Goal: Task Accomplishment & Management: Use online tool/utility

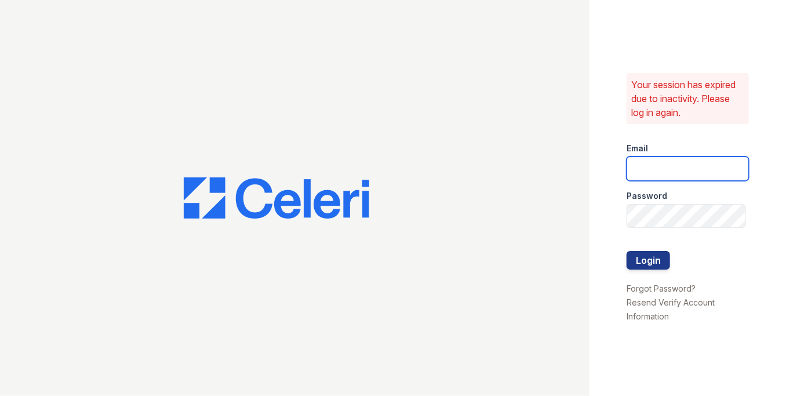
click at [653, 160] on input "email" at bounding box center [687, 168] width 122 height 24
type input "[EMAIL_ADDRESS][DOMAIN_NAME]"
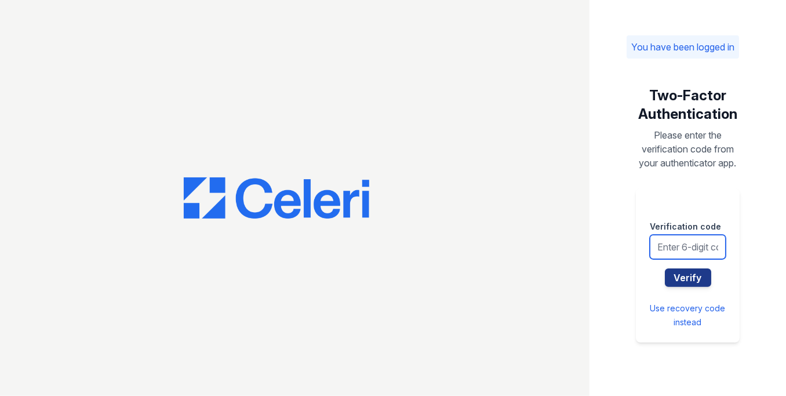
click at [687, 250] on input "text" at bounding box center [687, 247] width 76 height 24
type input "481572"
click at [665, 268] on button "Verify" at bounding box center [688, 277] width 46 height 19
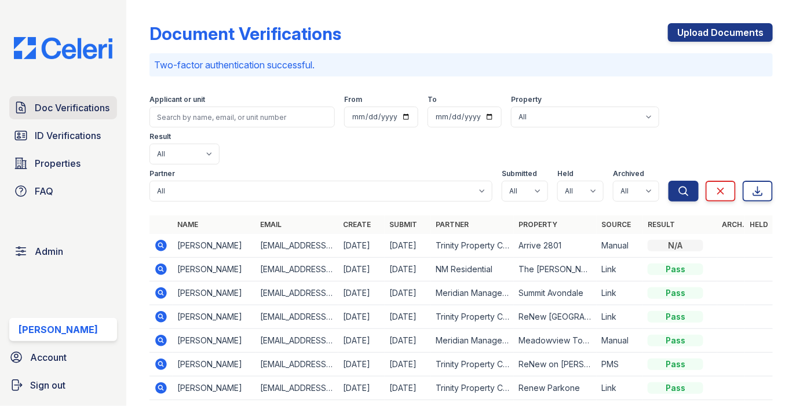
click at [85, 109] on span "Doc Verifications" at bounding box center [72, 108] width 75 height 14
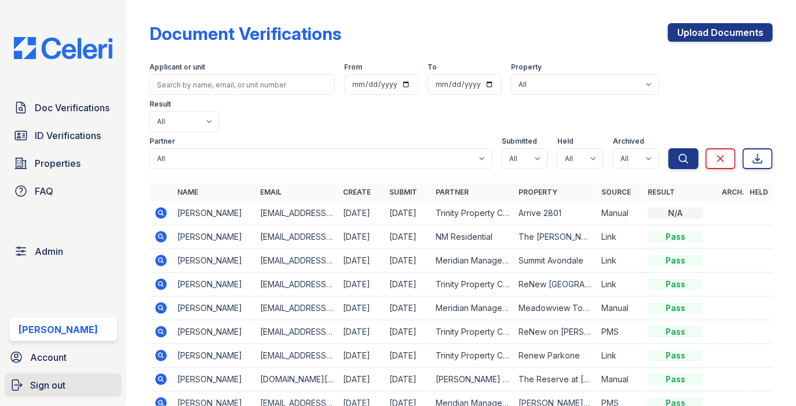
click at [57, 377] on link "Sign out" at bounding box center [63, 385] width 117 height 23
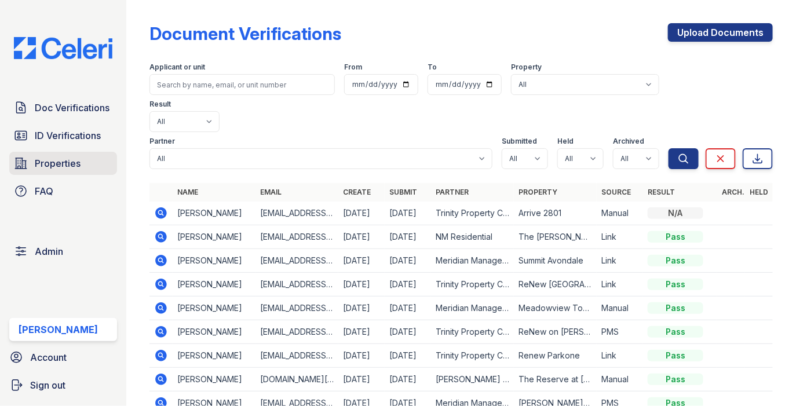
click at [62, 170] on link "Properties" at bounding box center [63, 163] width 108 height 23
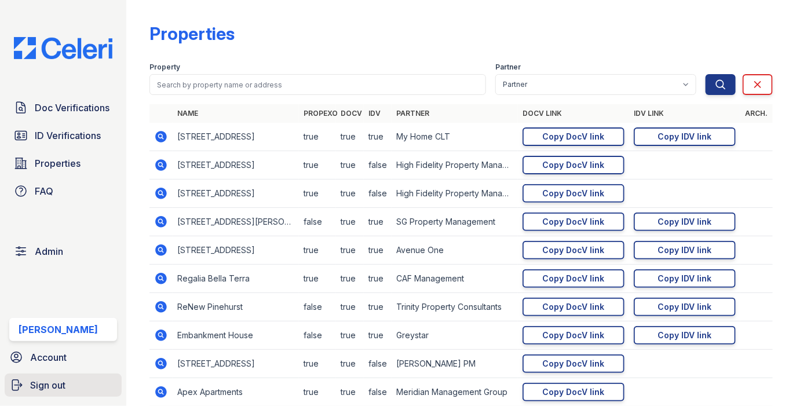
click at [59, 389] on span "Sign out" at bounding box center [47, 385] width 35 height 14
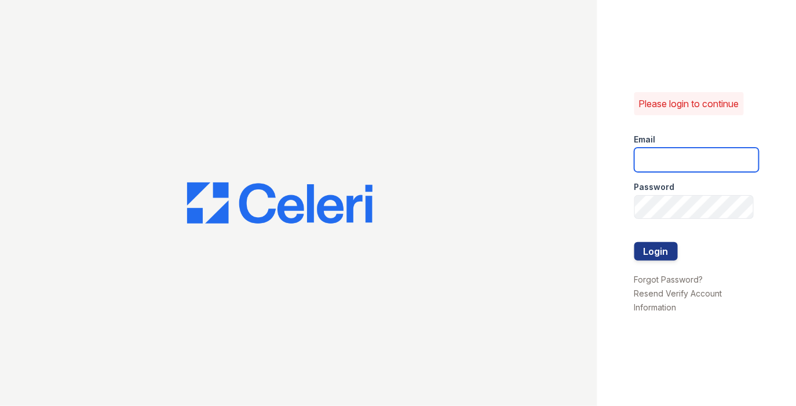
click at [671, 155] on input "email" at bounding box center [696, 160] width 125 height 24
type input "[EMAIL_ADDRESS][DOMAIN_NAME]"
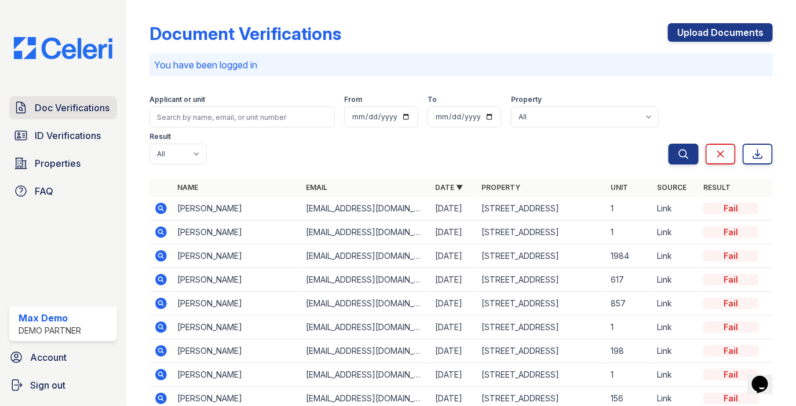
click at [49, 104] on span "Doc Verifications" at bounding box center [72, 108] width 75 height 14
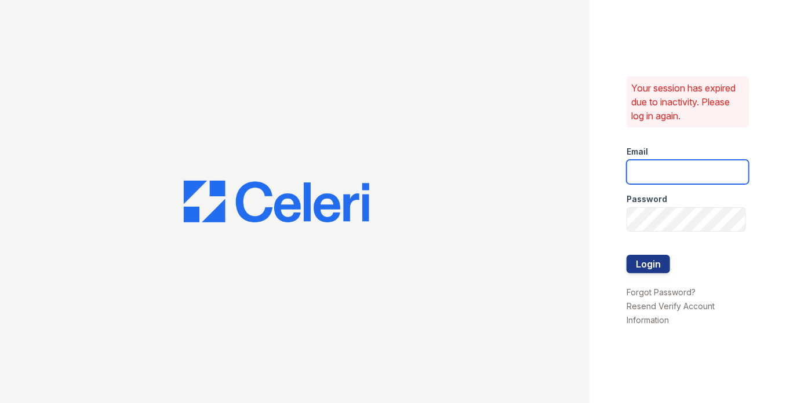
click at [640, 184] on div "Password" at bounding box center [687, 195] width 122 height 23
type input "[EMAIL_ADDRESS][DOMAIN_NAME]"
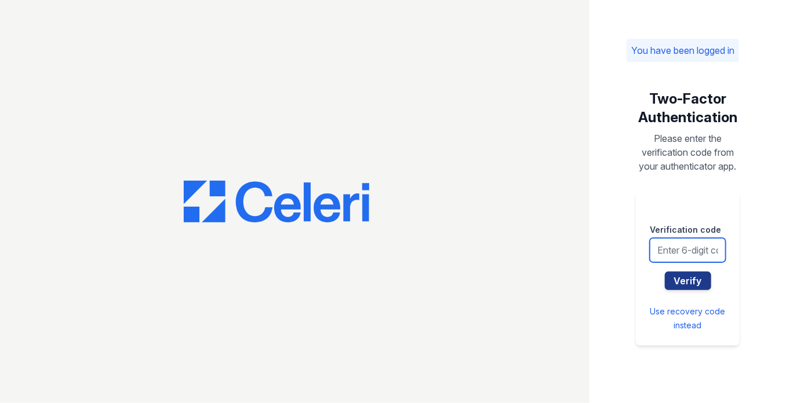
click at [660, 248] on input "text" at bounding box center [687, 250] width 76 height 24
type input "458132"
click at [665, 272] on button "Verify" at bounding box center [688, 281] width 46 height 19
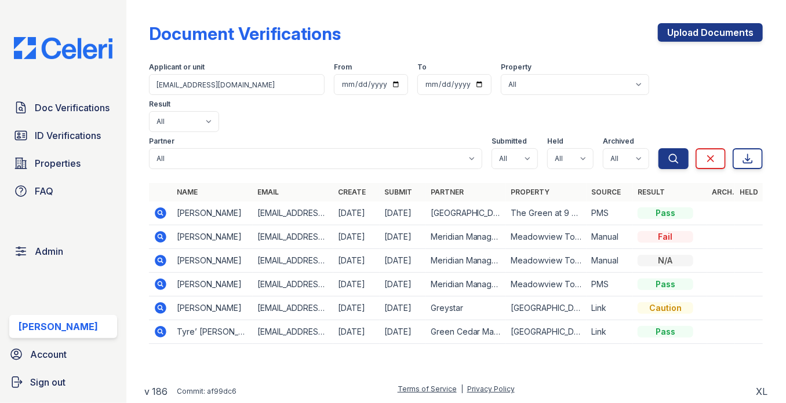
click at [162, 206] on icon at bounding box center [161, 213] width 14 height 14
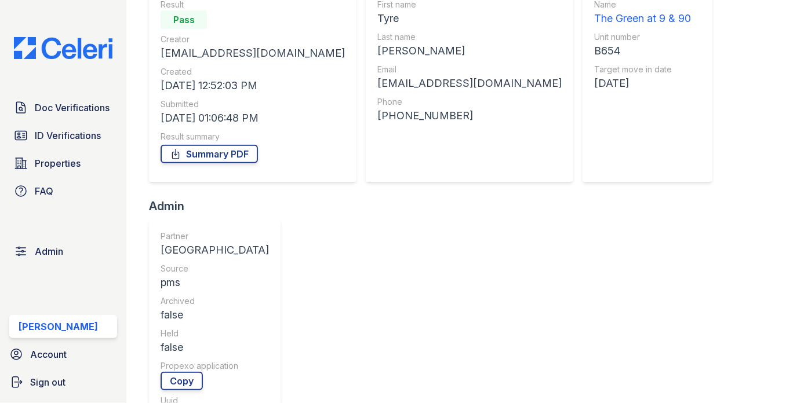
scroll to position [145, 0]
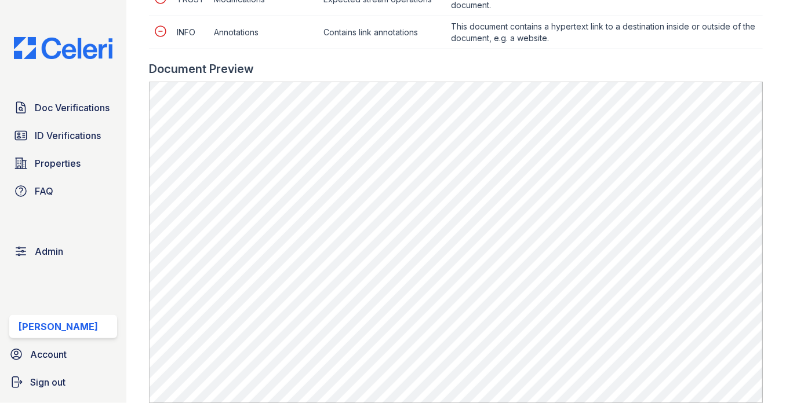
scroll to position [715, 0]
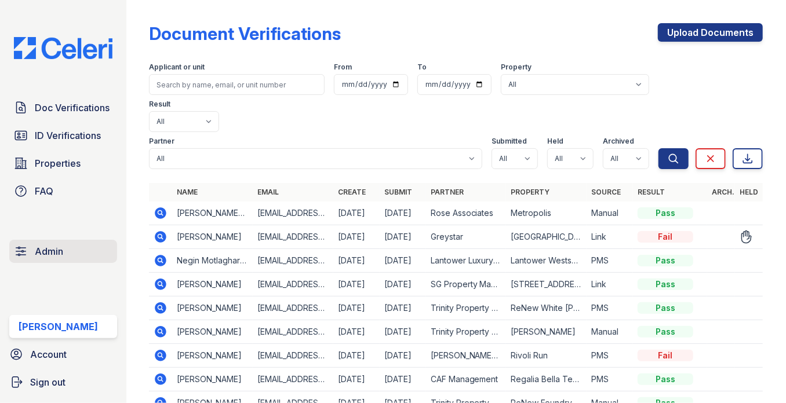
click at [55, 253] on span "Admin" at bounding box center [49, 251] width 28 height 14
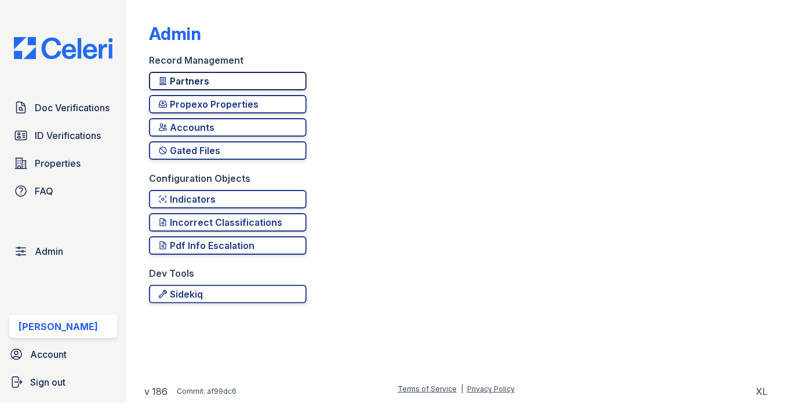
click at [209, 85] on div "Partners" at bounding box center [227, 81] width 139 height 14
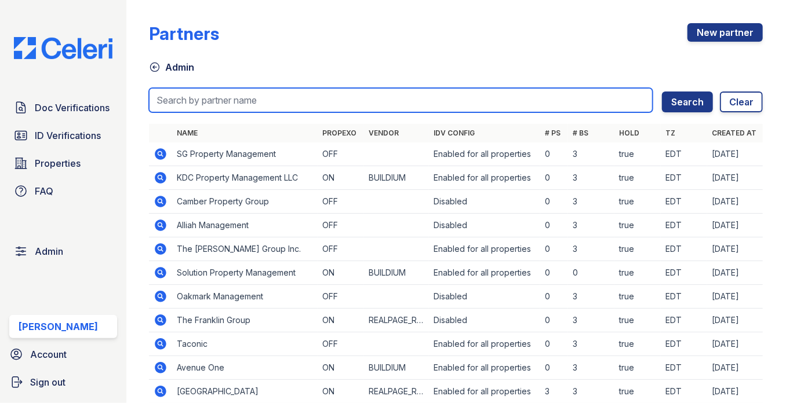
click at [209, 91] on input "search" at bounding box center [400, 100] width 503 height 24
type input "domin"
click at [662, 92] on button "Search" at bounding box center [687, 102] width 51 height 21
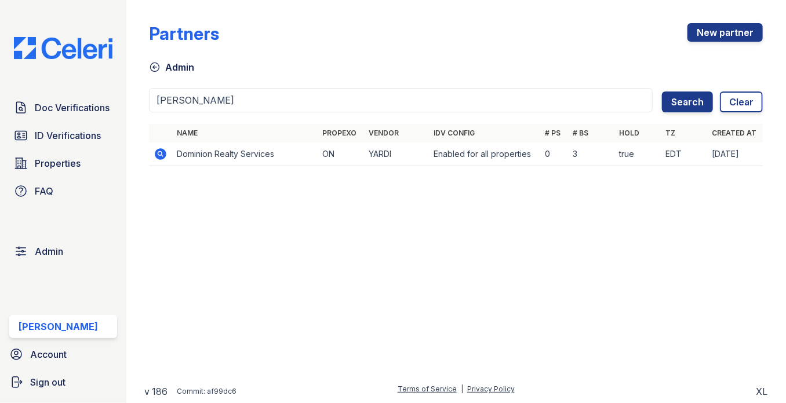
click at [163, 152] on icon at bounding box center [161, 154] width 12 height 12
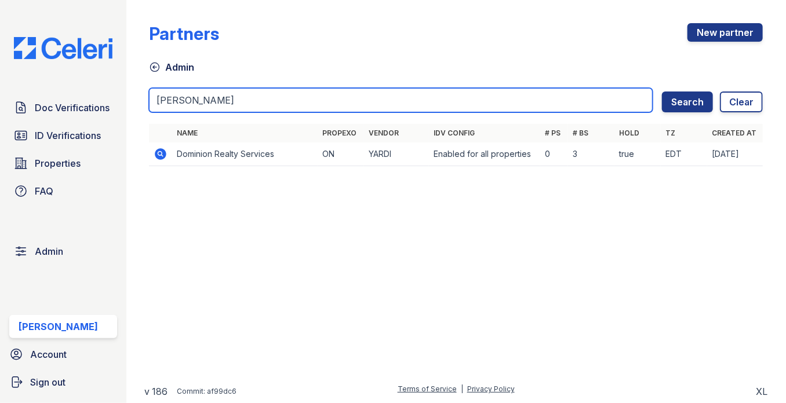
drag, startPoint x: 207, startPoint y: 94, endPoint x: 143, endPoint y: 90, distance: 64.4
click at [143, 91] on div "Partners New partner Admin domin Search Clear Name Propexo Vendor IDV Config # …" at bounding box center [456, 201] width 660 height 403
type input "rose"
click at [662, 92] on button "Search" at bounding box center [687, 102] width 51 height 21
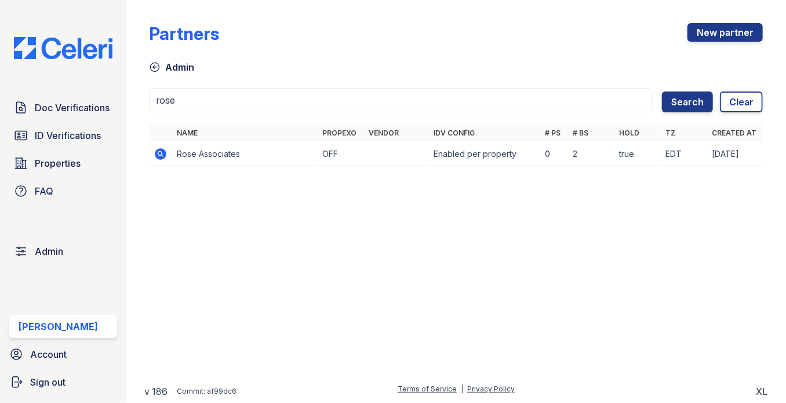
click at [160, 146] on td at bounding box center [160, 155] width 23 height 24
click at [159, 154] on icon at bounding box center [160, 153] width 3 height 3
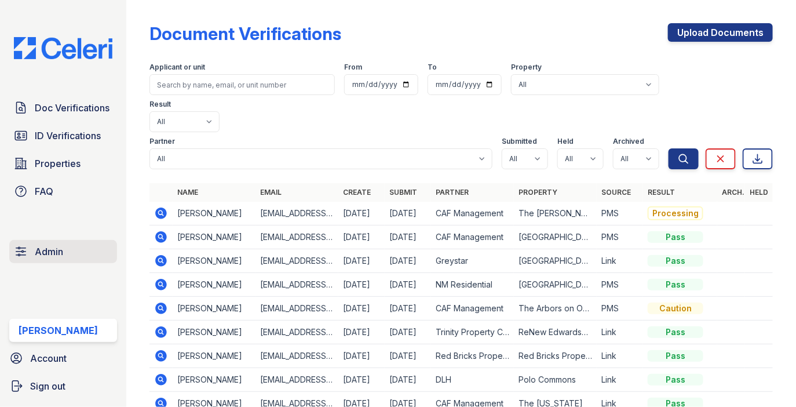
click at [65, 242] on link "Admin" at bounding box center [63, 251] width 108 height 23
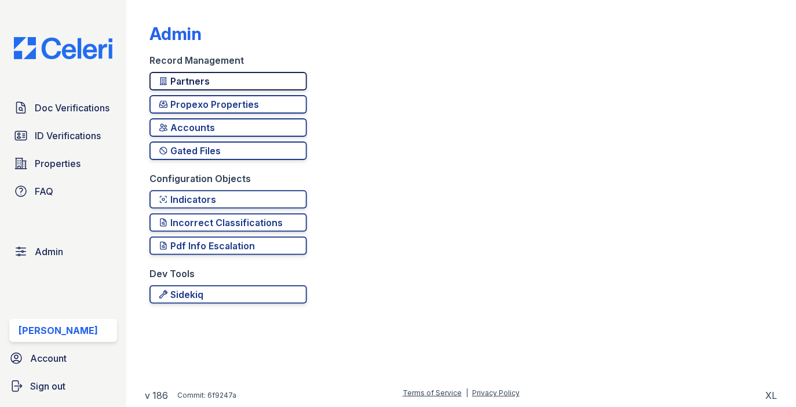
click at [235, 84] on div "Partners" at bounding box center [228, 81] width 139 height 14
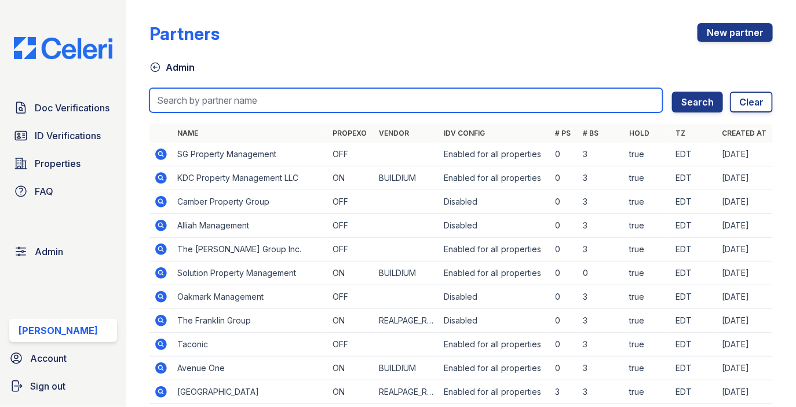
click at [230, 89] on input "search" at bounding box center [405, 100] width 513 height 24
type input "bridge"
click at [672, 92] on button "Search" at bounding box center [697, 102] width 51 height 21
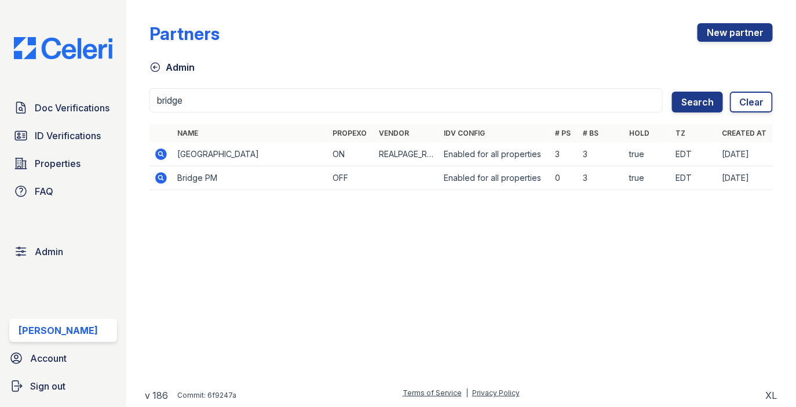
click at [160, 174] on icon at bounding box center [161, 178] width 12 height 12
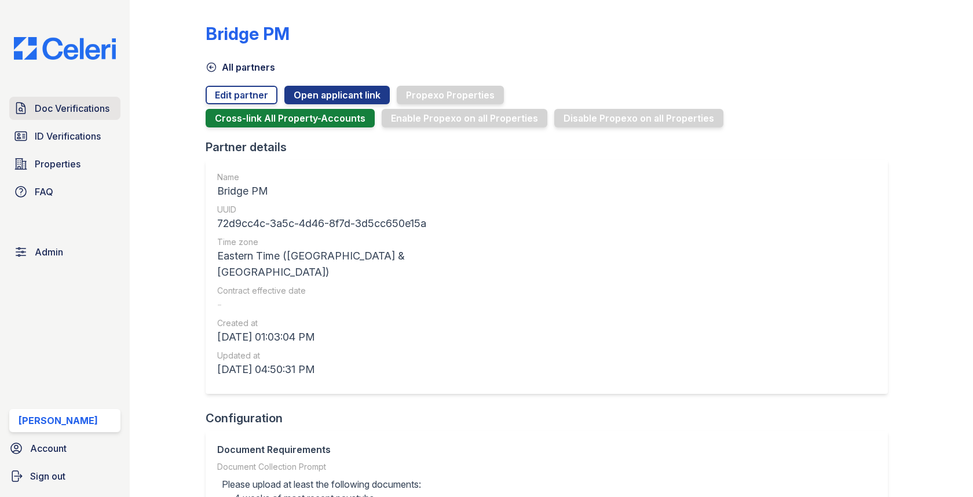
click at [92, 114] on span "Doc Verifications" at bounding box center [72, 108] width 75 height 14
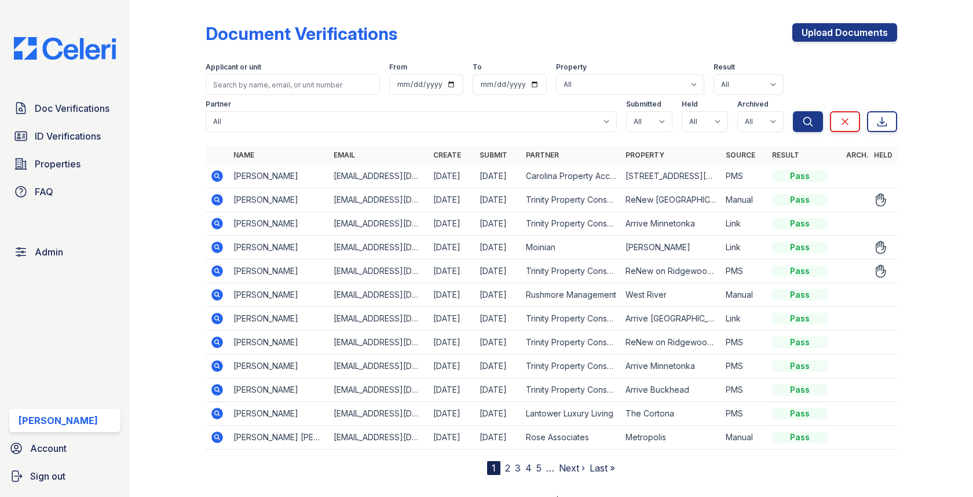
click at [213, 197] on icon at bounding box center [218, 200] width 12 height 12
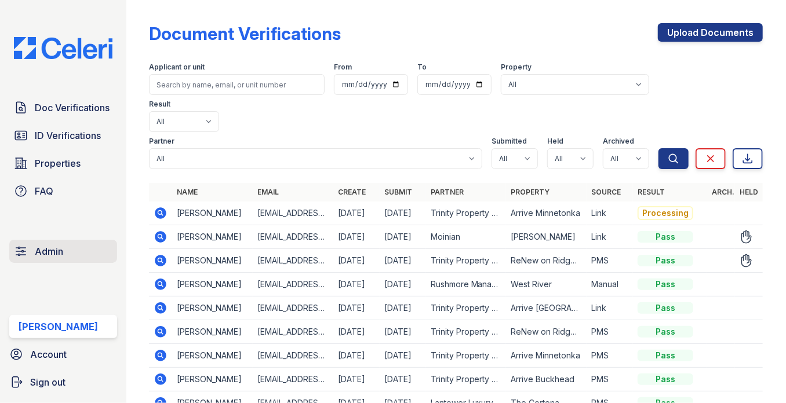
click at [73, 250] on link "Admin" at bounding box center [63, 251] width 108 height 23
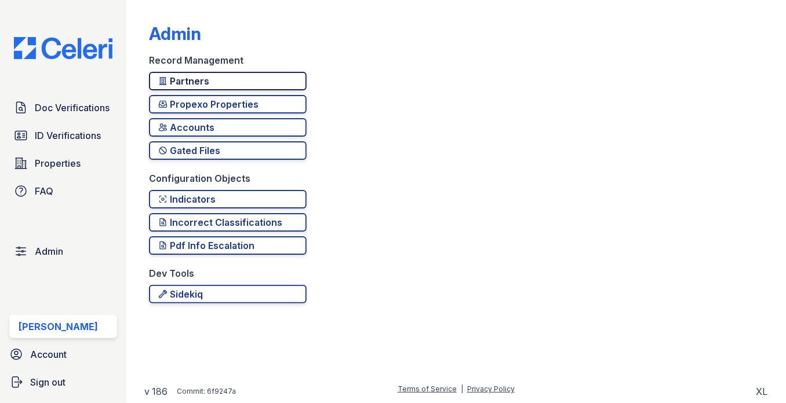
click at [209, 87] on div "Partners" at bounding box center [227, 81] width 139 height 14
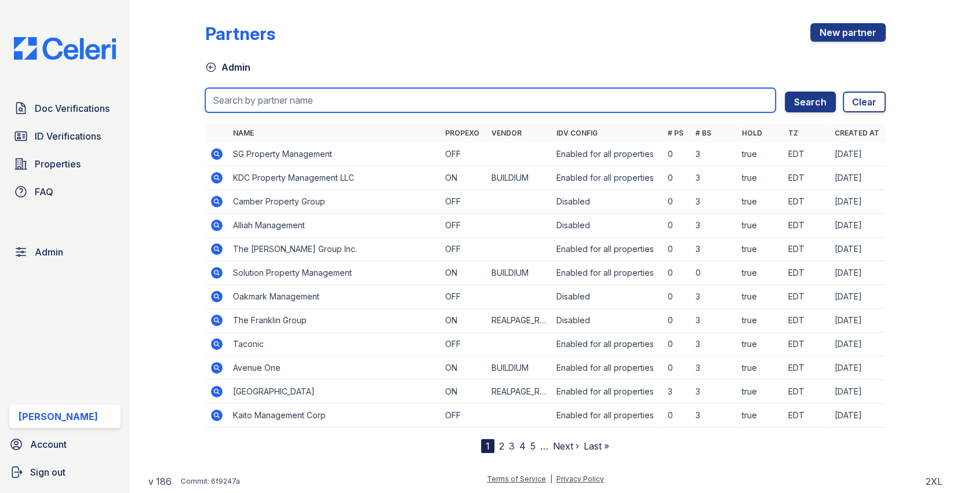
click at [266, 103] on input "search" at bounding box center [490, 100] width 571 height 24
type input "domin"
click at [784, 92] on button "Search" at bounding box center [809, 102] width 51 height 21
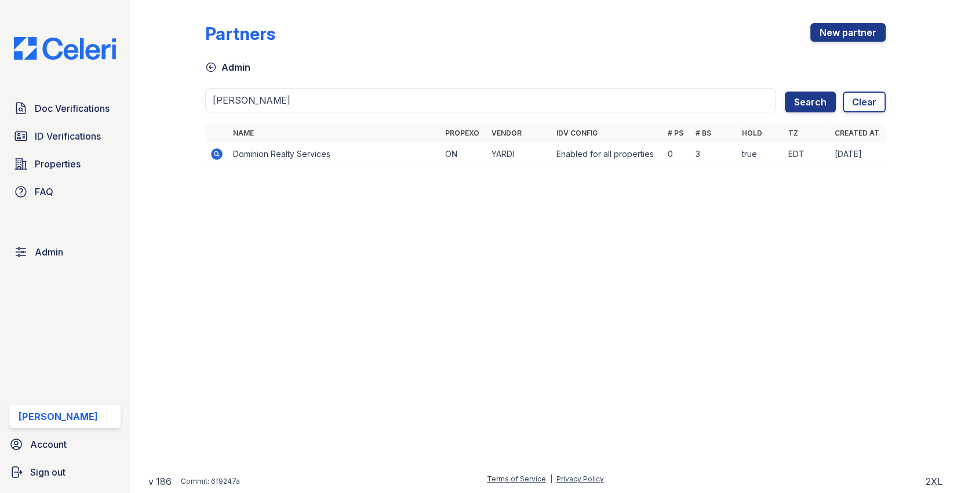
click at [221, 148] on icon at bounding box center [217, 154] width 14 height 14
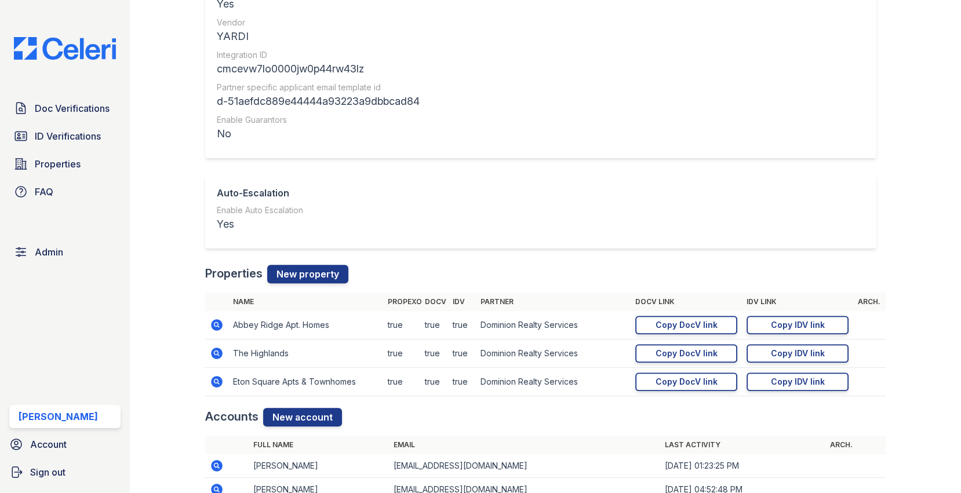
scroll to position [1257, 0]
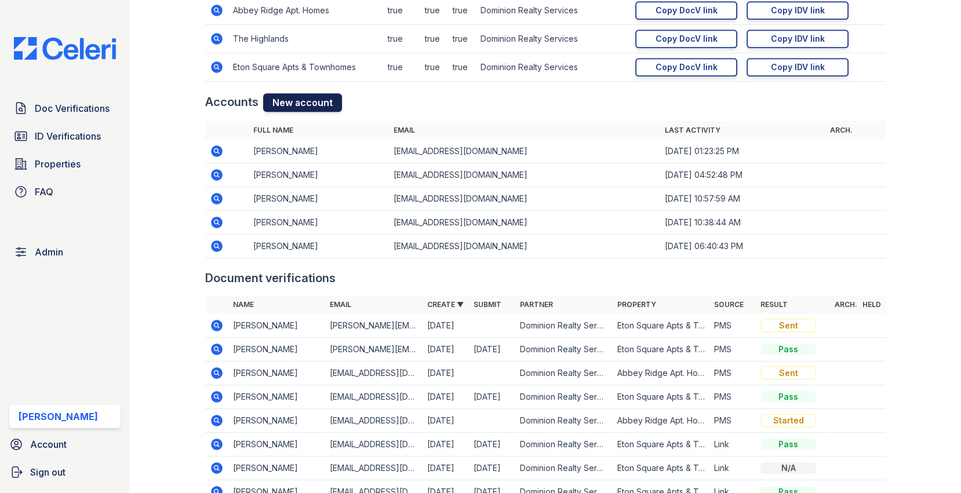
click at [306, 94] on link "New account" at bounding box center [302, 102] width 79 height 19
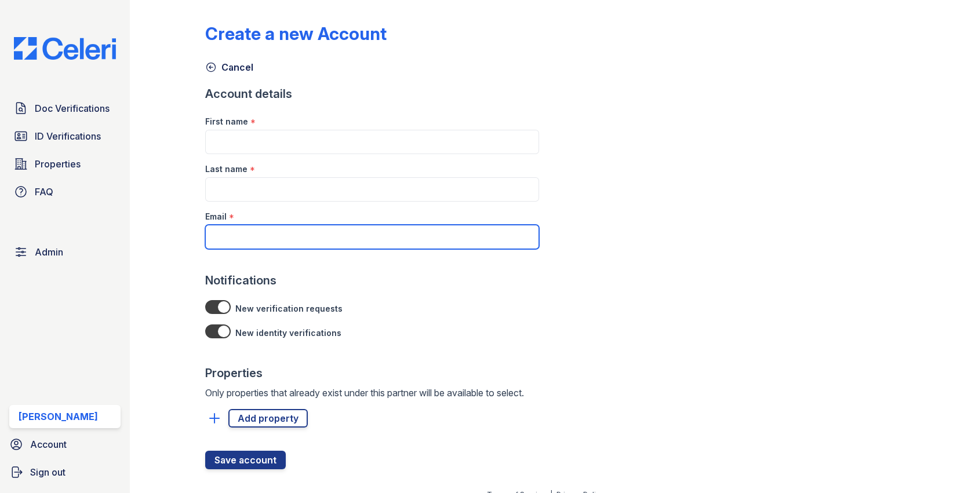
click at [257, 229] on input "Email" at bounding box center [372, 237] width 334 height 24
paste input "clabrum@dominionra.com"
type input "clabrum@dominionra.com"
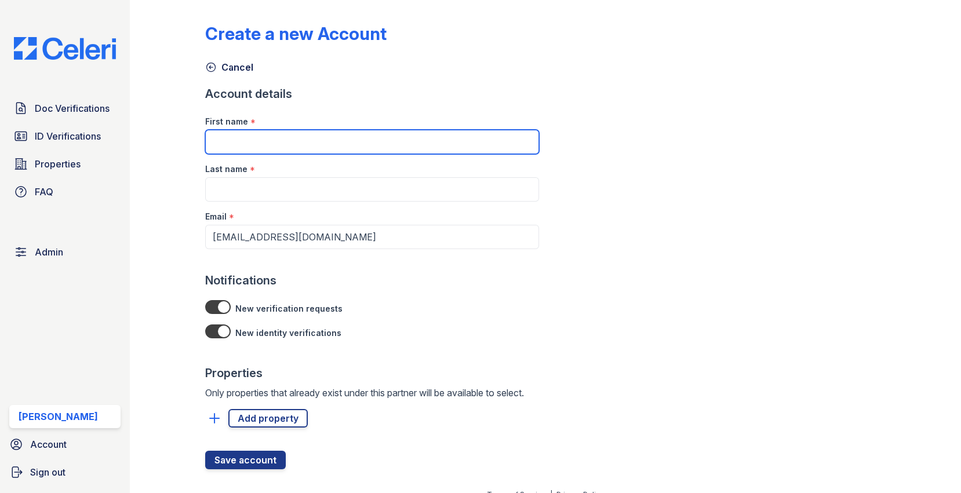
click at [280, 148] on input "First name" at bounding box center [372, 142] width 334 height 24
type input "e"
type input "Leasing"
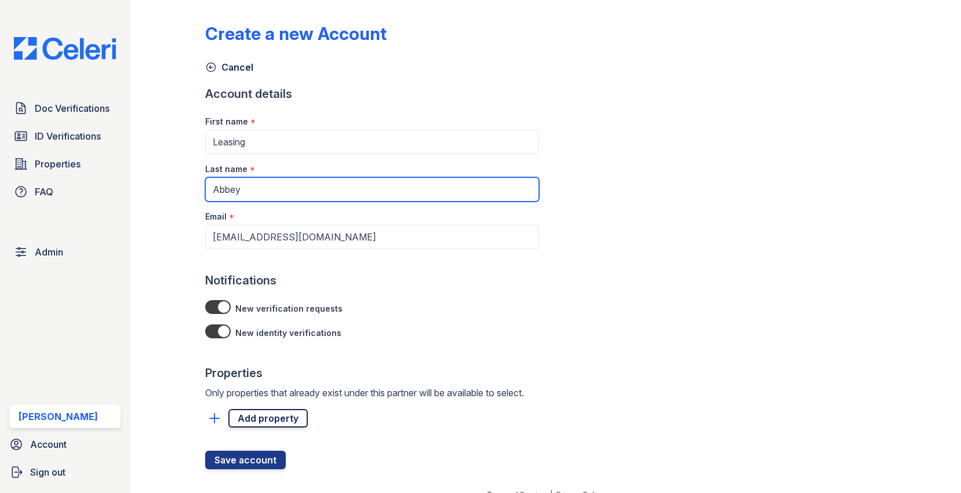
type input "Abbey"
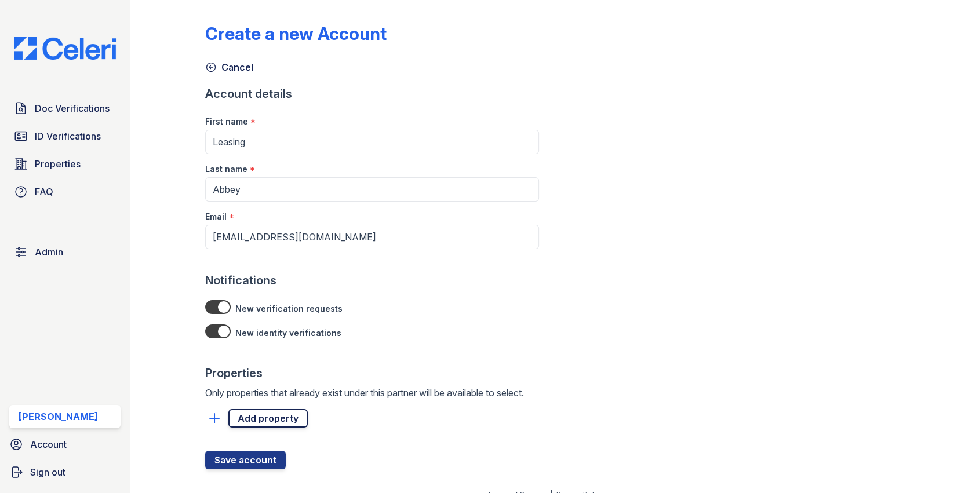
click at [236, 419] on link "Add property" at bounding box center [267, 418] width 79 height 19
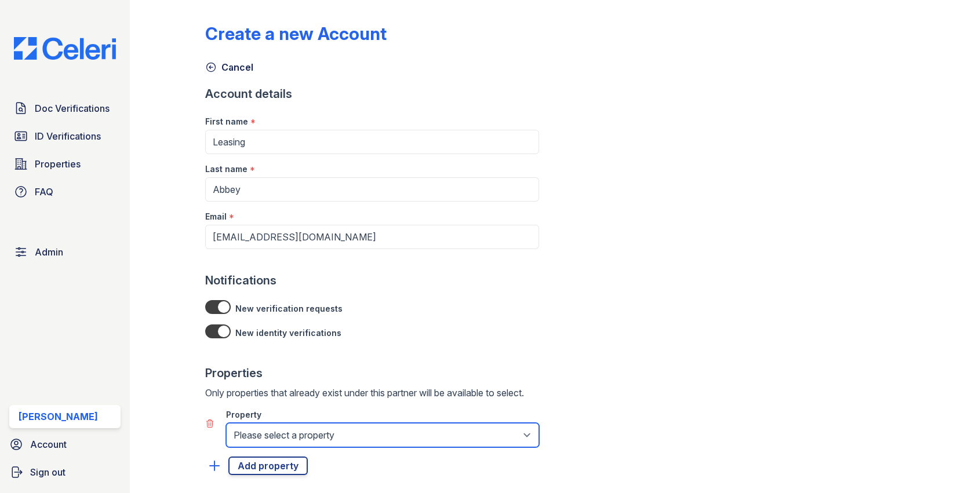
click at [244, 423] on select "Please select a property Abbey Ridge Apt. Homes Eton Square Apts & Townhomes Th…" at bounding box center [382, 435] width 313 height 24
select select "4037"
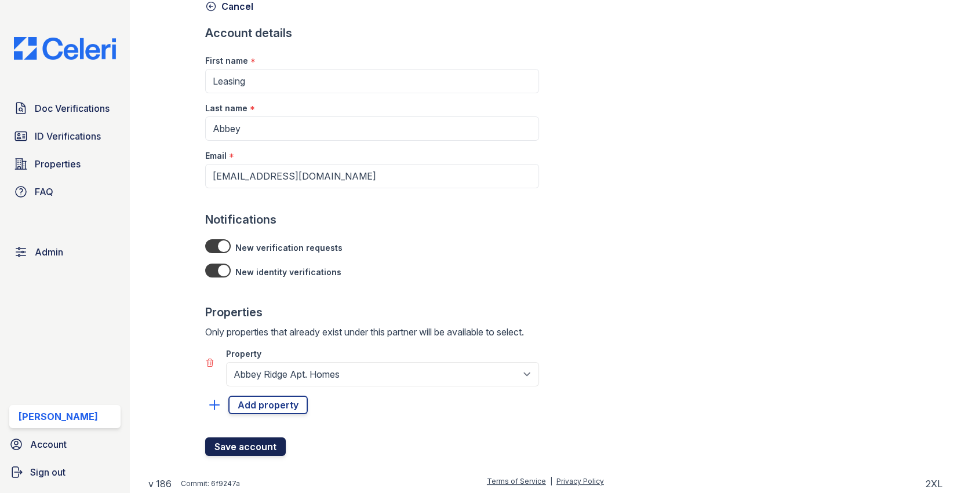
click at [237, 451] on button "Save account" at bounding box center [245, 446] width 81 height 19
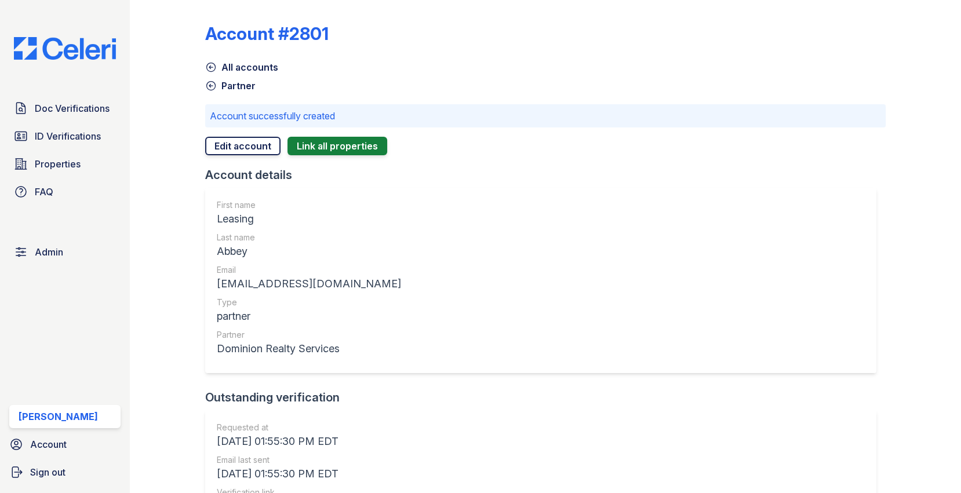
click at [244, 139] on link "Edit account" at bounding box center [242, 146] width 75 height 19
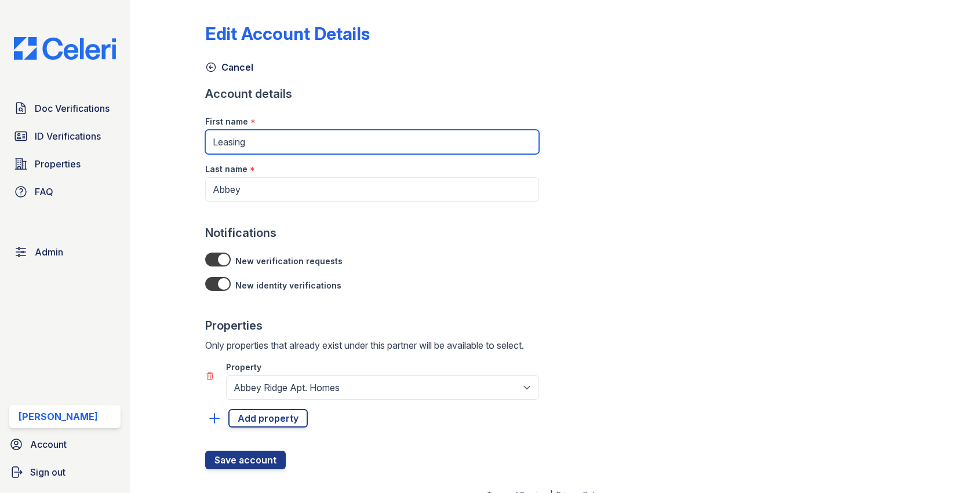
click at [252, 149] on input "Leasing" at bounding box center [372, 142] width 334 height 24
paste input "Connie Labrum"
click at [254, 146] on input "Connie Labrum" at bounding box center [372, 142] width 334 height 24
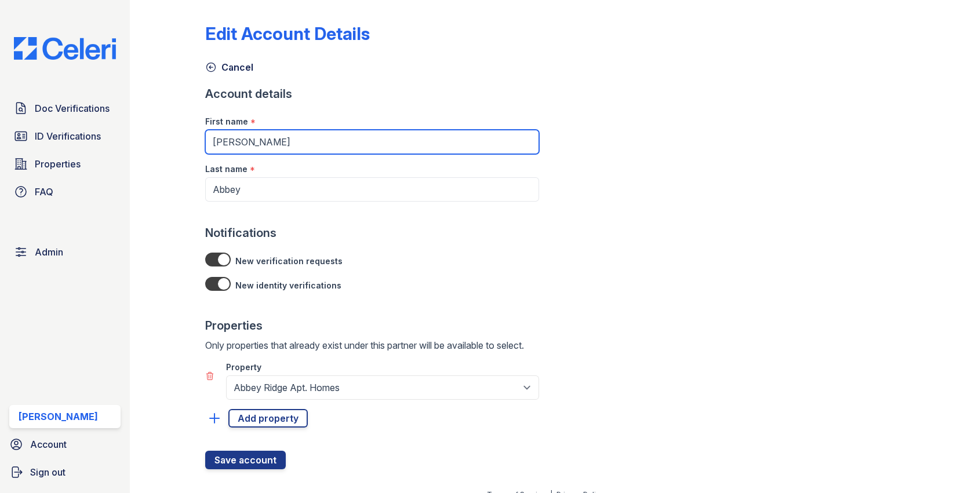
type input "Connie"
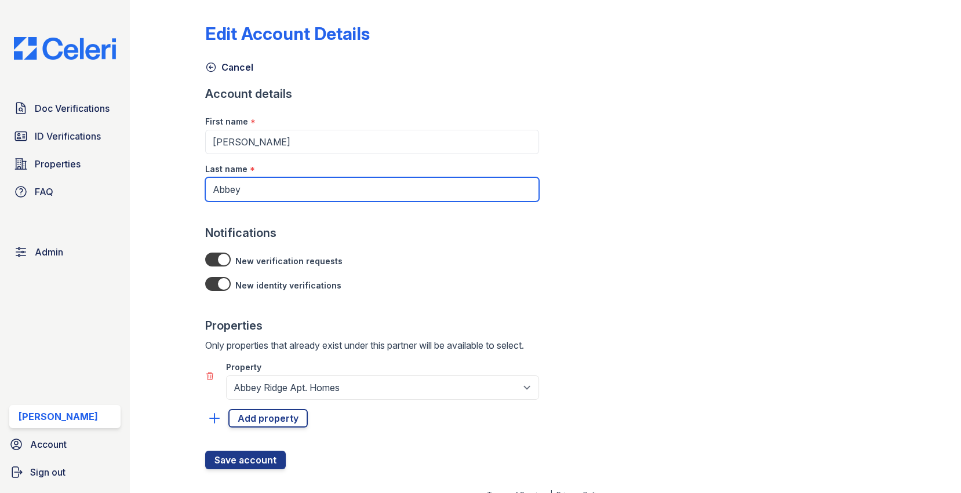
paste input "Labrum"
type input "Labrum"
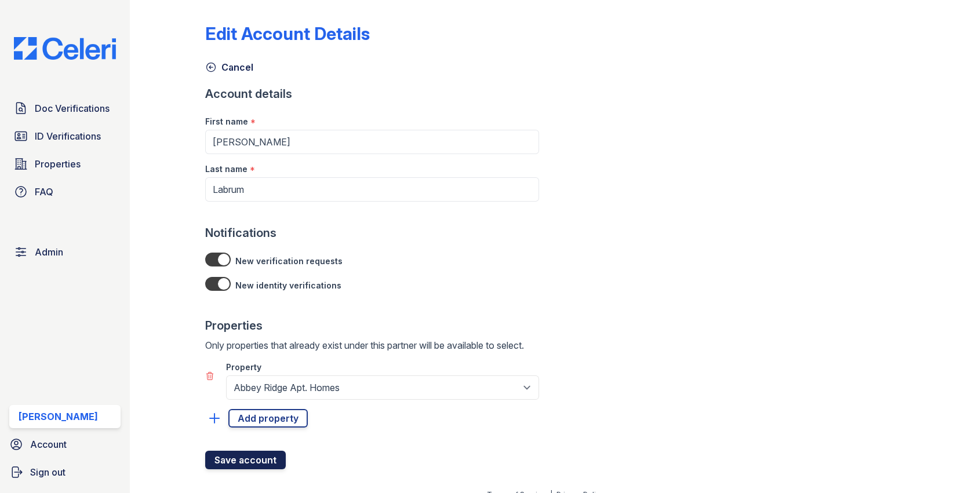
click at [253, 457] on button "Save account" at bounding box center [245, 460] width 81 height 19
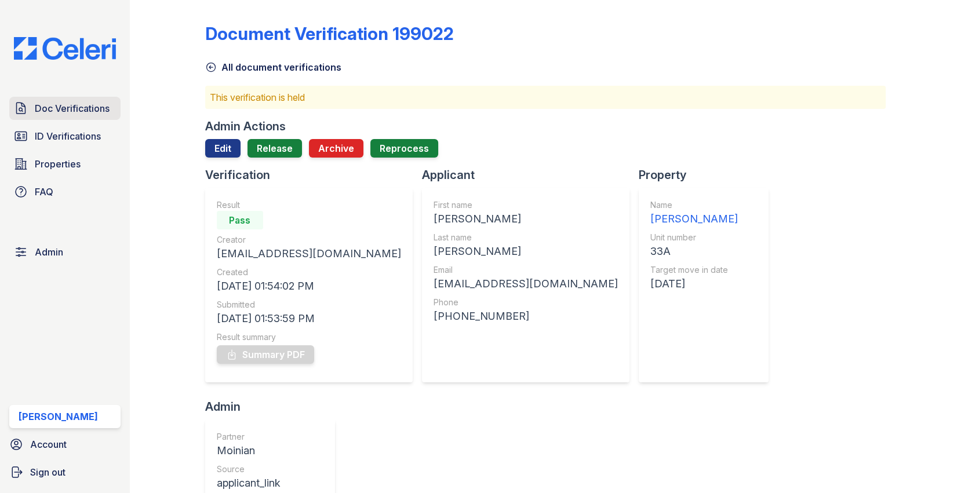
click at [104, 98] on link "Doc Verifications" at bounding box center [64, 108] width 111 height 23
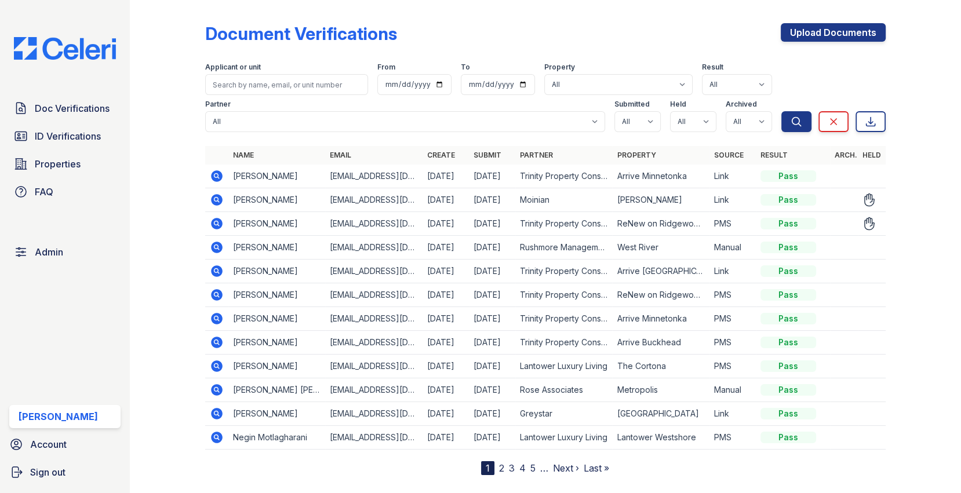
click at [218, 224] on icon at bounding box center [217, 224] width 12 height 12
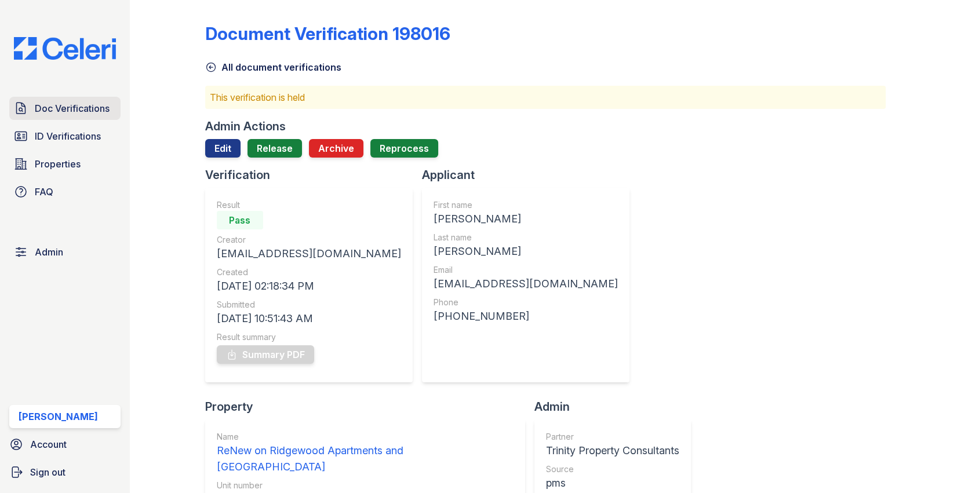
click at [99, 108] on span "Doc Verifications" at bounding box center [72, 108] width 75 height 14
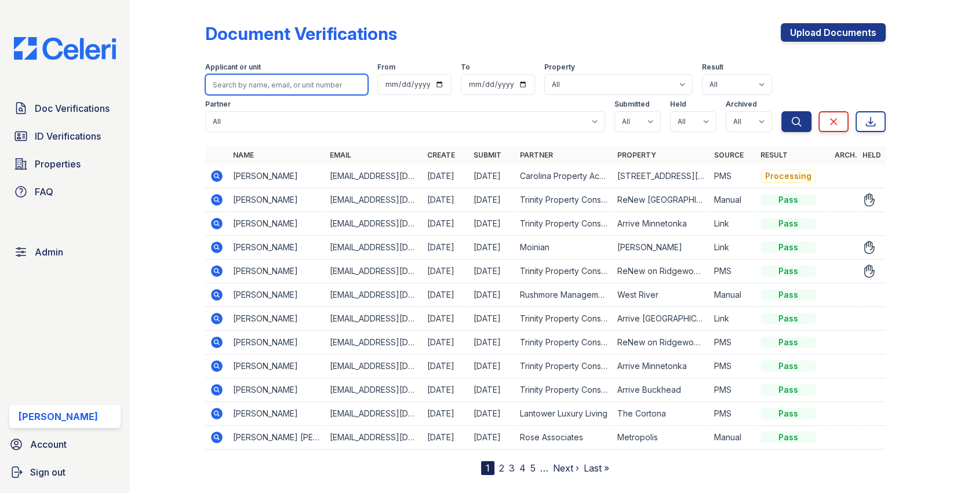
click at [282, 84] on input "search" at bounding box center [286, 84] width 163 height 21
paste input "shantiabillings1977@gmail.com"
type input "shantiabillings1977@gmail.com"
click at [781, 111] on button "Search" at bounding box center [796, 121] width 30 height 21
click at [284, 77] on input "shantiabillings1977@gmail.com" at bounding box center [286, 84] width 163 height 21
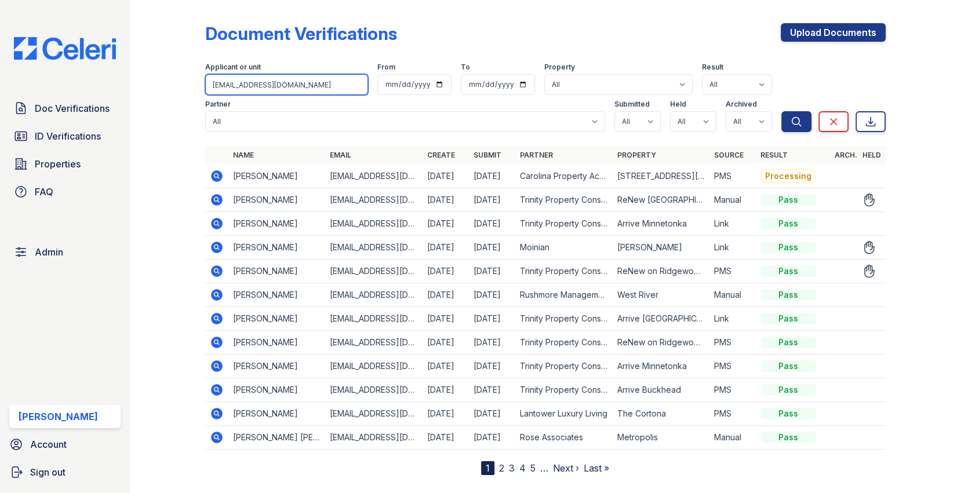
drag, startPoint x: 327, startPoint y: 80, endPoint x: 247, endPoint y: 78, distance: 80.0
click at [247, 78] on input "shantiabillings1977@gmail.com" at bounding box center [286, 84] width 163 height 21
drag, startPoint x: 341, startPoint y: 90, endPoint x: 149, endPoint y: 78, distance: 191.6
click at [149, 78] on div "Document Verifications Upload Documents Filter Applicant or unit shantiabilling…" at bounding box center [545, 247] width 794 height 494
paste input "gabbygray"
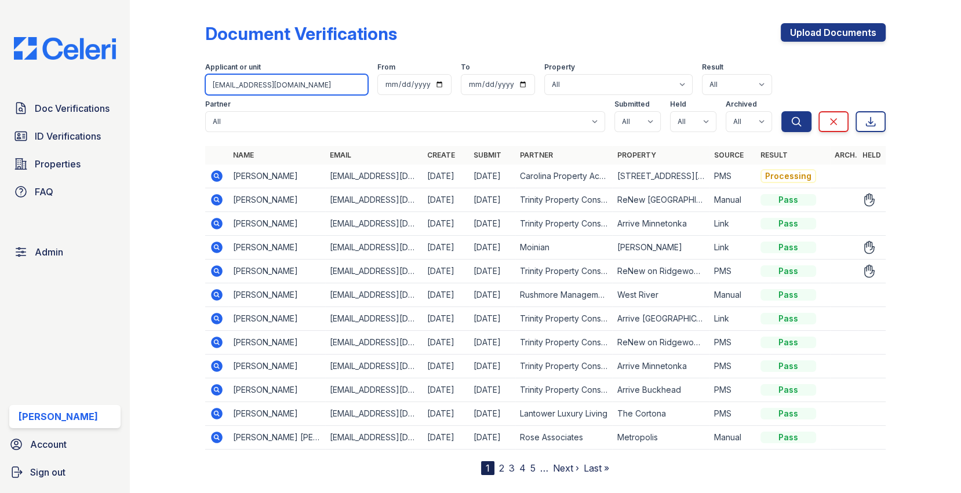
type input "gabbygray@gmail.com"
click at [781, 111] on button "Search" at bounding box center [796, 121] width 30 height 21
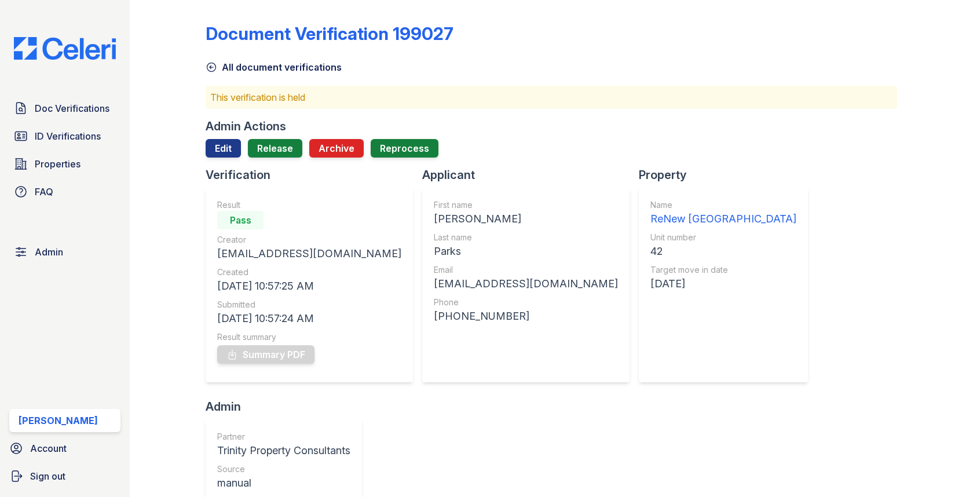
click at [267, 138] on div "Admin Actions Edit Release Archive Reprocess" at bounding box center [551, 142] width 691 height 49
click at [267, 143] on link "Release" at bounding box center [275, 148] width 54 height 19
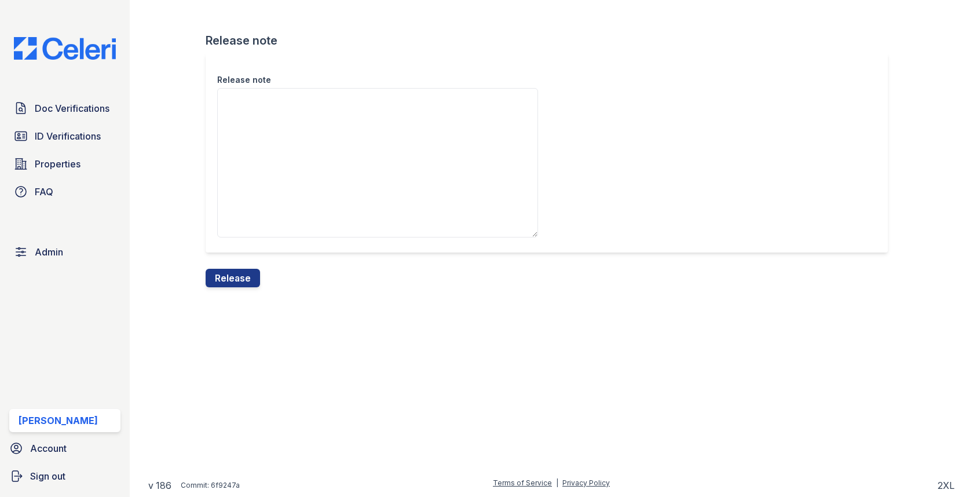
click at [239, 267] on div "Release note" at bounding box center [551, 161] width 691 height 216
click at [239, 271] on button "Release" at bounding box center [233, 278] width 54 height 19
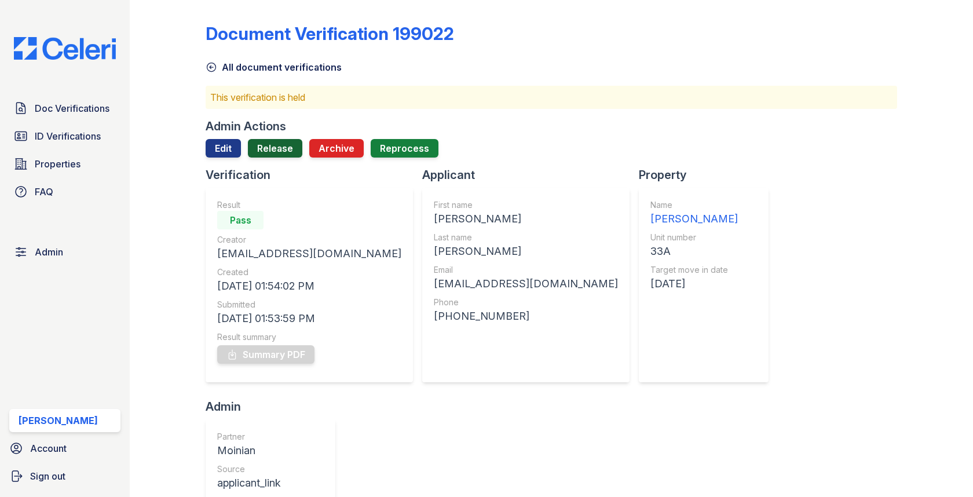
click at [269, 143] on link "Release" at bounding box center [275, 148] width 54 height 19
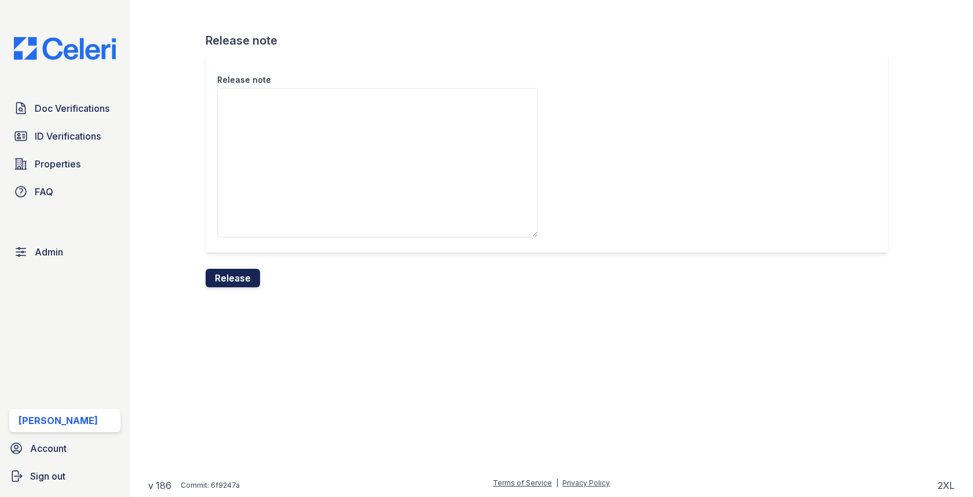
click at [234, 280] on button "Release" at bounding box center [233, 278] width 54 height 19
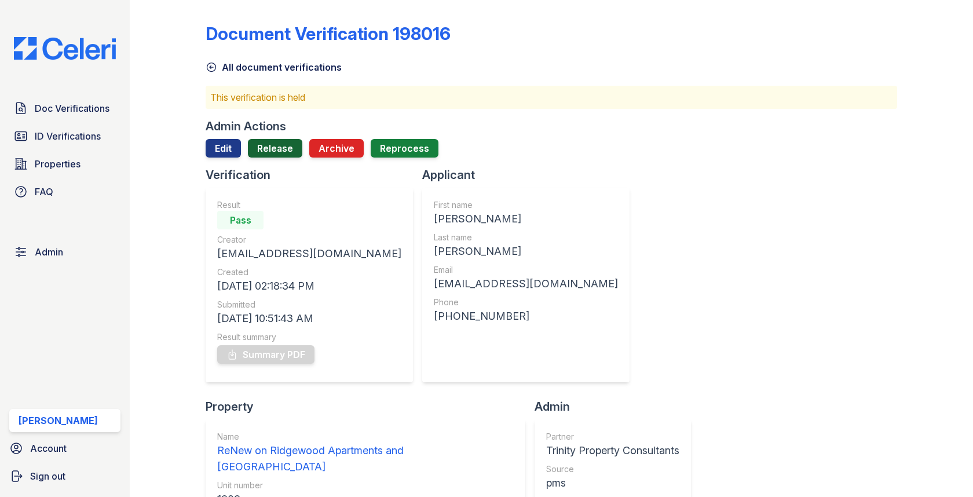
click at [276, 153] on link "Release" at bounding box center [275, 148] width 54 height 19
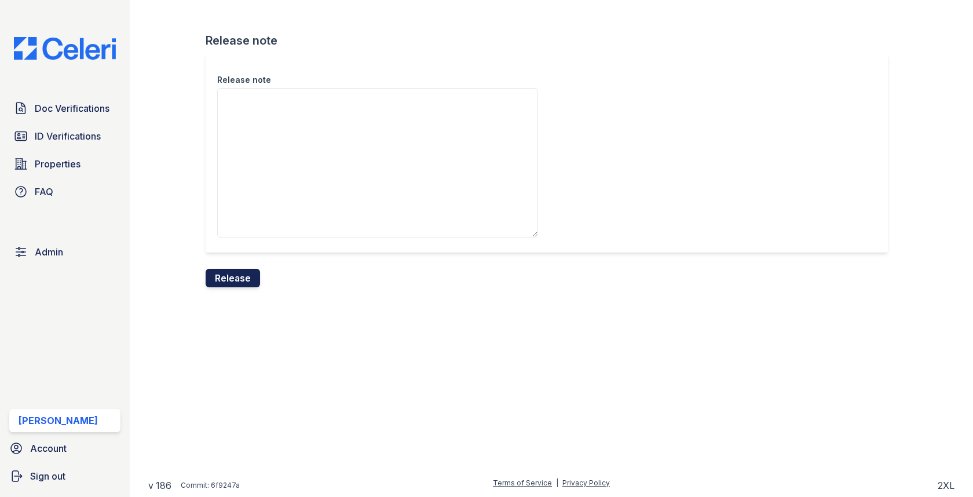
click at [230, 273] on button "Release" at bounding box center [233, 278] width 54 height 19
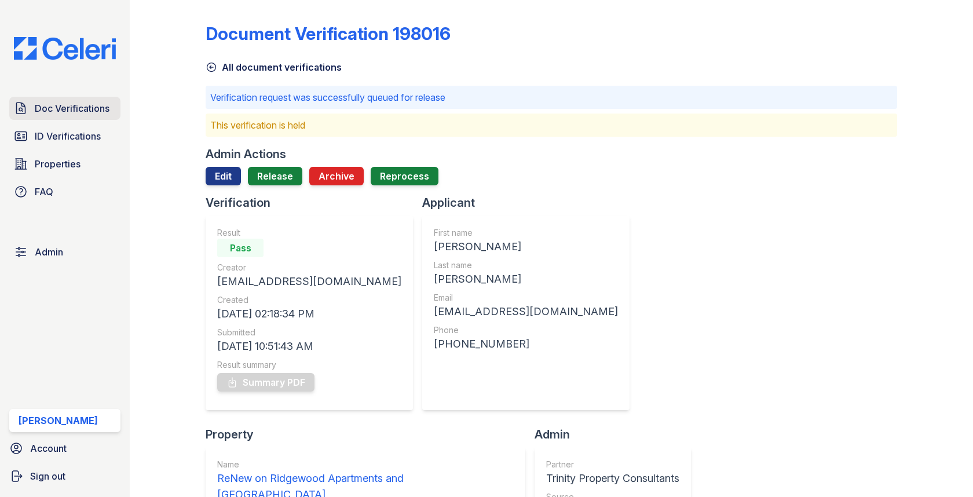
click at [89, 118] on link "Doc Verifications" at bounding box center [64, 108] width 111 height 23
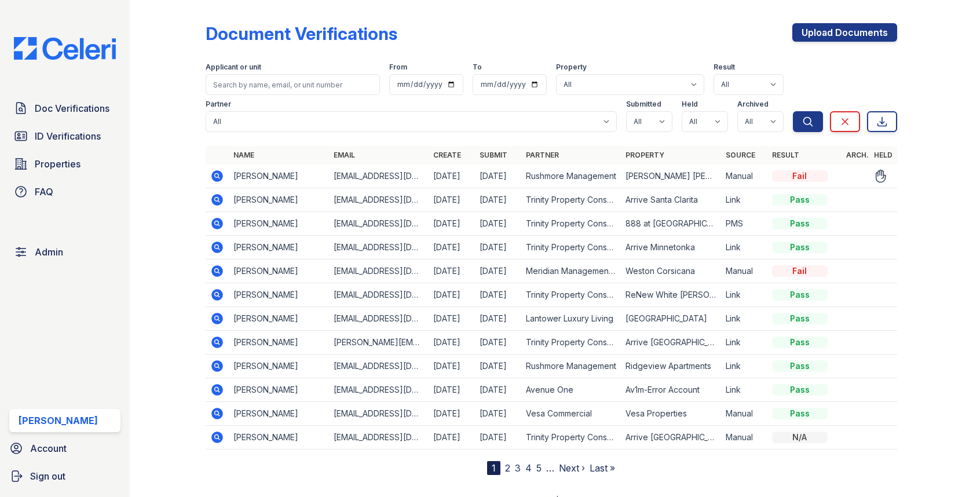
click at [218, 174] on icon at bounding box center [217, 176] width 14 height 14
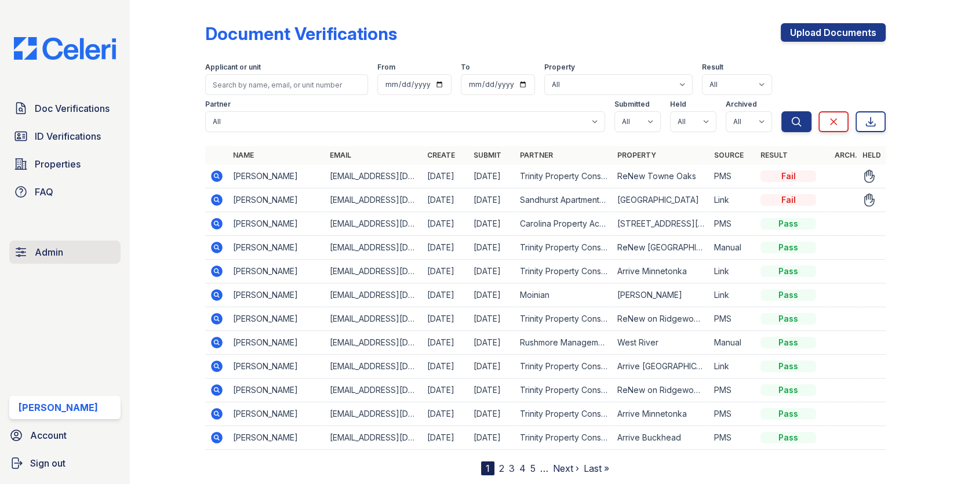
click at [54, 243] on link "Admin" at bounding box center [64, 251] width 111 height 23
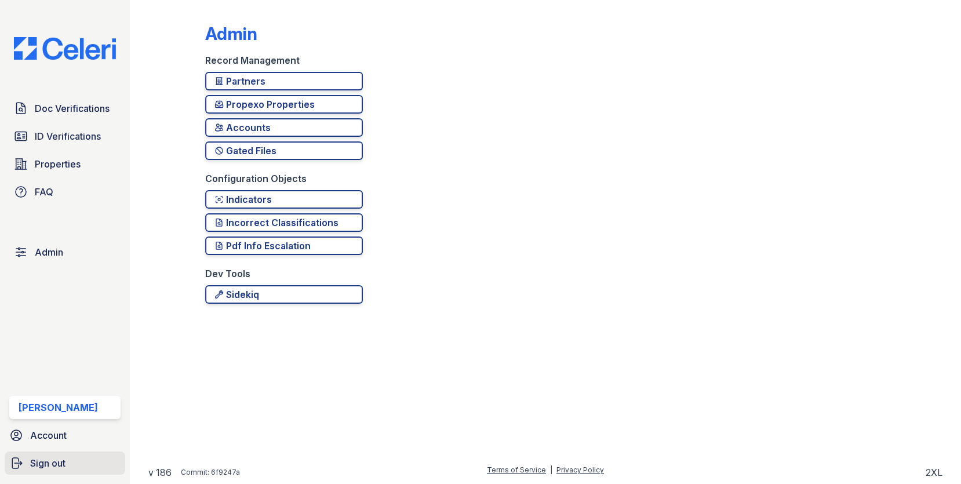
click at [72, 472] on link "Sign out" at bounding box center [65, 462] width 121 height 23
click at [56, 170] on span "Properties" at bounding box center [58, 164] width 46 height 14
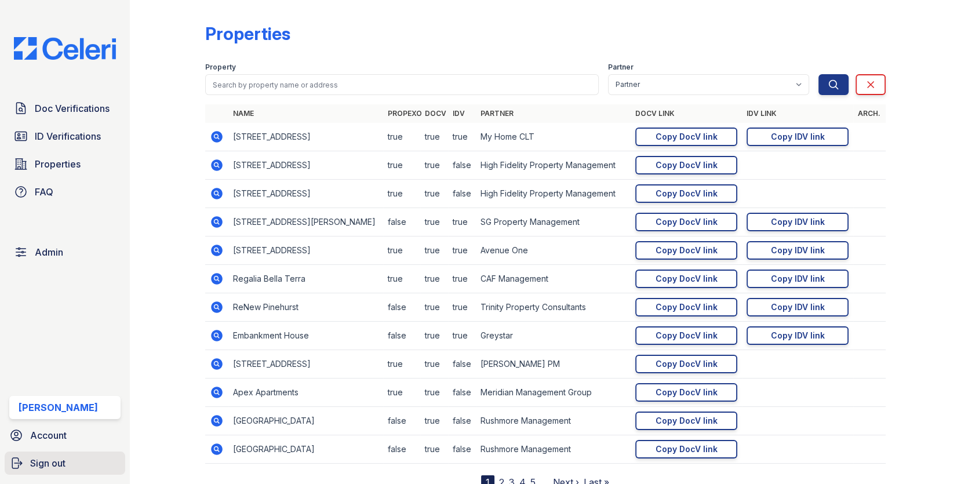
click at [44, 475] on link "Sign out" at bounding box center [65, 462] width 121 height 23
click at [44, 474] on link "Sign out" at bounding box center [65, 462] width 121 height 23
click at [82, 249] on link "Admin" at bounding box center [64, 251] width 111 height 23
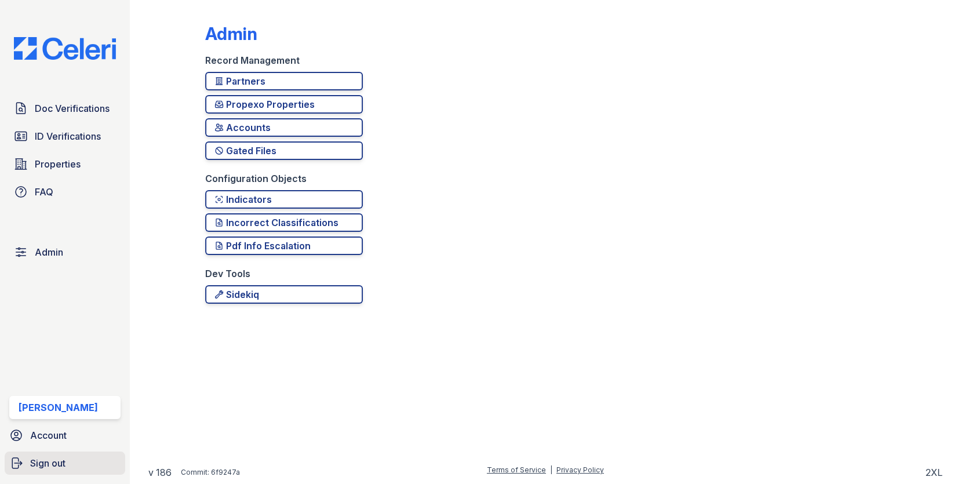
click at [59, 467] on span "Sign out" at bounding box center [47, 463] width 35 height 14
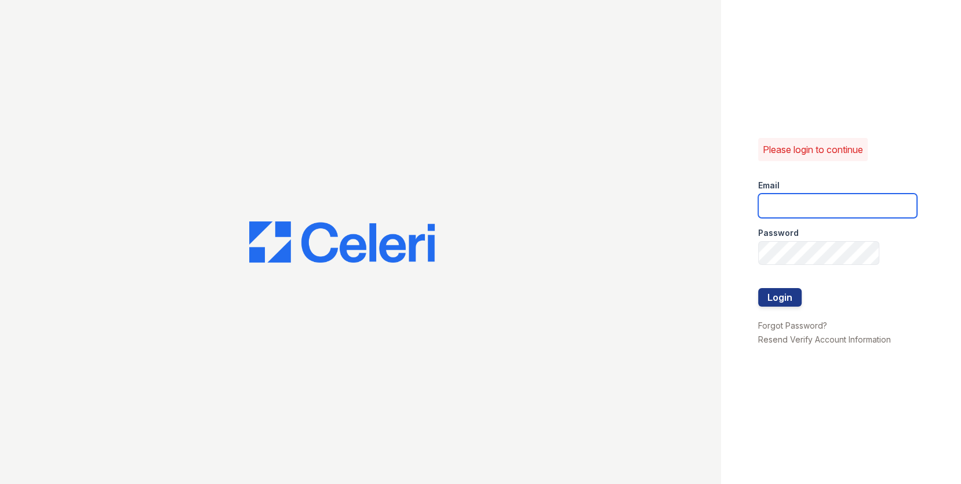
click at [844, 196] on input "email" at bounding box center [837, 206] width 159 height 24
type input "[EMAIL_ADDRESS][DOMAIN_NAME]"
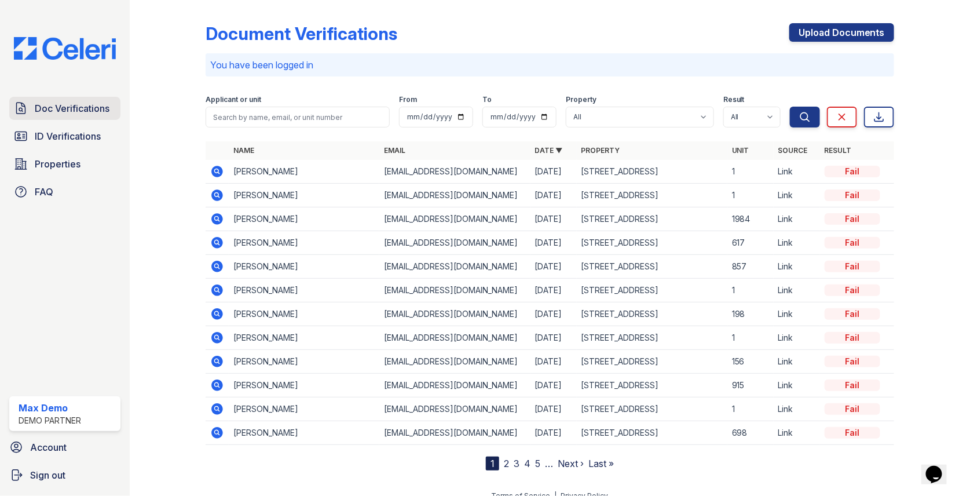
click at [98, 112] on span "Doc Verifications" at bounding box center [72, 108] width 75 height 14
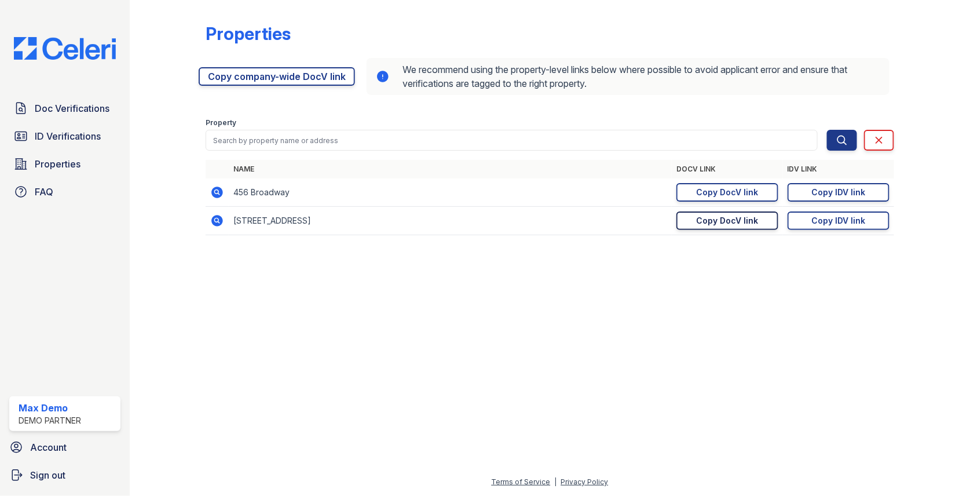
click at [702, 216] on div "Copy DocV link" at bounding box center [727, 221] width 62 height 12
click at [57, 104] on span "Doc Verifications" at bounding box center [72, 108] width 75 height 14
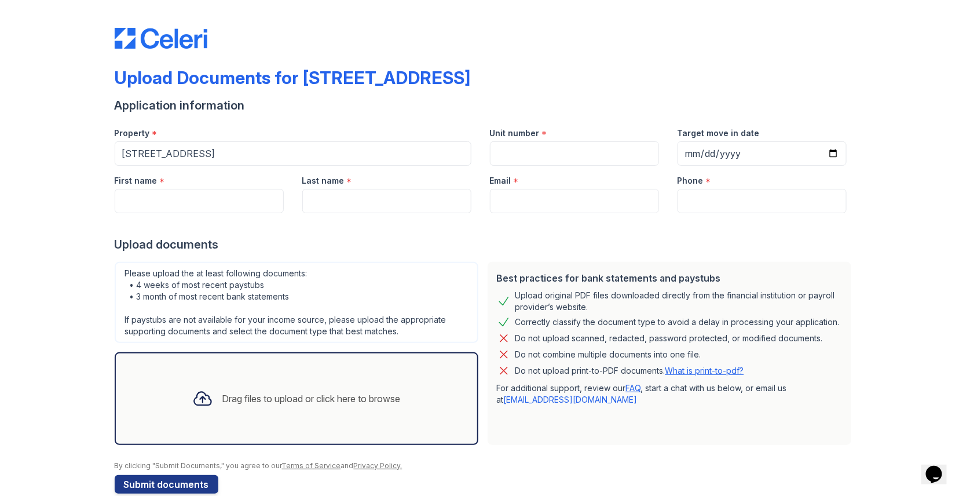
click at [203, 188] on div "First name *" at bounding box center [199, 190] width 188 height 48
click at [205, 194] on input "First name" at bounding box center [199, 201] width 169 height 24
type input "Danny"
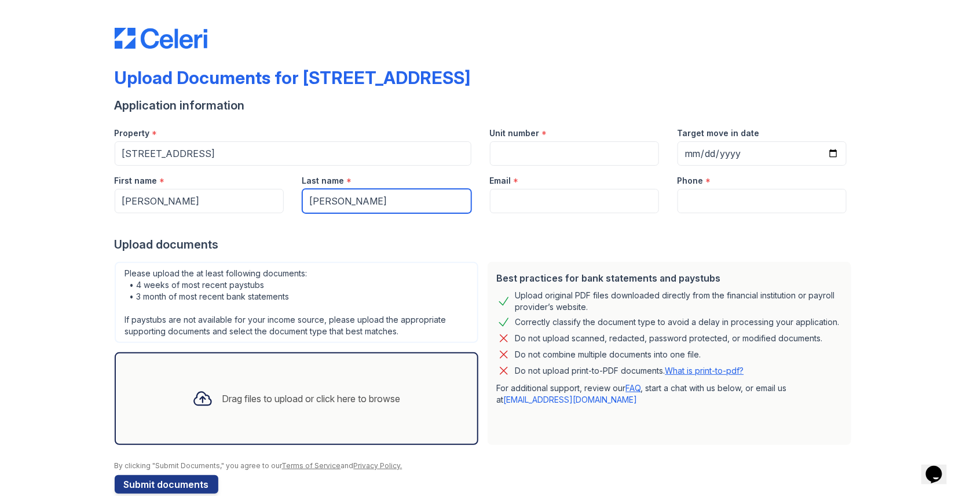
type input "Jones"
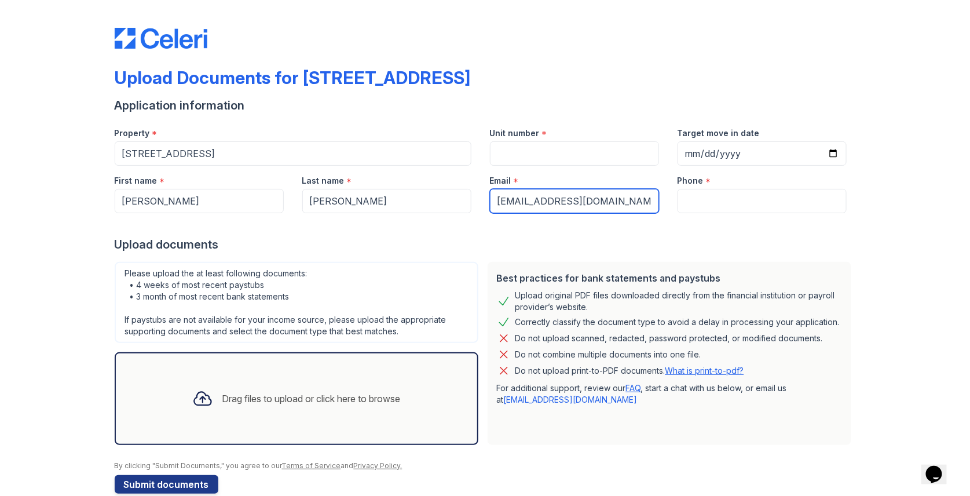
type input "dannyjones@gmail.com"
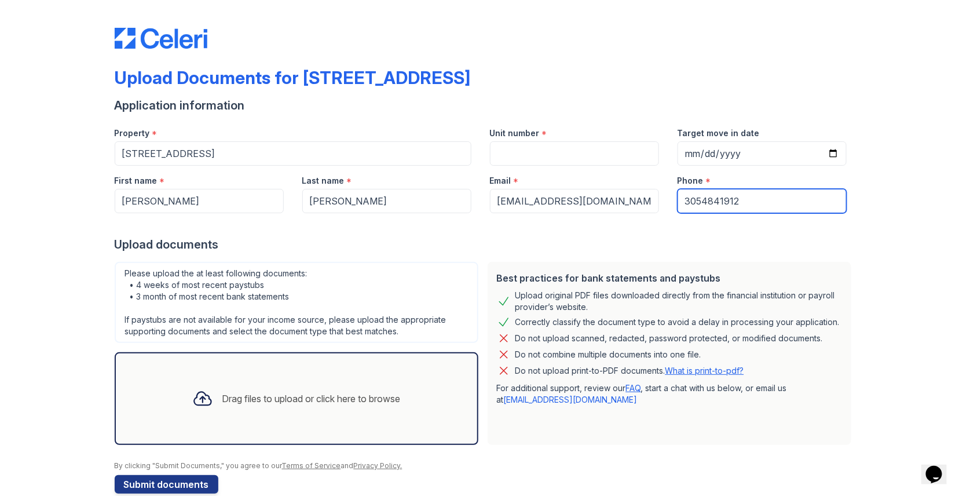
type input "3054841912"
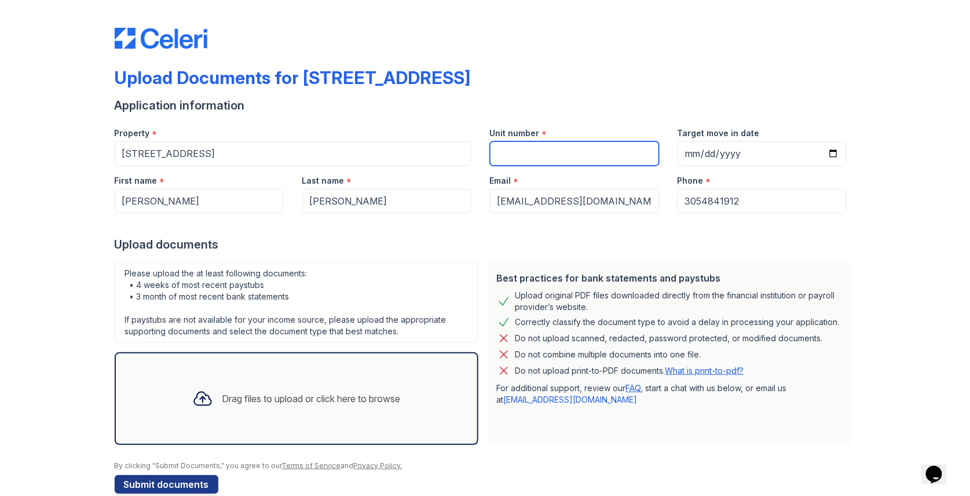
click at [505, 152] on input "Unit number" at bounding box center [574, 153] width 169 height 24
type input "1"
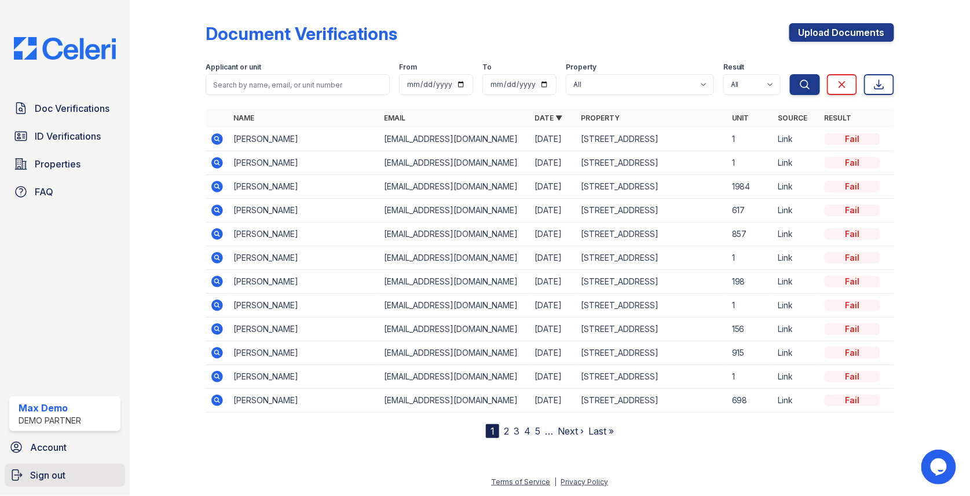
click at [31, 473] on span "Sign out" at bounding box center [47, 475] width 35 height 14
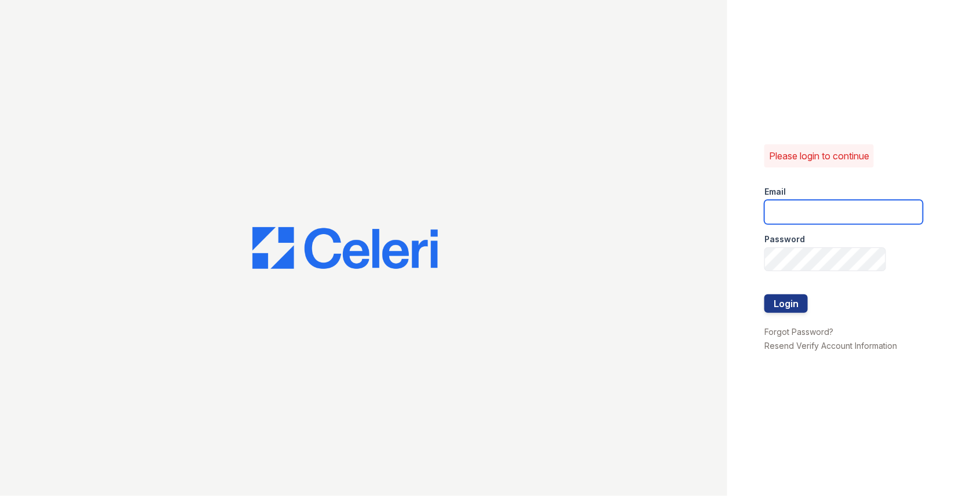
click at [786, 213] on input "email" at bounding box center [844, 212] width 159 height 24
type input "[EMAIL_ADDRESS][DOMAIN_NAME]"
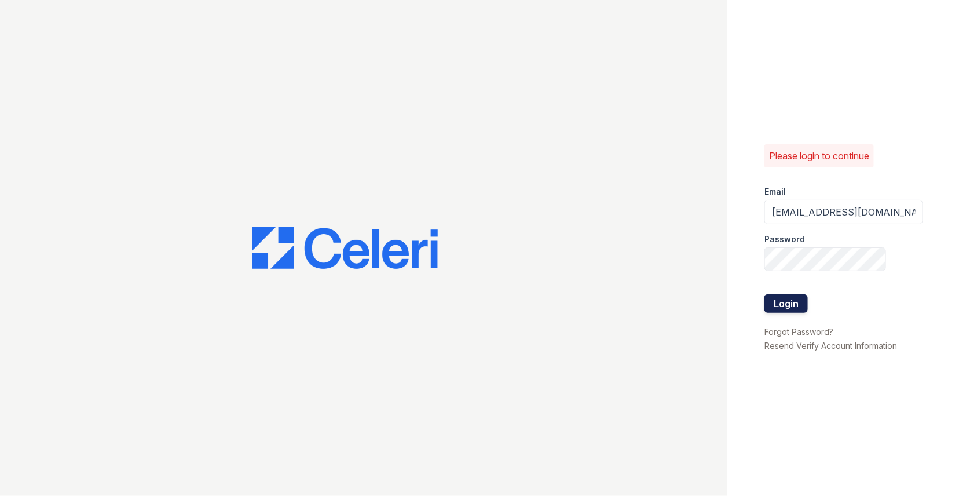
click at [790, 300] on button "Login" at bounding box center [786, 303] width 43 height 19
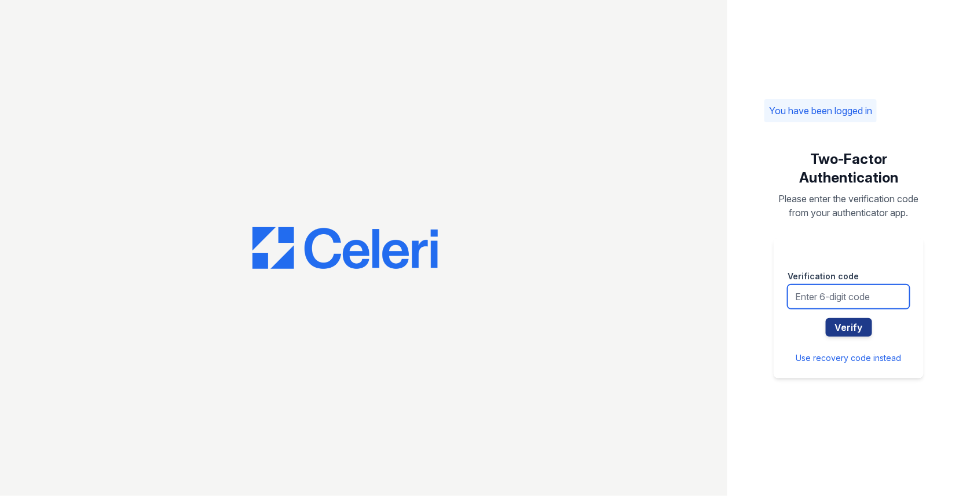
click at [827, 292] on input "text" at bounding box center [849, 296] width 122 height 24
type input "684120"
click at [826, 318] on button "Verify" at bounding box center [849, 327] width 46 height 19
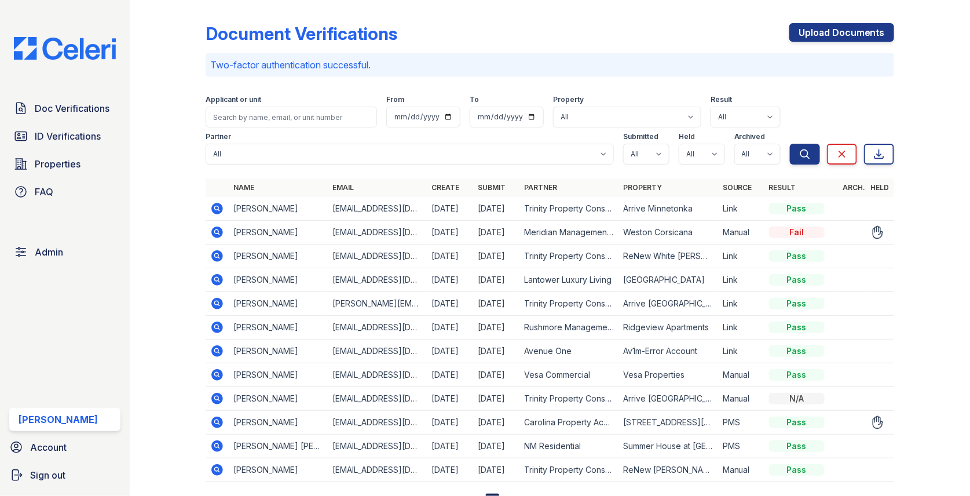
click at [217, 229] on icon at bounding box center [217, 232] width 14 height 14
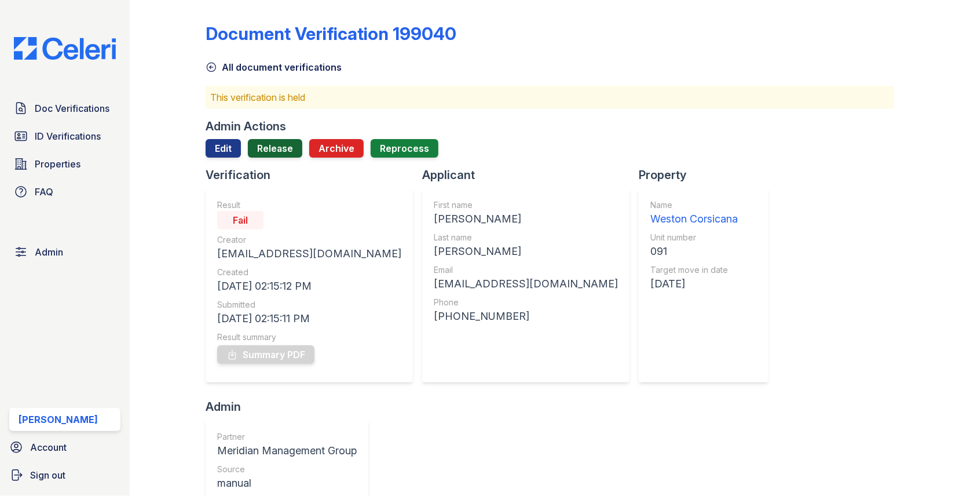
click at [269, 139] on link "Release" at bounding box center [275, 148] width 54 height 19
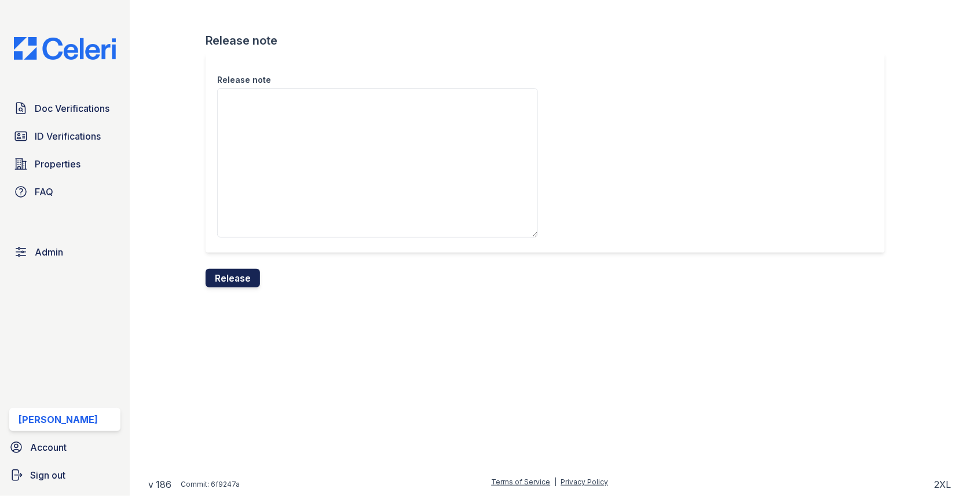
click at [244, 280] on button "Release" at bounding box center [233, 278] width 54 height 19
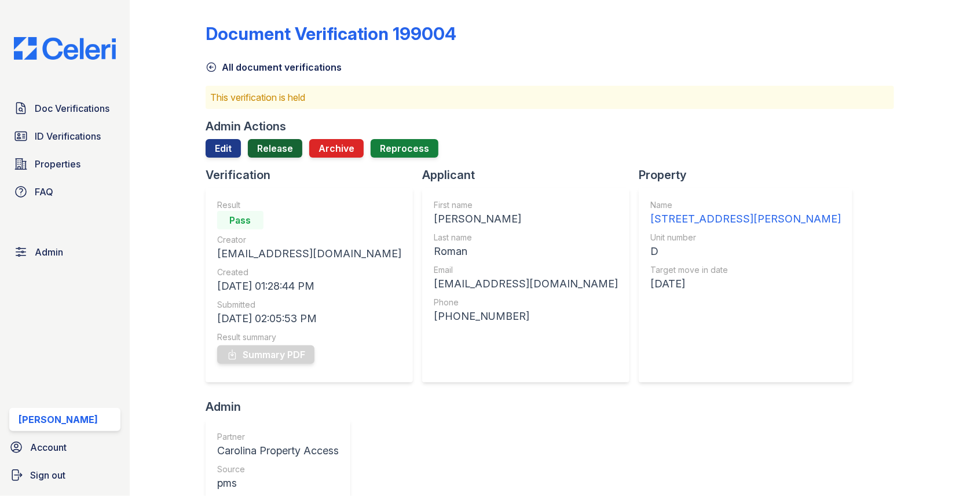
click at [272, 149] on link "Release" at bounding box center [275, 148] width 54 height 19
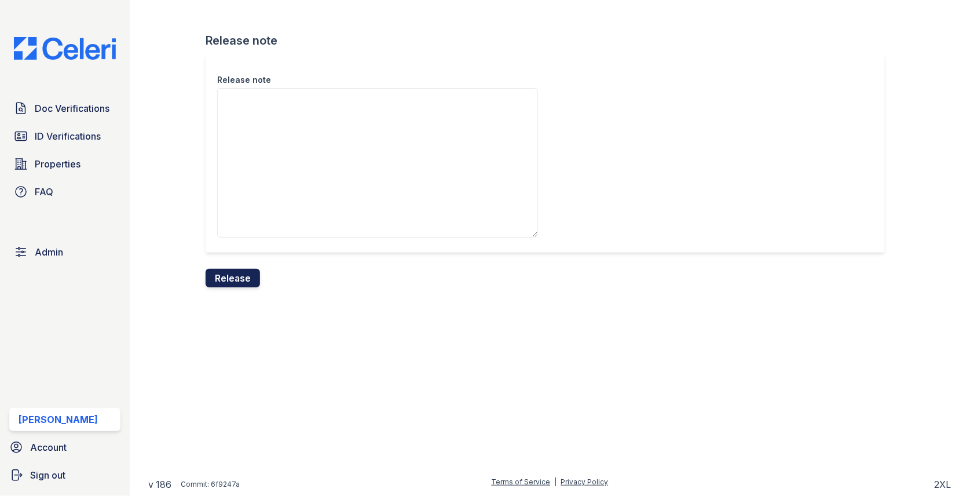
click at [240, 284] on button "Release" at bounding box center [233, 278] width 54 height 19
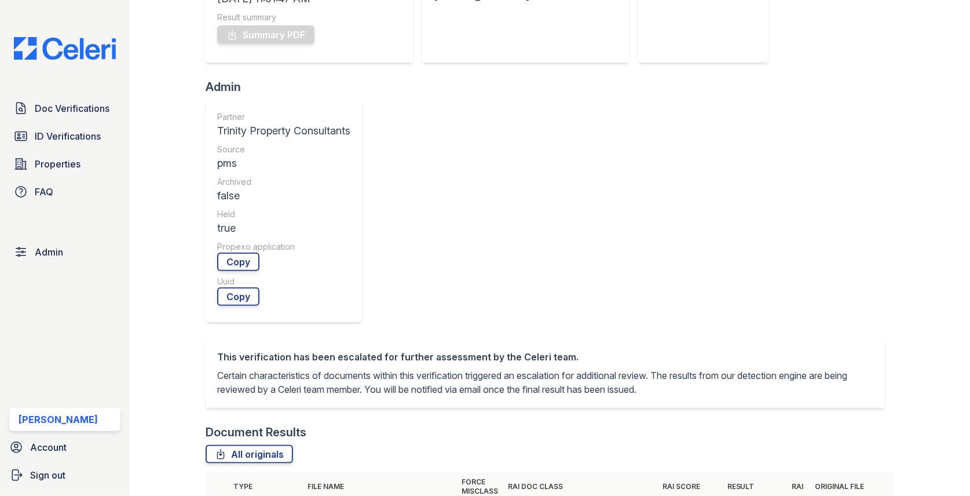
scroll to position [103, 0]
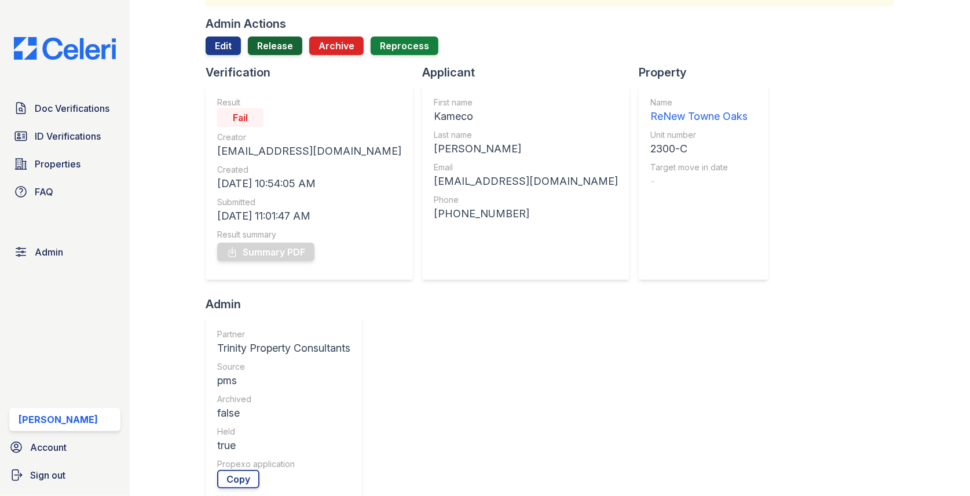
click at [269, 45] on link "Release" at bounding box center [275, 46] width 54 height 19
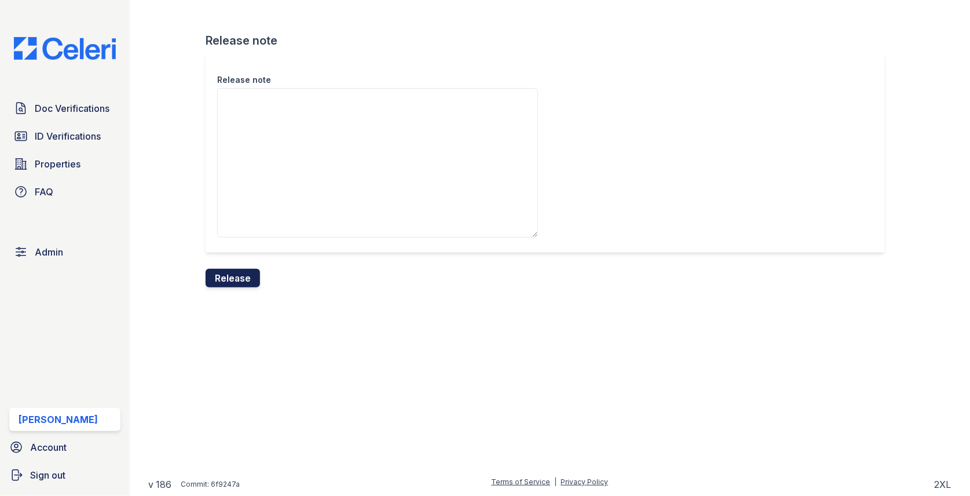
click at [252, 271] on button "Release" at bounding box center [233, 278] width 54 height 19
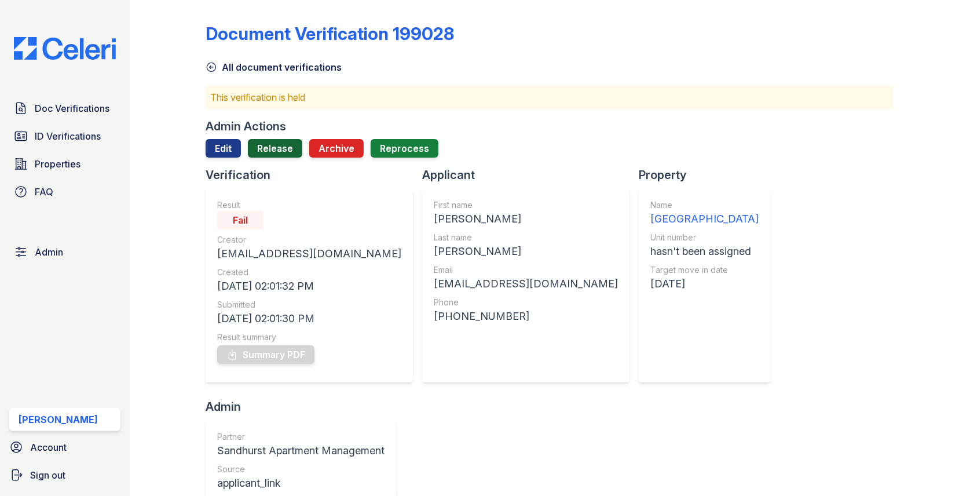
click at [283, 152] on link "Release" at bounding box center [275, 148] width 54 height 19
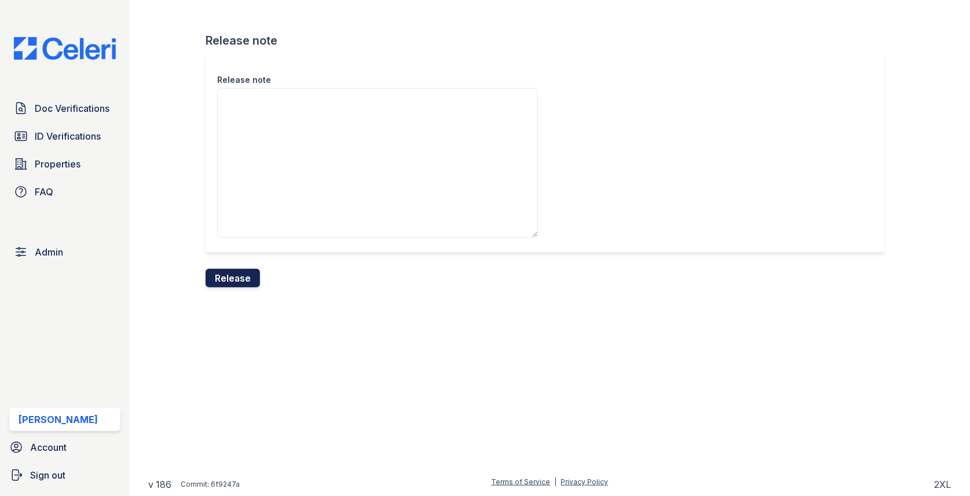
click at [242, 276] on button "Release" at bounding box center [233, 278] width 54 height 19
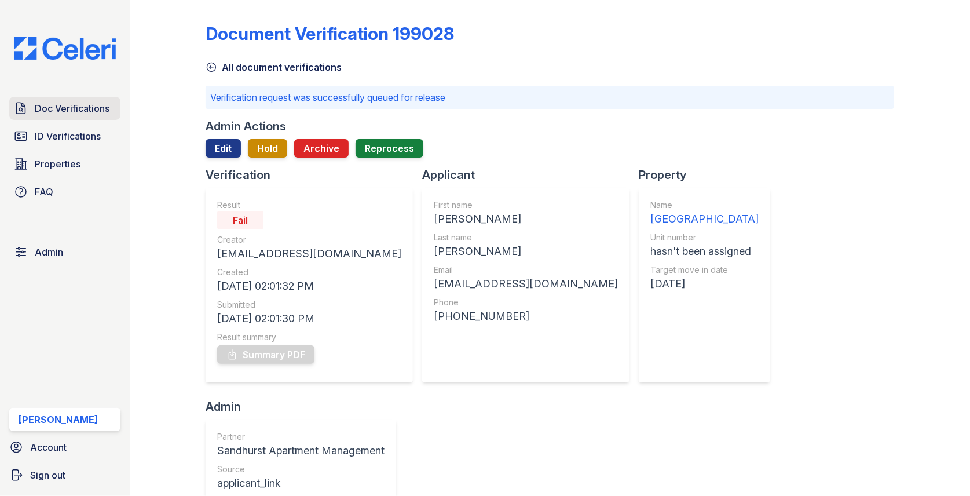
click at [107, 105] on span "Doc Verifications" at bounding box center [72, 108] width 75 height 14
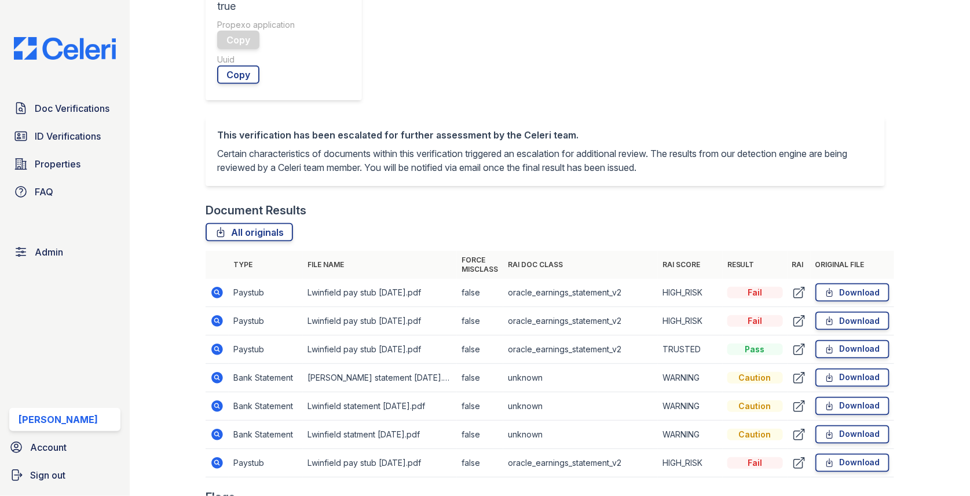
scroll to position [520, 0]
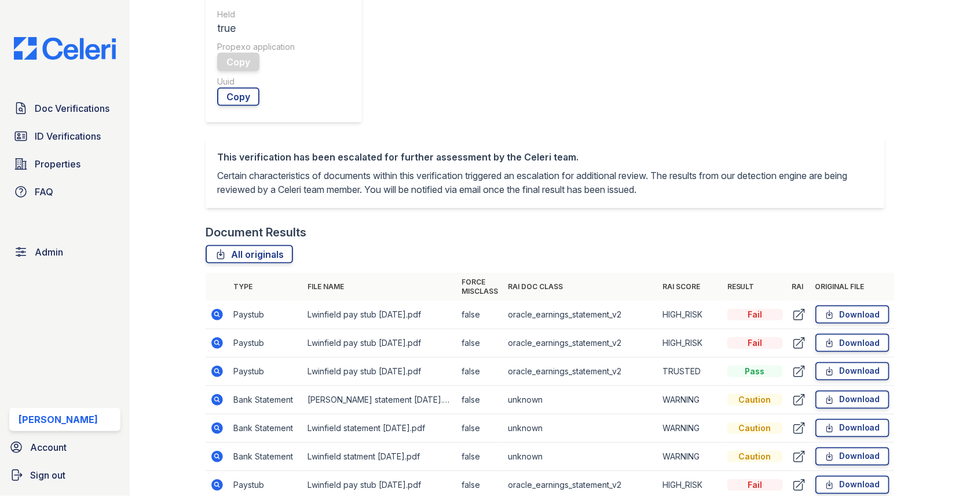
click at [220, 394] on icon at bounding box center [217, 400] width 12 height 12
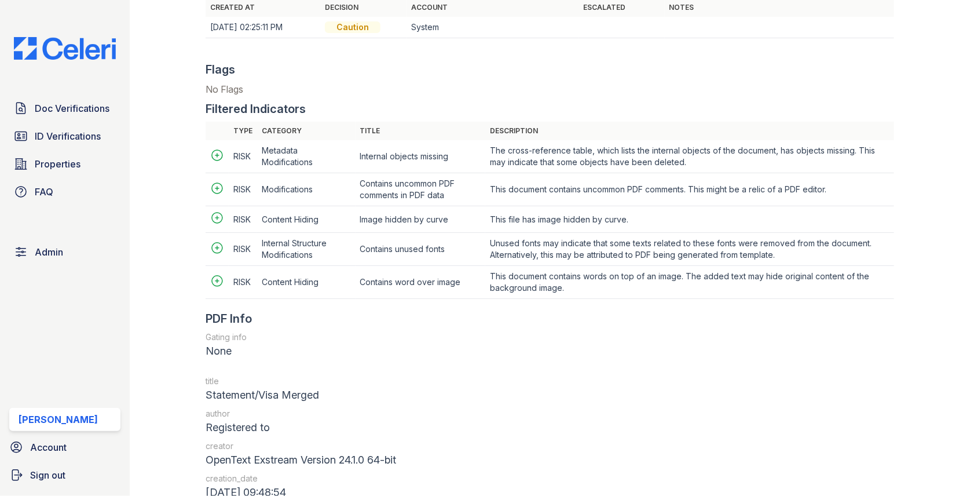
scroll to position [1324, 0]
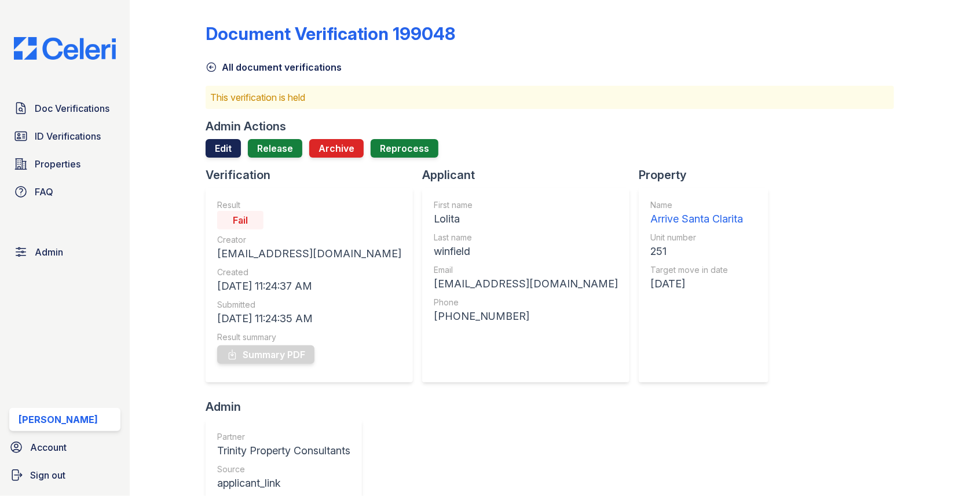
click at [228, 139] on link "Edit" at bounding box center [223, 148] width 35 height 19
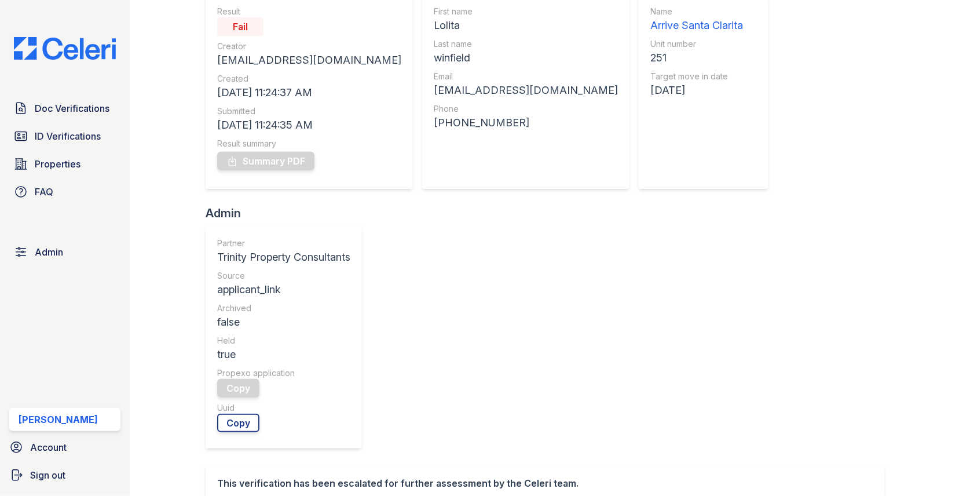
scroll to position [214, 0]
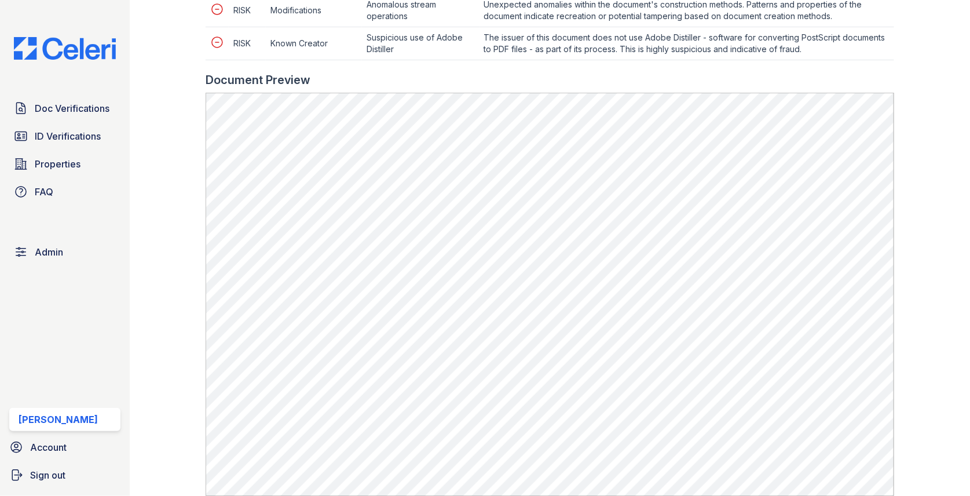
scroll to position [783, 0]
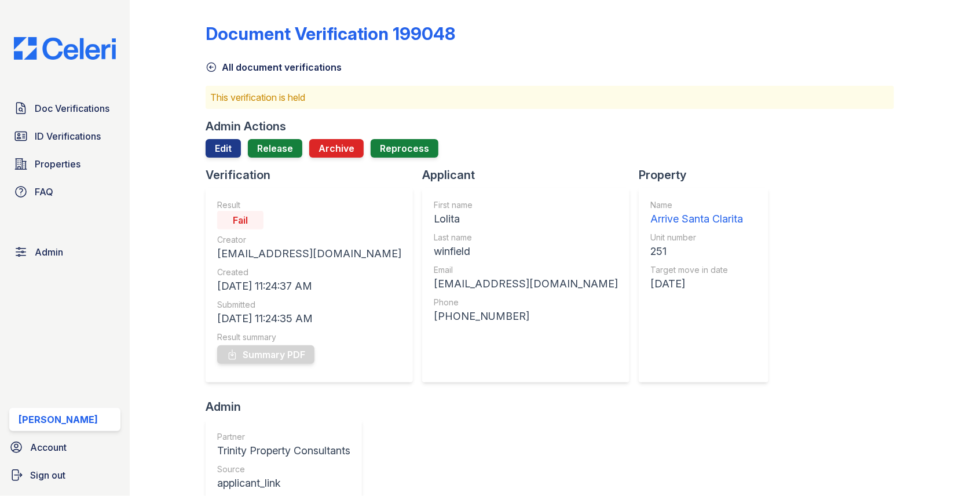
click at [225, 129] on div "Admin Actions" at bounding box center [246, 126] width 81 height 16
click at [225, 148] on link "Edit" at bounding box center [223, 148] width 35 height 19
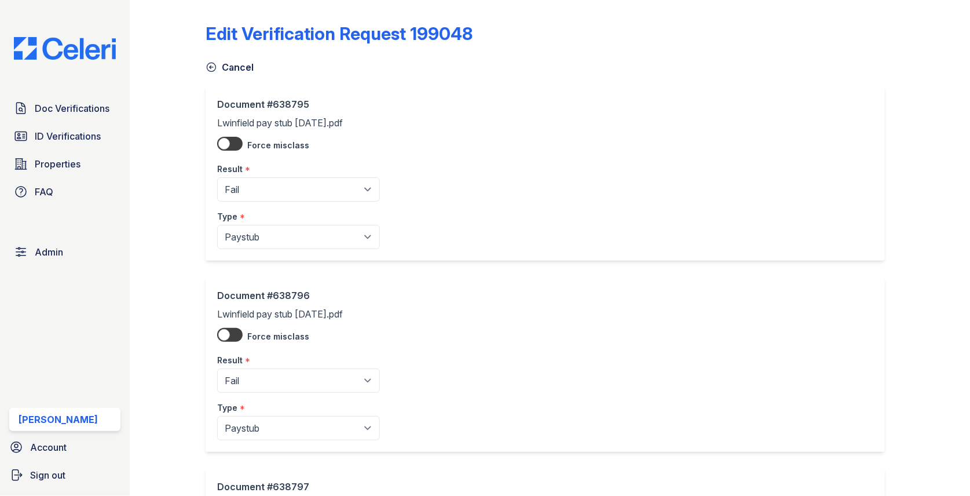
click at [239, 207] on div "Type *" at bounding box center [298, 213] width 163 height 23
click at [239, 197] on select "Pending Sent Started Processing Pass Fail Caution Error N/A" at bounding box center [298, 189] width 163 height 24
select select "caution"
click at [259, 377] on select "Pending Sent Started Processing Pass Fail Caution Error N/A" at bounding box center [298, 380] width 163 height 24
select select "caution"
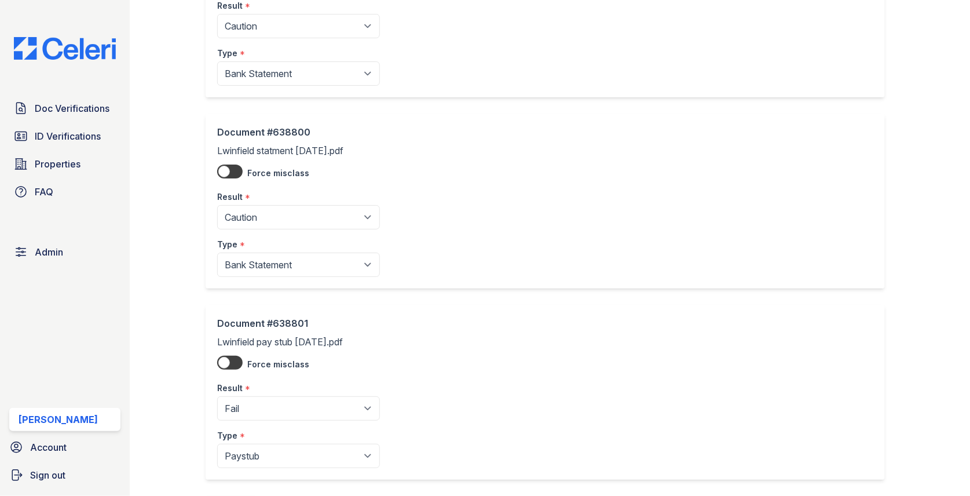
scroll to position [979, 0]
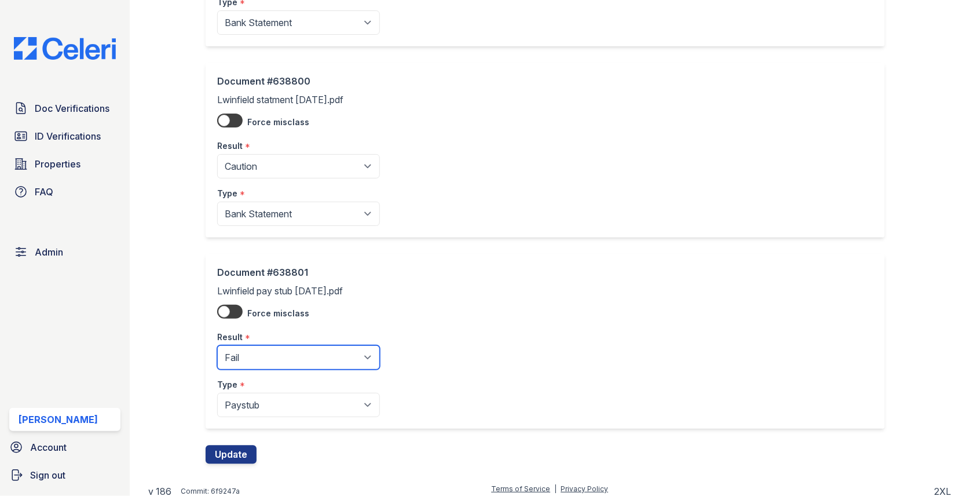
click at [287, 355] on select "Pending Sent Started Processing Pass Fail Caution Error N/A" at bounding box center [298, 357] width 163 height 24
select select "caution"
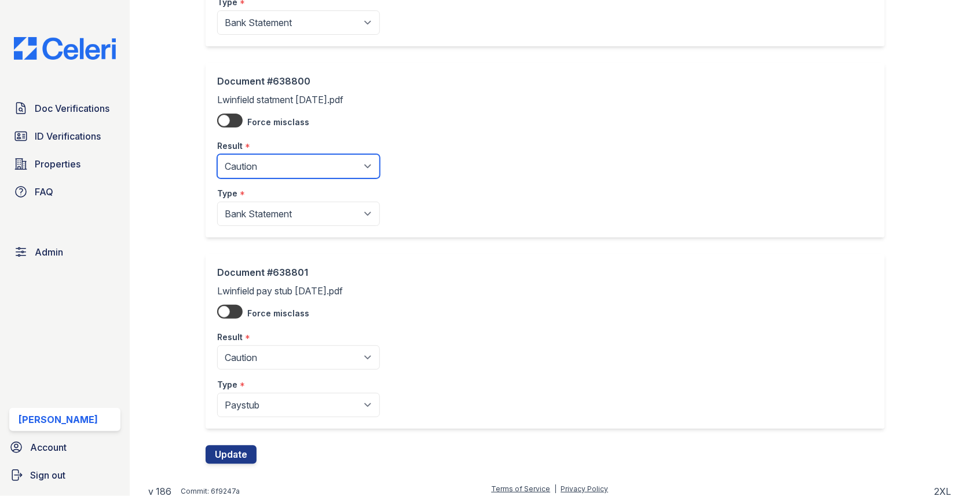
click at [273, 159] on select "Pending Sent Started Processing Pass Fail Caution Error N/A" at bounding box center [298, 166] width 163 height 24
select select "pass"
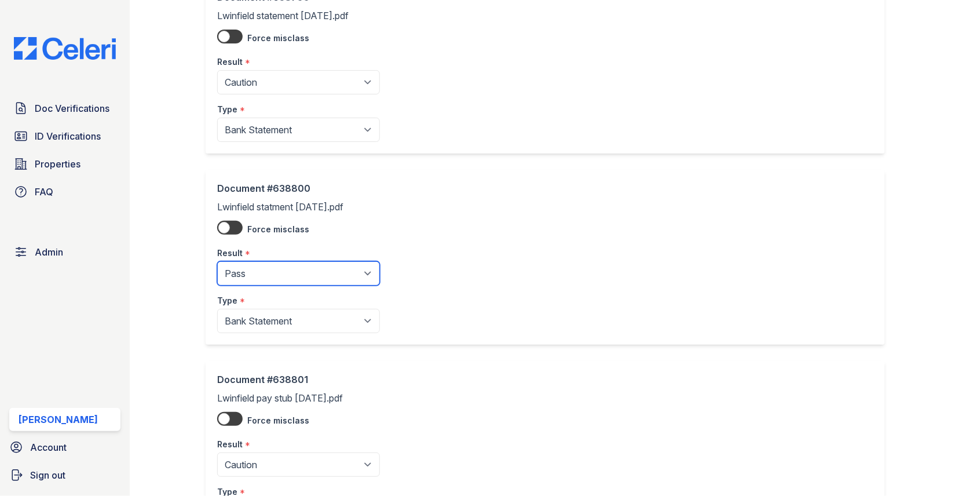
scroll to position [778, 0]
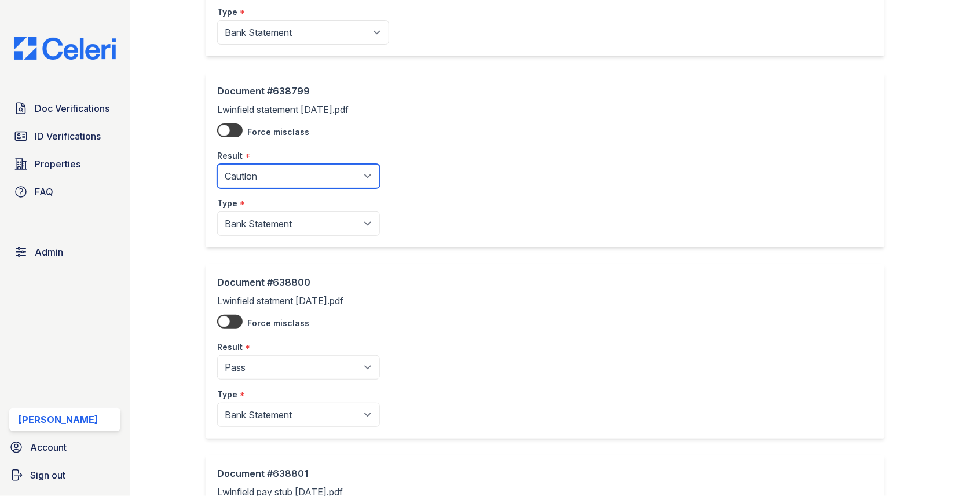
click at [298, 174] on select "Pending Sent Started Processing Pass Fail Caution Error N/A" at bounding box center [298, 176] width 163 height 24
select select "pass"
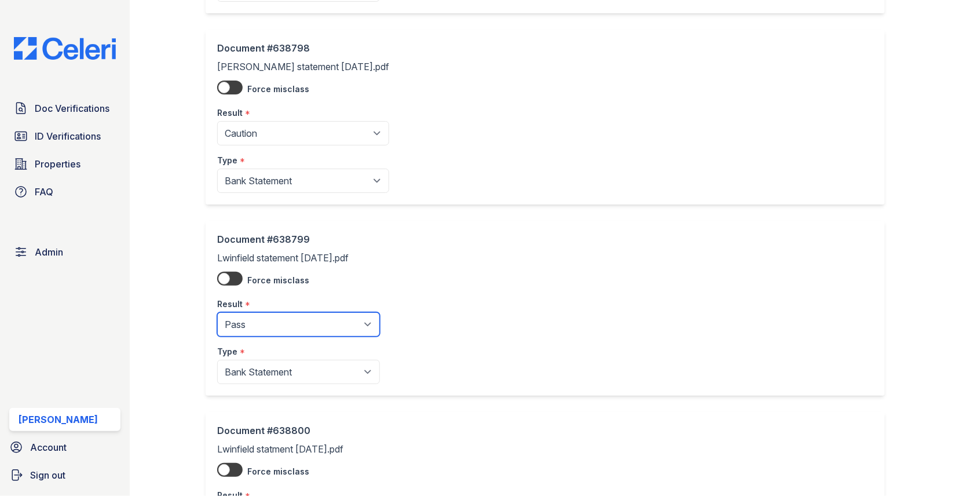
scroll to position [539, 0]
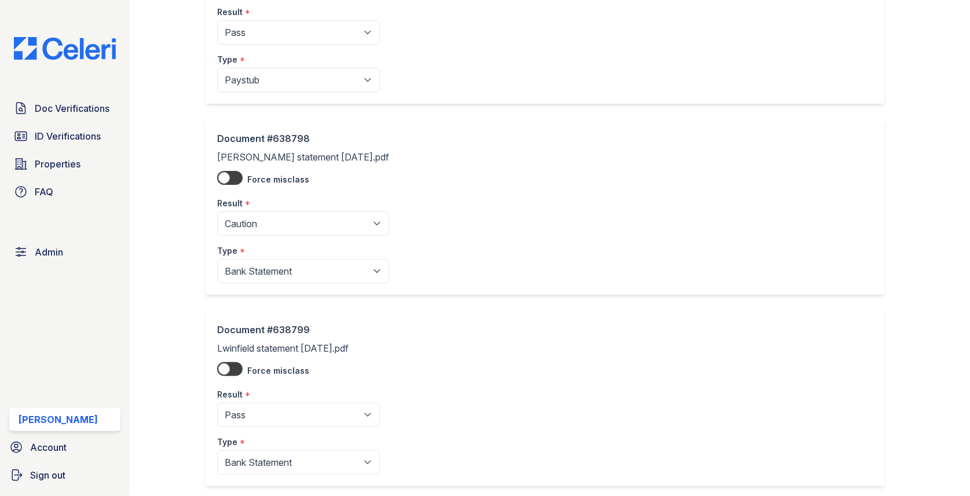
click at [292, 202] on div "Result *" at bounding box center [303, 199] width 172 height 23
click at [285, 217] on select "Pending Sent Started Processing Pass Fail Caution Error N/A" at bounding box center [303, 223] width 172 height 24
select select "pass"
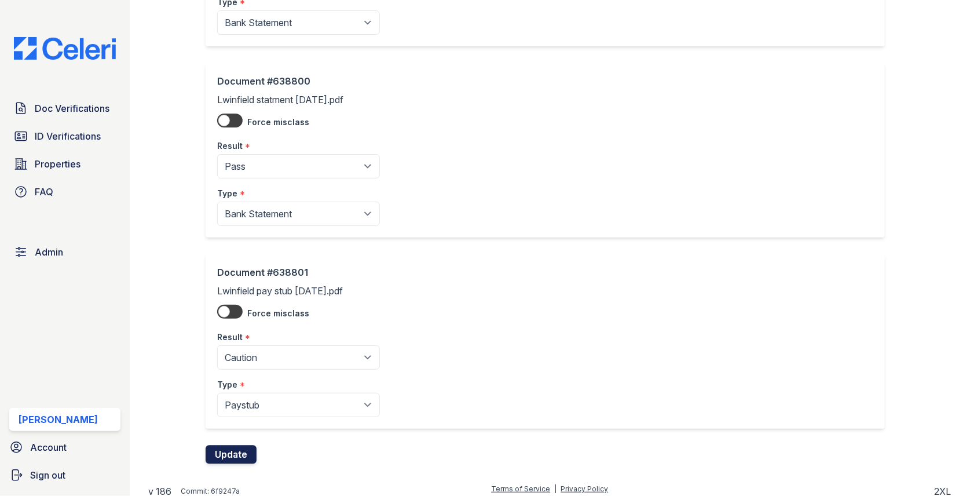
click at [230, 445] on button "Update" at bounding box center [231, 454] width 51 height 19
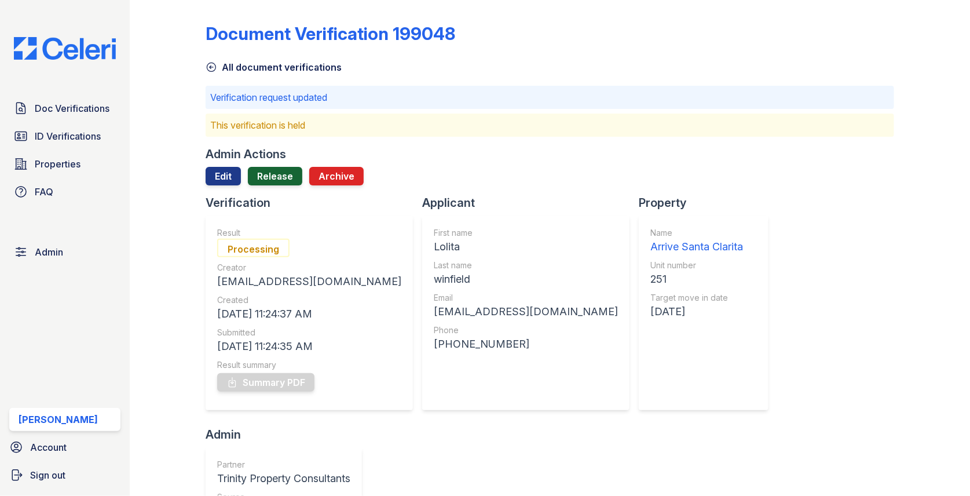
click at [273, 182] on link "Release" at bounding box center [275, 176] width 54 height 19
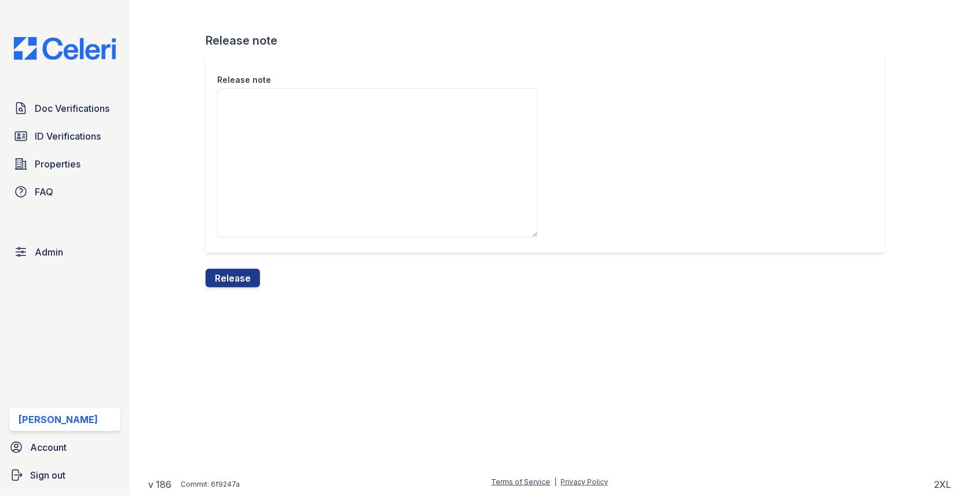
click at [225, 294] on div "Release note Release note Release" at bounding box center [550, 153] width 804 height 306
click at [226, 283] on button "Release" at bounding box center [233, 278] width 54 height 19
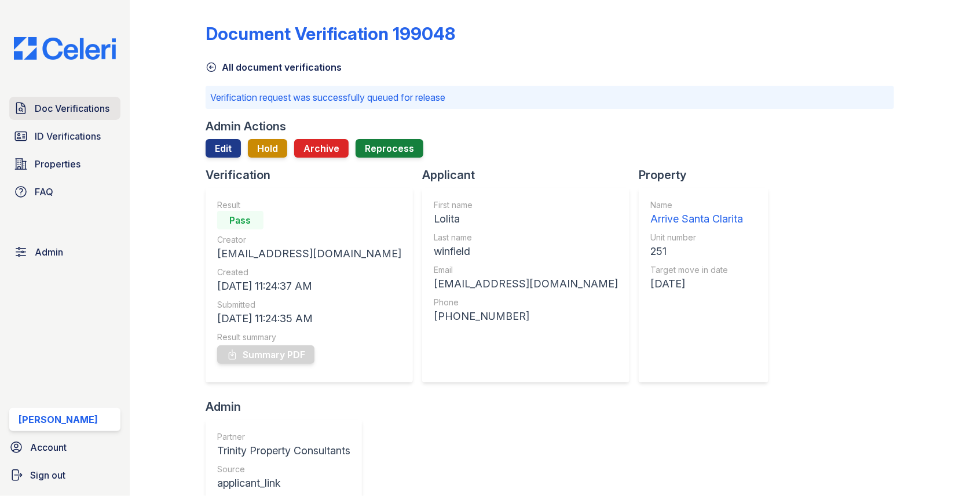
click at [108, 110] on span "Doc Verifications" at bounding box center [72, 108] width 75 height 14
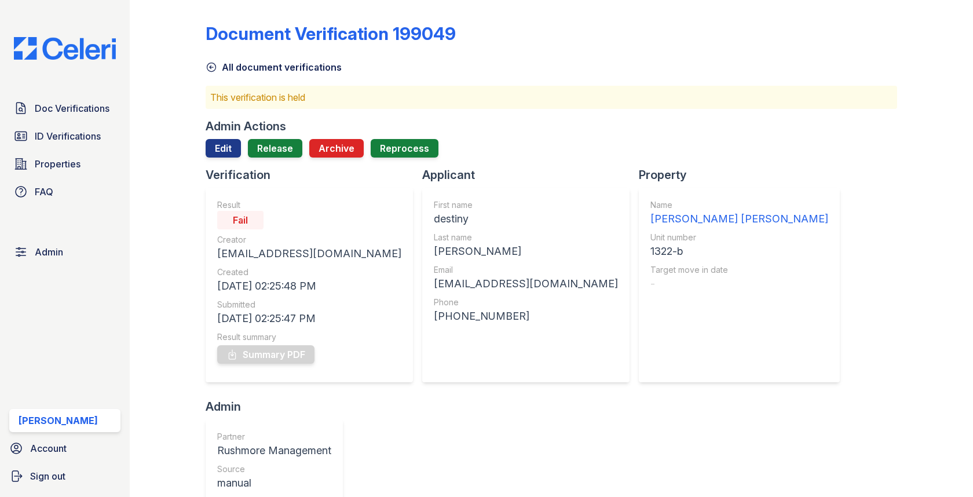
click at [308, 148] on div "Edit Release Archive Reprocess" at bounding box center [322, 148] width 233 height 19
click at [295, 148] on link "Release" at bounding box center [275, 148] width 54 height 19
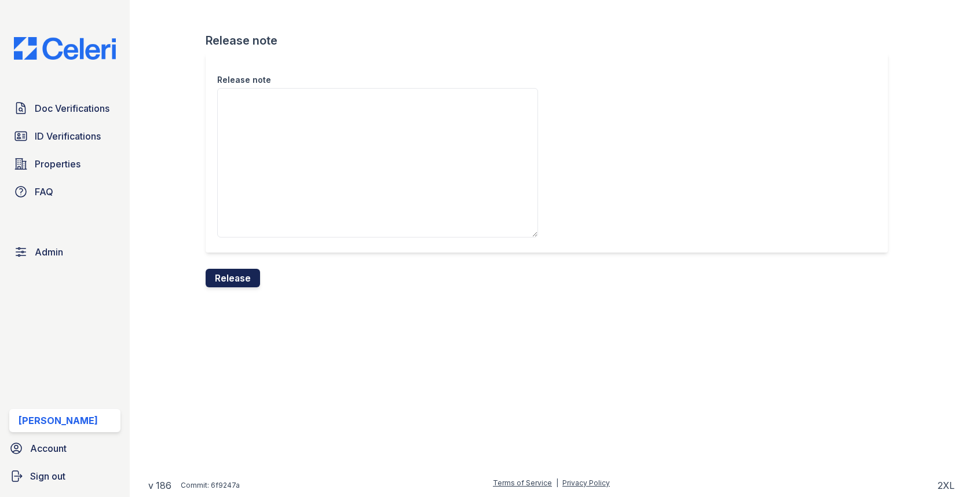
click at [236, 280] on button "Release" at bounding box center [233, 278] width 54 height 19
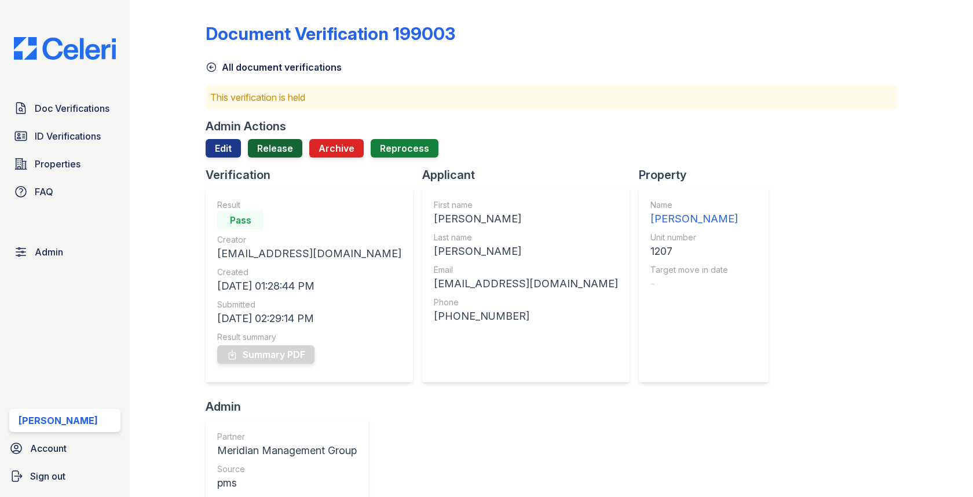
click at [268, 150] on link "Release" at bounding box center [275, 148] width 54 height 19
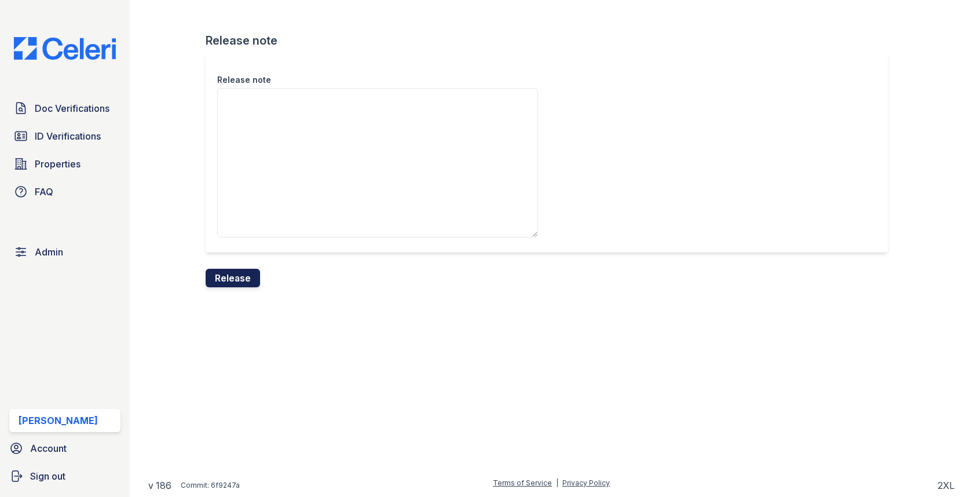
click at [250, 272] on button "Release" at bounding box center [233, 278] width 54 height 19
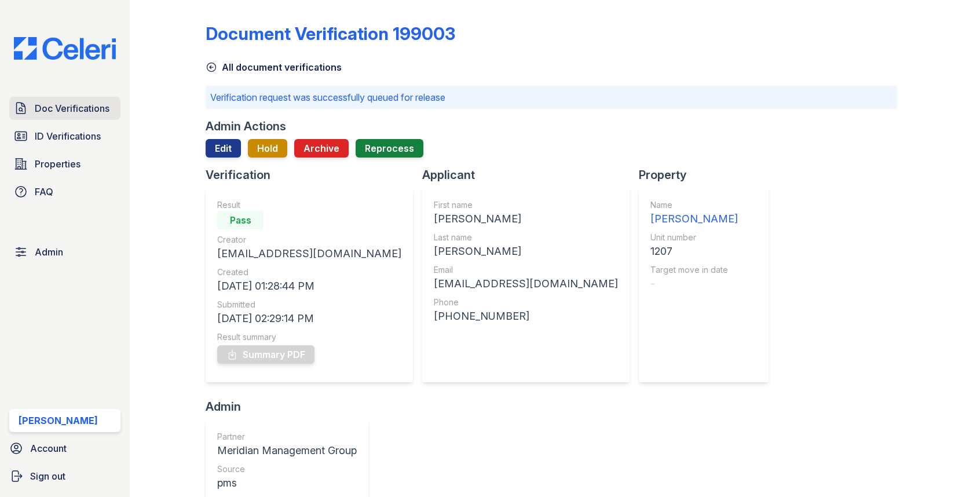
click at [67, 100] on link "Doc Verifications" at bounding box center [64, 108] width 111 height 23
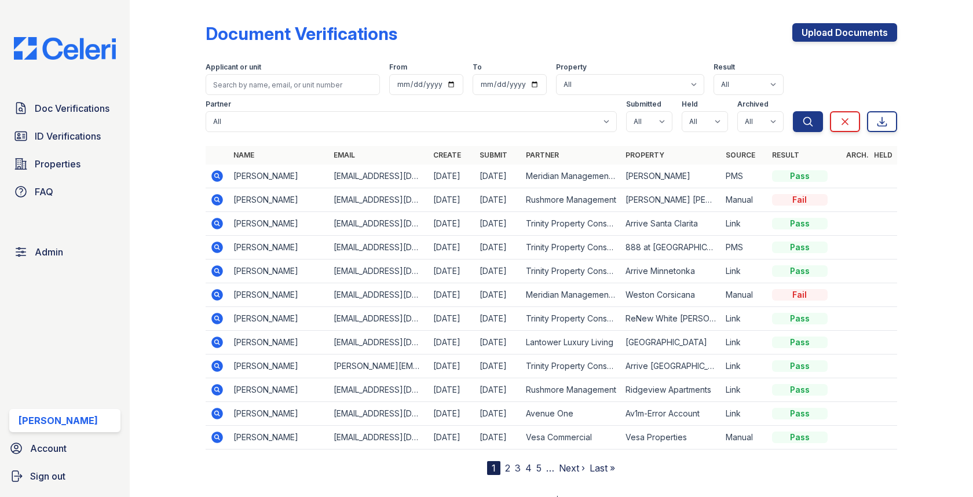
click at [625, 121] on div "Partner All 21st Century Property Management Acme Corp. ACME Properties Alliah …" at bounding box center [499, 113] width 587 height 37
click at [644, 130] on select "All true false" at bounding box center [649, 121] width 46 height 21
select select "true"
click at [700, 123] on select "All true false" at bounding box center [705, 121] width 46 height 21
select select "true"
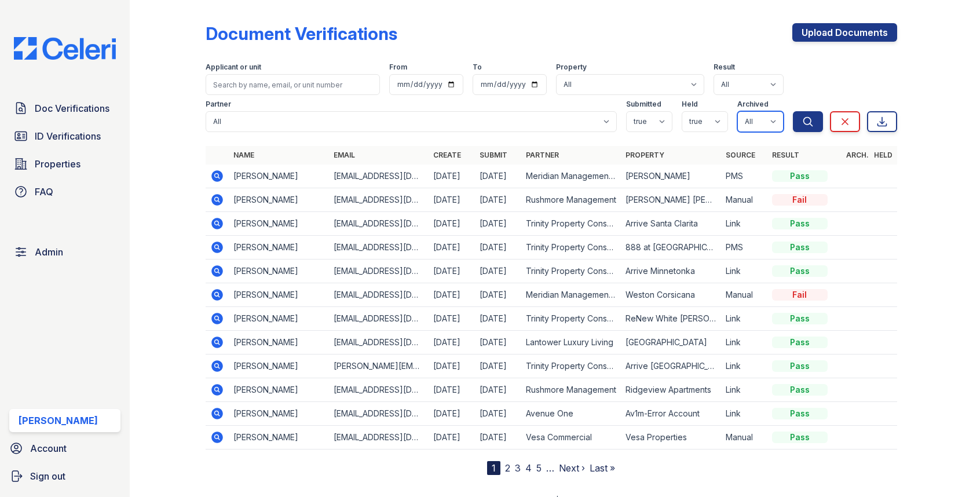
click at [756, 116] on select "All true false" at bounding box center [761, 121] width 46 height 21
select select "false"
click at [794, 119] on button "Search" at bounding box center [808, 121] width 30 height 21
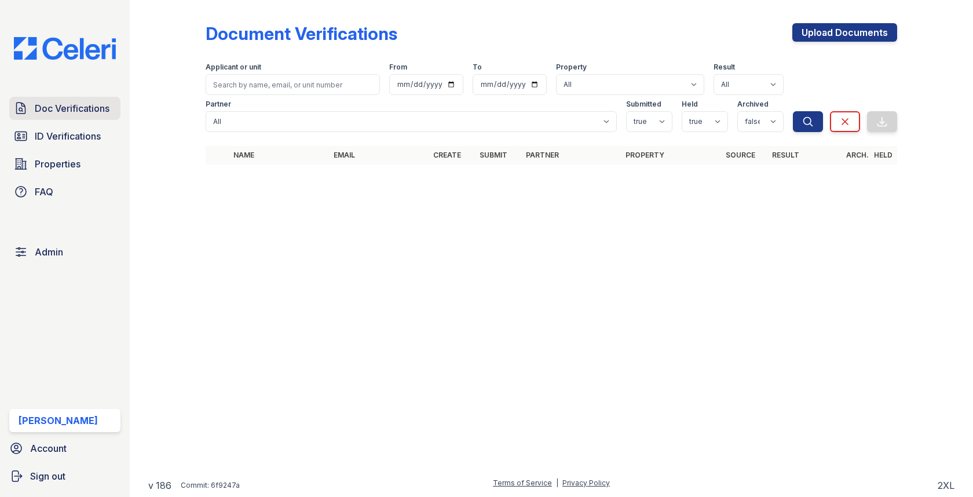
click at [87, 100] on link "Doc Verifications" at bounding box center [64, 108] width 111 height 23
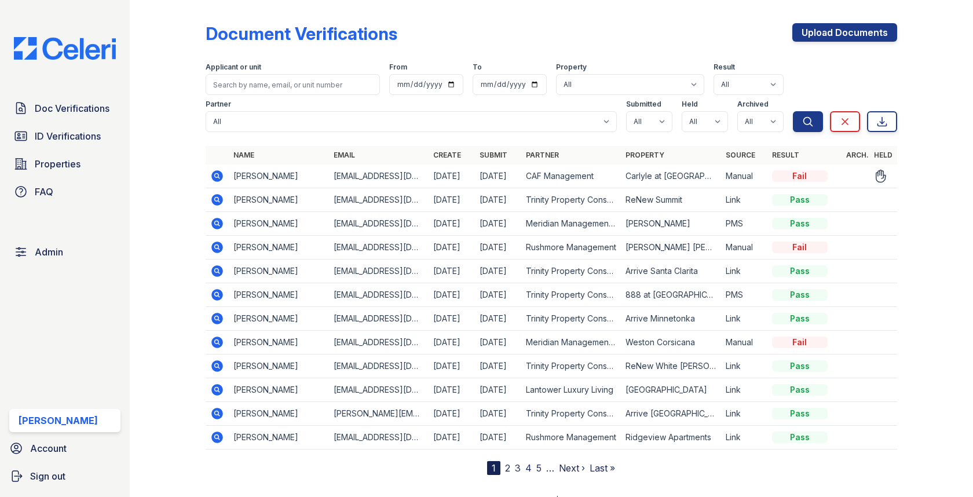
click at [214, 174] on icon at bounding box center [218, 176] width 12 height 12
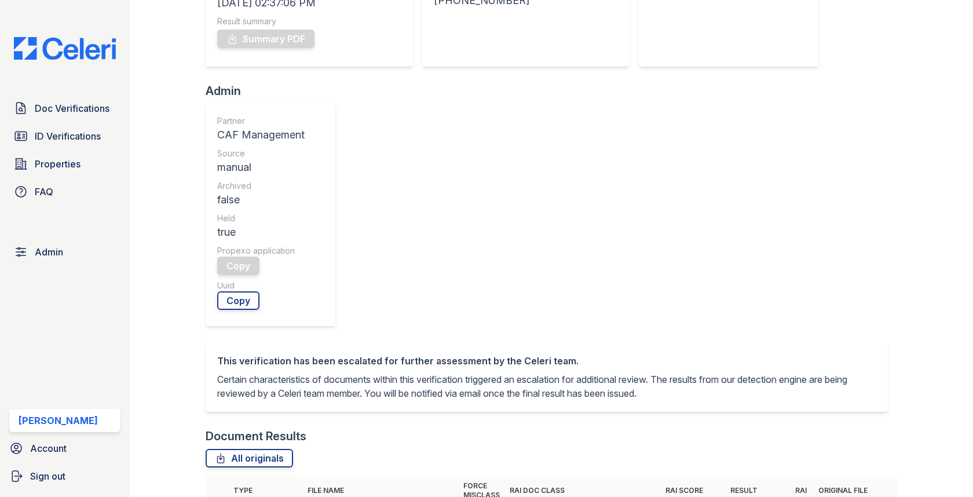
scroll to position [334, 0]
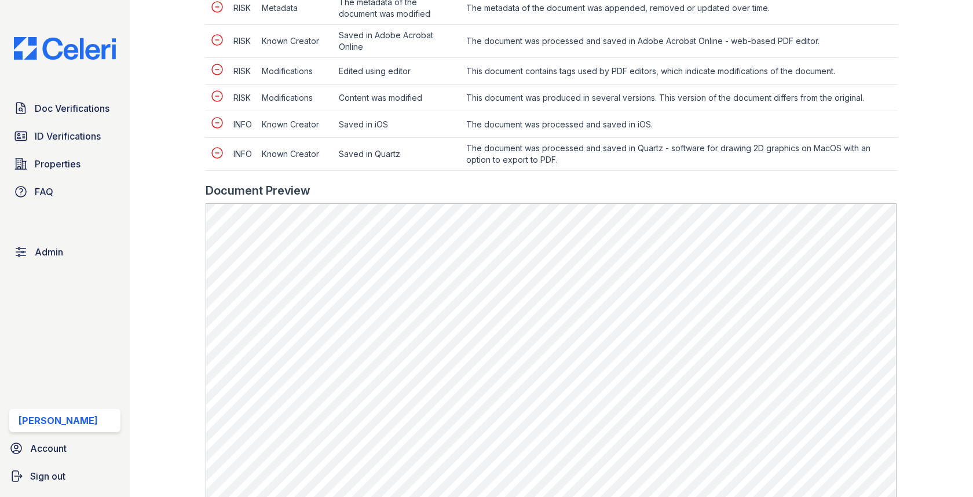
scroll to position [628, 0]
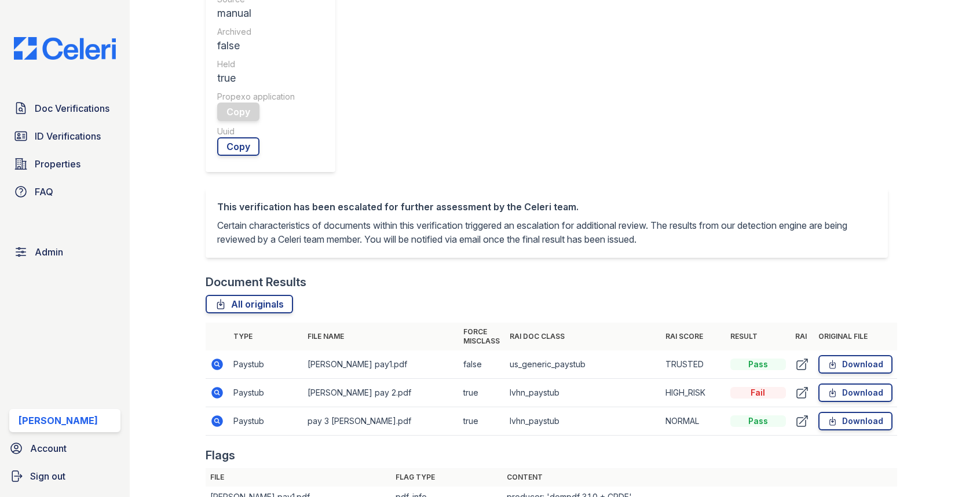
scroll to position [475, 0]
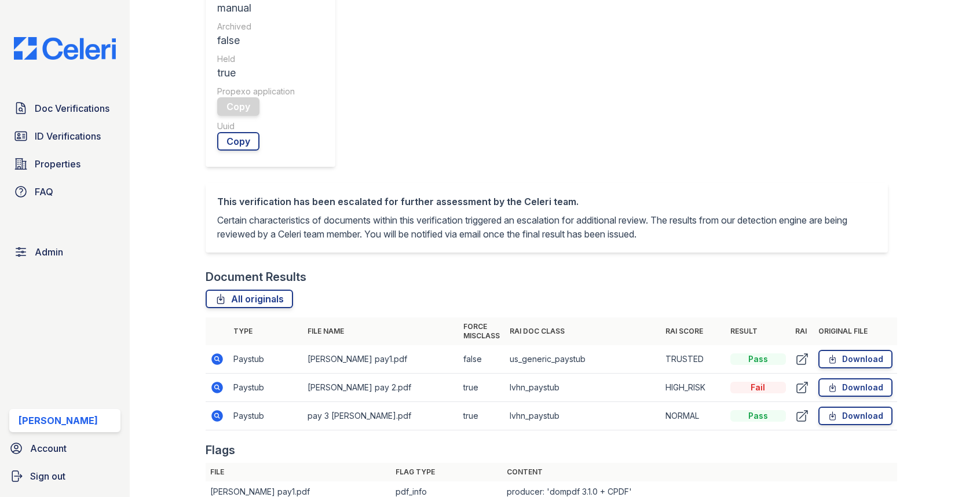
click at [214, 352] on icon at bounding box center [217, 359] width 14 height 14
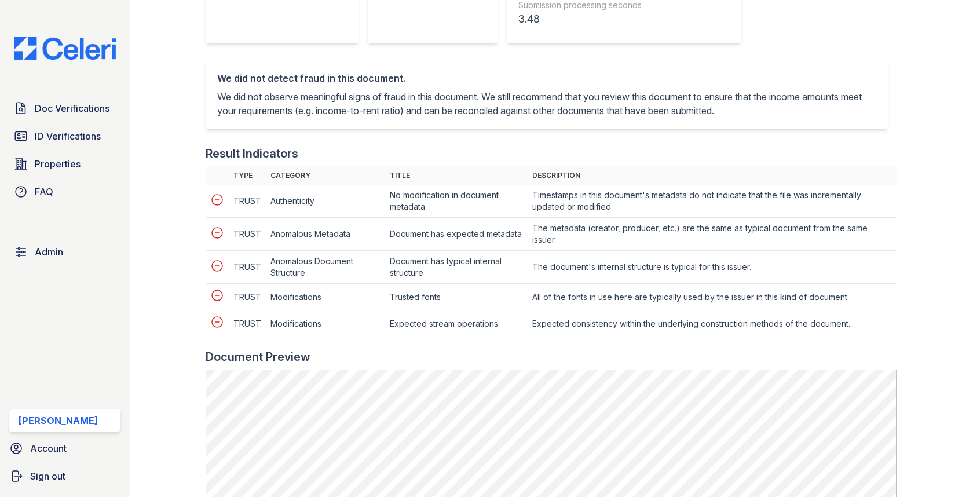
scroll to position [437, 0]
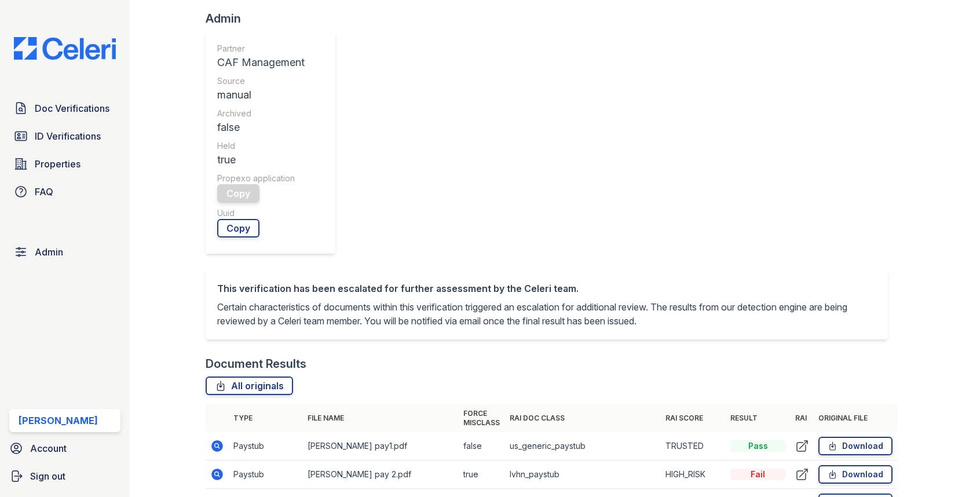
scroll to position [447, 0]
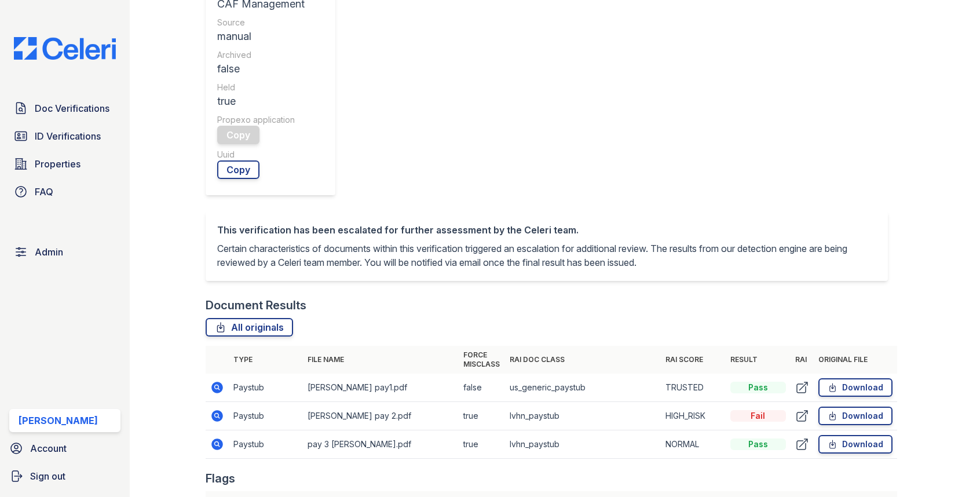
click at [213, 439] on icon at bounding box center [218, 445] width 12 height 12
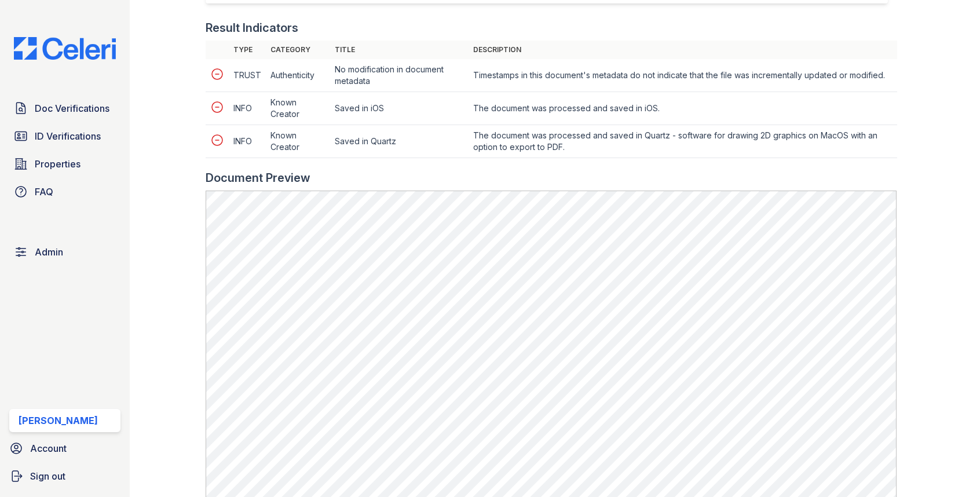
scroll to position [466, 0]
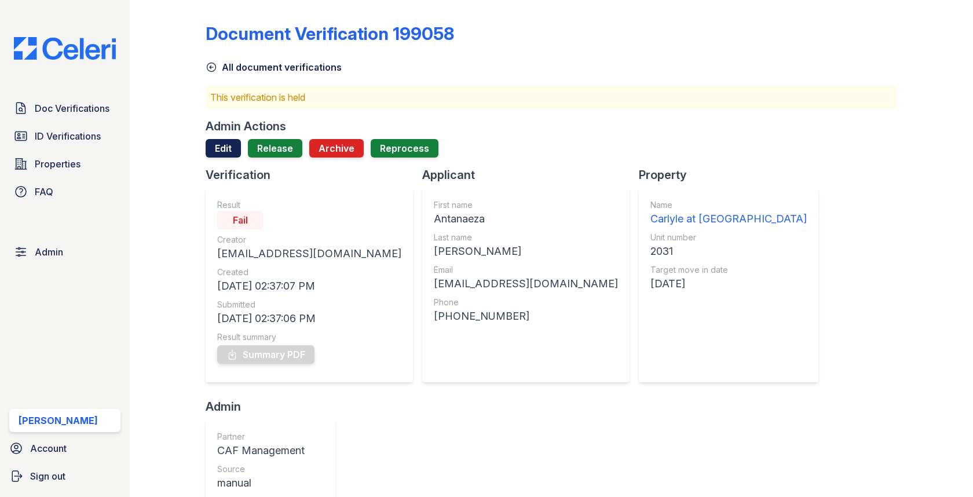
click at [232, 151] on link "Edit" at bounding box center [223, 148] width 35 height 19
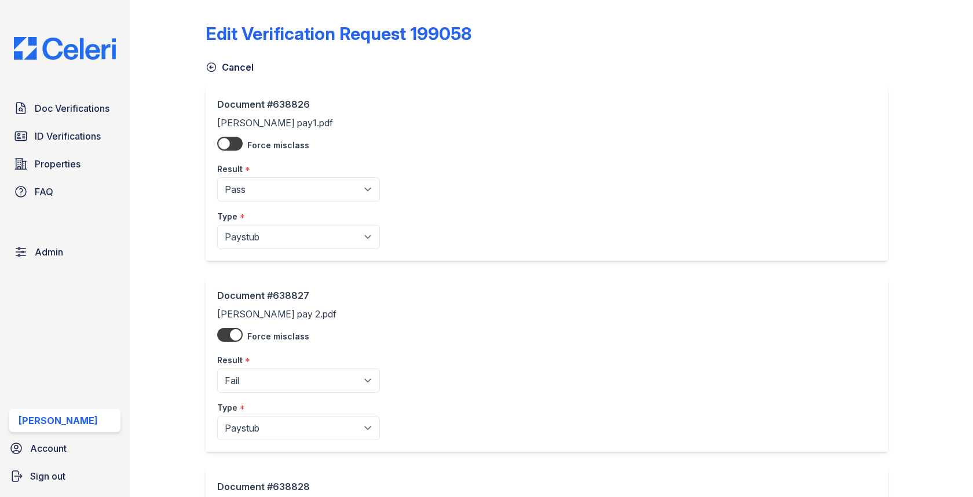
scroll to position [217, 0]
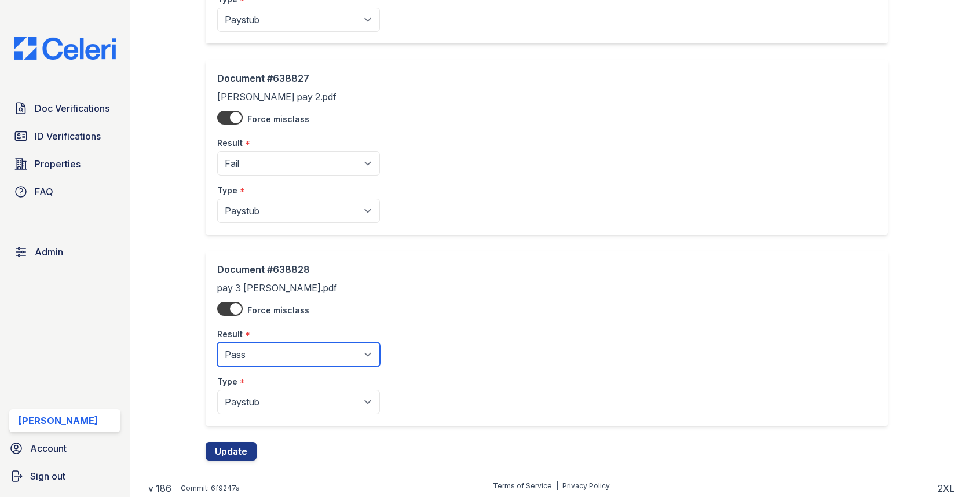
click at [249, 363] on select "Pending Sent Started Processing Pass Fail Caution Error N/A" at bounding box center [298, 354] width 163 height 24
select select "fail"
click at [239, 448] on button "Update" at bounding box center [231, 451] width 51 height 19
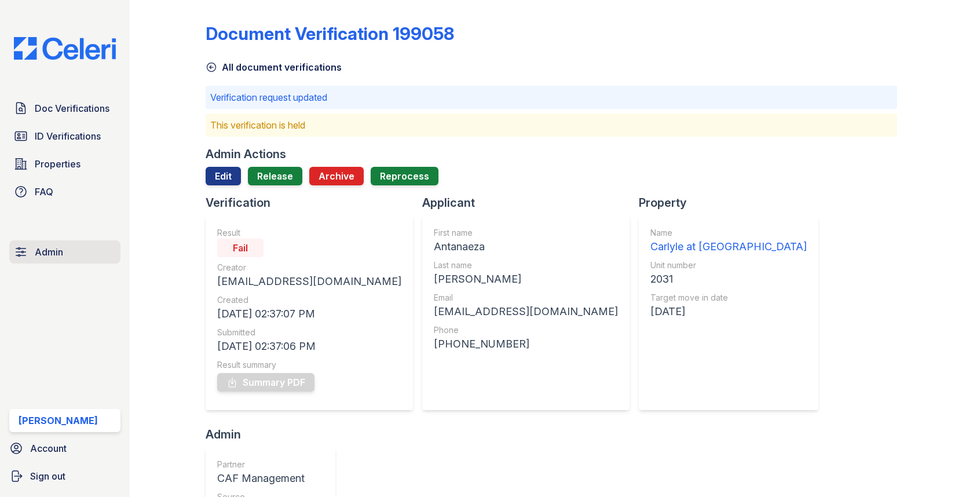
click at [81, 257] on link "Admin" at bounding box center [64, 251] width 111 height 23
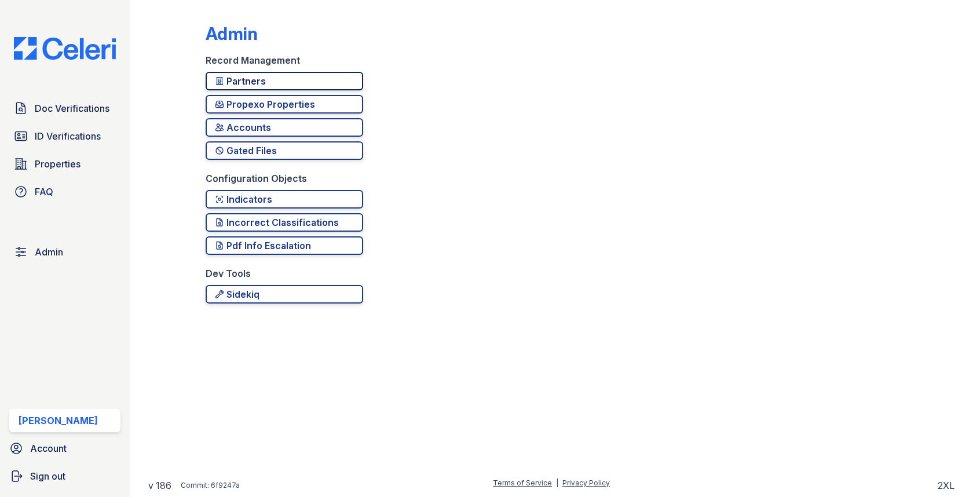
click at [269, 86] on div "Partners" at bounding box center [284, 81] width 139 height 14
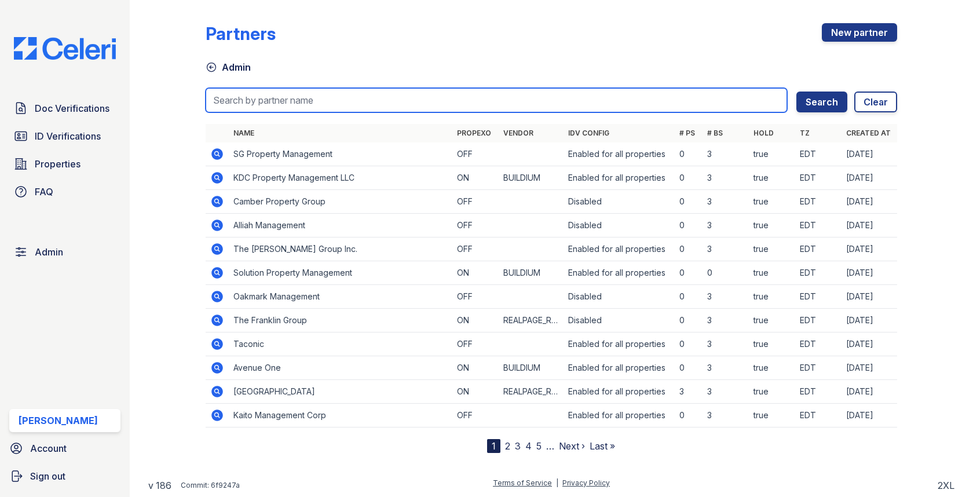
click at [264, 101] on input "search" at bounding box center [496, 100] width 581 height 24
type input "trin"
click at [797, 92] on button "Search" at bounding box center [822, 102] width 51 height 21
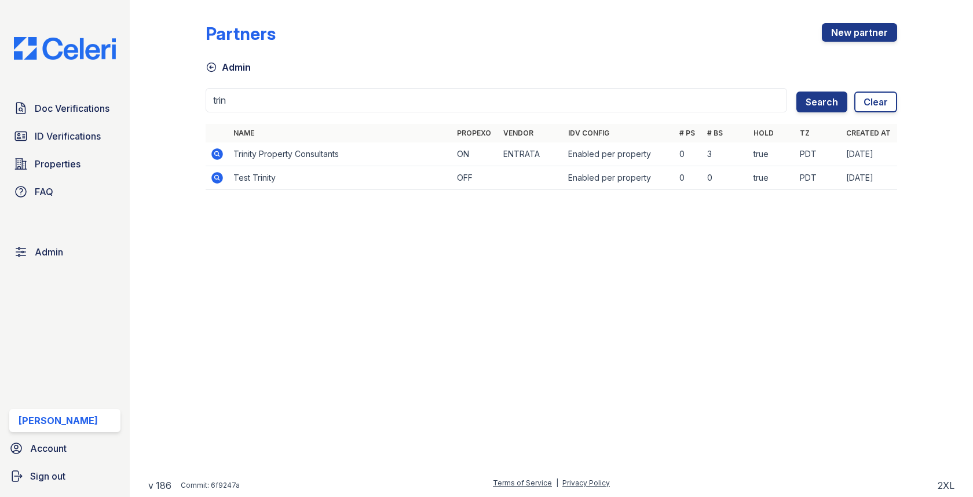
click at [218, 145] on td at bounding box center [217, 155] width 23 height 24
click at [218, 152] on icon at bounding box center [217, 153] width 3 height 3
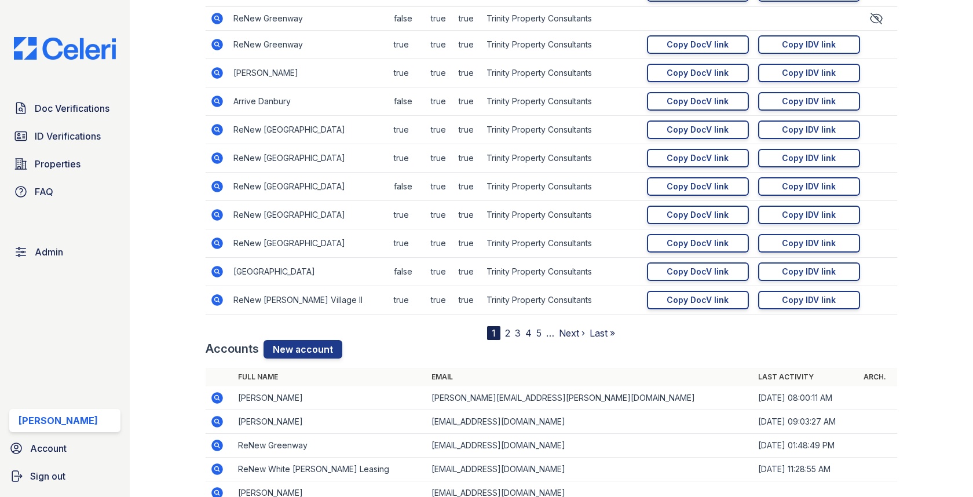
scroll to position [1294, 0]
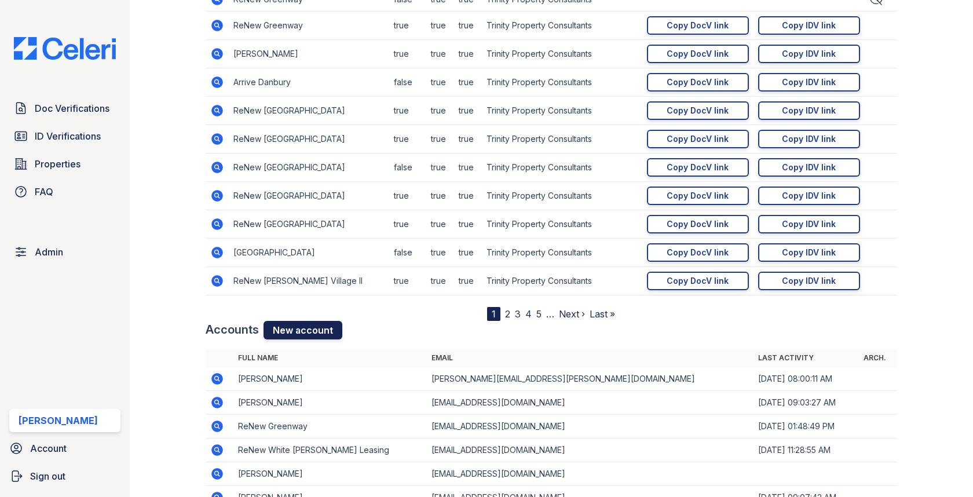
click at [315, 321] on link "New account" at bounding box center [303, 330] width 79 height 19
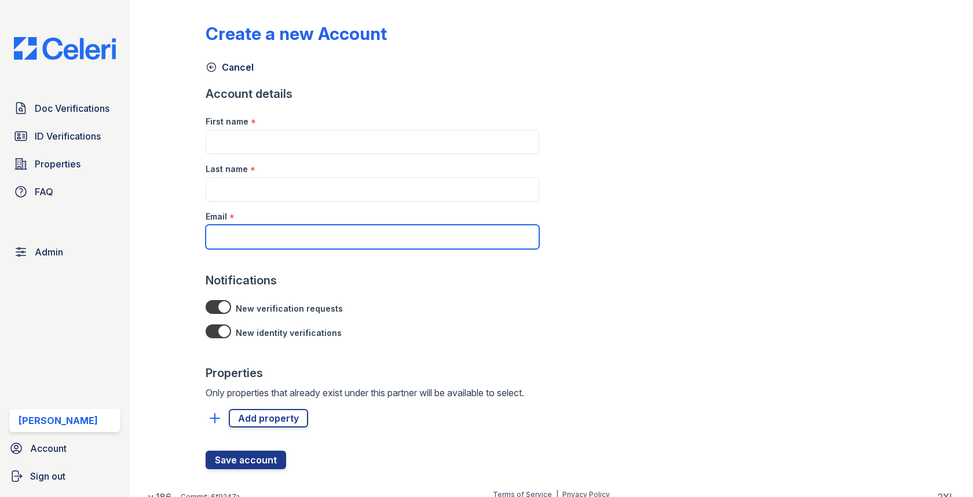
click at [320, 244] on input "Email" at bounding box center [373, 237] width 334 height 24
paste input "AVelasco@trinity-pm.com"
type input "AVelasco@trinity-pm.com"
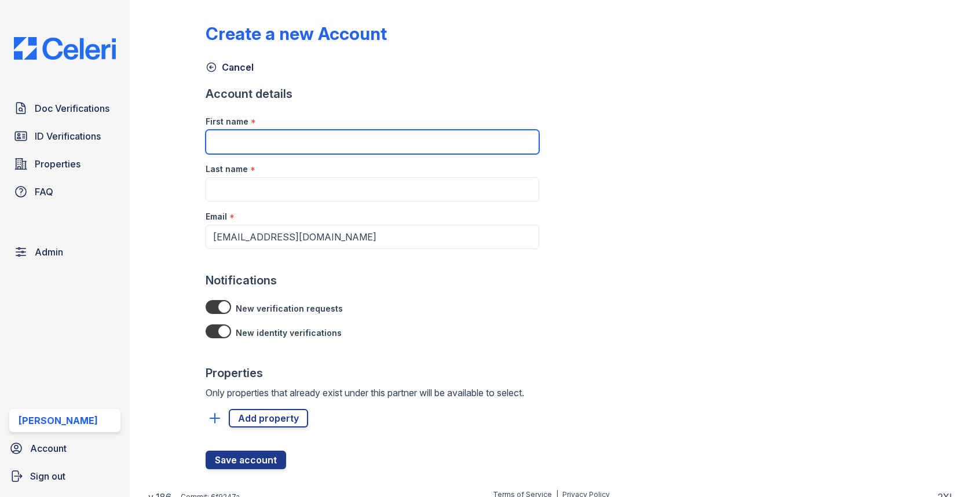
click at [307, 145] on input "First name" at bounding box center [373, 142] width 334 height 24
type input "Arianna"
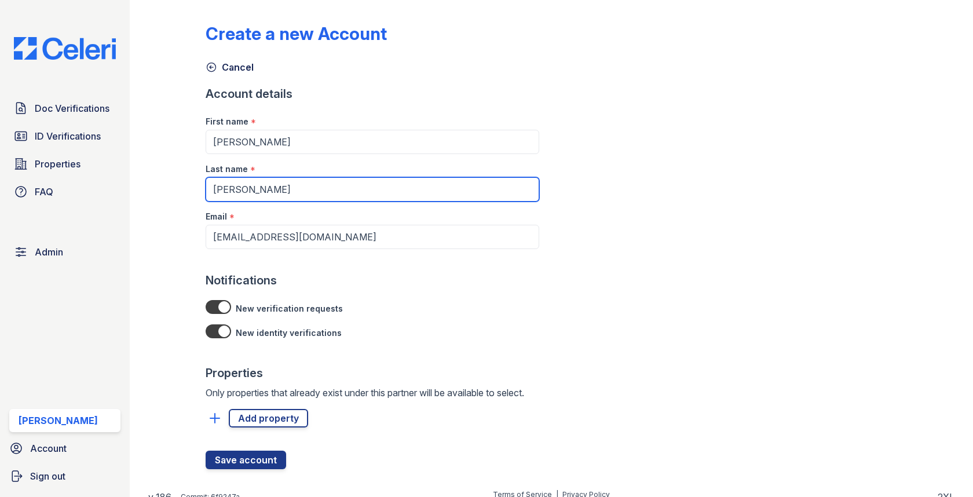
type input "Velasco"
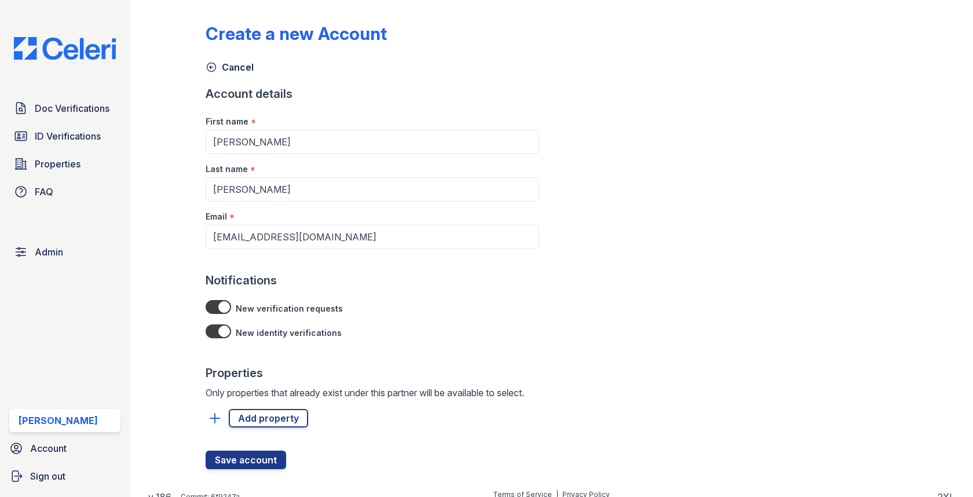
click at [275, 433] on div at bounding box center [373, 439] width 334 height 23
click at [275, 419] on link "Add property" at bounding box center [268, 418] width 79 height 19
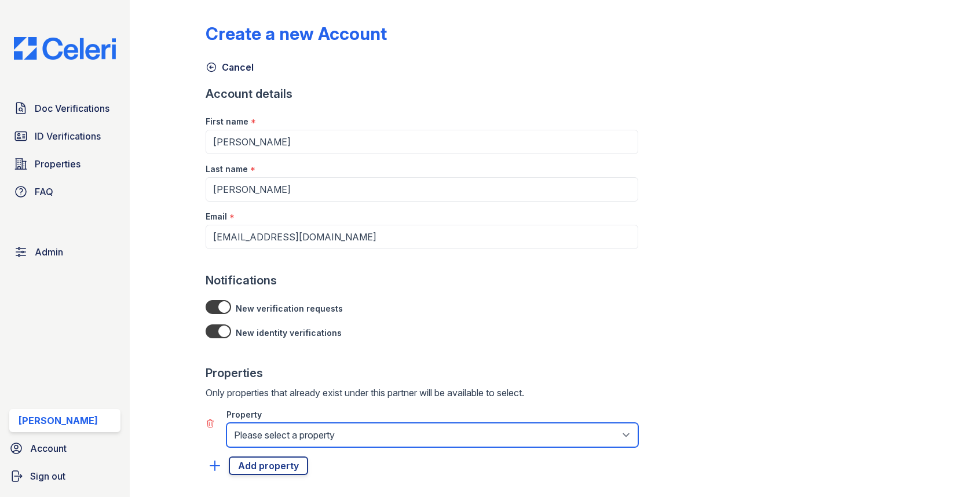
click at [270, 433] on select "Please select a property 888 at Grand Hope Park Alturas Andrews Alturas Cedar H…" at bounding box center [433, 435] width 412 height 24
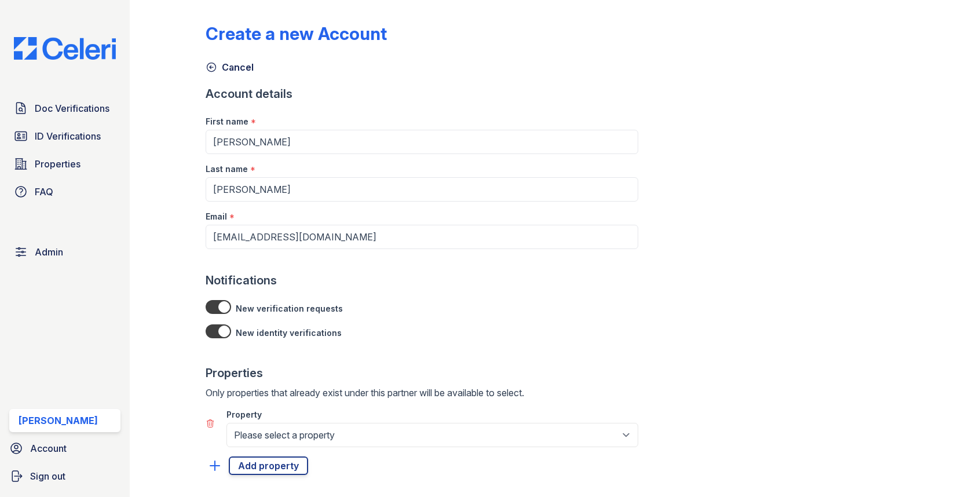
click at [253, 421] on div "Property" at bounding box center [433, 411] width 412 height 23
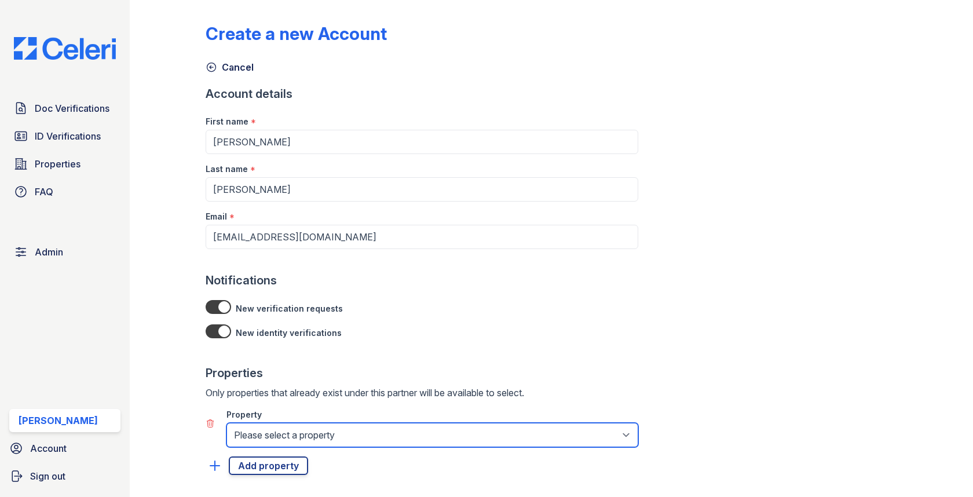
click at [253, 425] on select "Please select a property 888 at Grand Hope Park Alturas Andrews Alturas Cedar H…" at bounding box center [433, 435] width 412 height 24
select select "75"
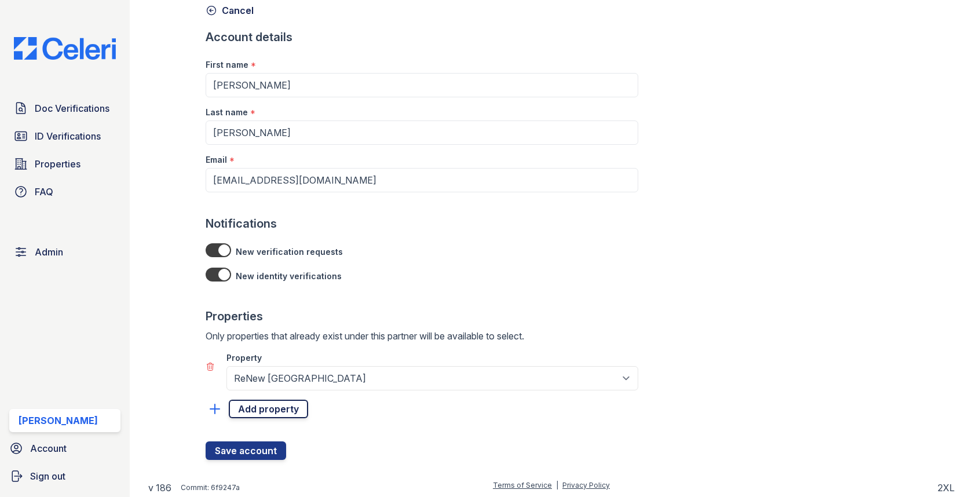
click at [278, 402] on link "Add property" at bounding box center [268, 409] width 79 height 19
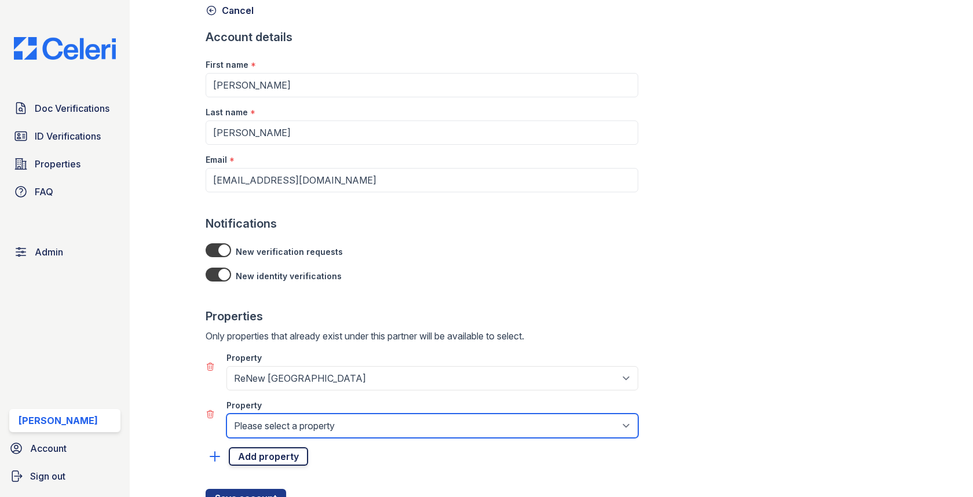
click at [278, 414] on select "Please select a property 888 at Grand Hope Park Alturas Andrews Alturas Cedar H…" at bounding box center [433, 426] width 412 height 24
select select "62"
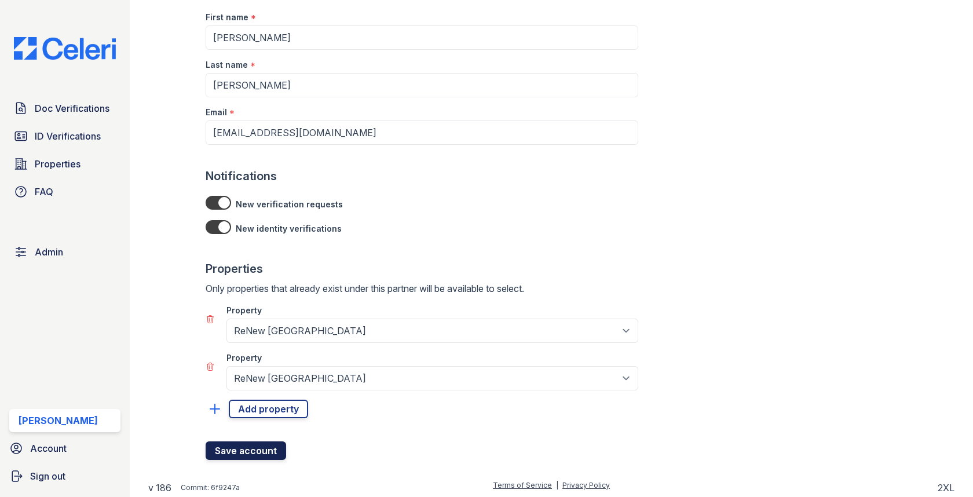
click at [263, 456] on button "Save account" at bounding box center [246, 450] width 81 height 19
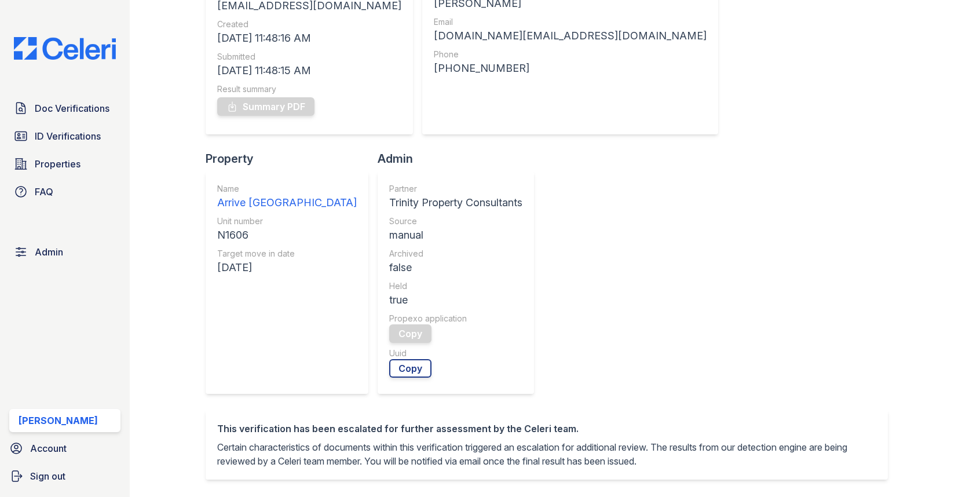
scroll to position [438, 0]
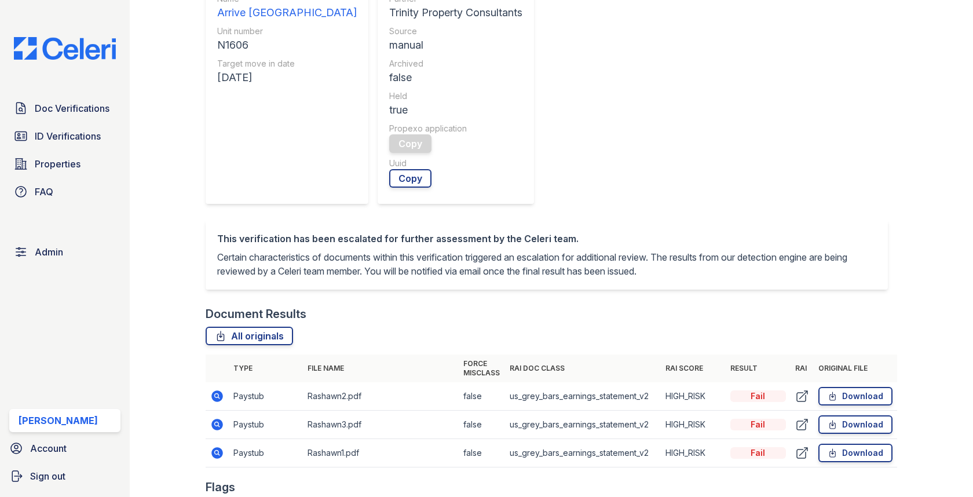
click at [213, 418] on icon at bounding box center [217, 425] width 14 height 14
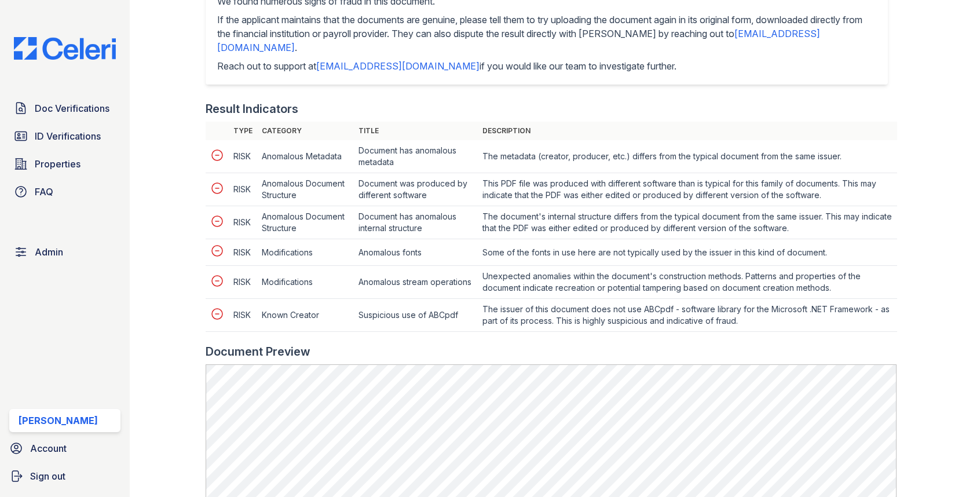
scroll to position [707, 0]
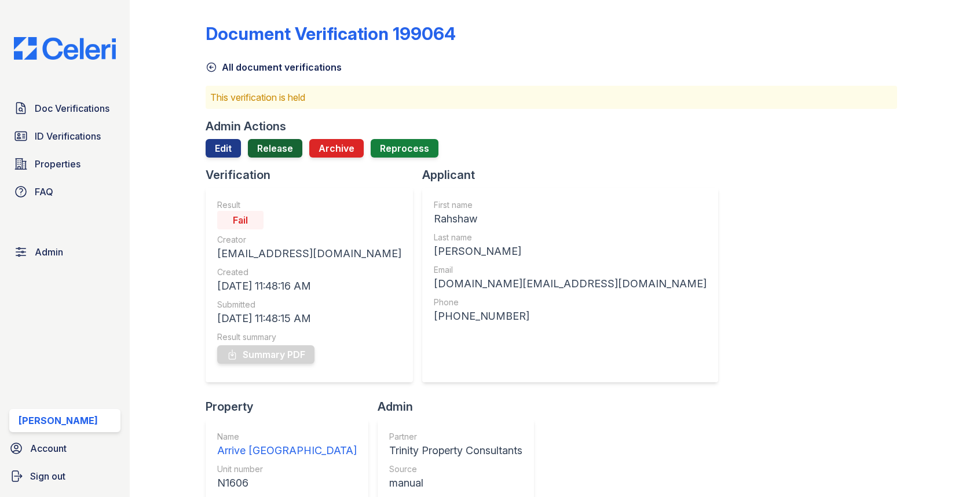
click at [272, 154] on link "Release" at bounding box center [275, 148] width 54 height 19
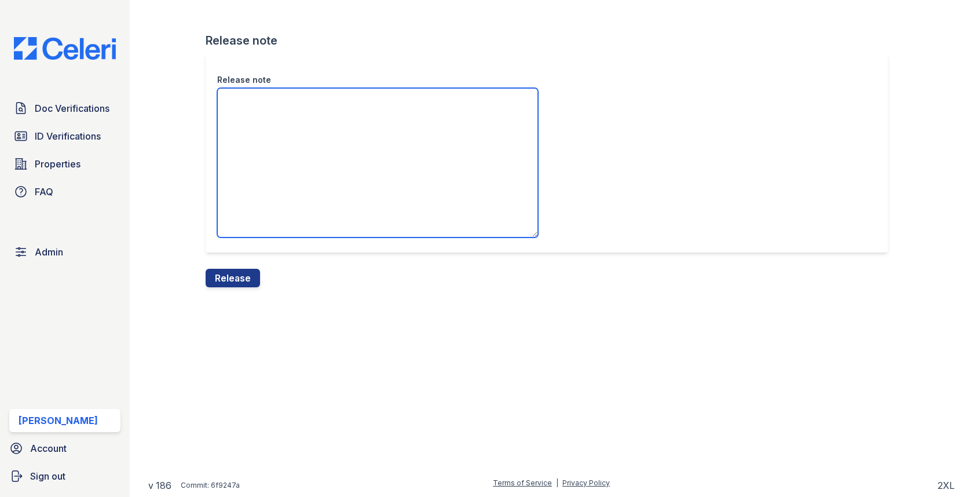
click at [268, 167] on textarea "Release note" at bounding box center [377, 162] width 321 height 149
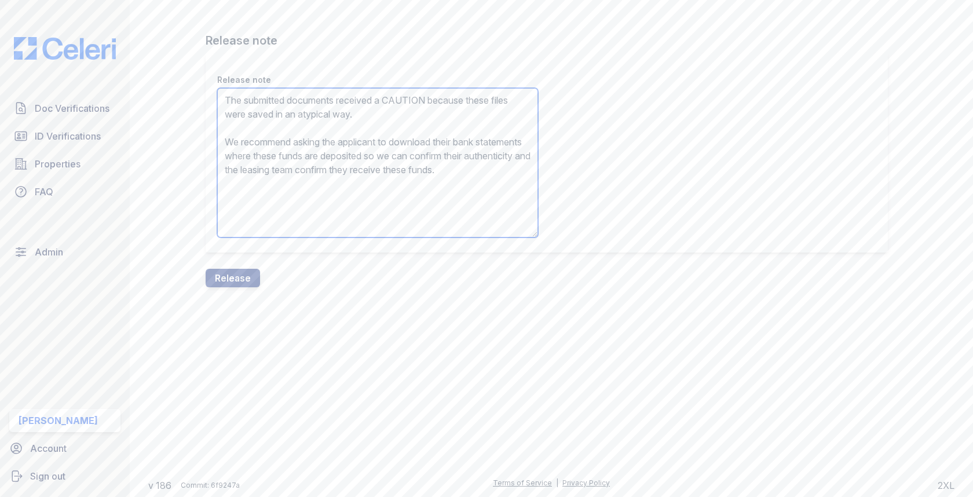
click at [407, 98] on textarea "The submitted documents received a CAUTION because these files were saved in an…" at bounding box center [377, 162] width 321 height 149
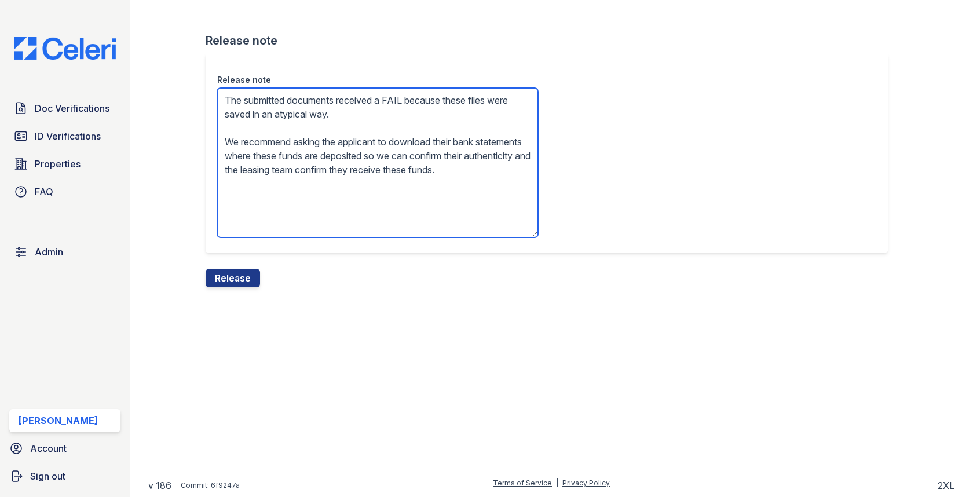
type textarea "The submitted documents received a FAIL because these files were saved in an at…"
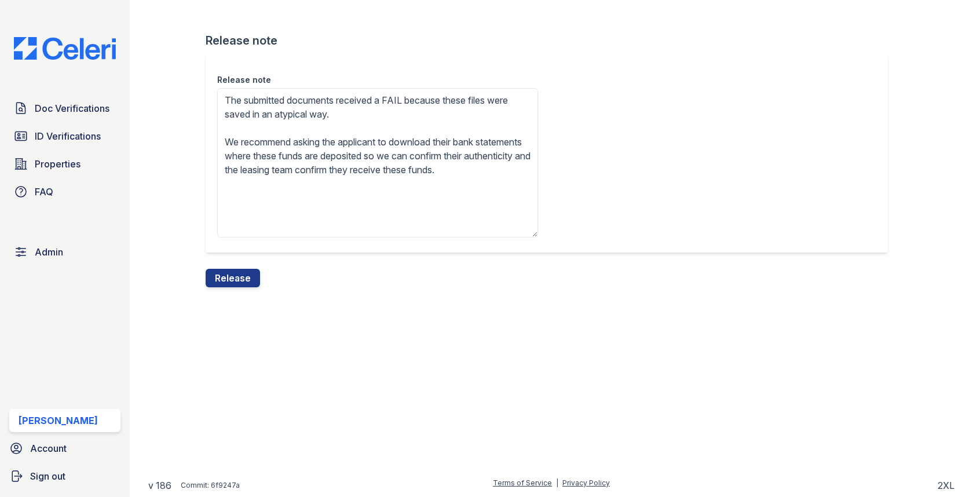
click at [248, 265] on div "Release note The submitted documents received a FAIL because these files were s…" at bounding box center [551, 161] width 691 height 216
click at [250, 267] on div "Release note The submitted documents received a FAIL because these files were s…" at bounding box center [551, 161] width 691 height 216
click at [222, 293] on div "Release note Release note The submitted documents received a FAIL because these…" at bounding box center [551, 153] width 806 height 306
click at [229, 272] on button "Release" at bounding box center [233, 278] width 54 height 19
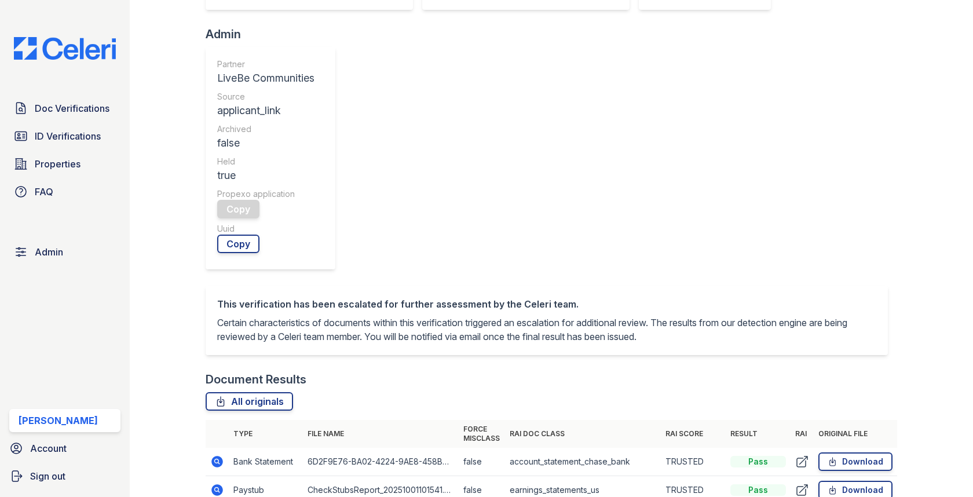
scroll to position [465, 0]
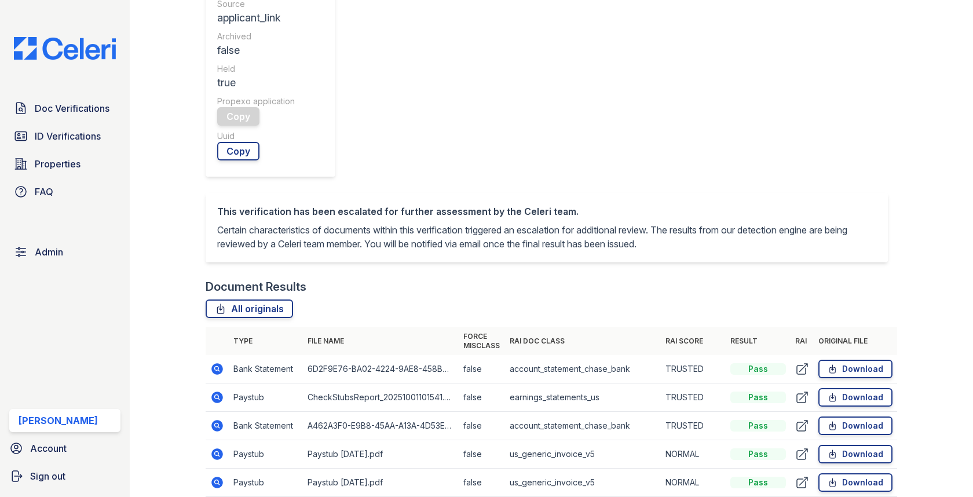
click at [216, 440] on td at bounding box center [217, 454] width 23 height 28
click at [216, 447] on icon at bounding box center [217, 454] width 14 height 14
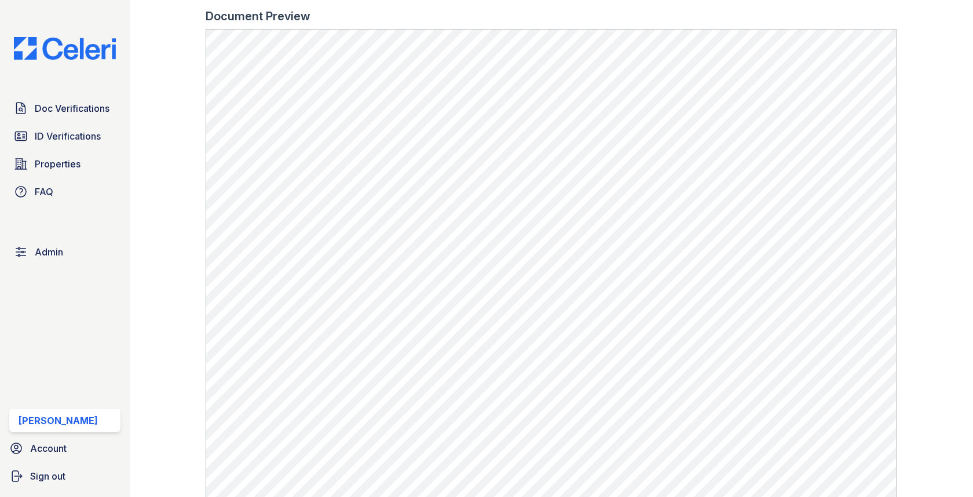
scroll to position [528, 0]
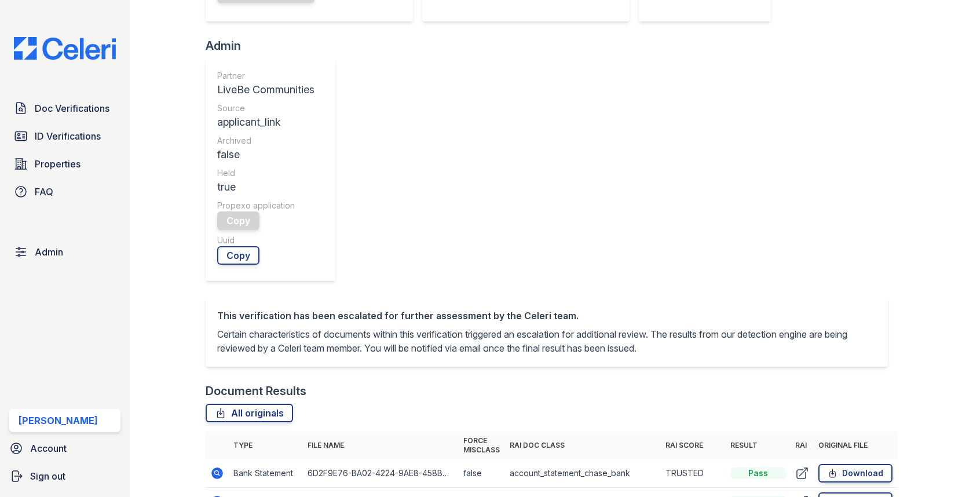
scroll to position [371, 0]
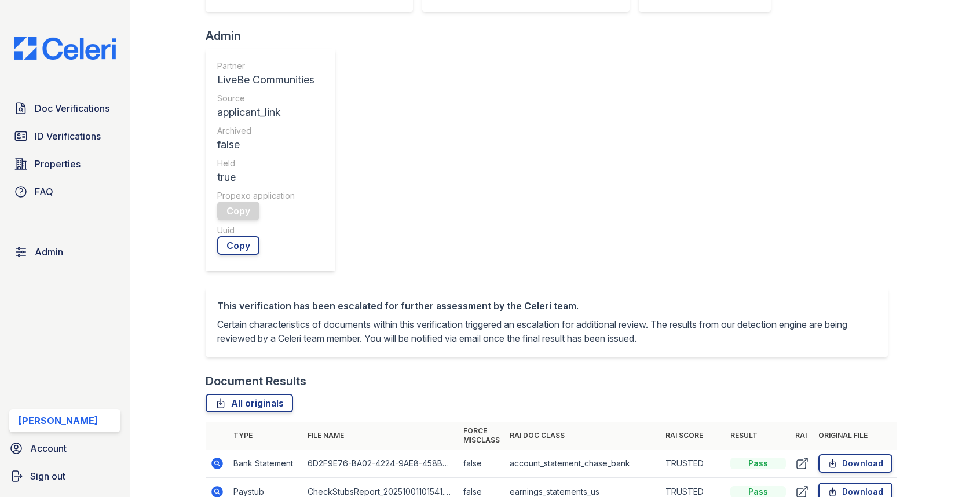
click at [224, 450] on td at bounding box center [217, 464] width 23 height 28
click at [216, 457] on icon at bounding box center [217, 464] width 14 height 14
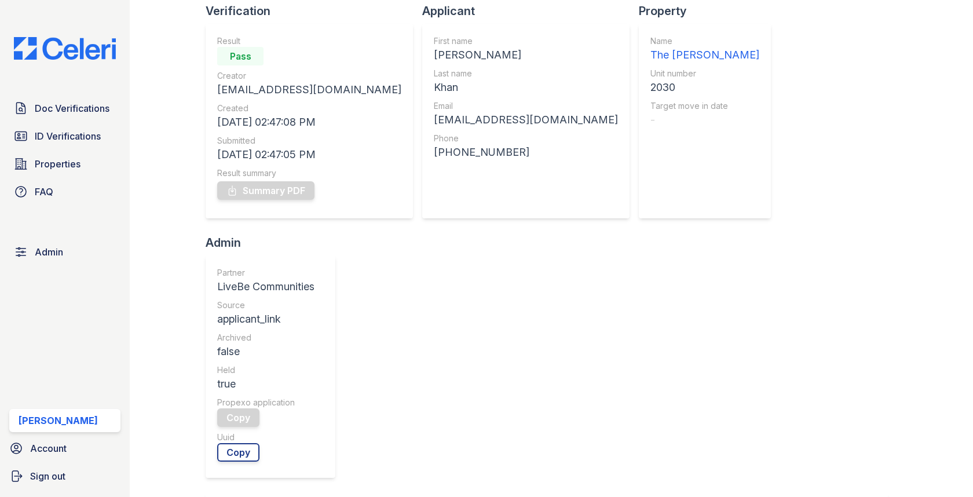
scroll to position [319, 0]
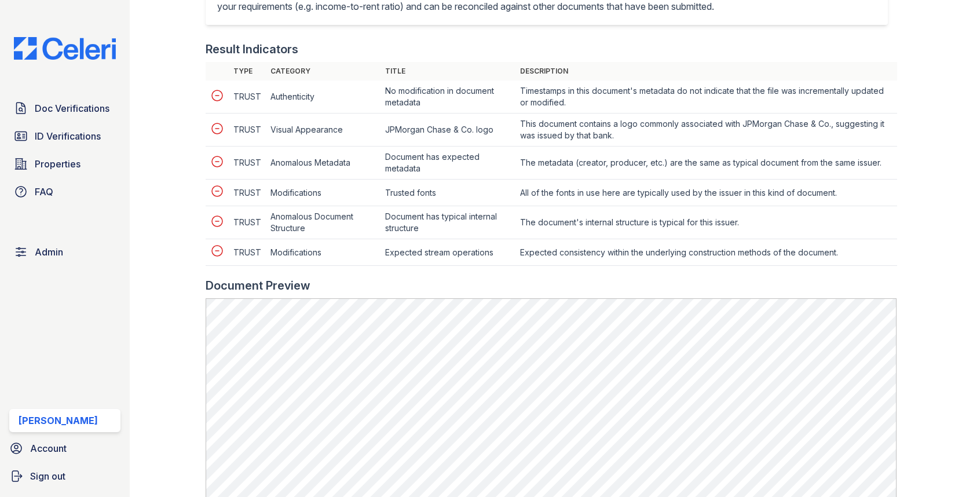
scroll to position [589, 0]
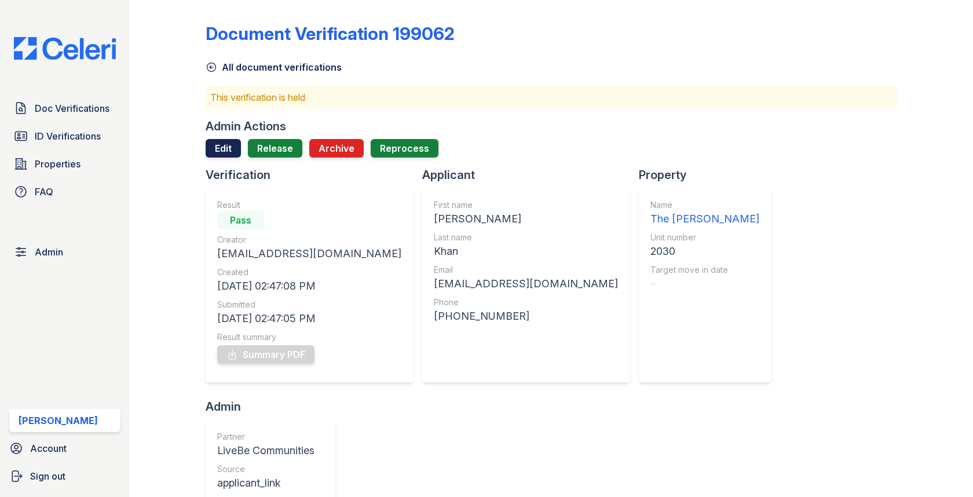
click at [225, 148] on link "Edit" at bounding box center [223, 148] width 35 height 19
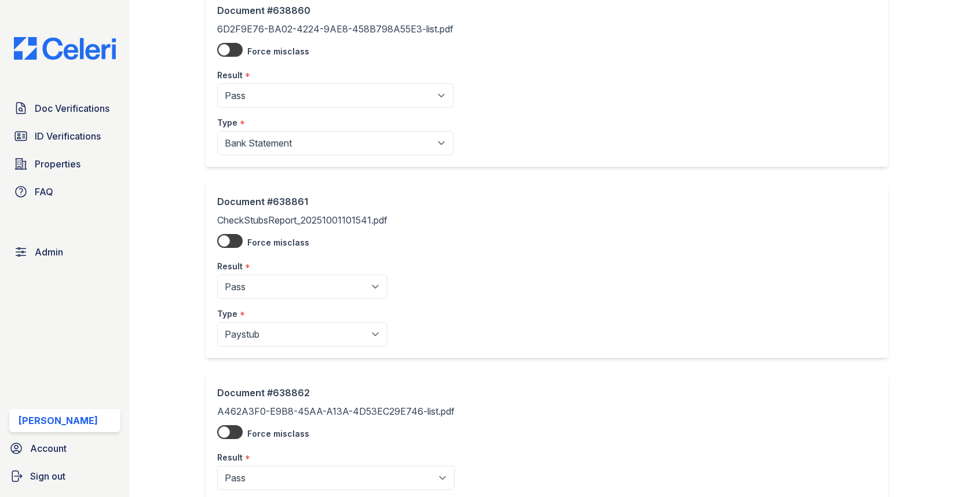
scroll to position [100, 0]
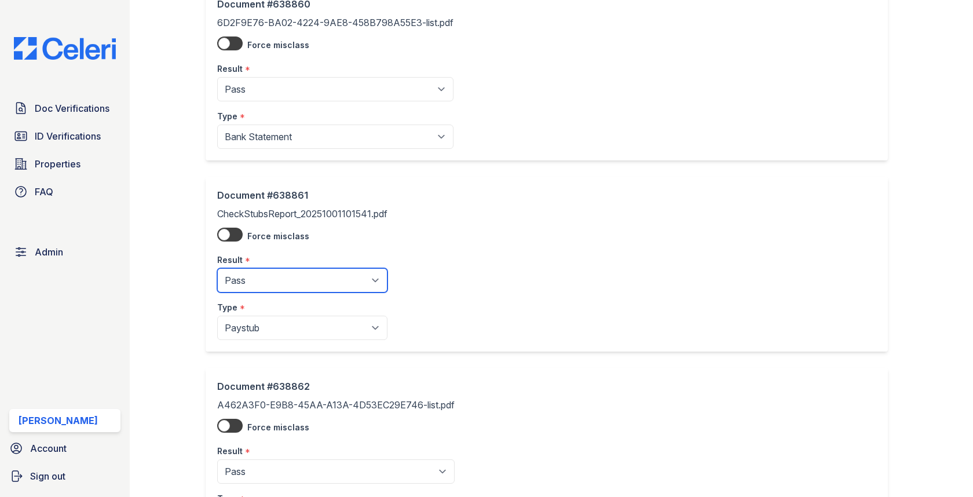
click at [305, 273] on select "Pending Sent Started Processing Pass Fail Caution Error N/A" at bounding box center [302, 280] width 170 height 24
select select "caution"
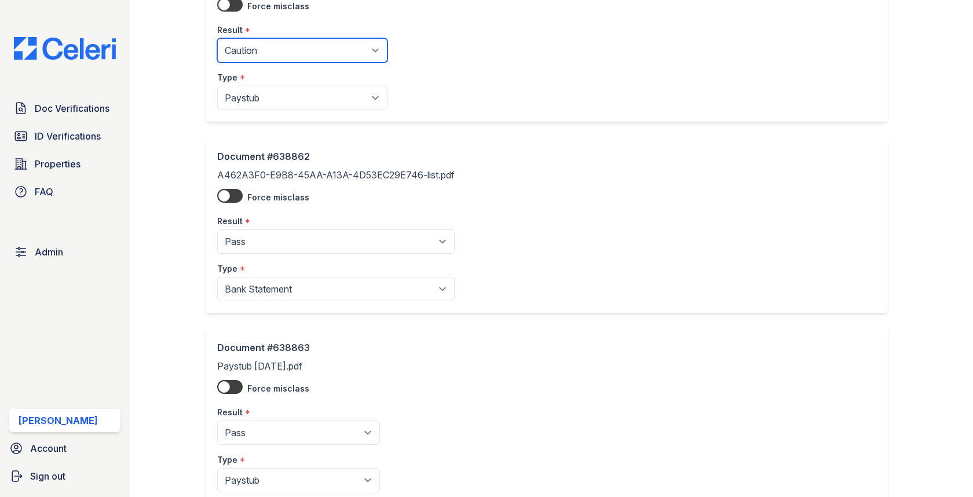
scroll to position [373, 0]
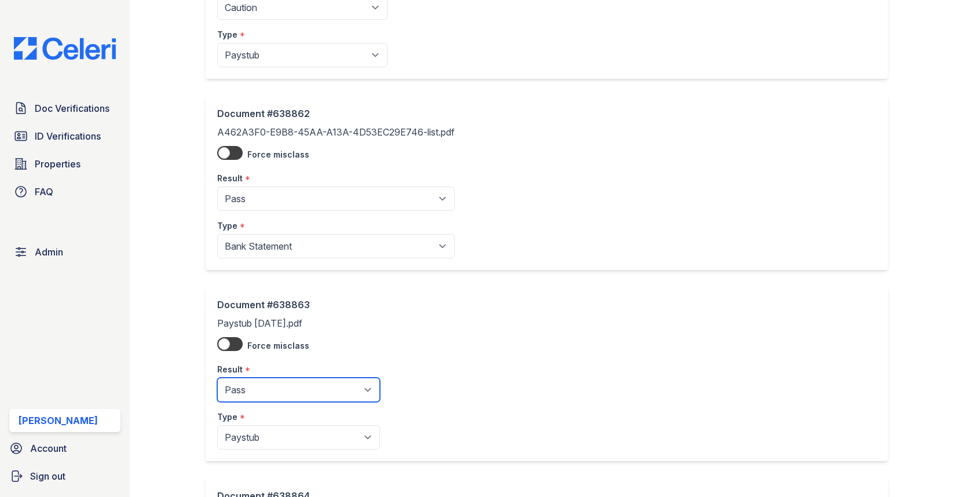
click at [279, 383] on select "Pending Sent Started Processing Pass Fail Caution Error N/A" at bounding box center [298, 390] width 163 height 24
select select "caution"
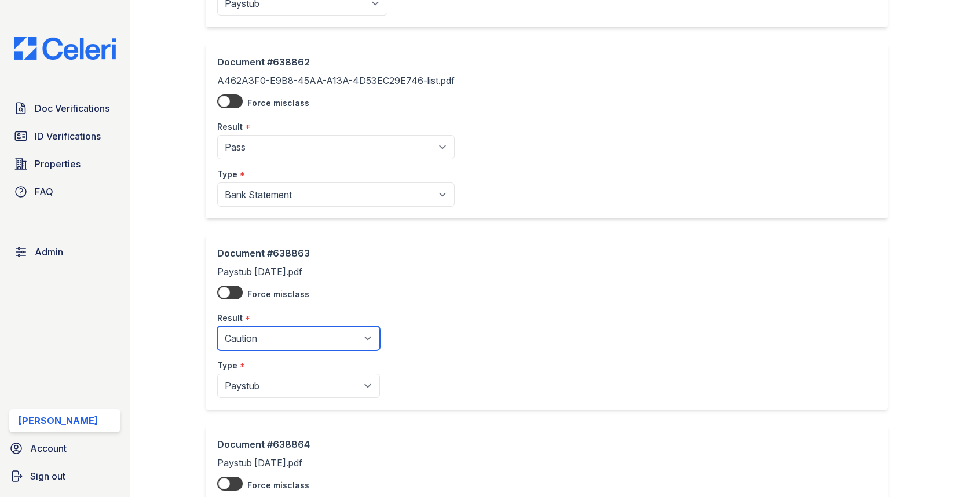
scroll to position [663, 0]
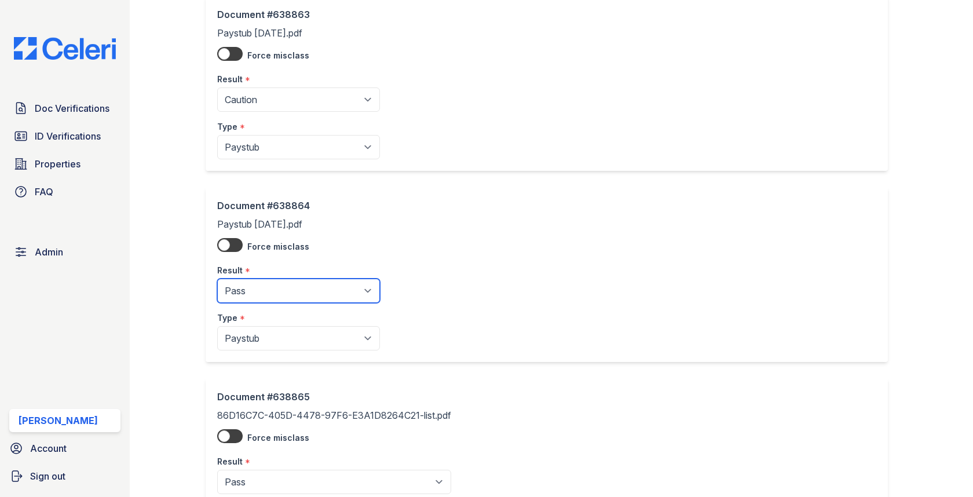
click at [283, 285] on select "Pending Sent Started Processing Pass Fail Caution Error N/A" at bounding box center [298, 291] width 163 height 24
select select "caution"
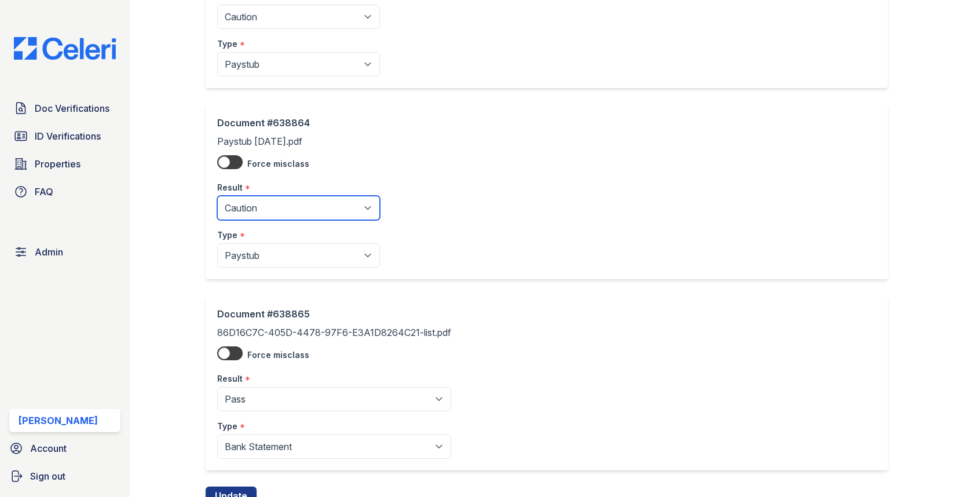
scroll to position [788, 0]
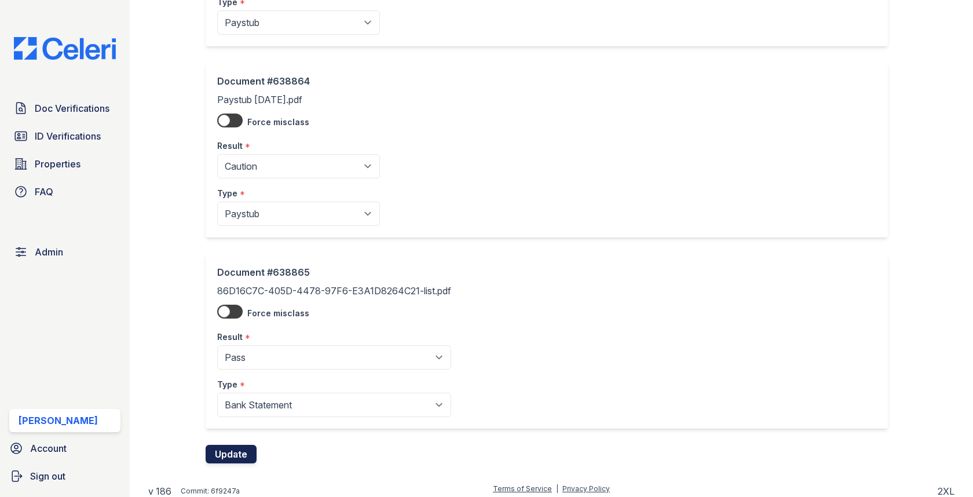
click at [236, 451] on button "Update" at bounding box center [231, 454] width 51 height 19
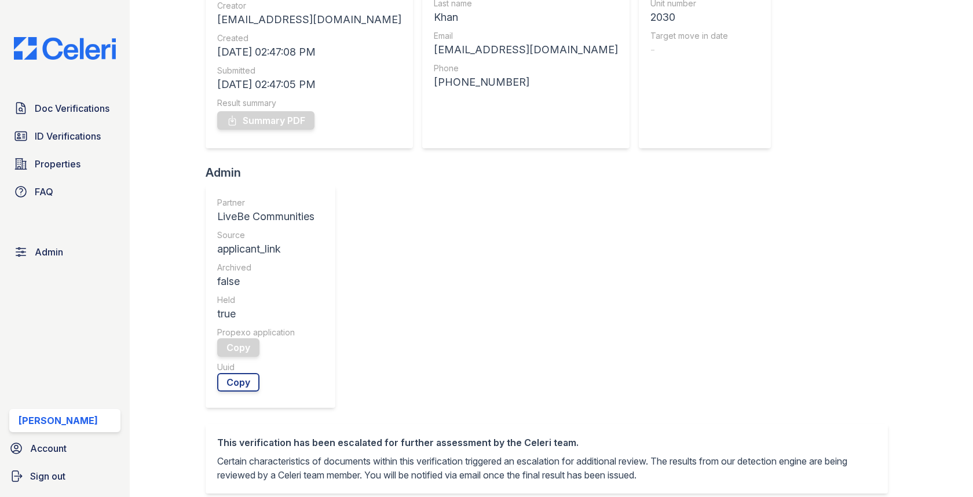
scroll to position [403, 0]
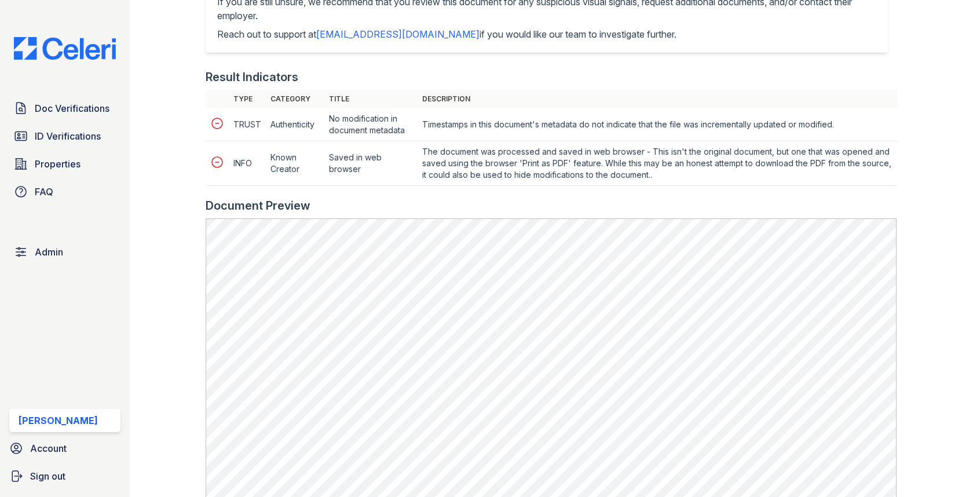
scroll to position [579, 0]
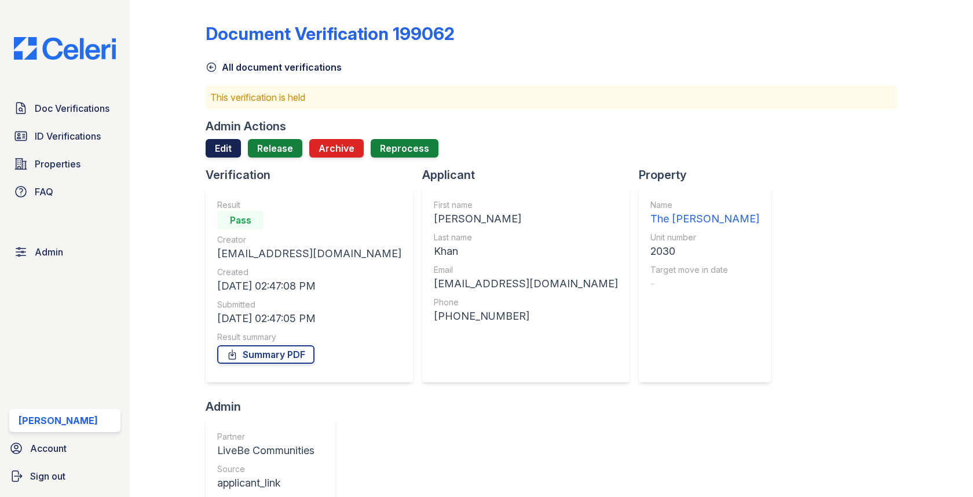
click at [231, 143] on link "Edit" at bounding box center [223, 148] width 35 height 19
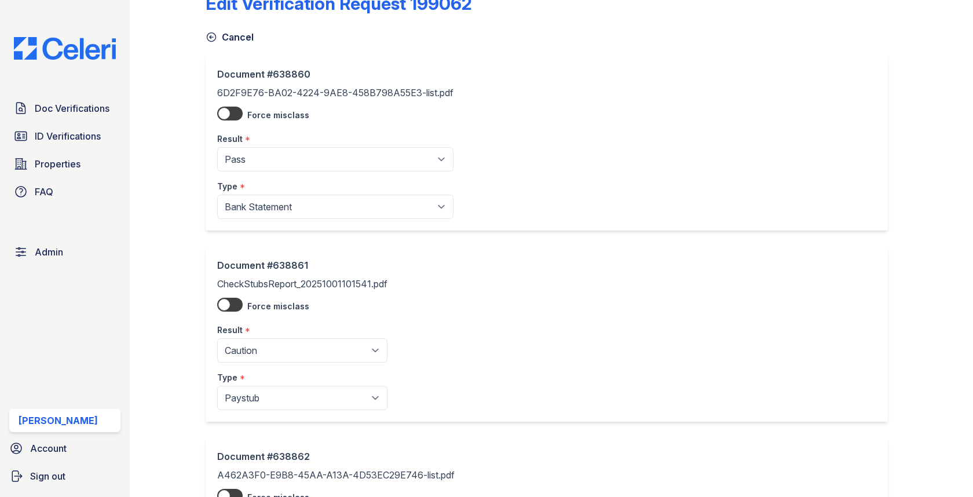
scroll to position [43, 0]
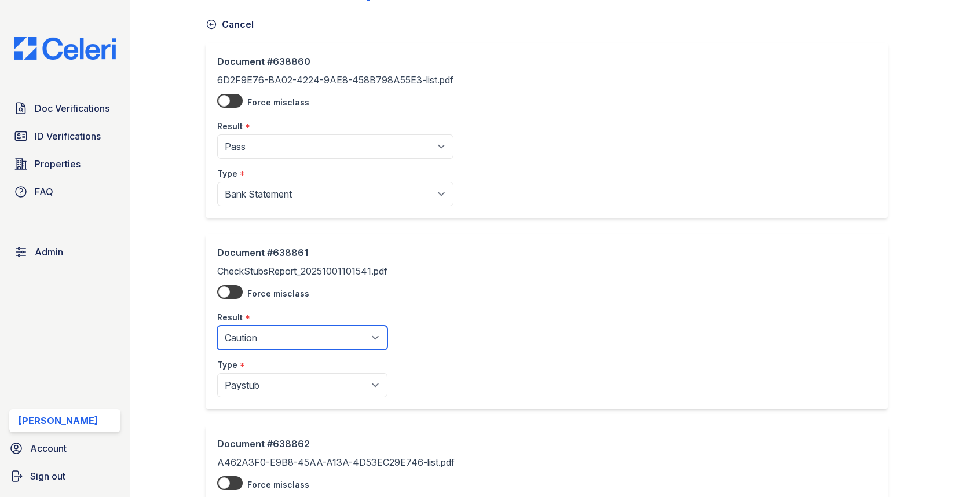
click at [280, 333] on select "Pending Sent Started Processing Pass Fail Caution Error N/A" at bounding box center [302, 338] width 170 height 24
select select "fail"
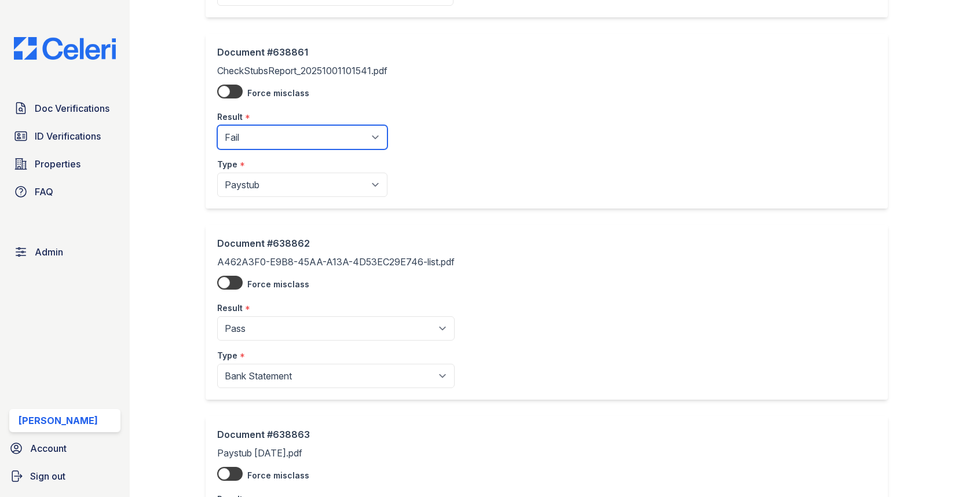
scroll to position [342, 0]
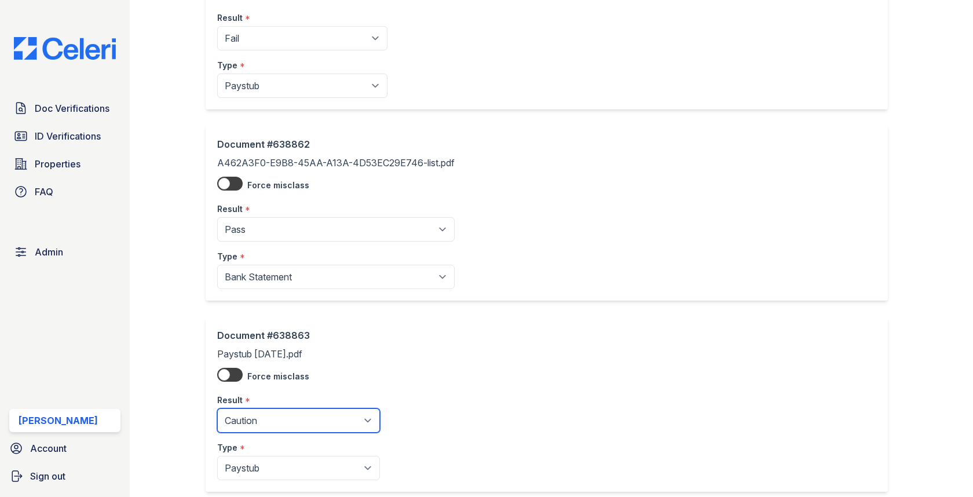
click at [289, 417] on select "Pending Sent Started Processing Pass Fail Caution Error N/A" at bounding box center [298, 420] width 163 height 24
select select "fail"
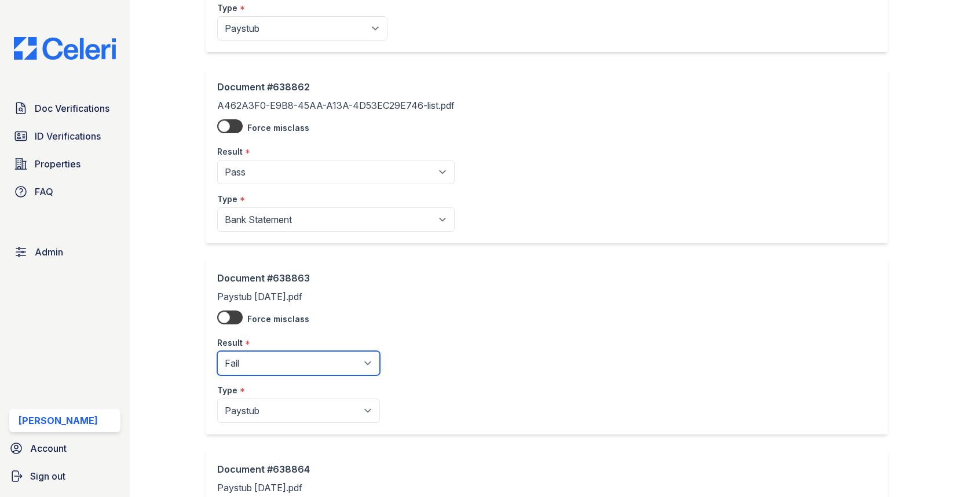
scroll to position [691, 0]
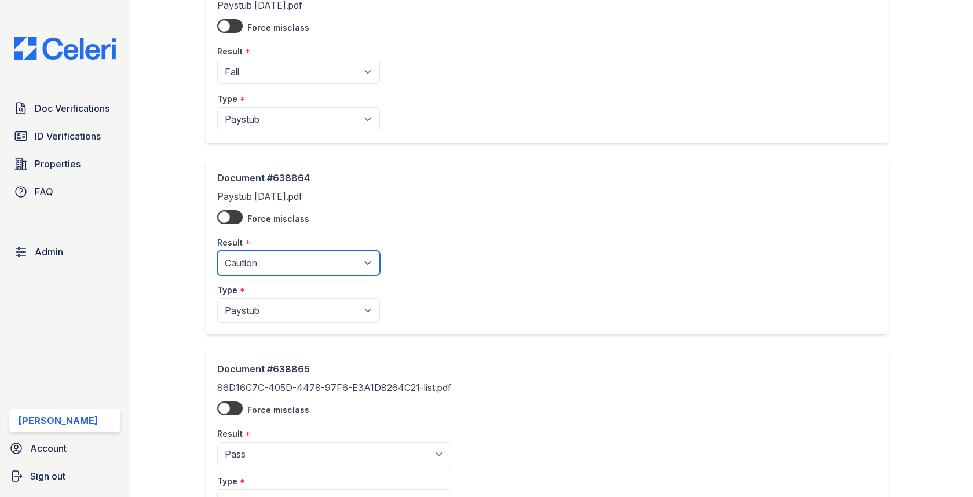
click at [280, 261] on select "Pending Sent Started Processing Pass Fail Caution Error N/A" at bounding box center [298, 263] width 163 height 24
select select "fail"
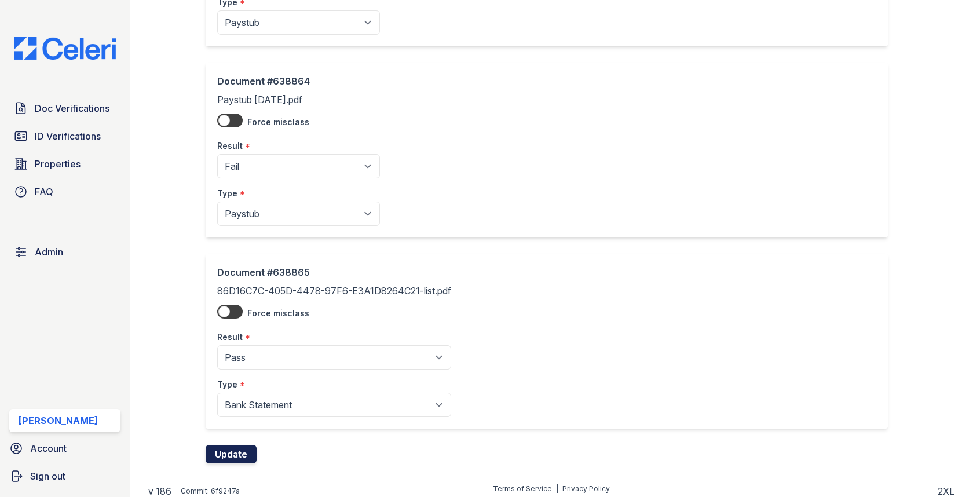
click at [255, 454] on button "Update" at bounding box center [231, 454] width 51 height 19
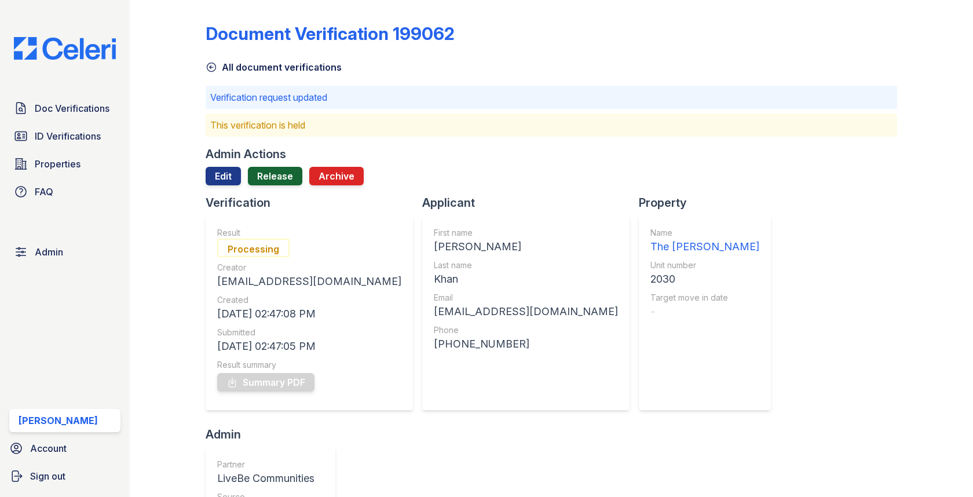
click at [267, 178] on link "Release" at bounding box center [275, 176] width 54 height 19
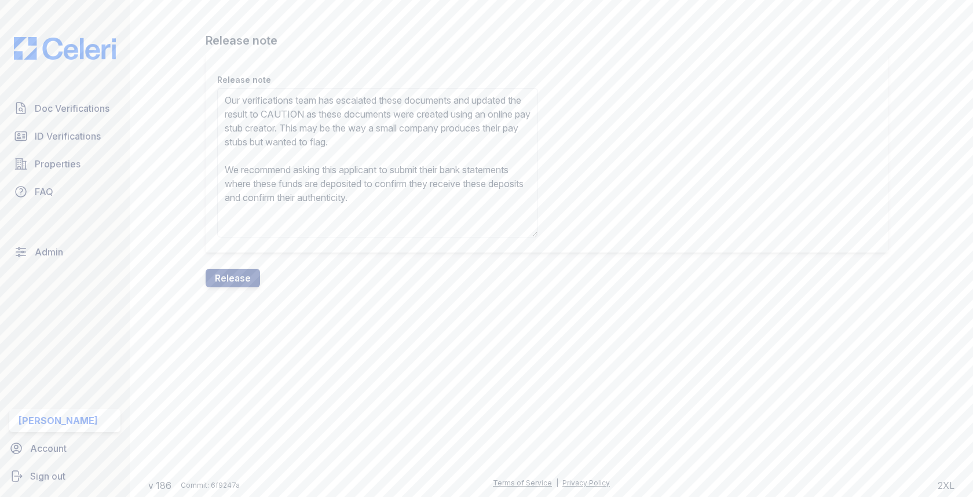
click at [334, 115] on textarea "Our verifications team has escalated these documents and updated the result to …" at bounding box center [377, 162] width 321 height 149
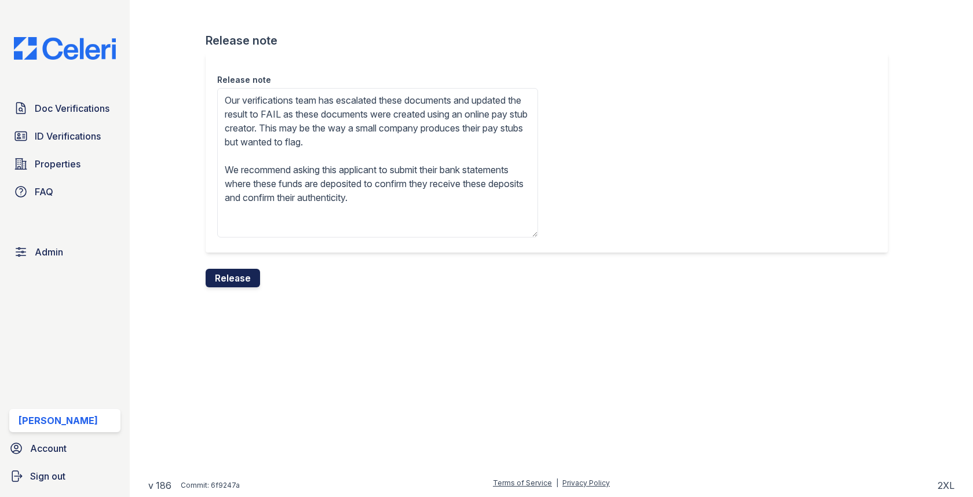
type textarea "Our verifications team has escalated these documents and updated the result to …"
click at [246, 271] on button "Release" at bounding box center [233, 278] width 54 height 19
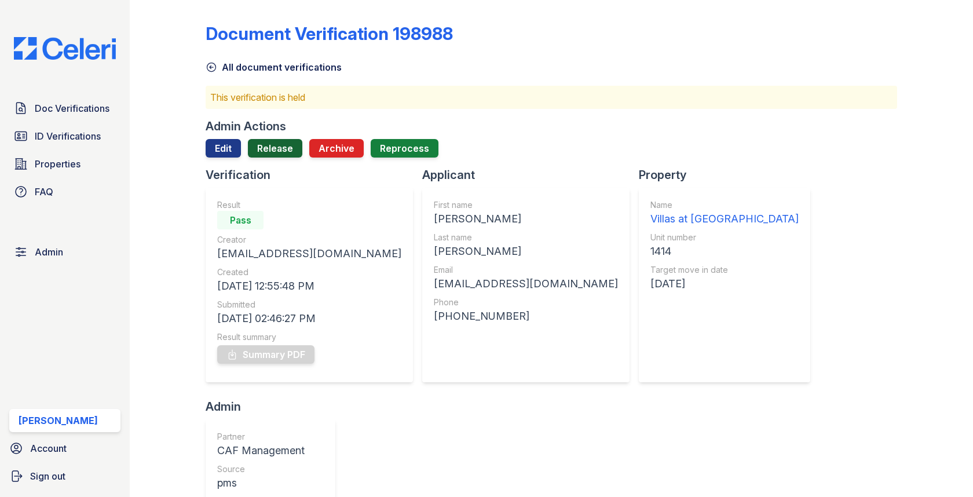
click at [275, 154] on link "Release" at bounding box center [275, 148] width 54 height 19
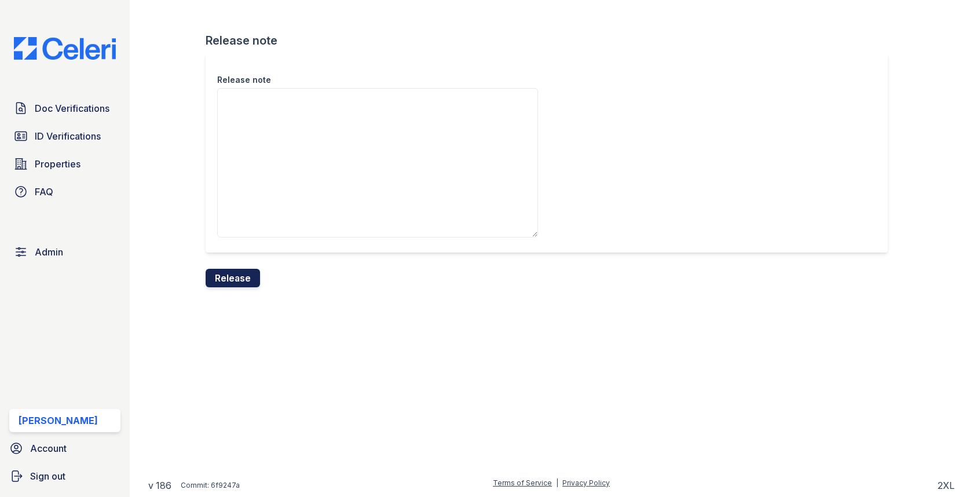
click at [243, 274] on button "Release" at bounding box center [233, 278] width 54 height 19
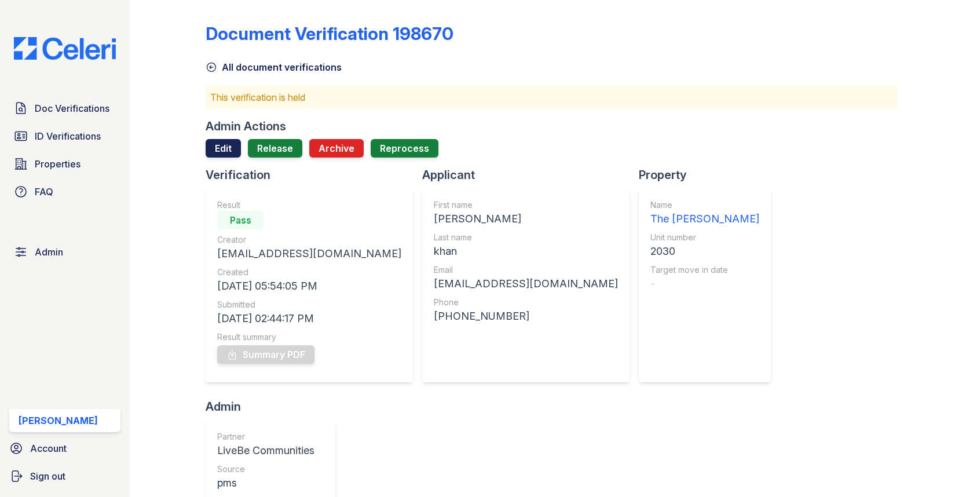
click at [229, 152] on link "Edit" at bounding box center [223, 148] width 35 height 19
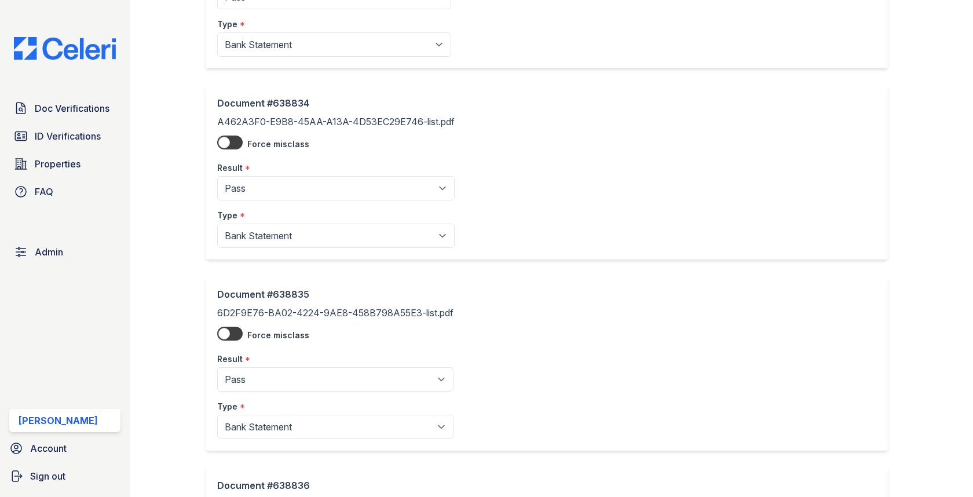
scroll to position [598, 0]
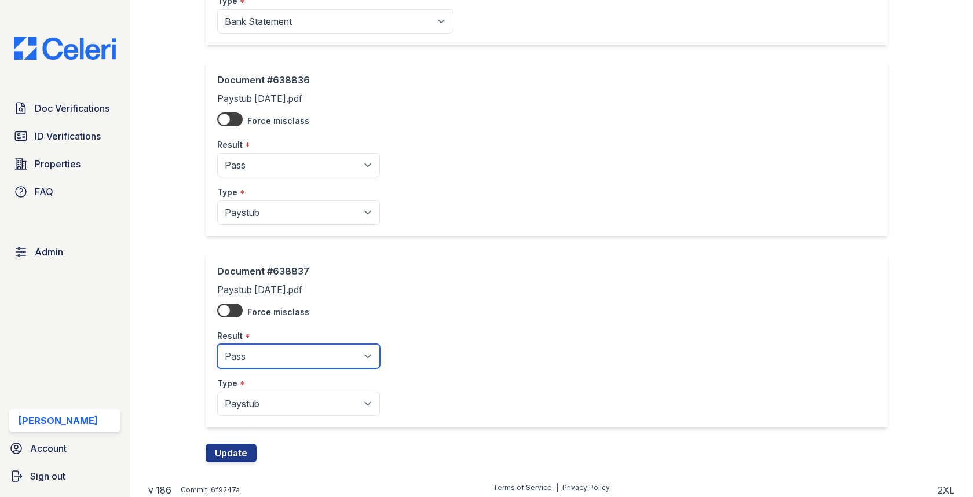
click at [265, 344] on select "Pending Sent Started Processing Pass Fail Caution Error N/A" at bounding box center [298, 356] width 163 height 24
select select "fail"
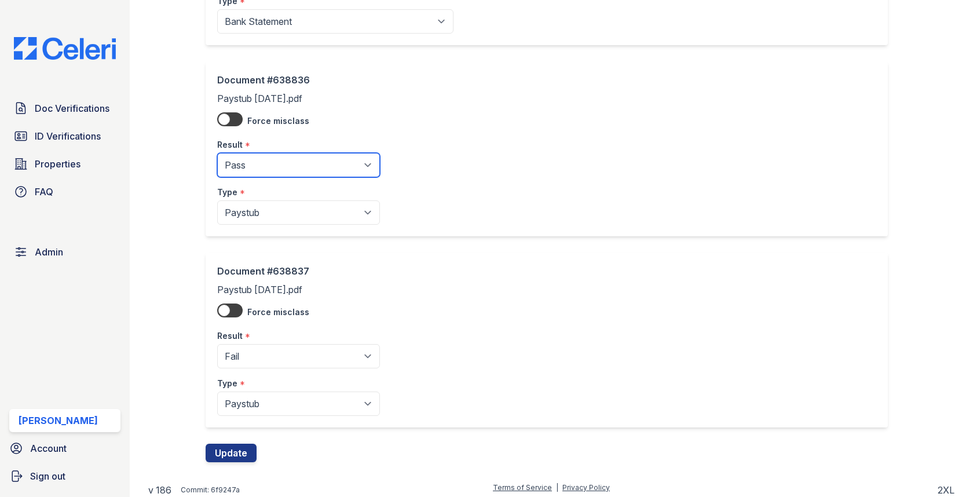
click at [275, 173] on select "Pending Sent Started Processing Pass Fail Caution Error N/A" at bounding box center [298, 165] width 163 height 24
select select "fail"
click at [246, 448] on button "Update" at bounding box center [231, 453] width 51 height 19
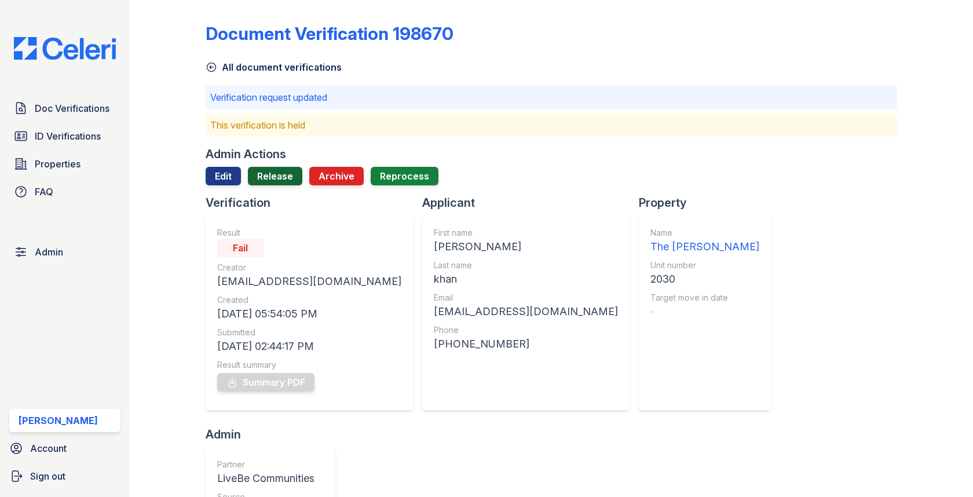
click at [269, 174] on link "Release" at bounding box center [275, 176] width 54 height 19
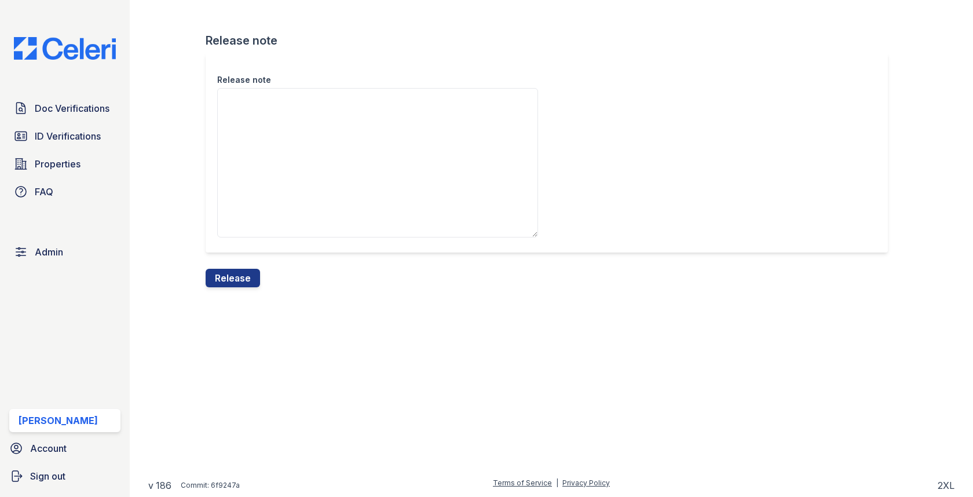
click at [269, 185] on textarea "Release note" at bounding box center [377, 162] width 321 height 149
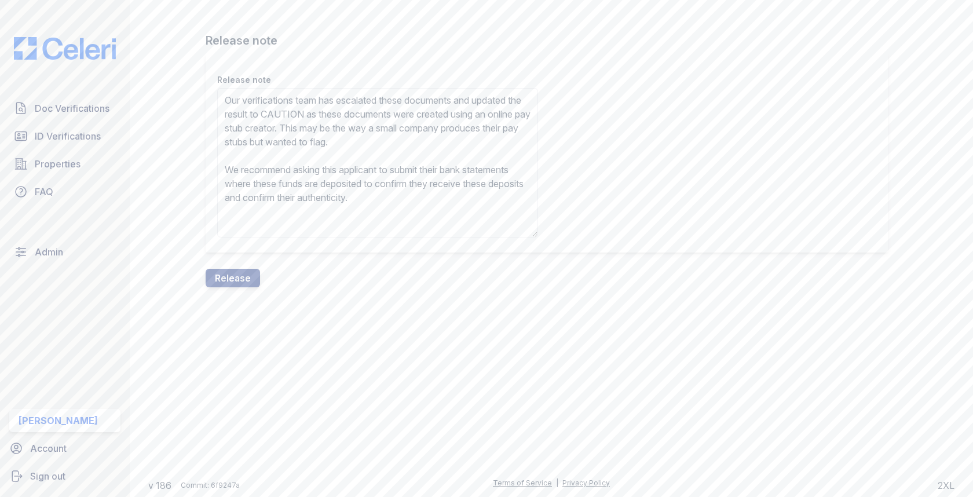
click at [333, 115] on textarea "Our verifications team has escalated these documents and updated the result to …" at bounding box center [377, 162] width 321 height 149
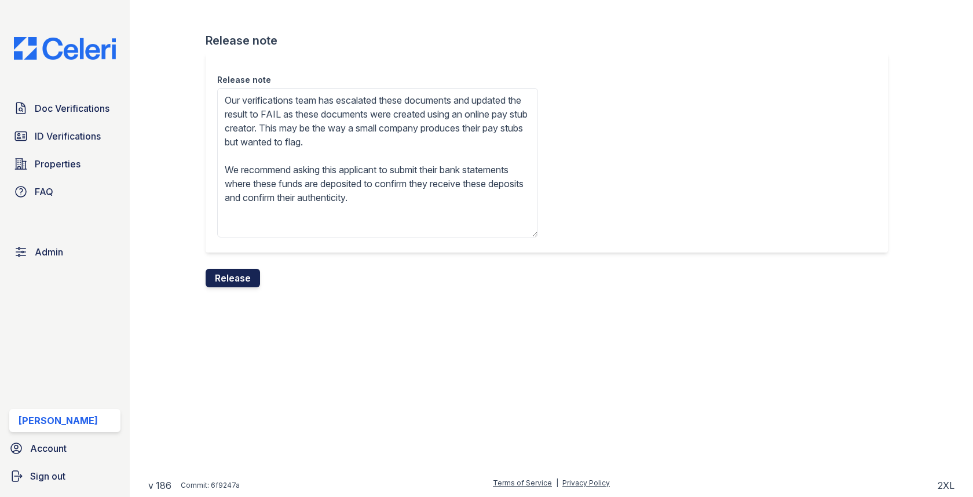
type textarea "Our verifications team has escalated these documents and updated the result to …"
click at [242, 274] on button "Release" at bounding box center [233, 278] width 54 height 19
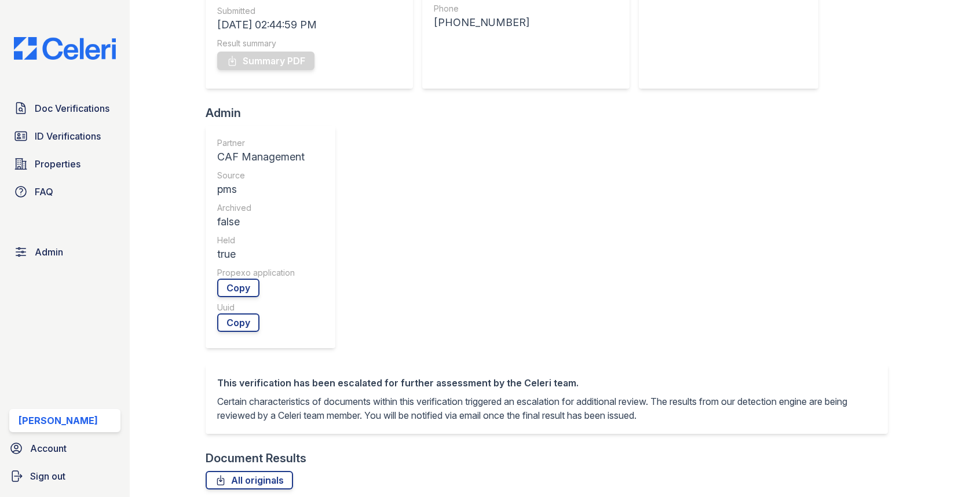
scroll to position [521, 0]
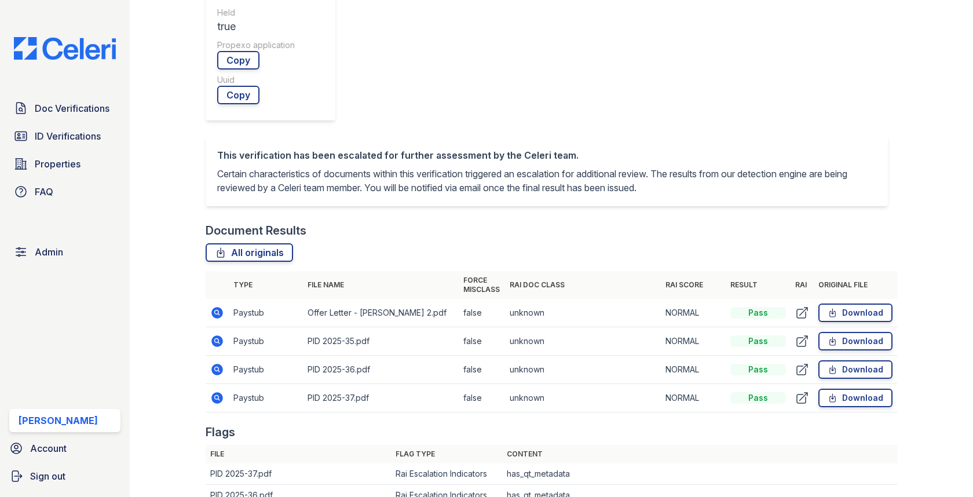
click at [214, 334] on icon at bounding box center [217, 341] width 14 height 14
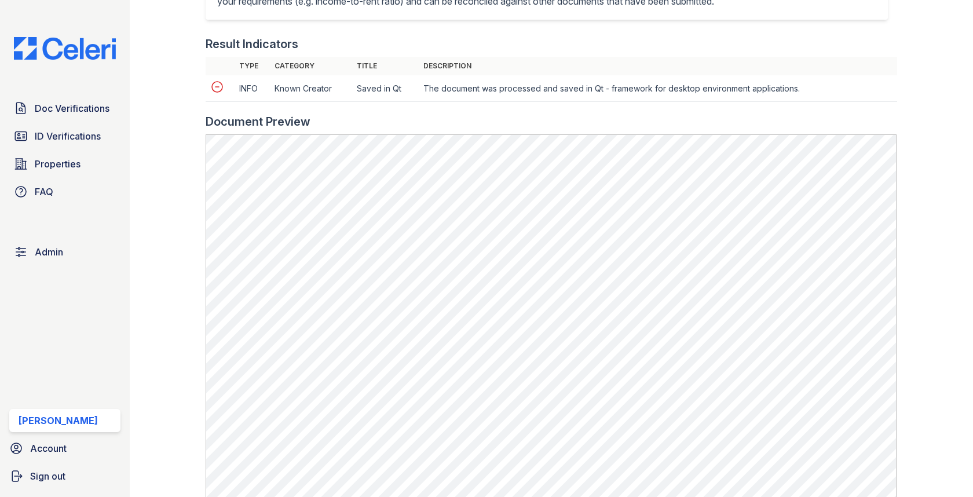
scroll to position [488, 0]
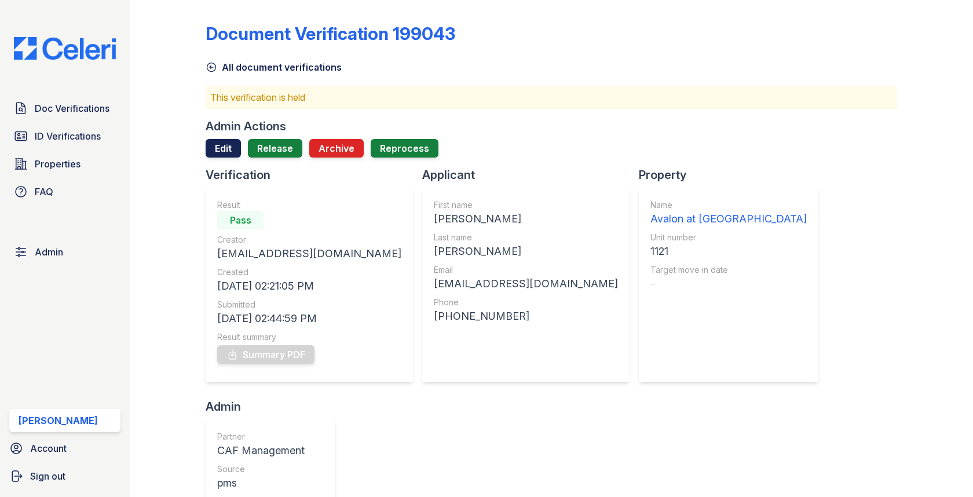
click at [228, 141] on link "Edit" at bounding box center [223, 148] width 35 height 19
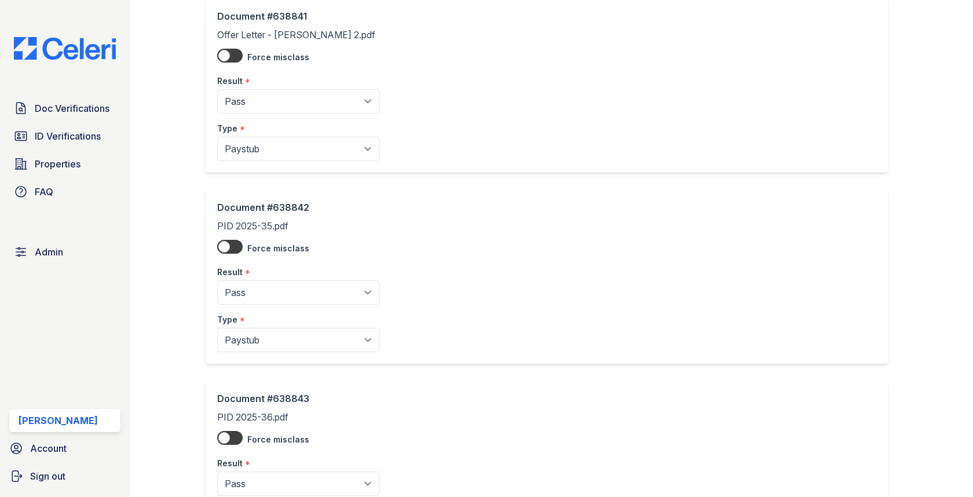
scroll to position [27, 0]
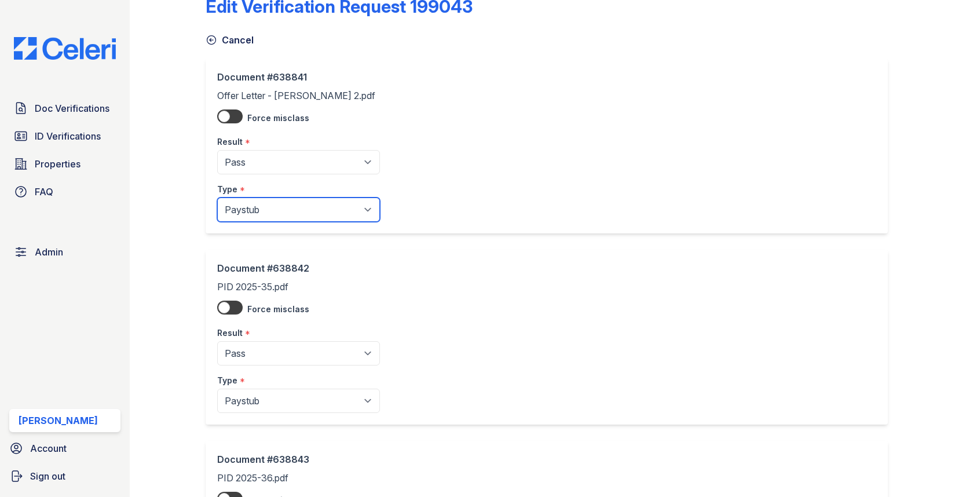
click at [262, 204] on select "Paystub Bank Statement Offer Letter Tax Documents Benefit Award Letter Investme…" at bounding box center [298, 210] width 163 height 24
select select "offer_letter"
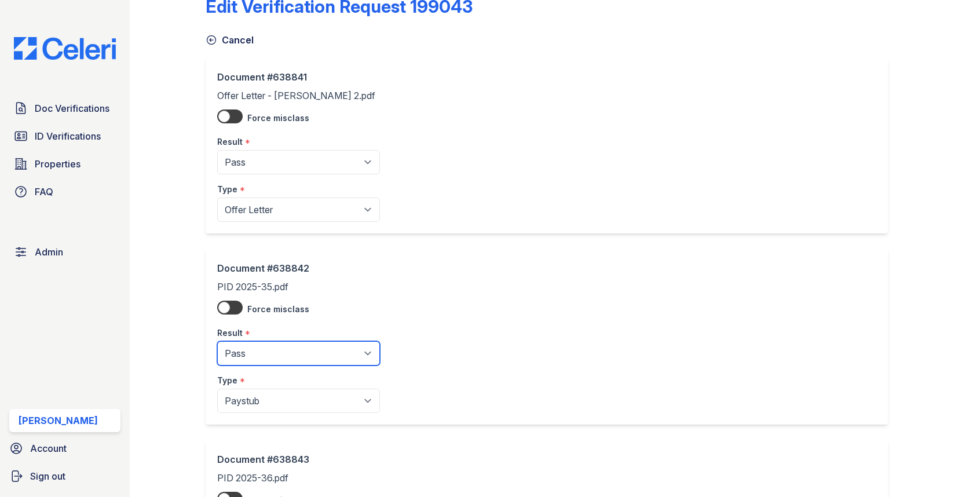
click at [273, 348] on select "Pending Sent Started Processing Pass Fail Caution Error N/A" at bounding box center [298, 353] width 163 height 24
select select "fail"
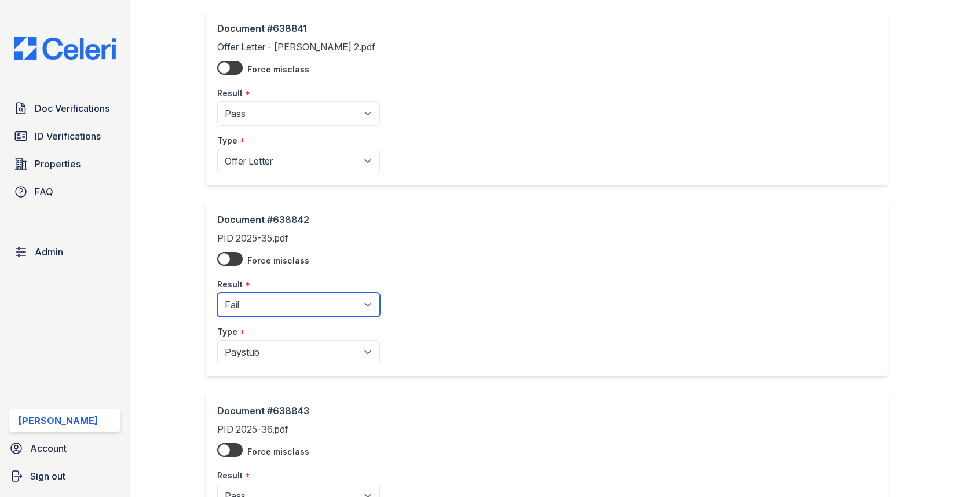
scroll to position [160, 0]
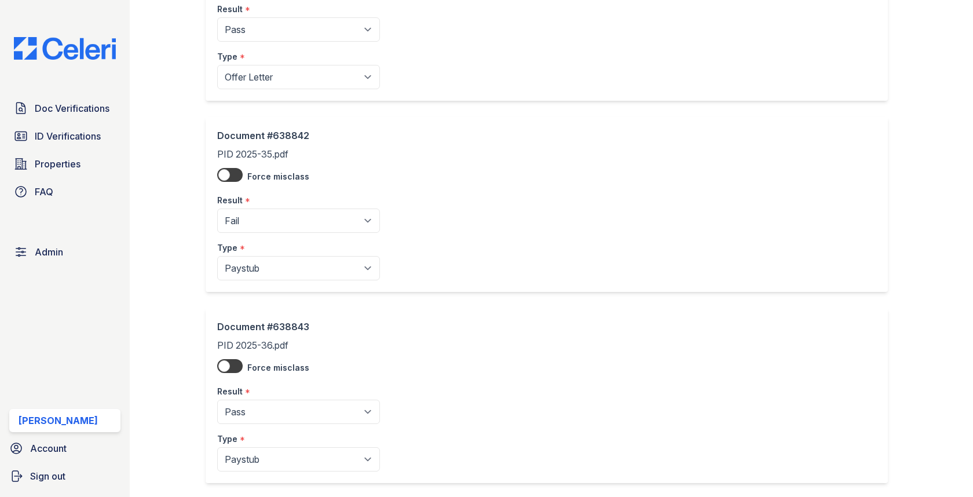
drag, startPoint x: 275, startPoint y: 388, endPoint x: 271, endPoint y: 400, distance: 12.1
click at [275, 388] on div "Result *" at bounding box center [298, 388] width 163 height 23
click at [266, 420] on select "Pending Sent Started Processing Pass Fail Caution Error N/A" at bounding box center [298, 412] width 163 height 24
select select "fail"
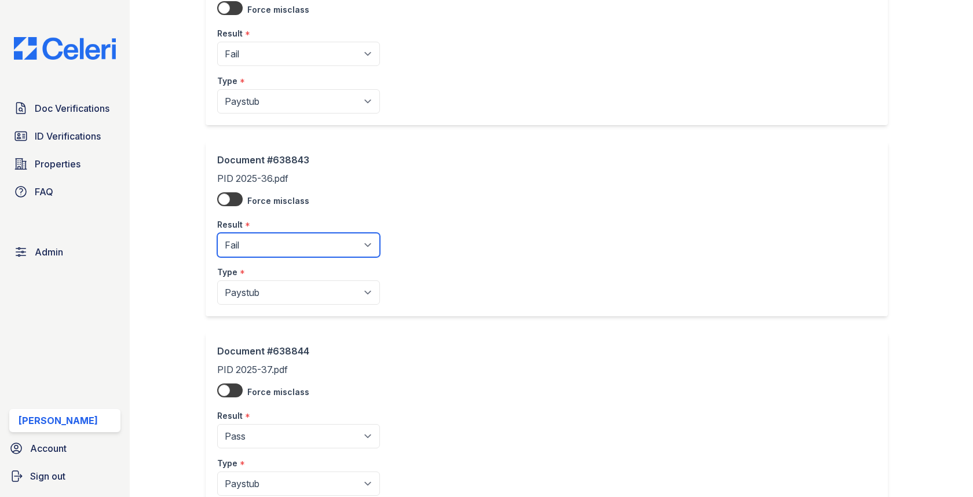
scroll to position [407, 0]
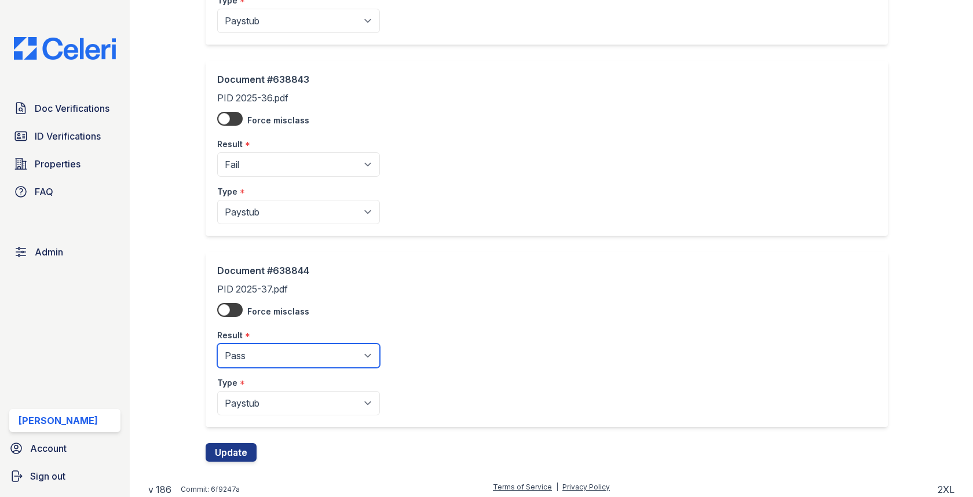
click at [268, 360] on select "Pending Sent Started Processing Pass Fail Caution Error N/A" at bounding box center [298, 356] width 163 height 24
select select "fail"
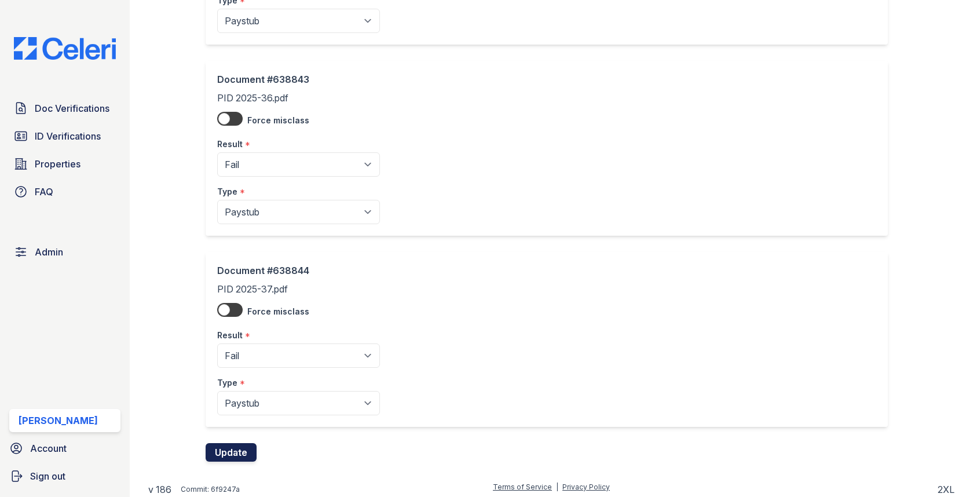
click at [237, 443] on button "Update" at bounding box center [231, 452] width 51 height 19
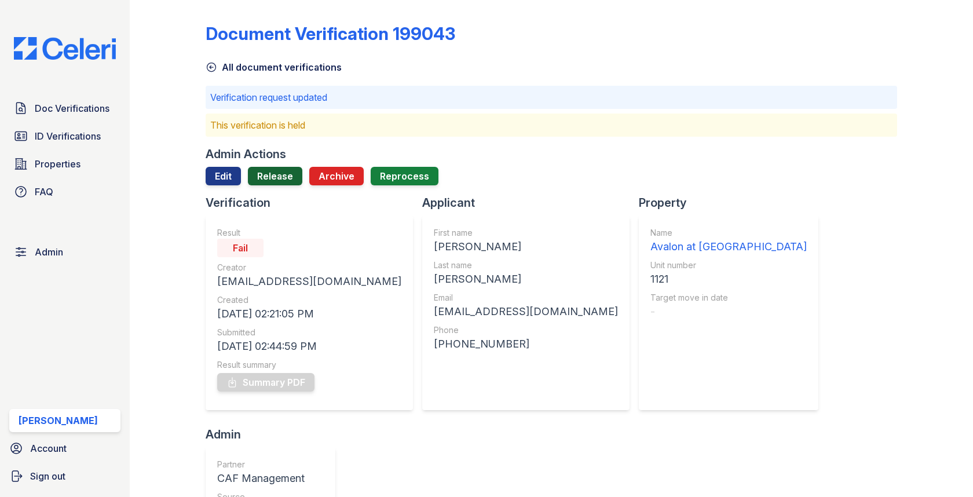
click at [272, 171] on link "Release" at bounding box center [275, 176] width 54 height 19
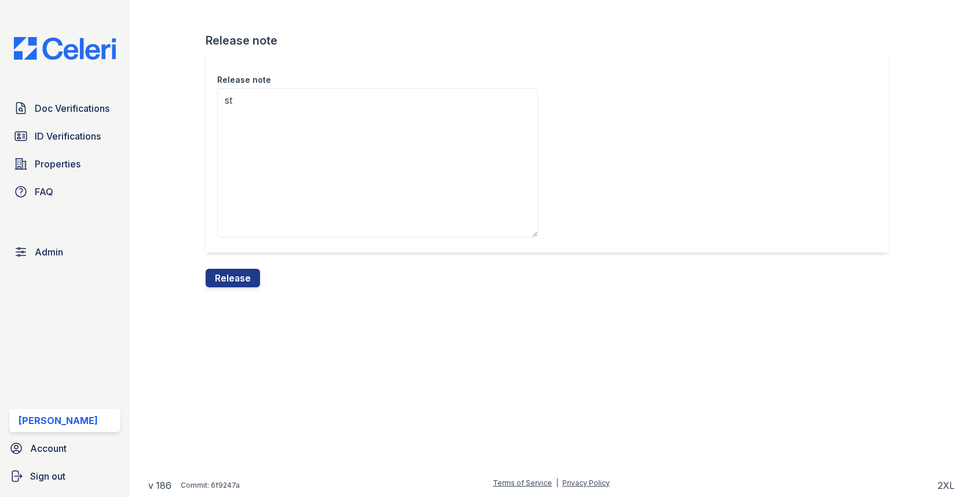
type textarea "s"
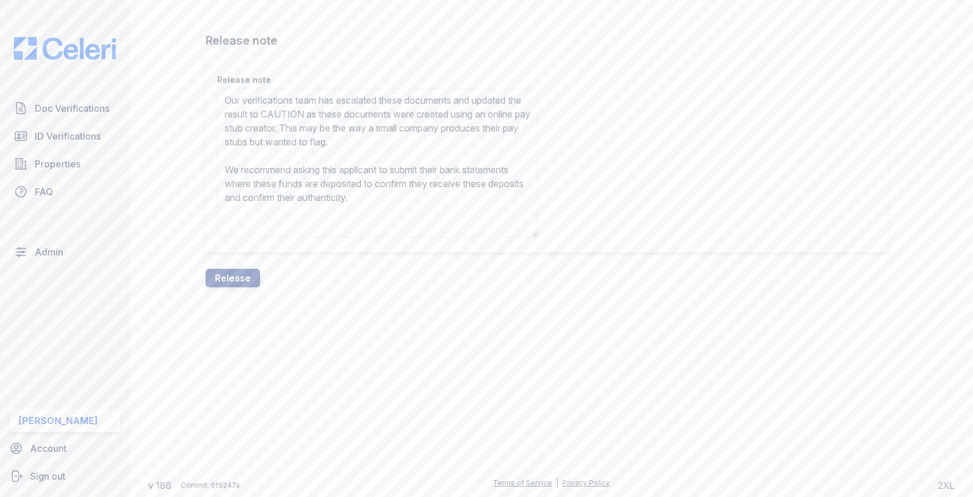
click at [344, 112] on textarea "Our verifications team has escalated these documents and updated the result to …" at bounding box center [377, 162] width 321 height 149
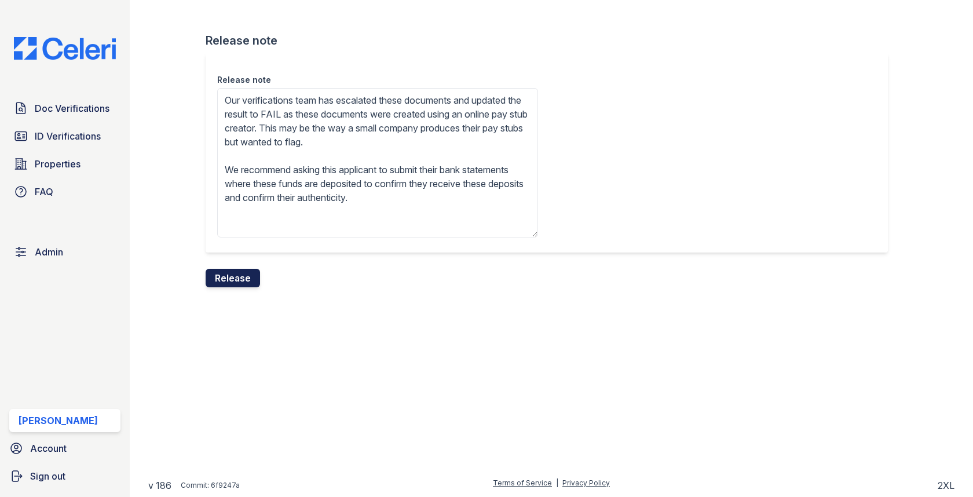
type textarea "Our verifications team has escalated these documents and updated the result to …"
click at [225, 273] on button "Release" at bounding box center [233, 278] width 54 height 19
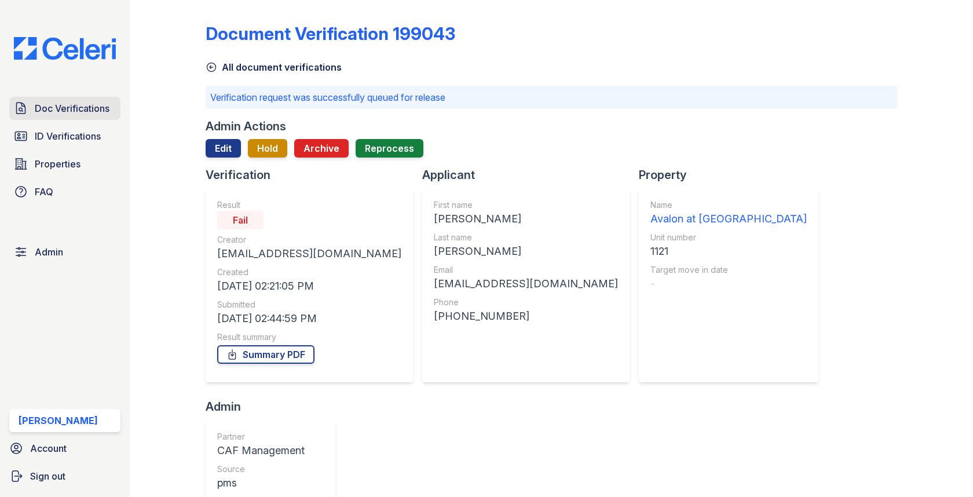
click at [96, 107] on span "Doc Verifications" at bounding box center [72, 108] width 75 height 14
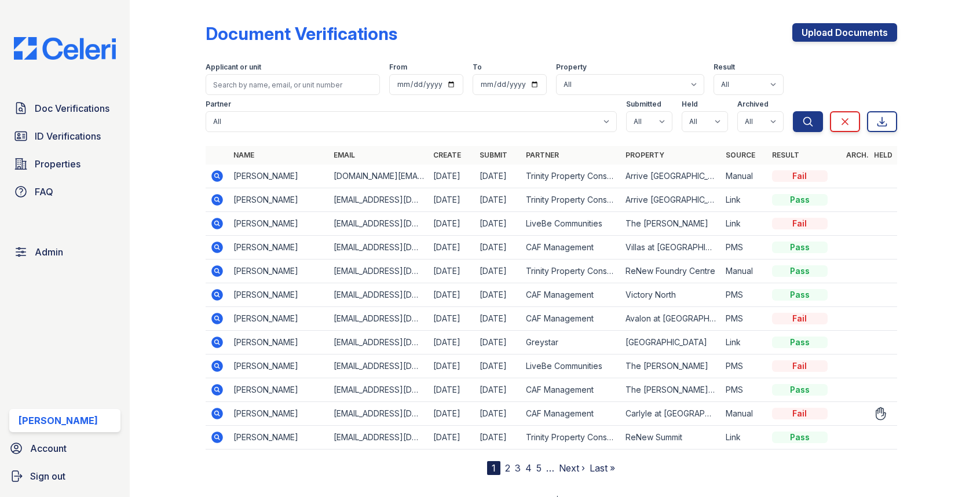
click at [215, 412] on icon at bounding box center [218, 414] width 12 height 12
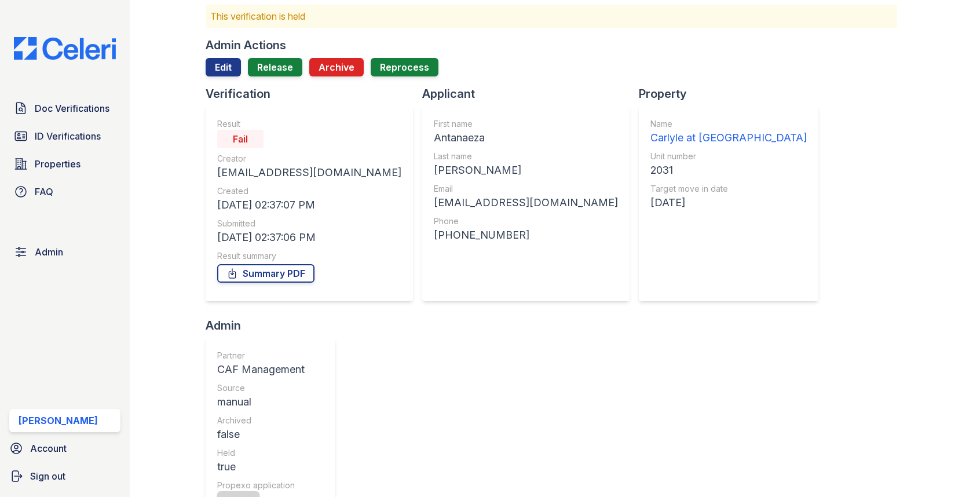
scroll to position [10, 0]
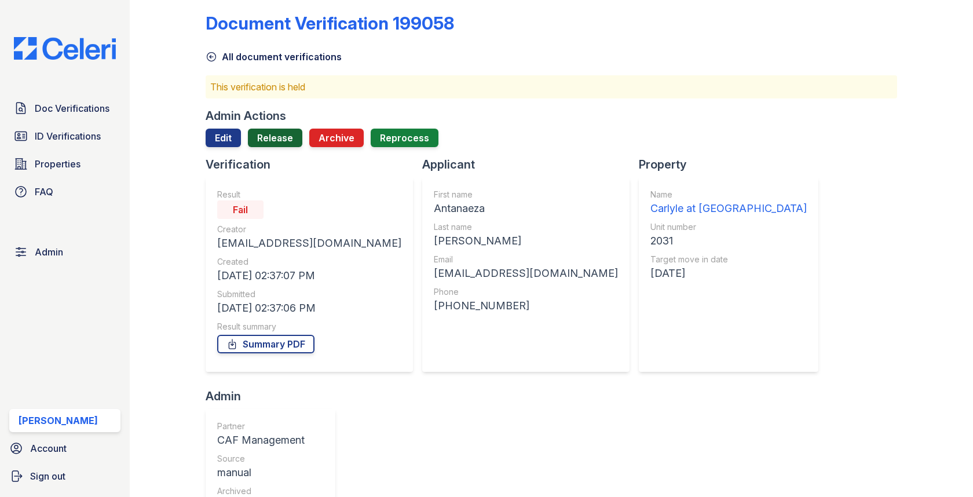
click at [269, 130] on link "Release" at bounding box center [275, 138] width 54 height 19
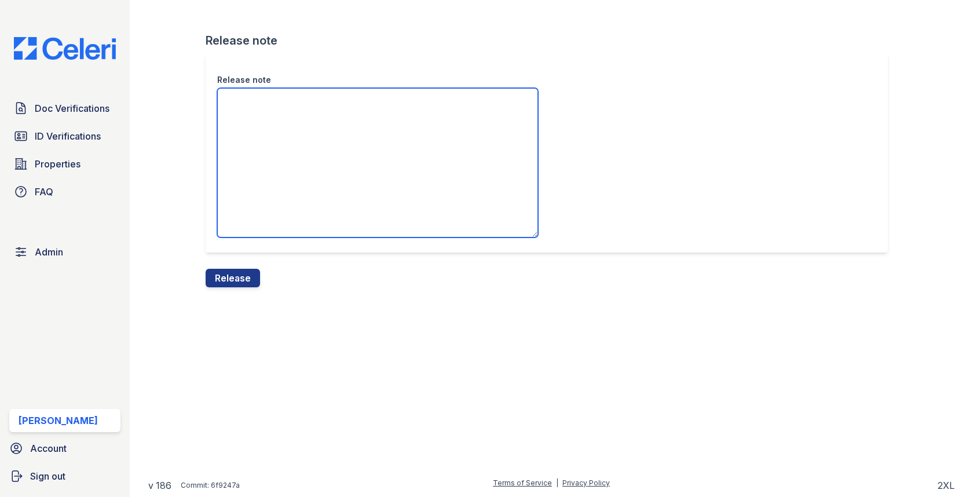
click at [269, 143] on textarea "Release note" at bounding box center [377, 162] width 321 height 149
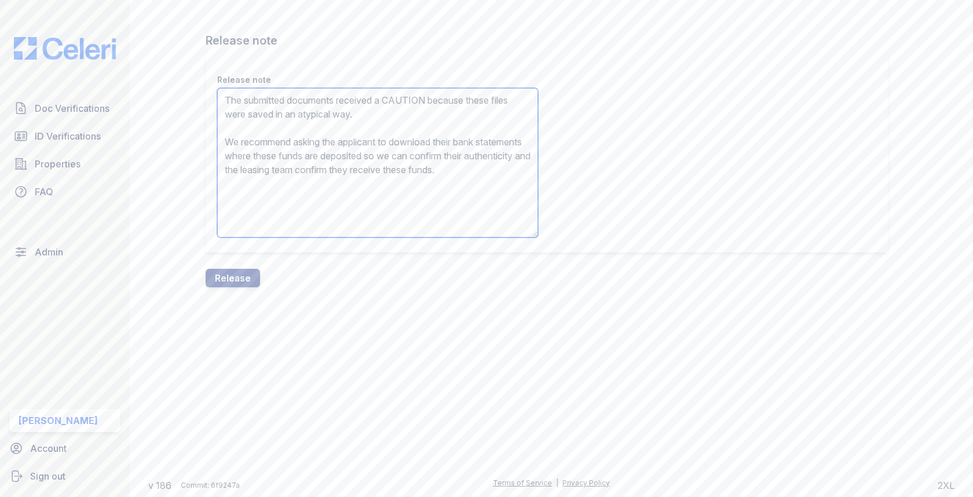
click at [403, 98] on textarea "The submitted documents received a CAUTION because these files were saved in an…" at bounding box center [377, 162] width 321 height 149
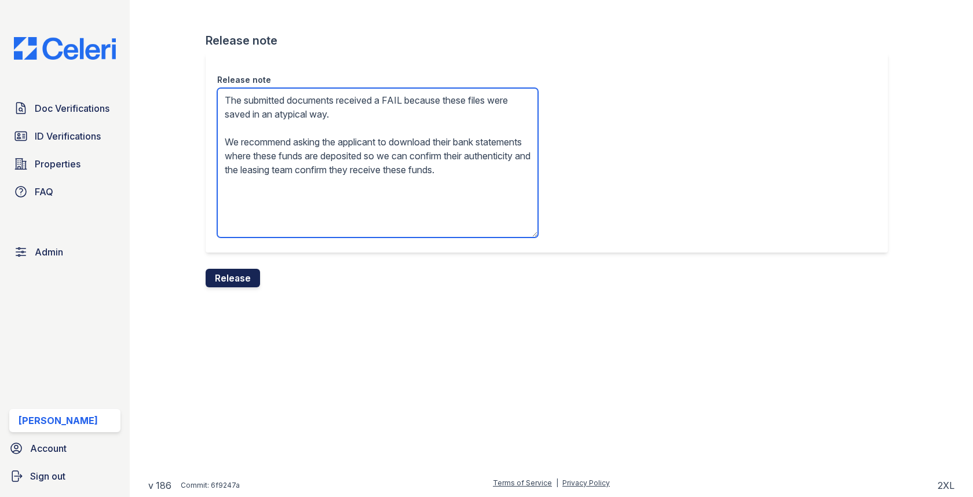
type textarea "The submitted documents received a FAIL because these files were saved in an at…"
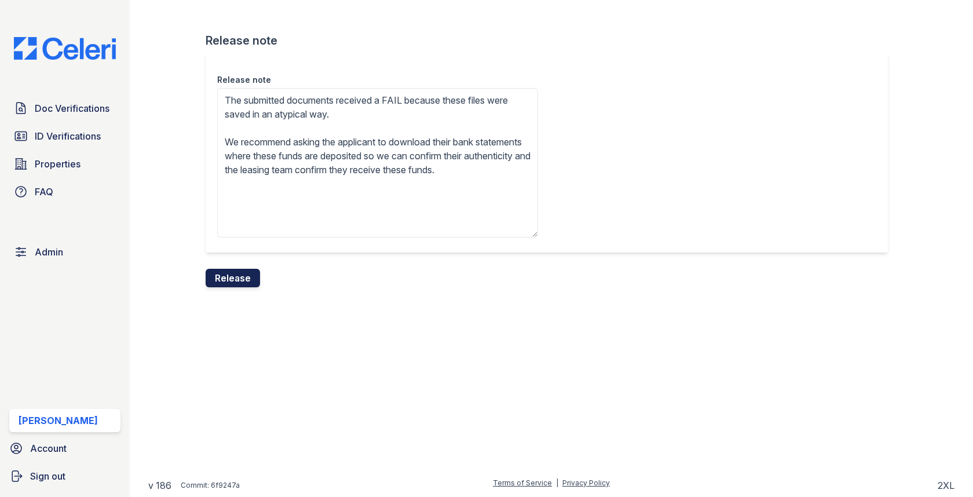
click at [235, 270] on button "Release" at bounding box center [233, 278] width 54 height 19
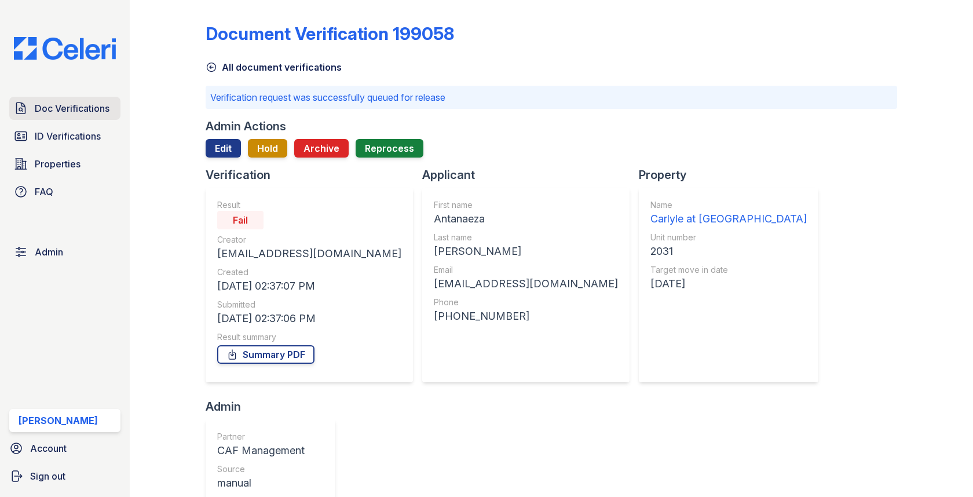
click at [103, 108] on span "Doc Verifications" at bounding box center [72, 108] width 75 height 14
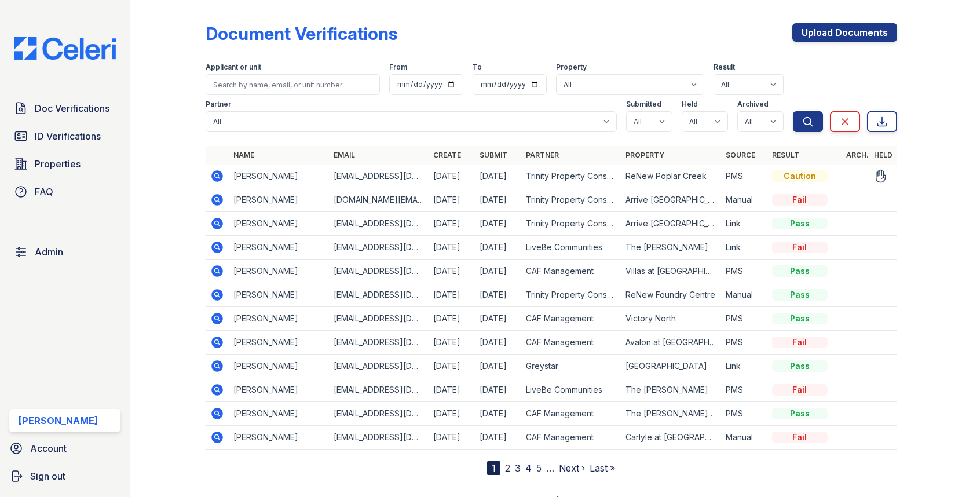
click at [220, 180] on icon at bounding box center [218, 176] width 12 height 12
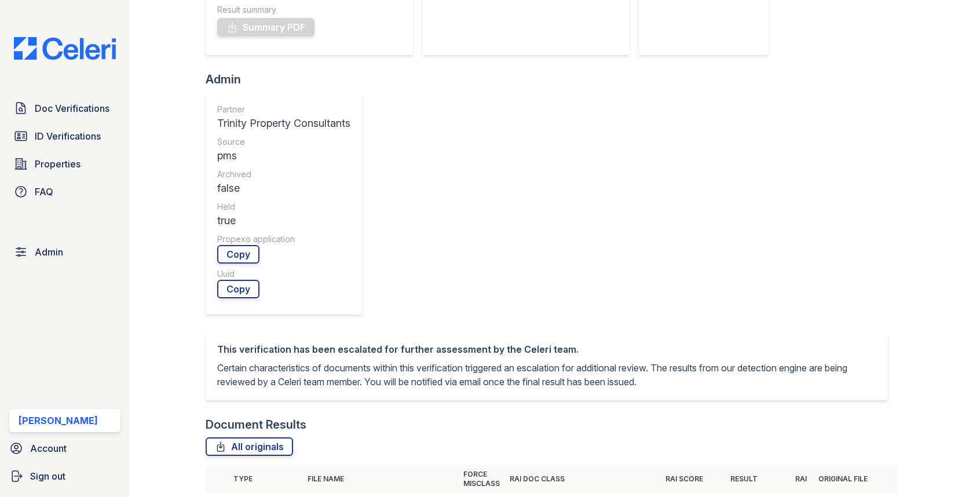
scroll to position [472, 0]
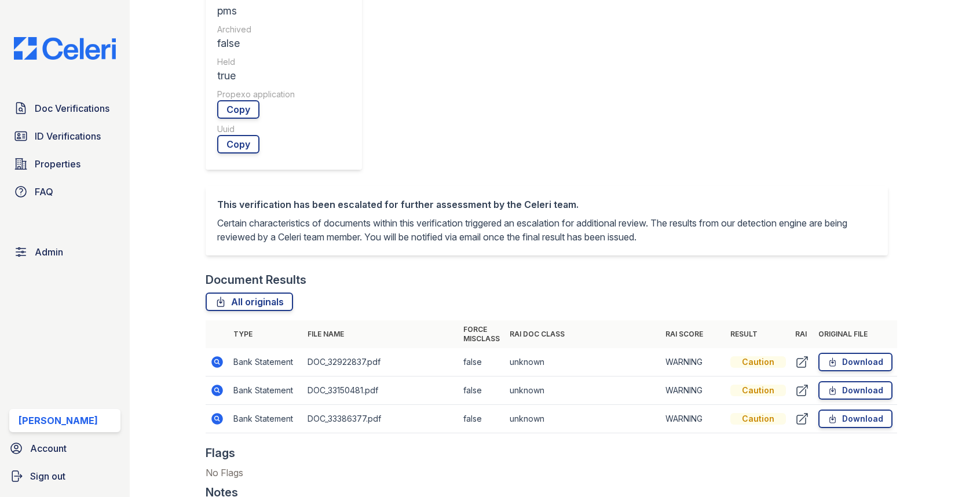
click at [222, 355] on icon at bounding box center [217, 362] width 14 height 14
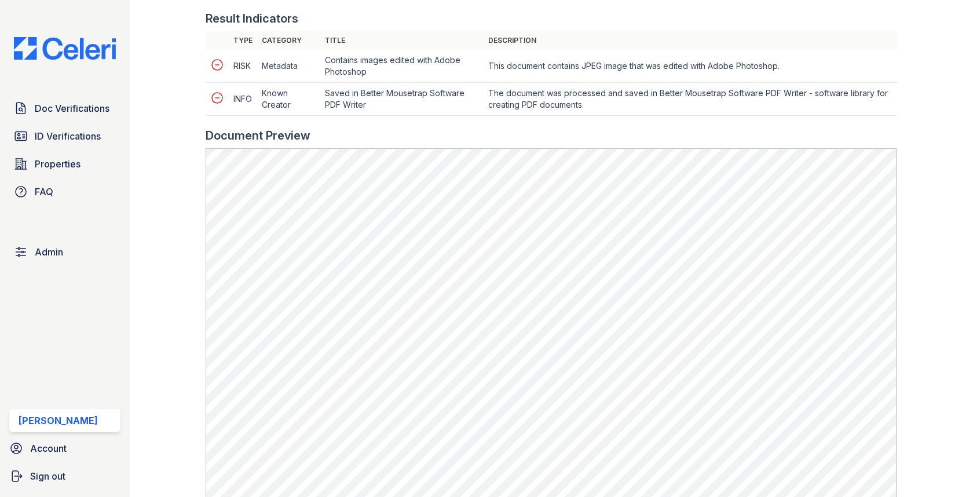
scroll to position [586, 0]
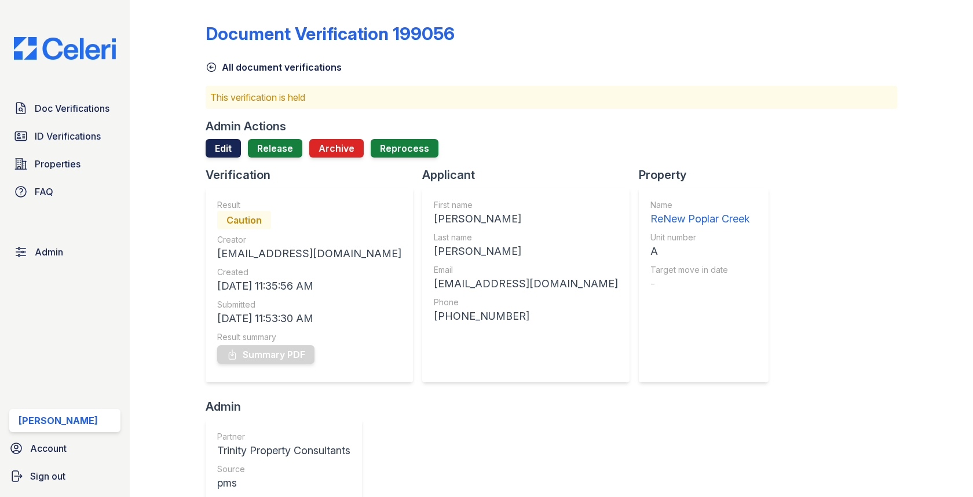
click at [235, 148] on link "Edit" at bounding box center [223, 148] width 35 height 19
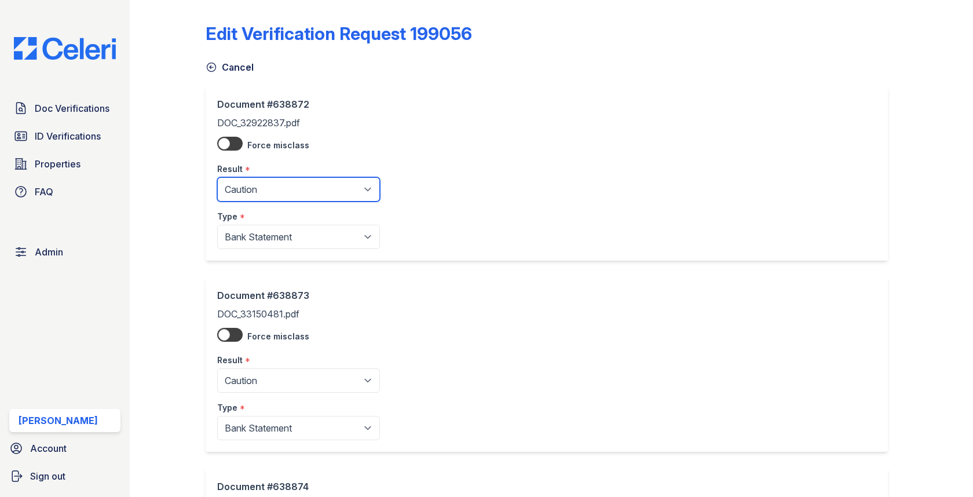
click at [256, 177] on select "Pending Sent Started Processing Pass Fail Caution Error N/A" at bounding box center [298, 189] width 163 height 24
select select "pass"
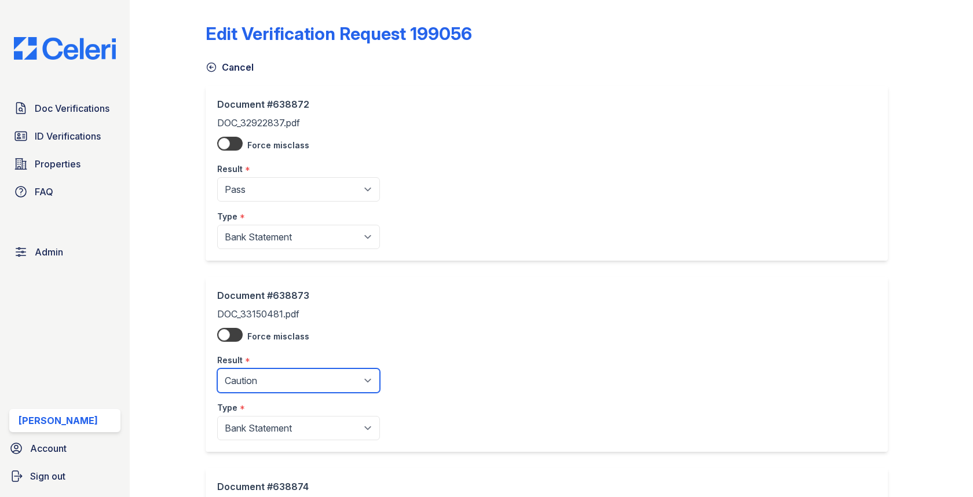
click at [276, 376] on select "Pending Sent Started Processing Pass Fail Caution Error N/A" at bounding box center [298, 380] width 163 height 24
select select "pass"
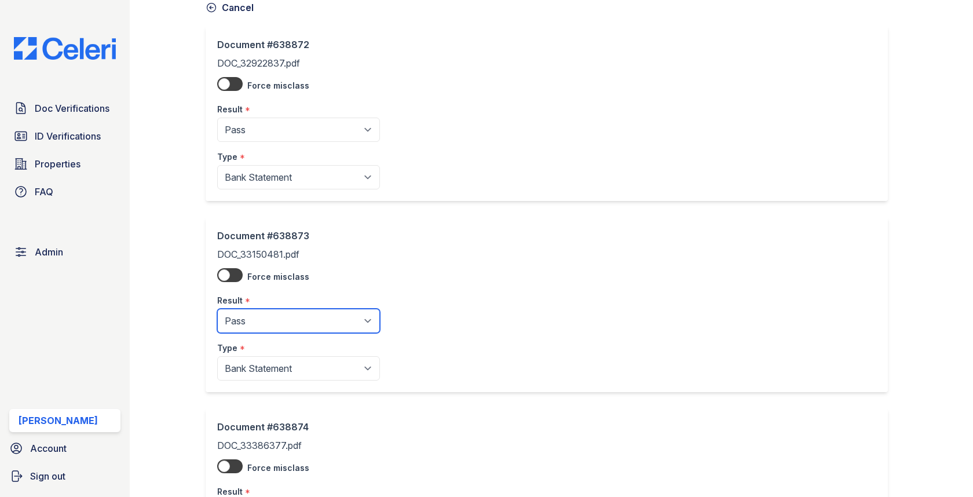
scroll to position [203, 0]
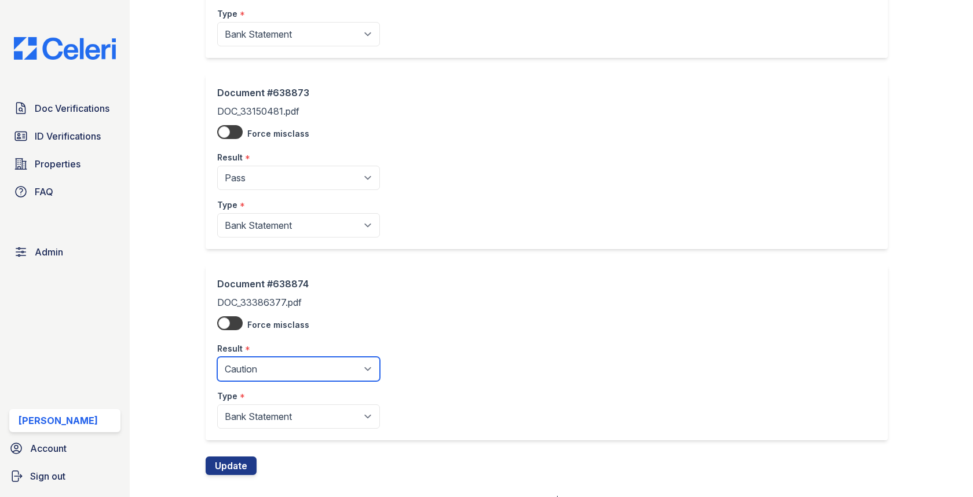
click at [280, 370] on select "Pending Sent Started Processing Pass Fail Caution Error N/A" at bounding box center [298, 369] width 163 height 24
select select "pass"
click at [235, 462] on button "Update" at bounding box center [231, 466] width 51 height 19
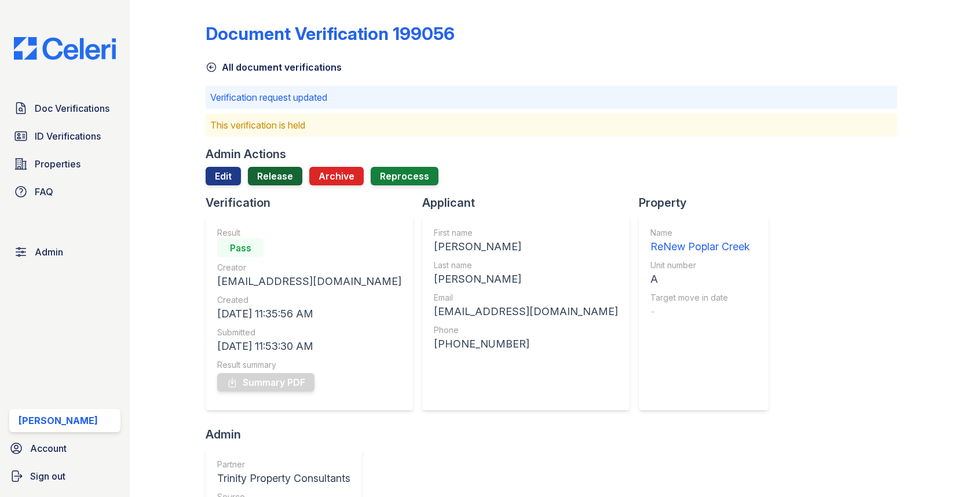
click at [268, 178] on link "Release" at bounding box center [275, 176] width 54 height 19
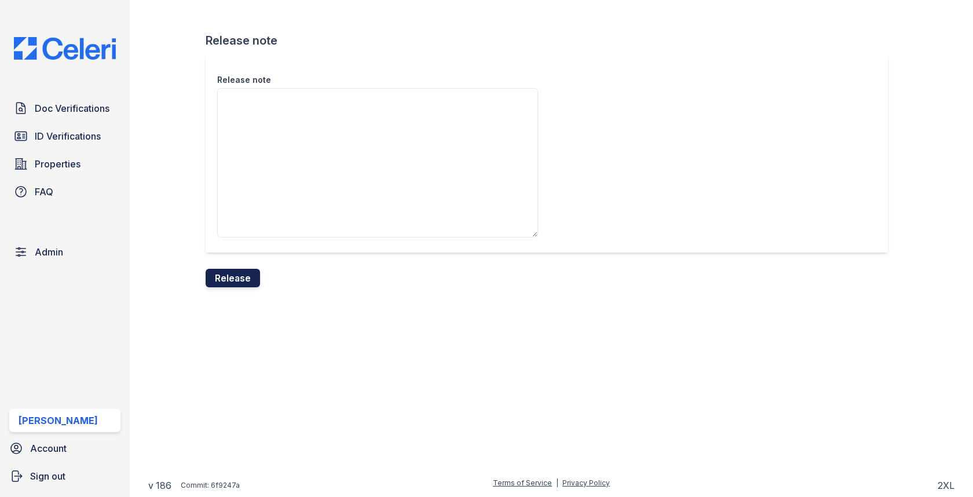
click at [246, 275] on button "Release" at bounding box center [233, 278] width 54 height 19
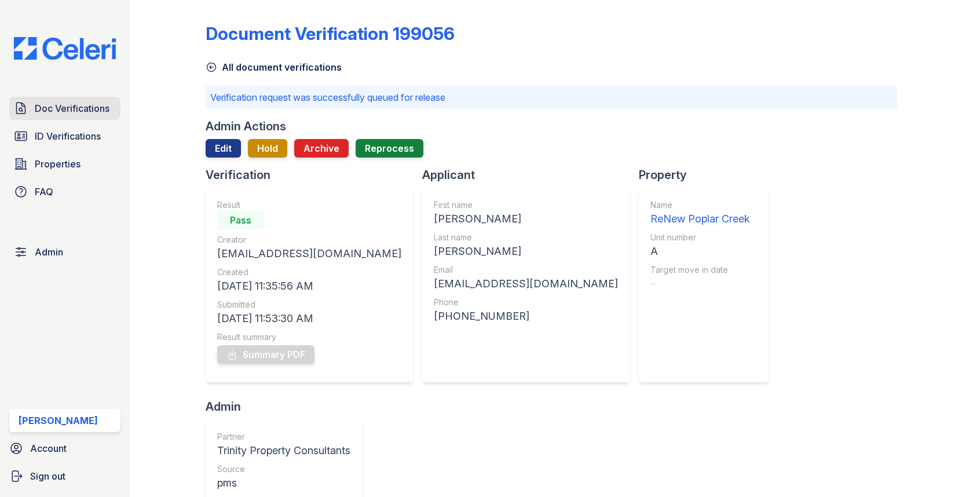
click at [93, 115] on span "Doc Verifications" at bounding box center [72, 108] width 75 height 14
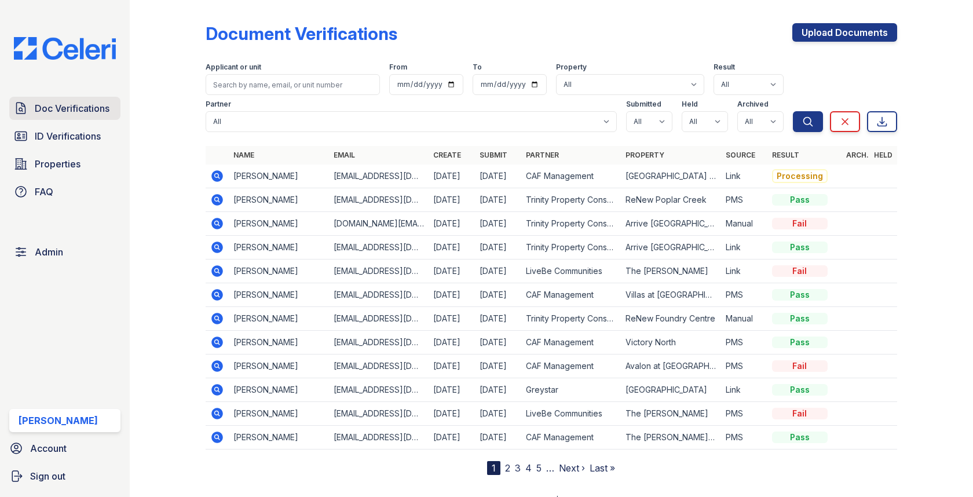
click at [102, 103] on span "Doc Verifications" at bounding box center [72, 108] width 75 height 14
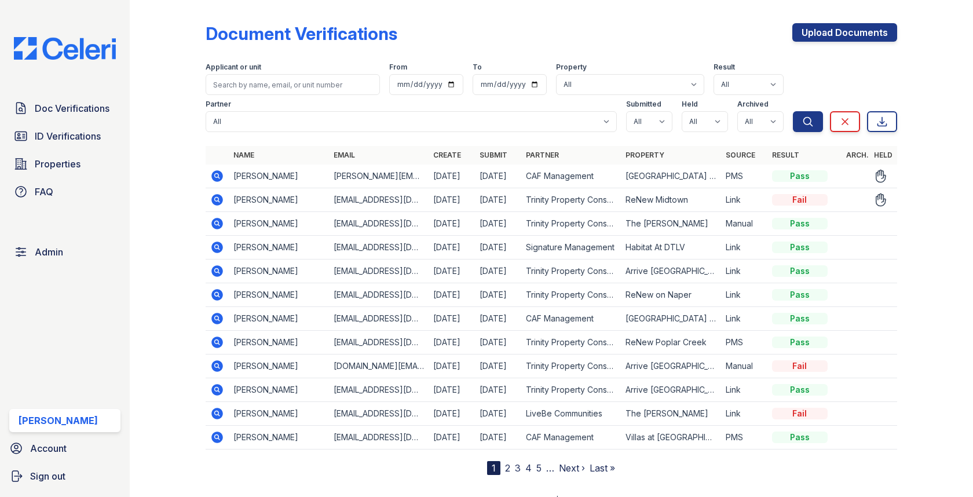
click at [214, 196] on icon at bounding box center [218, 200] width 12 height 12
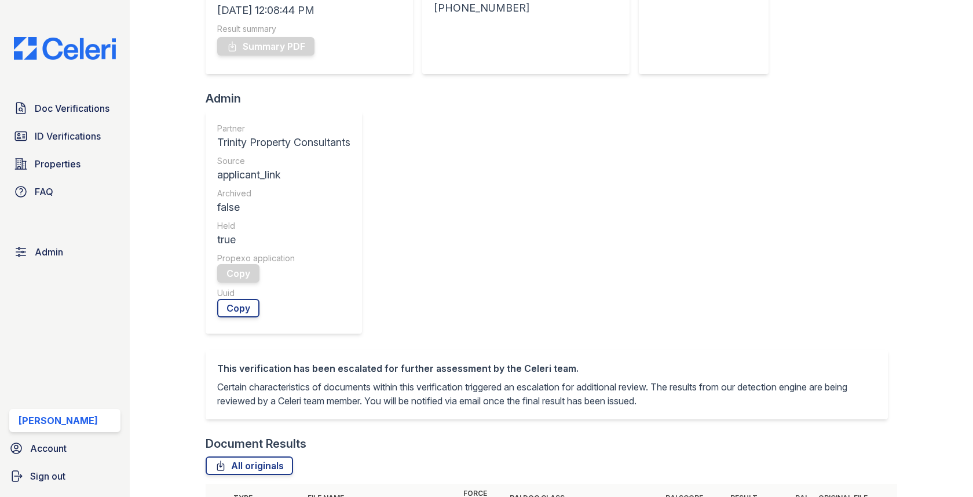
scroll to position [473, 0]
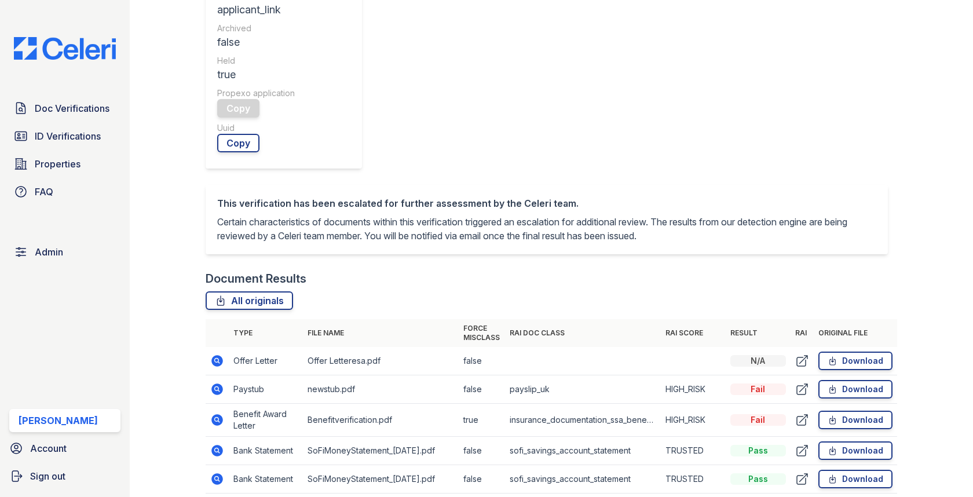
click at [214, 414] on icon at bounding box center [218, 420] width 12 height 12
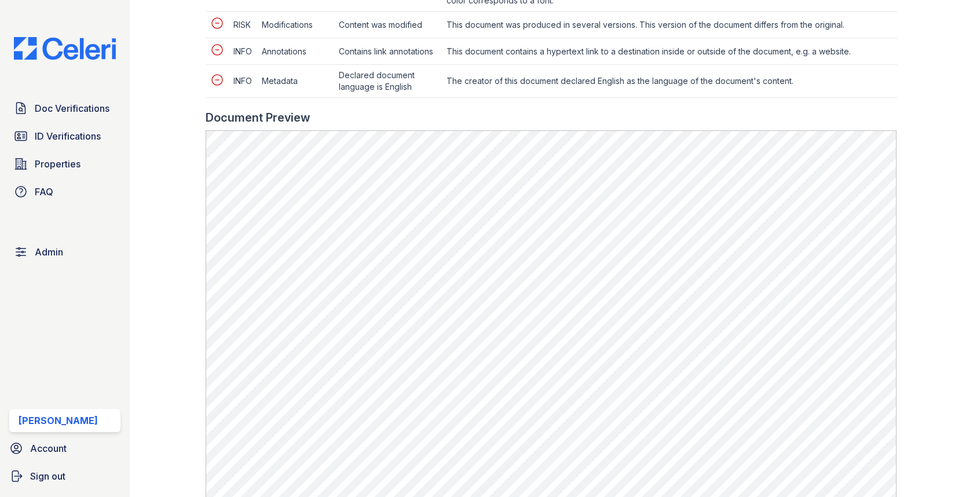
scroll to position [784, 0]
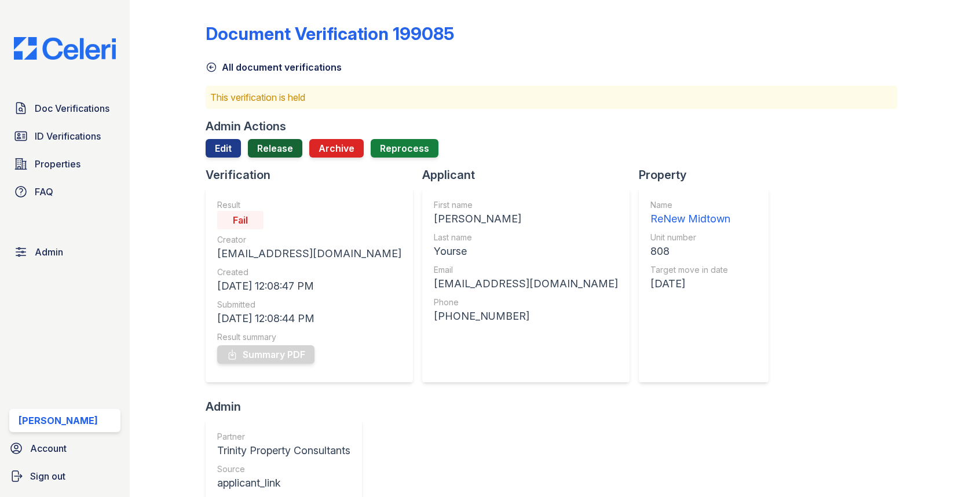
click at [269, 151] on link "Release" at bounding box center [275, 148] width 54 height 19
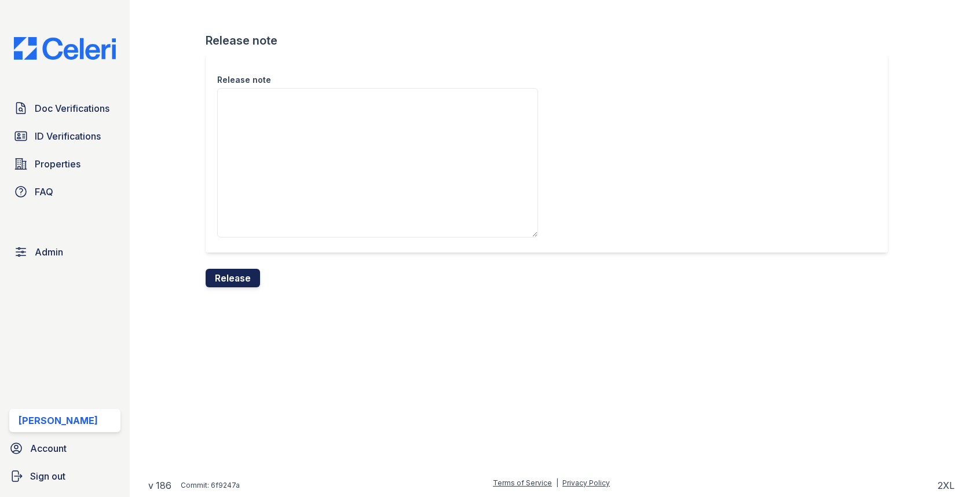
click at [233, 278] on button "Release" at bounding box center [233, 278] width 54 height 19
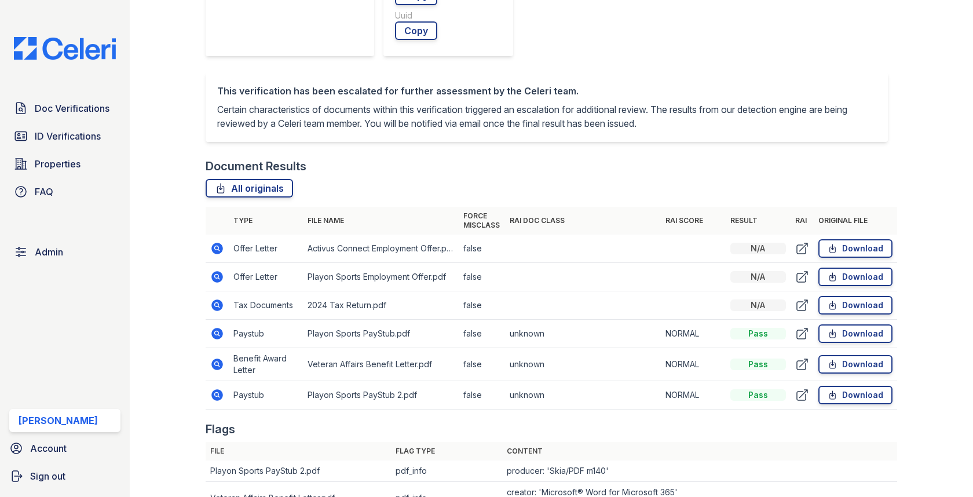
scroll to position [720, 0]
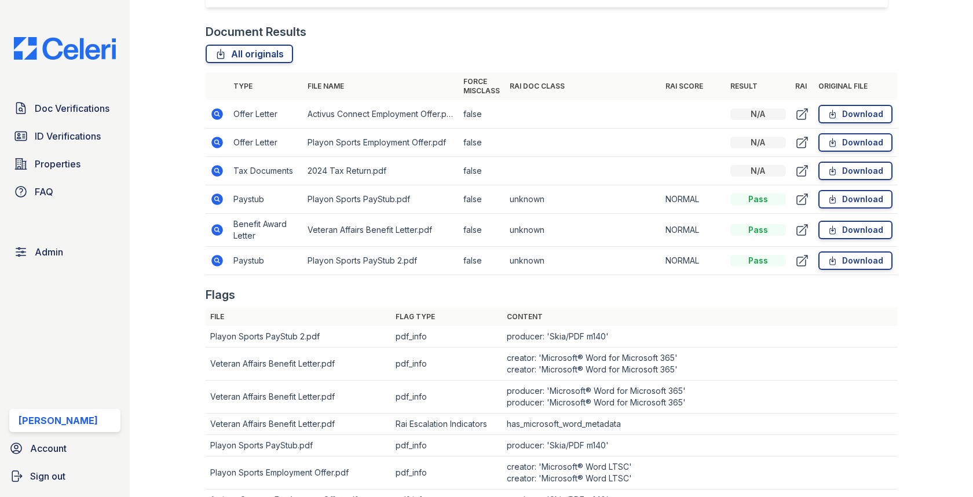
click at [213, 228] on icon at bounding box center [218, 230] width 12 height 12
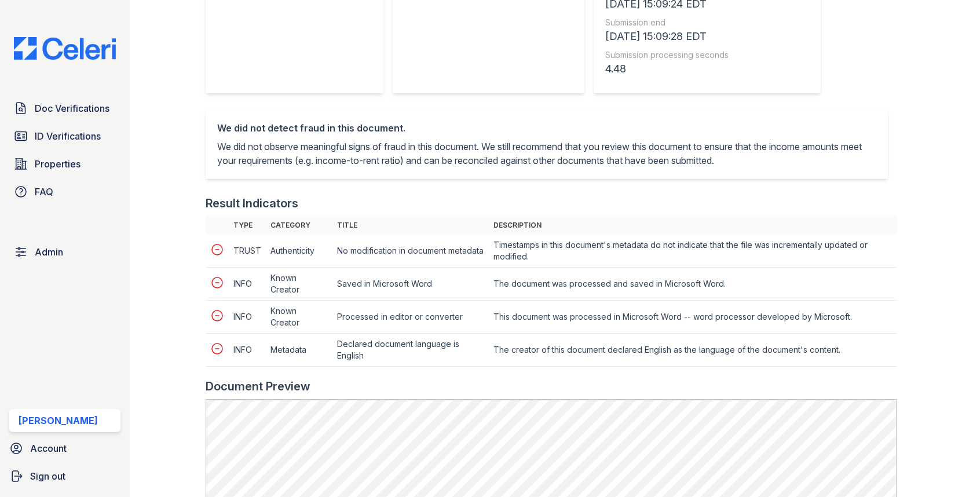
scroll to position [552, 0]
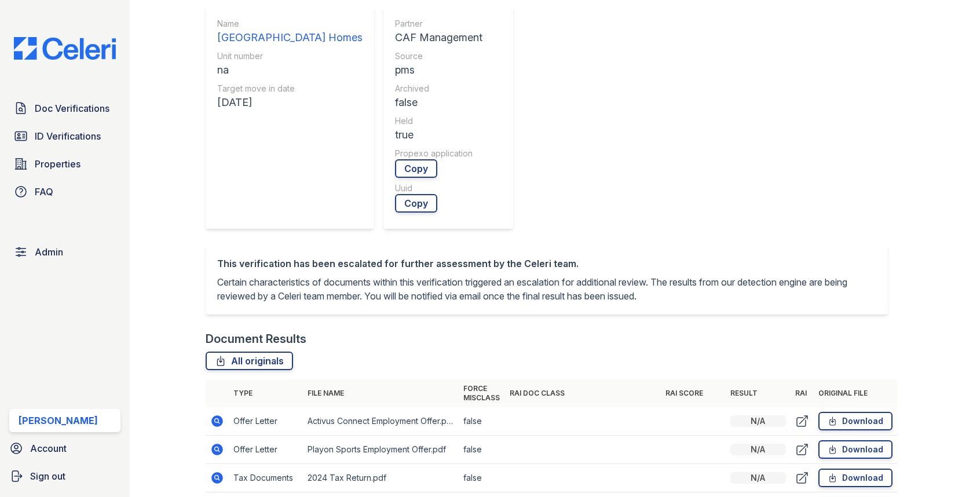
scroll to position [581, 0]
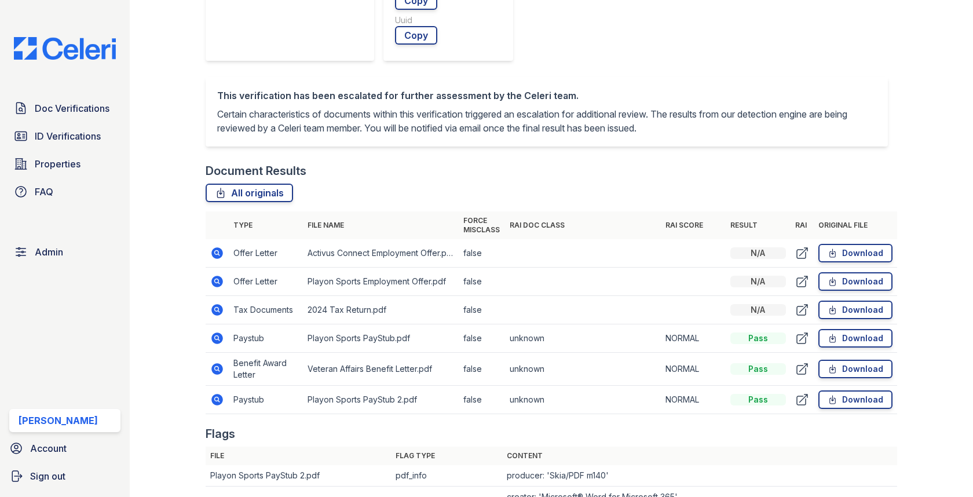
click at [219, 394] on icon at bounding box center [218, 400] width 12 height 12
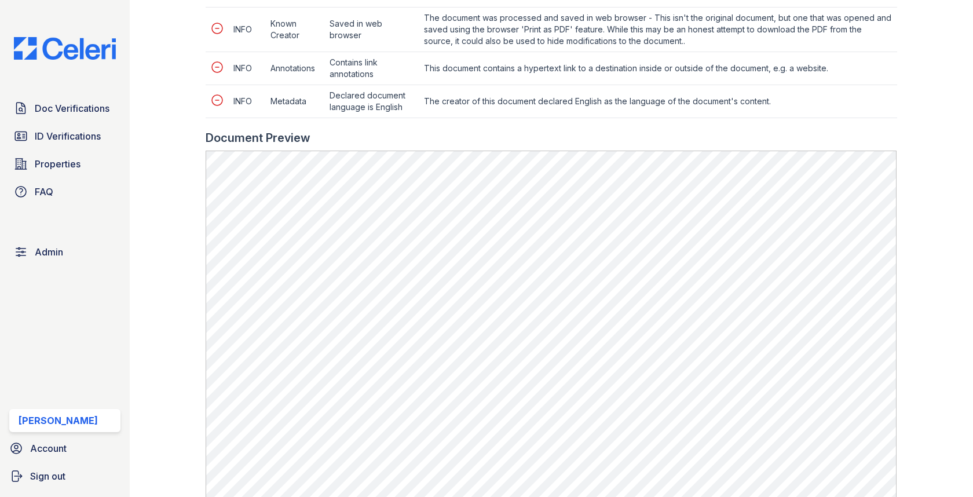
scroll to position [692, 0]
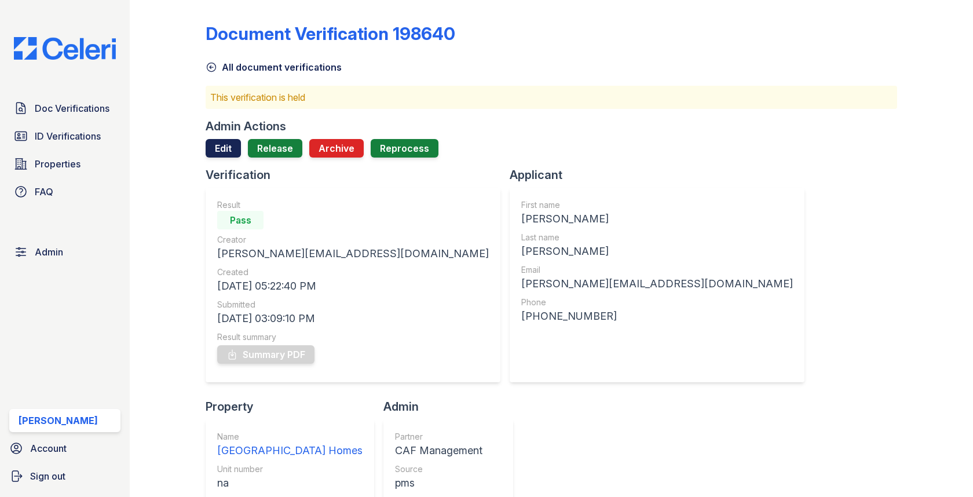
click at [237, 145] on link "Edit" at bounding box center [223, 148] width 35 height 19
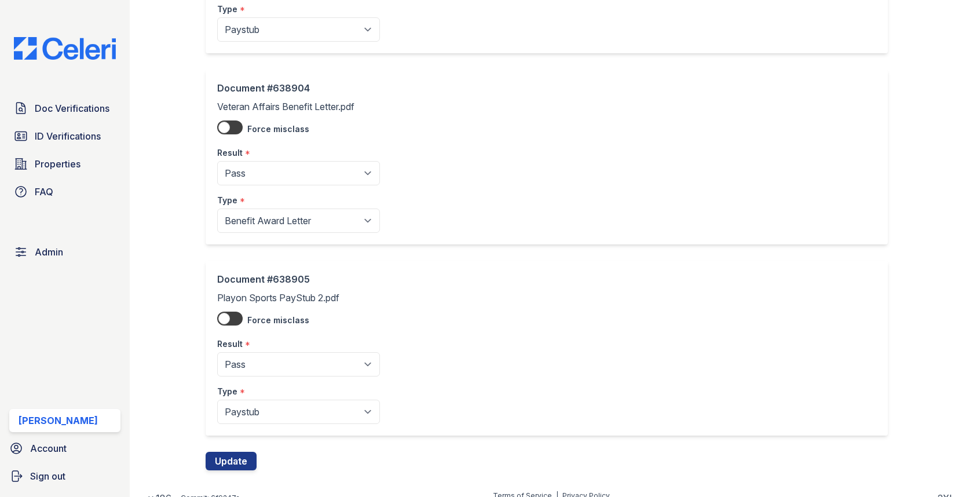
scroll to position [788, 0]
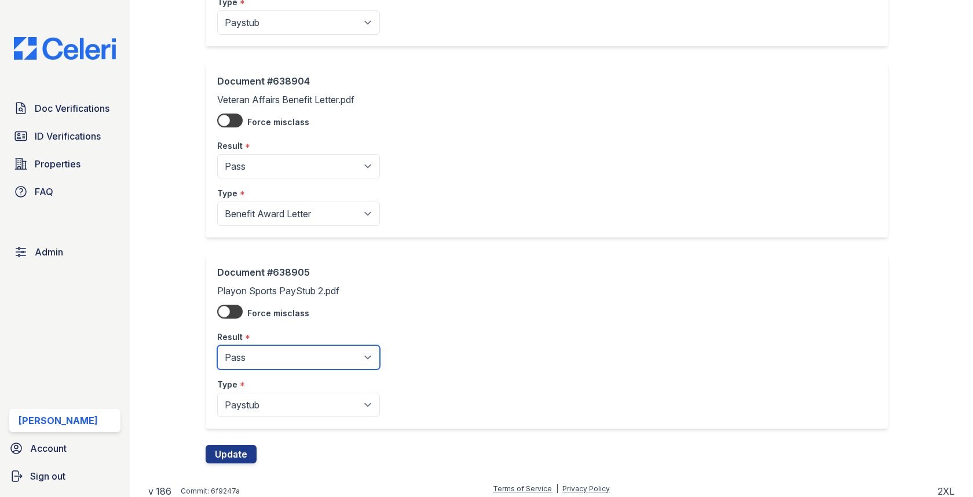
click at [260, 355] on select "Pending Sent Started Processing Pass Fail Caution Error N/A" at bounding box center [298, 357] width 163 height 24
select select "caution"
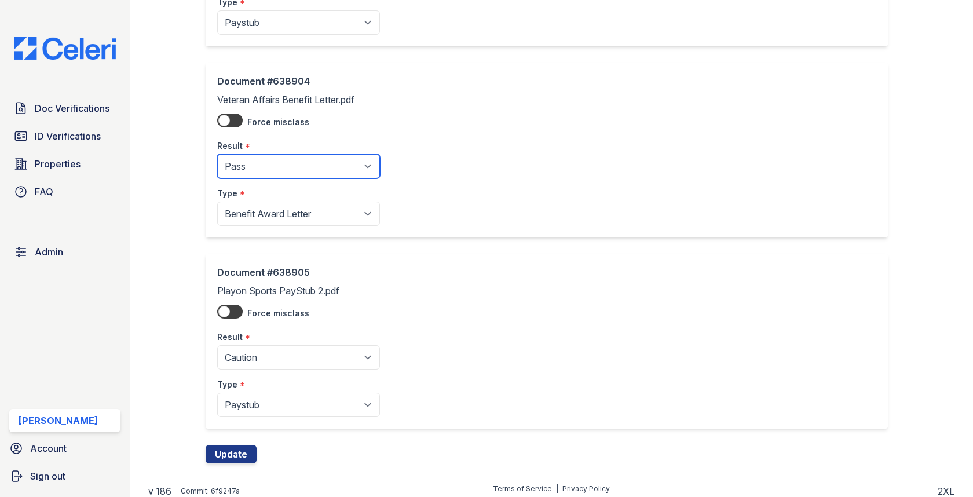
click at [300, 159] on select "Pending Sent Started Processing Pass Fail Caution Error N/A" at bounding box center [298, 166] width 163 height 24
select select "caution"
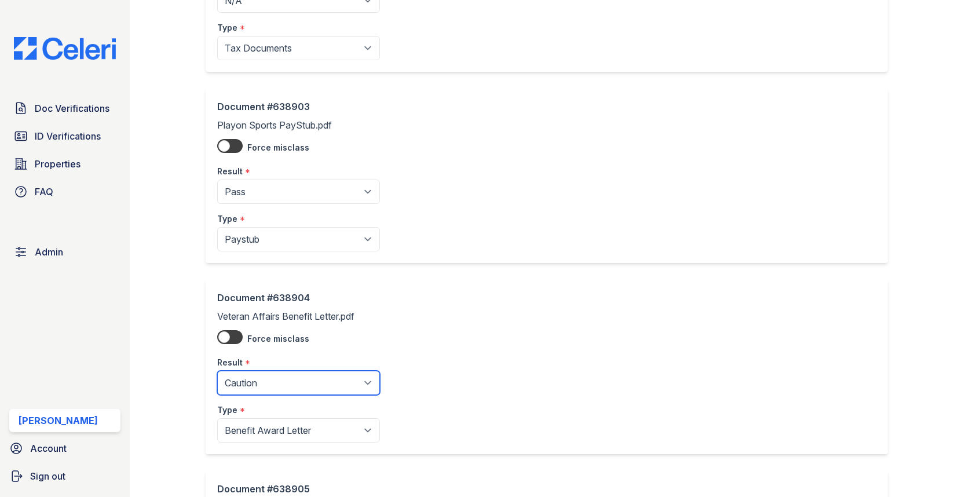
scroll to position [511, 0]
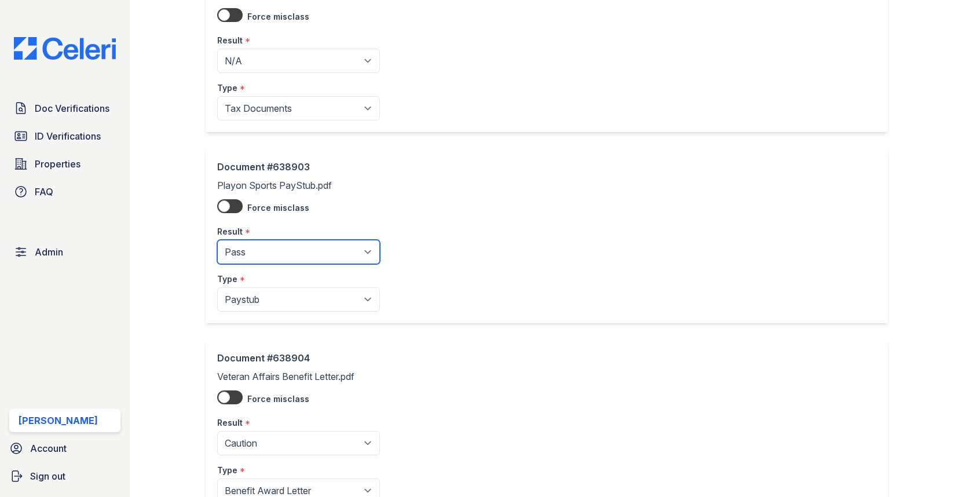
click at [258, 257] on select "Pending Sent Started Processing Pass Fail Caution Error N/A" at bounding box center [298, 252] width 163 height 24
select select "caution"
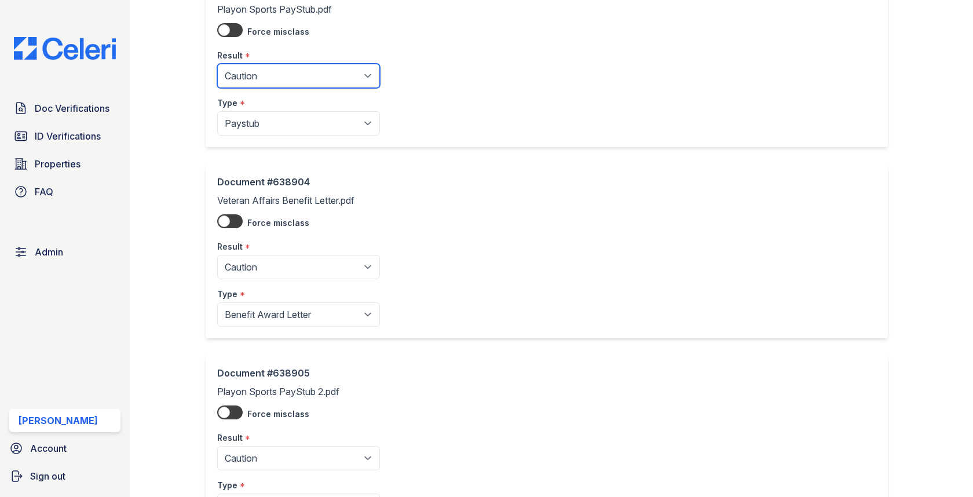
scroll to position [788, 0]
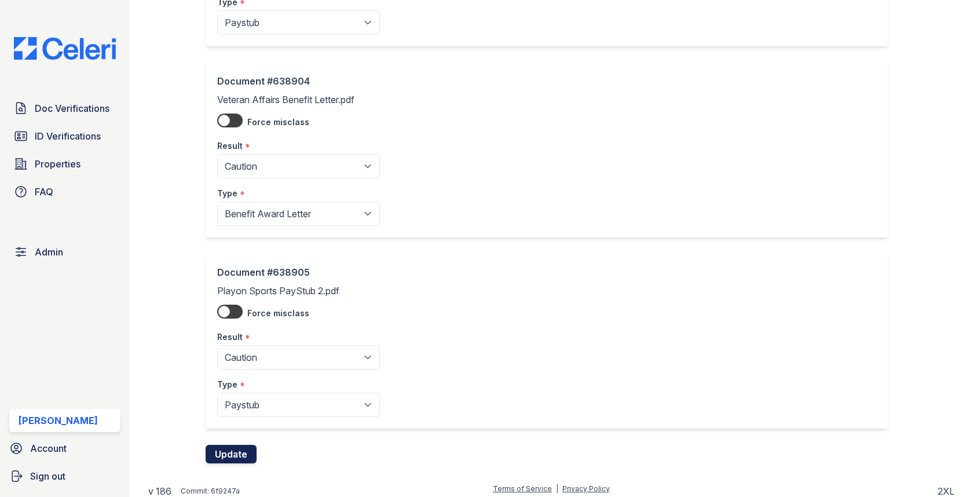
click at [230, 445] on button "Update" at bounding box center [231, 454] width 51 height 19
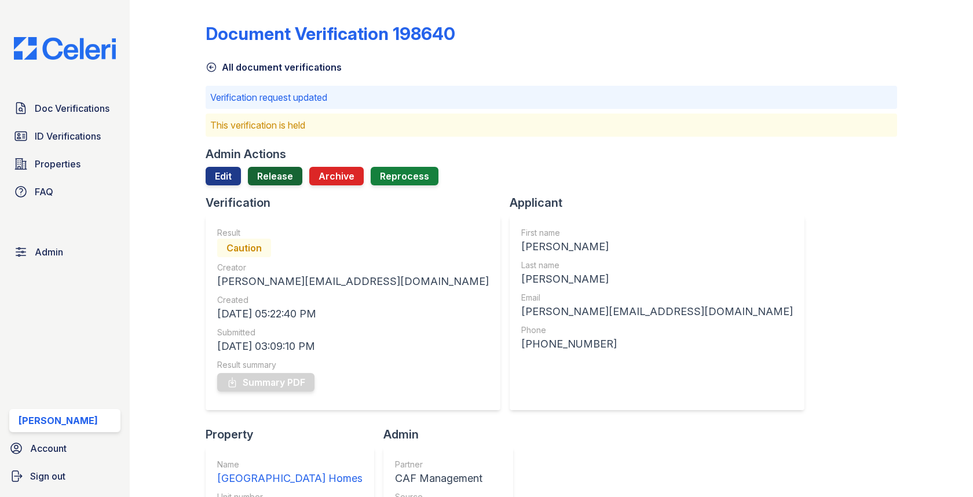
click at [271, 174] on link "Release" at bounding box center [275, 176] width 54 height 19
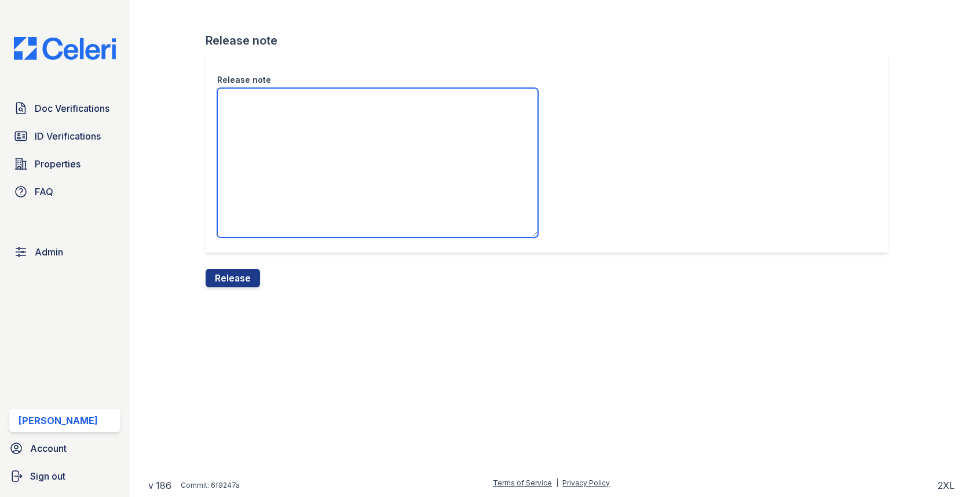
click at [271, 178] on textarea "Release note" at bounding box center [377, 162] width 321 height 149
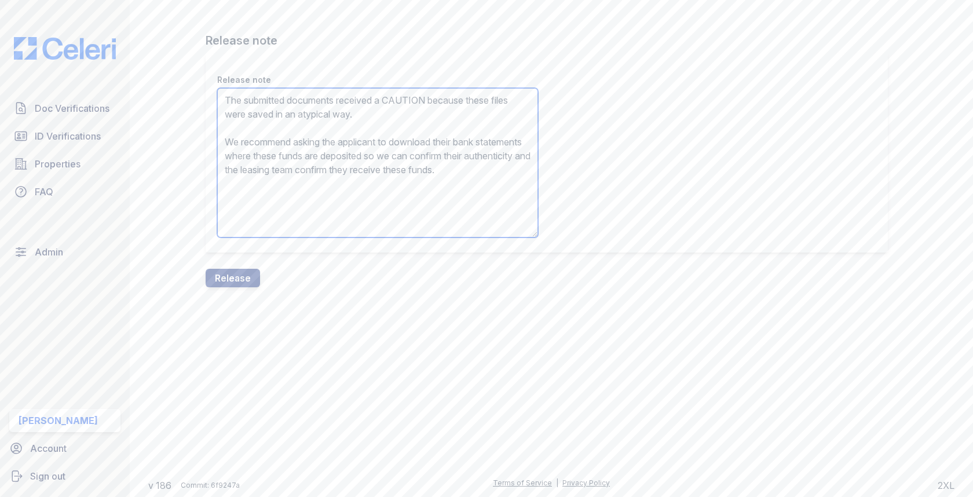
drag, startPoint x: 333, startPoint y: 116, endPoint x: 462, endPoint y: 115, distance: 129.2
click at [459, 116] on textarea "The submitted documents received a CAUTION because these files were saved in an…" at bounding box center [377, 162] width 321 height 149
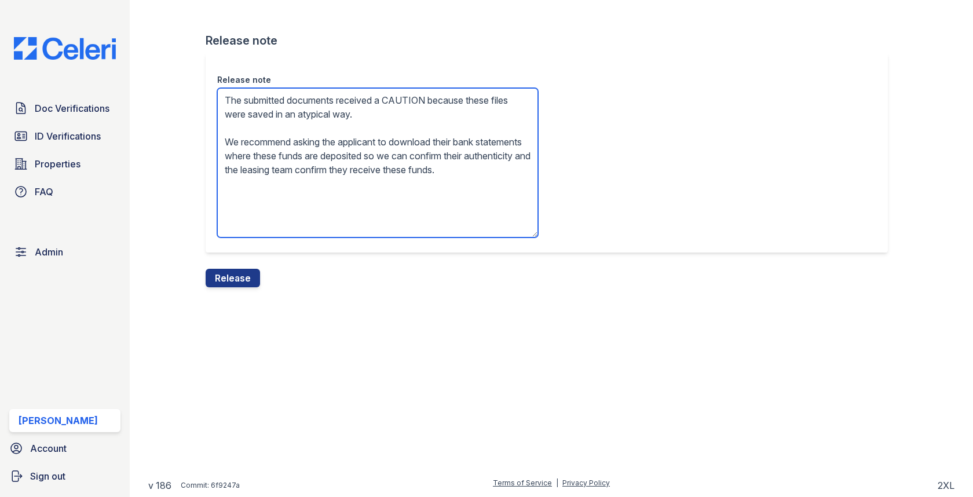
drag, startPoint x: 333, startPoint y: 116, endPoint x: 494, endPoint y: 116, distance: 161.6
click at [494, 116] on textarea "The submitted documents received a CAUTION because these files were saved in an…" at bounding box center [377, 162] width 321 height 149
type textarea "The submitted documents received a CAUTION because these files were saved in Mi…"
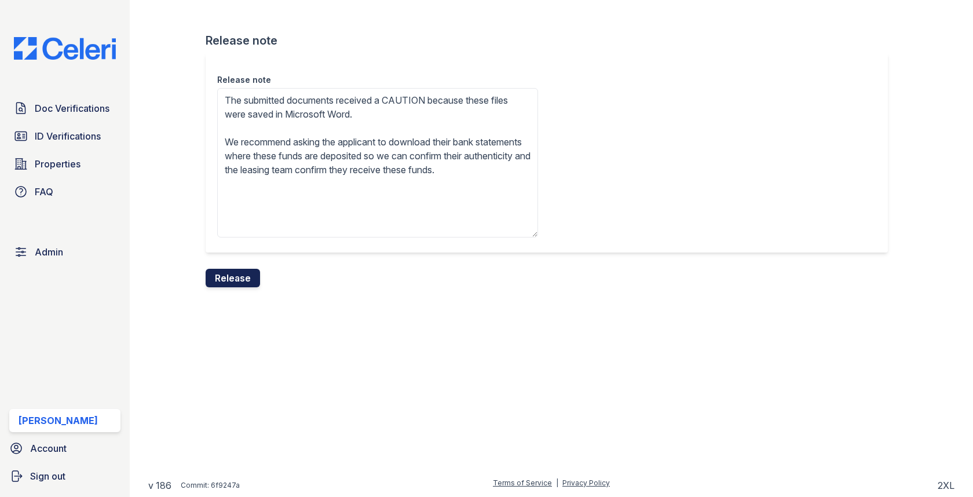
click at [243, 278] on button "Release" at bounding box center [233, 278] width 54 height 19
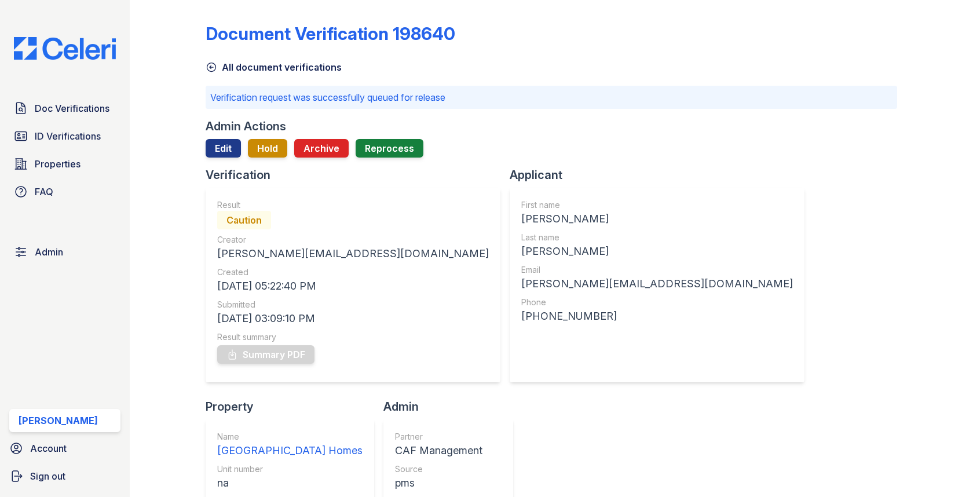
click at [83, 150] on div "Doc Verifications ID Verifications Properties FAQ" at bounding box center [65, 150] width 121 height 107
click at [83, 112] on span "Doc Verifications" at bounding box center [72, 108] width 75 height 14
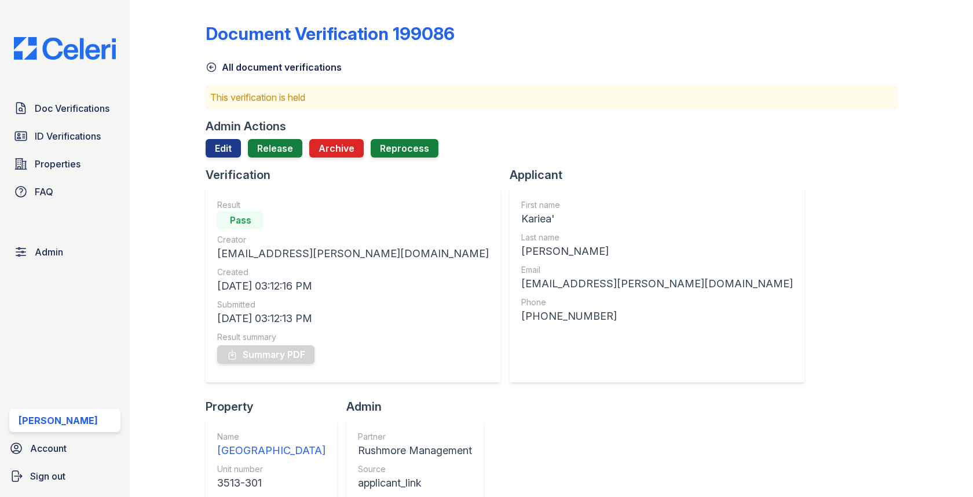
click at [295, 137] on div "Admin Actions Edit Release Archive Reprocess" at bounding box center [551, 142] width 691 height 49
click at [295, 142] on link "Release" at bounding box center [275, 148] width 54 height 19
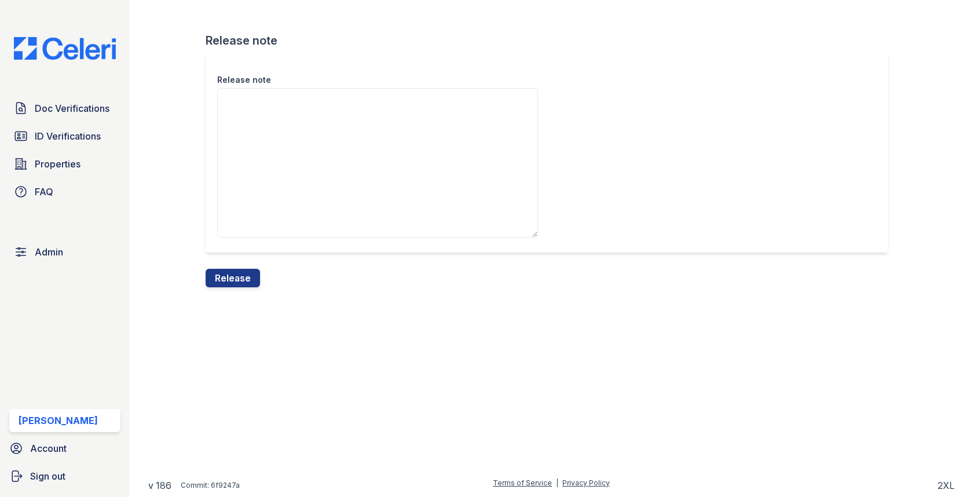
click at [260, 271] on form "Release note Release note Release" at bounding box center [551, 159] width 691 height 255
click at [254, 273] on button "Release" at bounding box center [233, 278] width 54 height 19
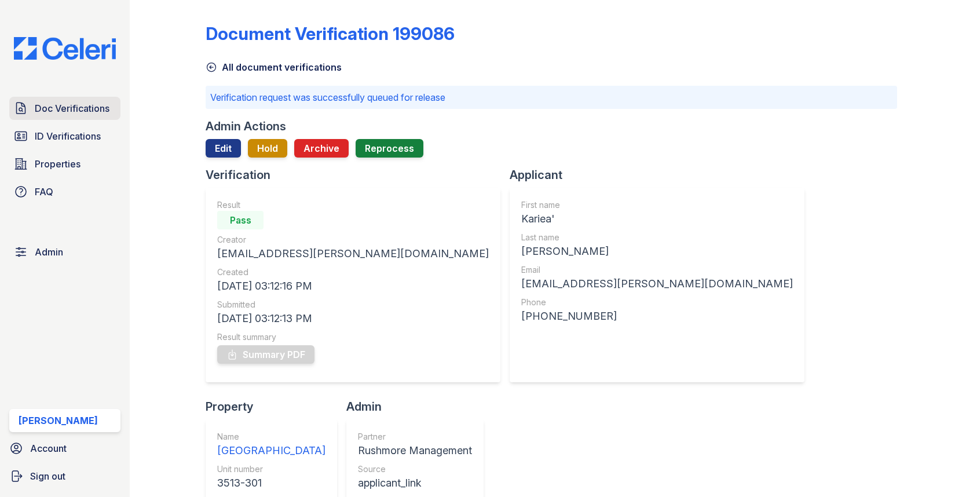
click at [88, 103] on span "Doc Verifications" at bounding box center [72, 108] width 75 height 14
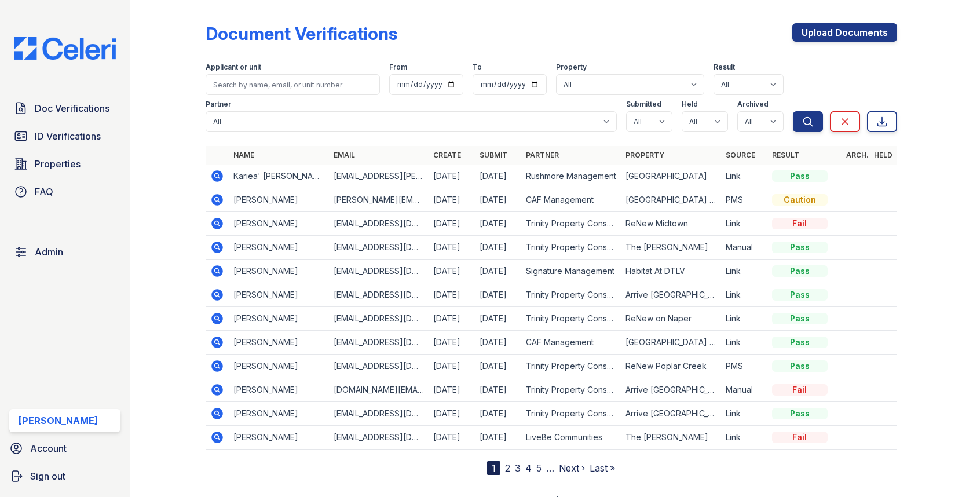
click at [319, 68] on div "Applicant or unit" at bounding box center [293, 69] width 174 height 12
click at [319, 73] on div "Applicant or unit" at bounding box center [293, 69] width 174 height 12
click at [320, 79] on input "search" at bounding box center [293, 84] width 174 height 21
paste input "[PERSON_NAME]"
type input "[PERSON_NAME]"
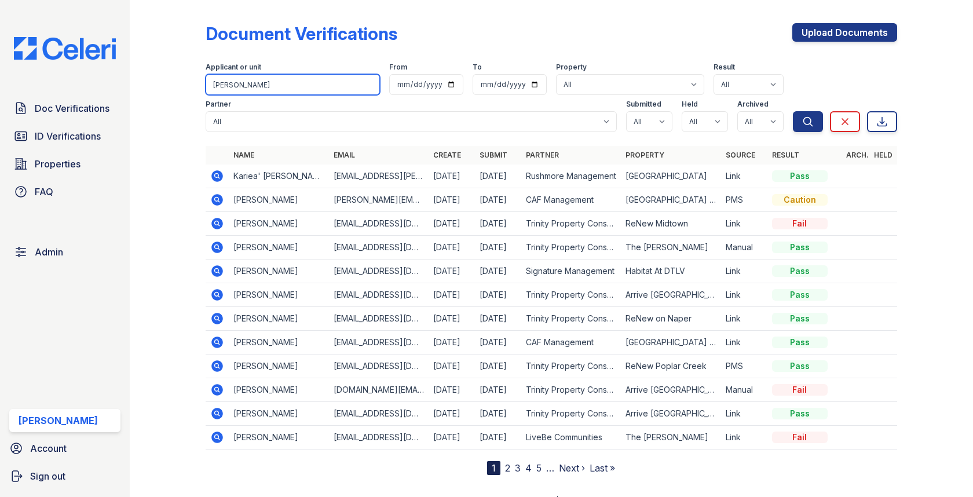
click at [793, 111] on button "Search" at bounding box center [808, 121] width 30 height 21
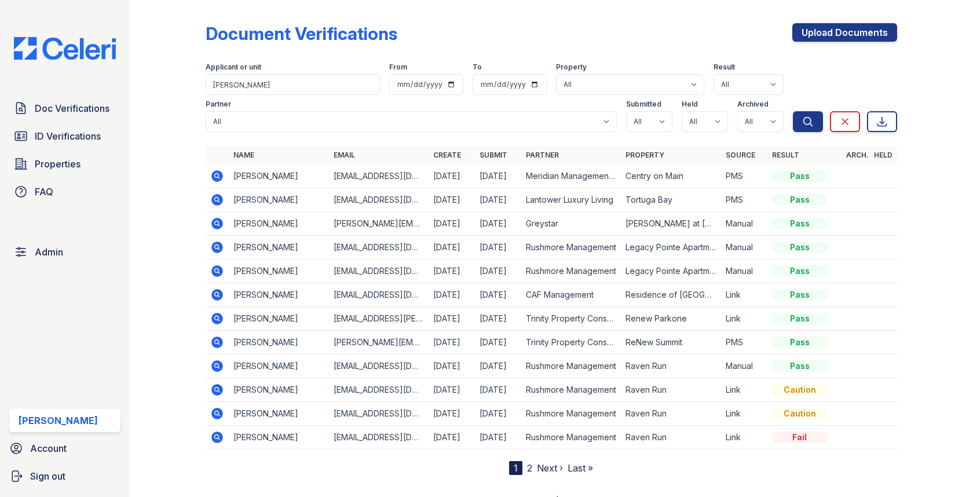
click at [213, 174] on icon at bounding box center [218, 176] width 12 height 12
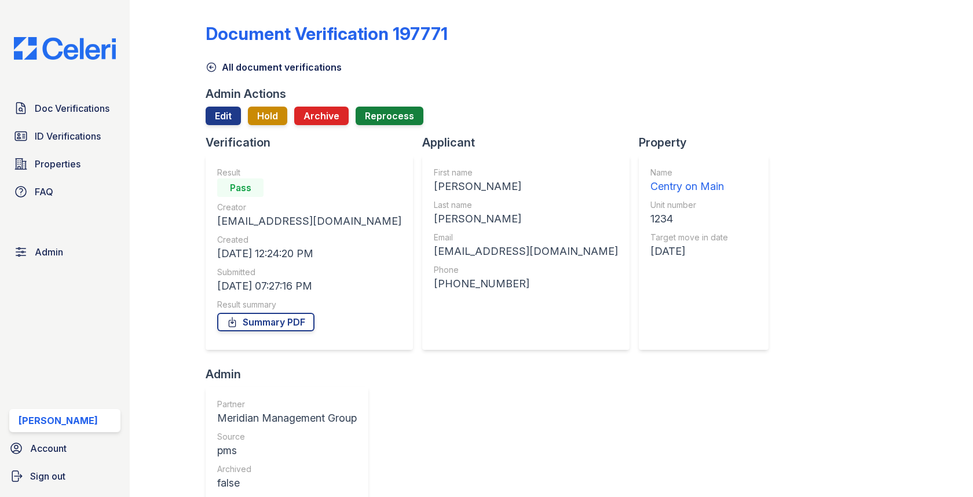
click at [651, 196] on div "Name Centry on Main Unit number 1234 Target move in date [DATE]" at bounding box center [690, 252] width 78 height 171
click at [651, 189] on div "Centry on Main" at bounding box center [690, 186] width 78 height 16
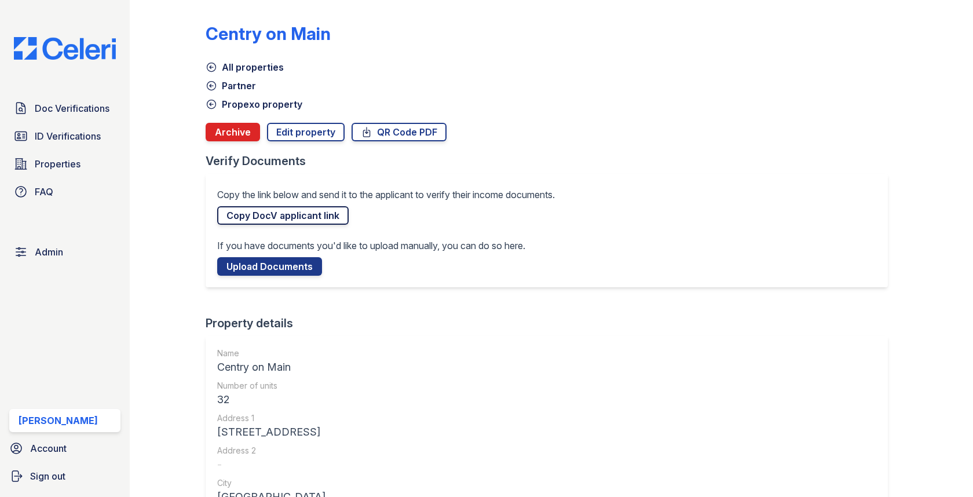
click at [304, 223] on link "Copy DocV applicant link" at bounding box center [283, 215] width 132 height 19
click at [112, 107] on link "Doc Verifications" at bounding box center [64, 108] width 111 height 23
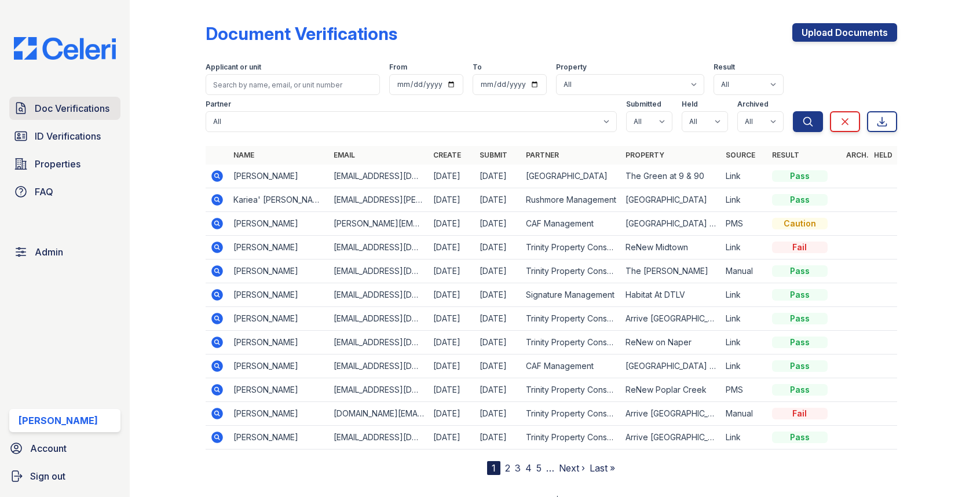
click at [87, 99] on link "Doc Verifications" at bounding box center [64, 108] width 111 height 23
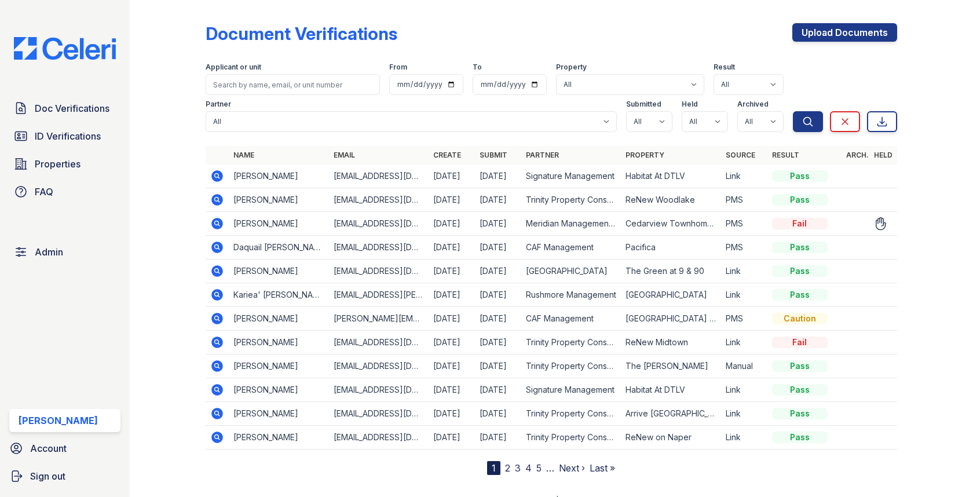
click at [216, 219] on icon at bounding box center [218, 224] width 12 height 12
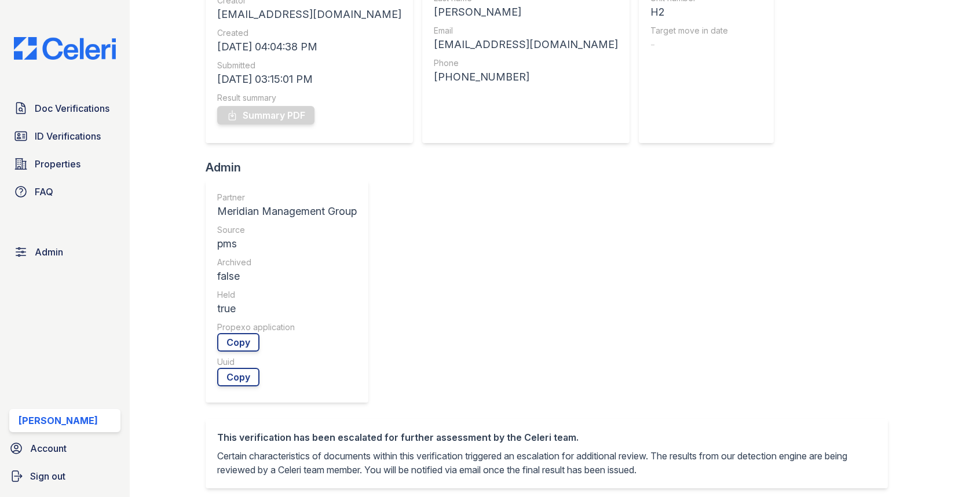
scroll to position [367, 0]
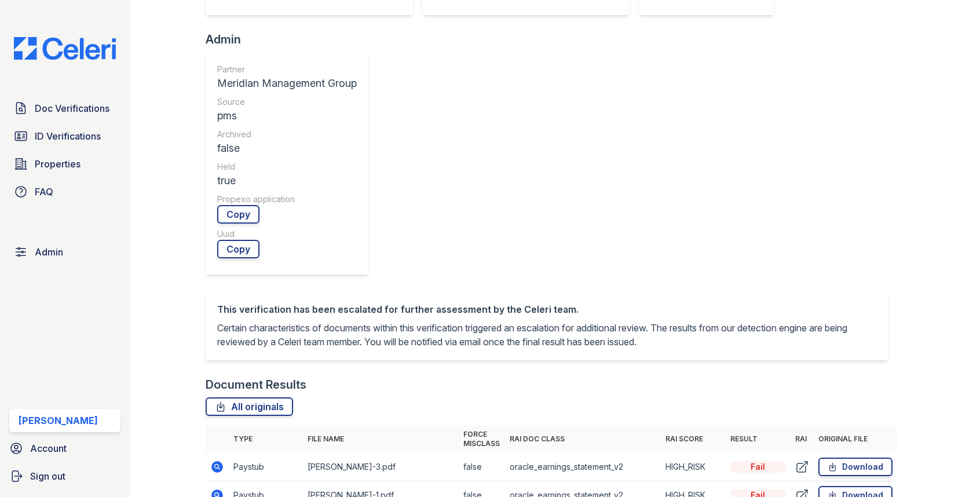
click at [215, 488] on icon at bounding box center [217, 495] width 14 height 14
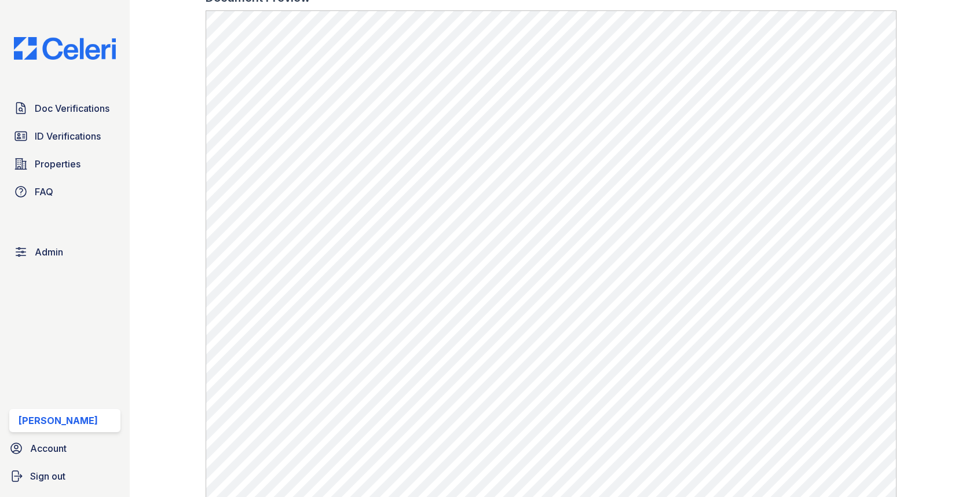
scroll to position [751, 0]
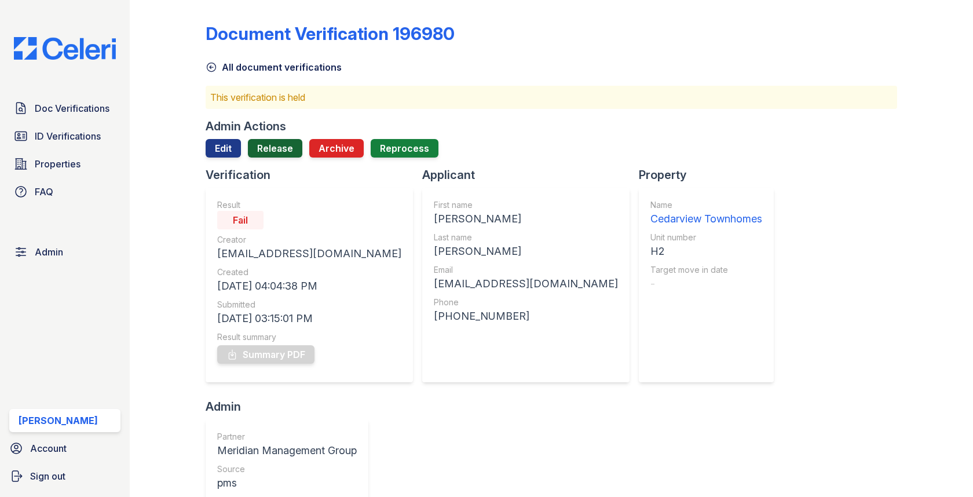
click at [295, 150] on link "Release" at bounding box center [275, 148] width 54 height 19
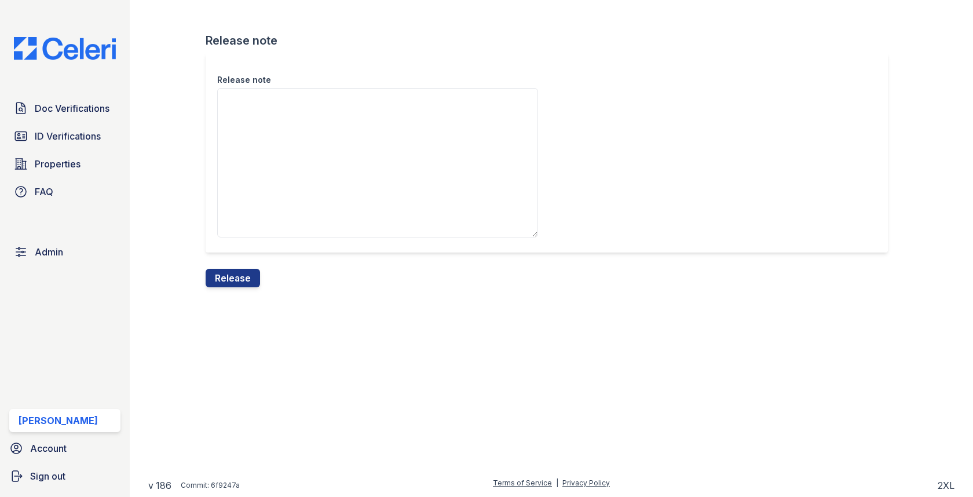
click at [239, 265] on div "Release note" at bounding box center [551, 161] width 691 height 216
click at [239, 271] on button "Release" at bounding box center [233, 278] width 54 height 19
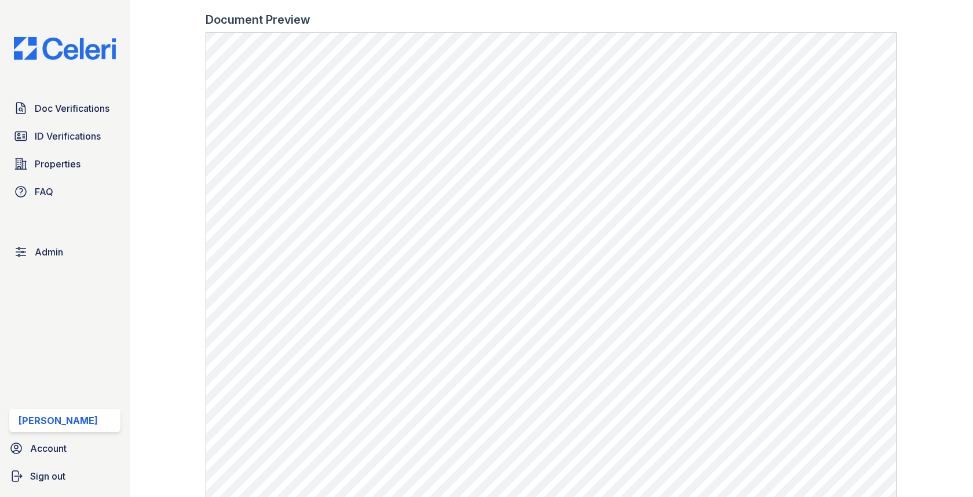
scroll to position [522, 0]
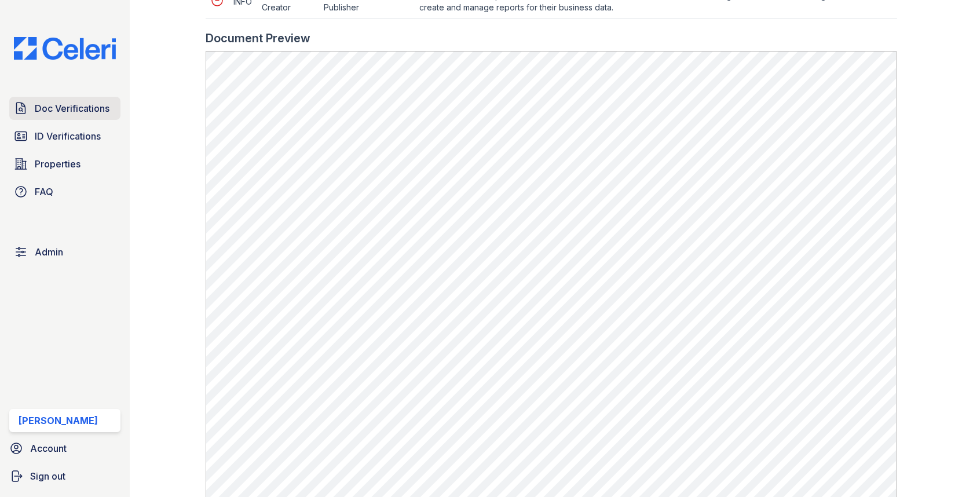
click at [62, 110] on span "Doc Verifications" at bounding box center [72, 108] width 75 height 14
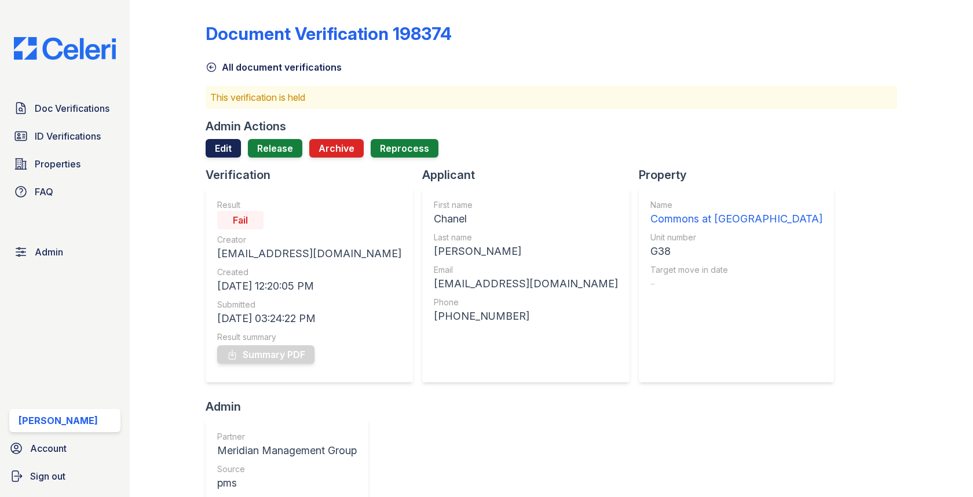
click at [223, 140] on link "Edit" at bounding box center [223, 148] width 35 height 19
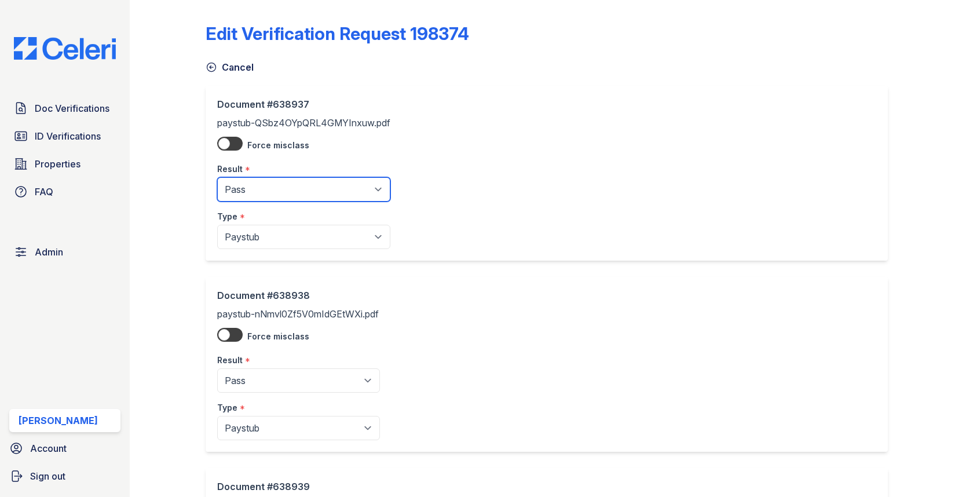
click at [293, 183] on select "Pending Sent Started Processing Pass Fail Caution Error N/A" at bounding box center [303, 189] width 173 height 24
select select "fail"
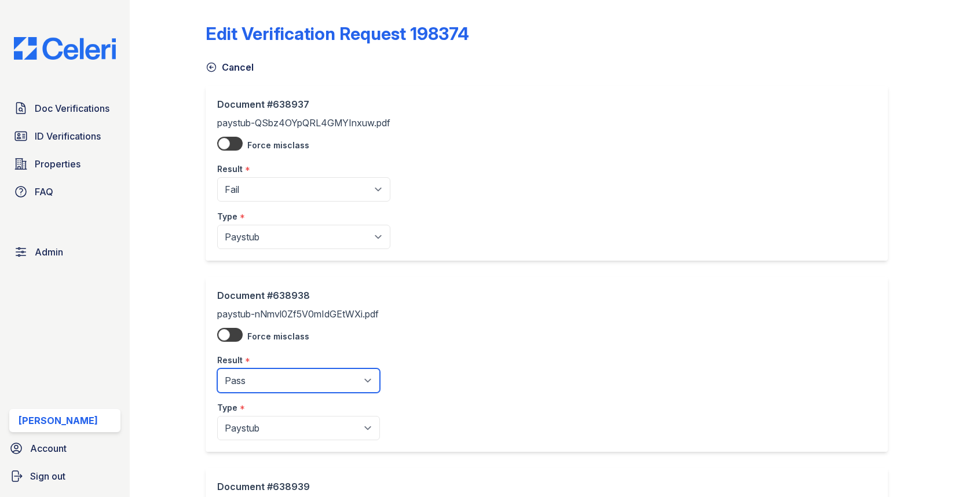
click at [279, 386] on select "Pending Sent Started Processing Pass Fail Caution Error N/A" at bounding box center [298, 380] width 163 height 24
select select "fail"
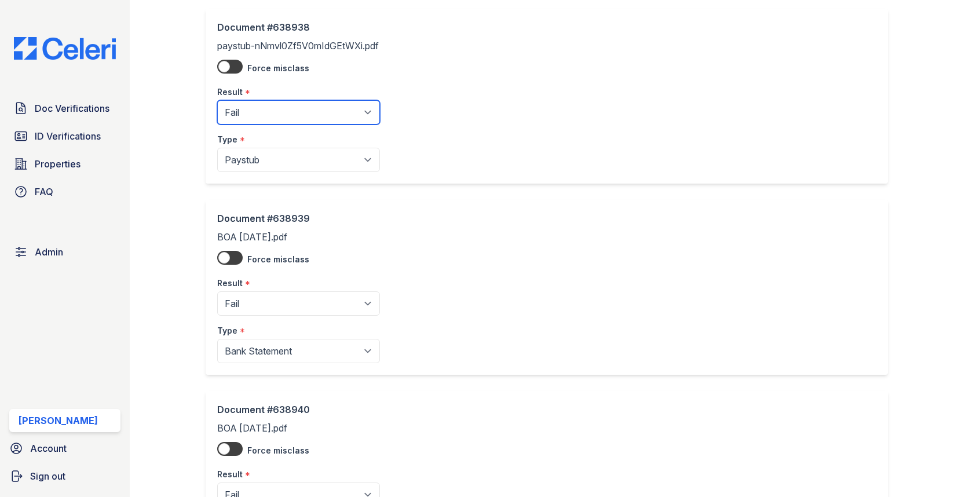
scroll to position [598, 0]
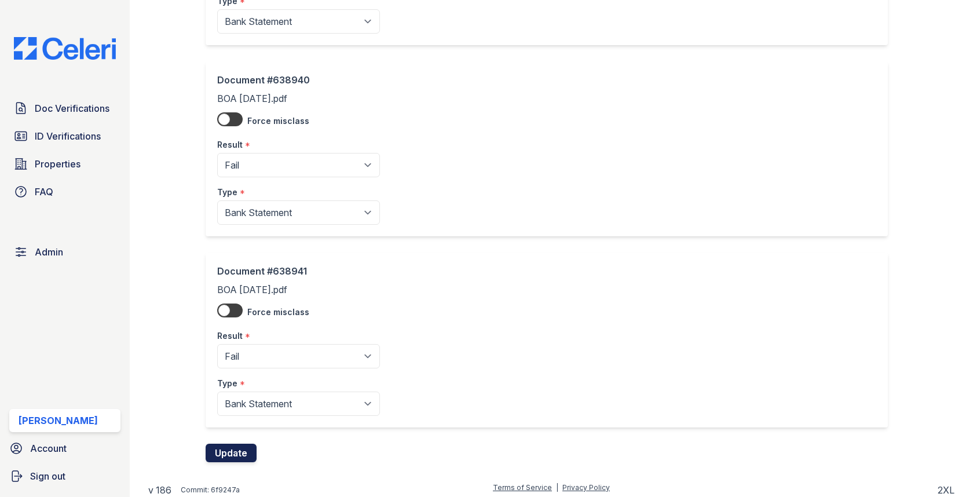
click at [250, 448] on button "Update" at bounding box center [231, 453] width 51 height 19
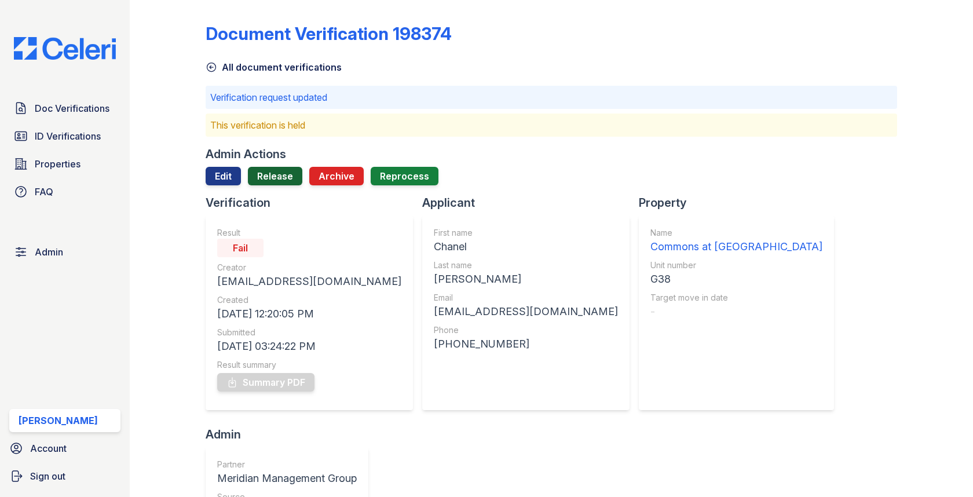
click at [280, 175] on link "Release" at bounding box center [275, 176] width 54 height 19
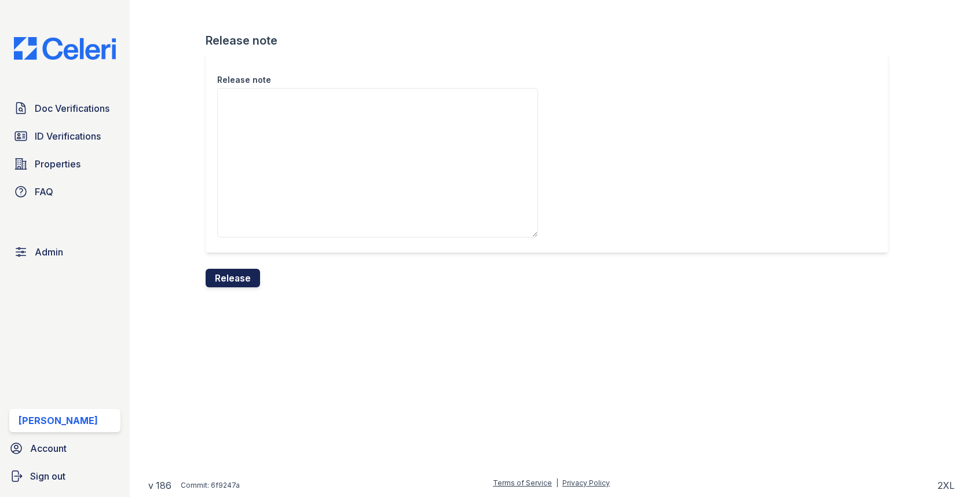
click at [239, 273] on button "Release" at bounding box center [233, 278] width 54 height 19
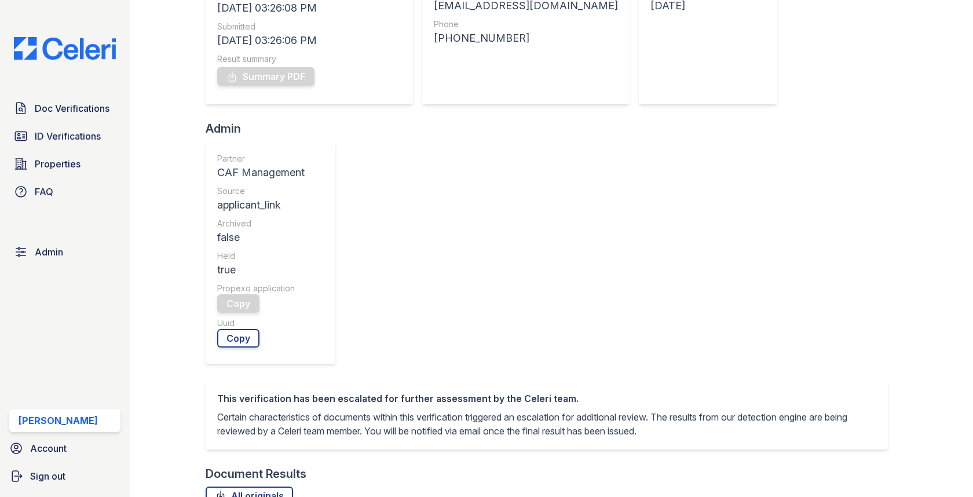
scroll to position [444, 0]
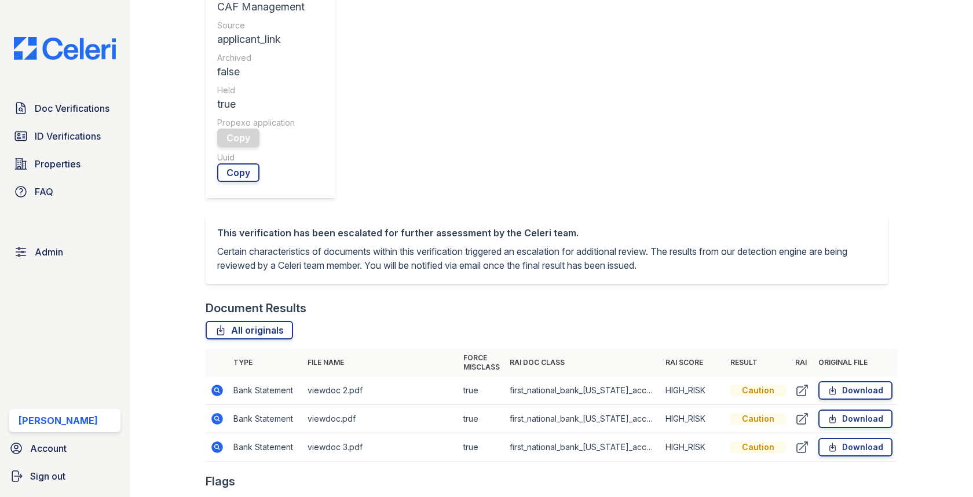
click at [217, 385] on icon at bounding box center [218, 391] width 12 height 12
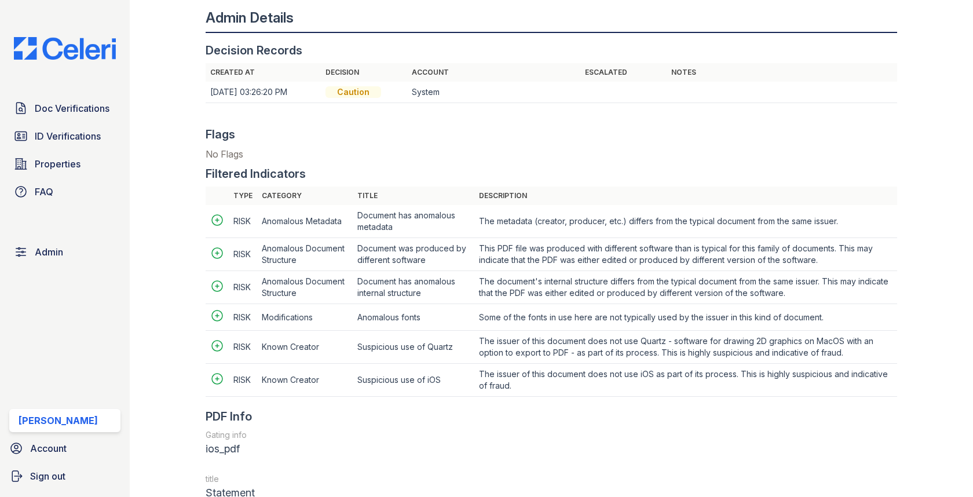
scroll to position [1295, 0]
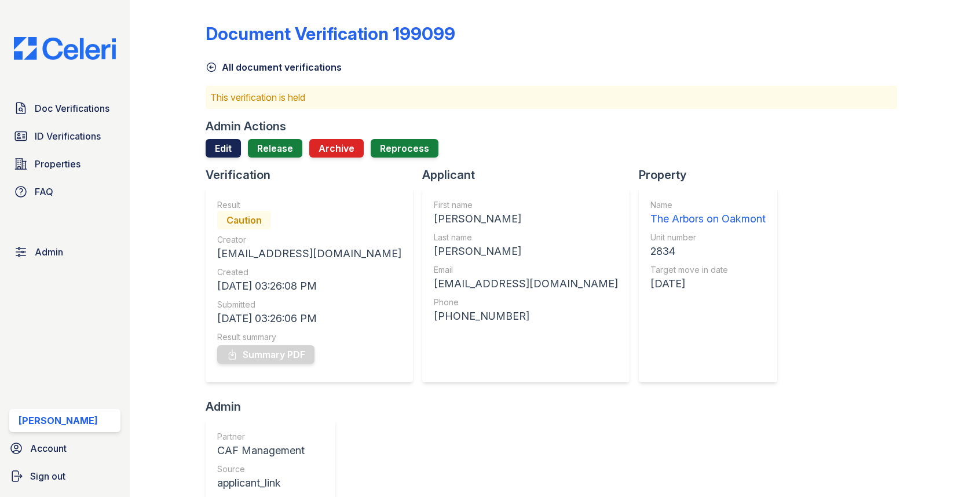
click at [219, 147] on link "Edit" at bounding box center [223, 148] width 35 height 19
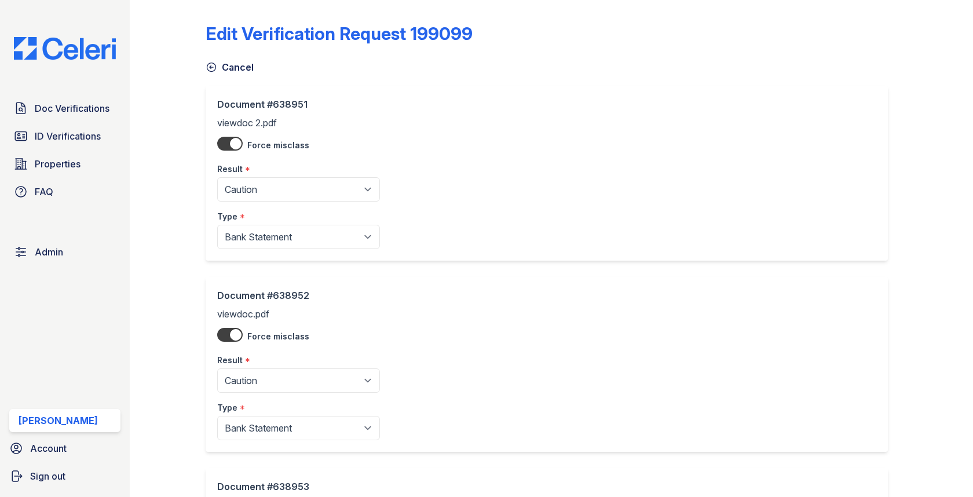
click at [247, 180] on select "Pending Sent Started Processing Pass Fail Caution Error N/A" at bounding box center [298, 189] width 163 height 24
click at [250, 176] on div "Result *" at bounding box center [298, 165] width 163 height 23
click at [250, 177] on select "Pending Sent Started Processing Pass Fail Caution Error N/A" at bounding box center [298, 189] width 163 height 24
select select "pass"
click at [297, 380] on select "Pending Sent Started Processing Pass Fail Caution Error N/A" at bounding box center [298, 380] width 163 height 24
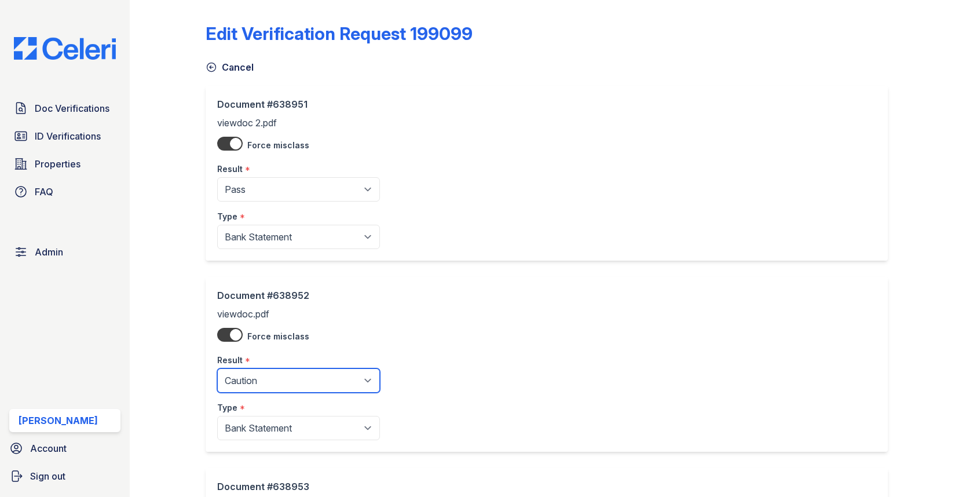
select select "pass"
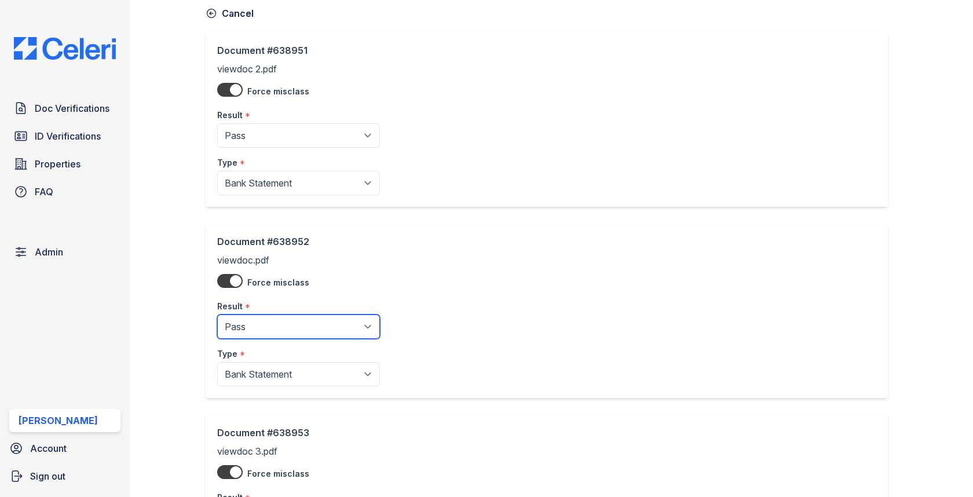
scroll to position [217, 0]
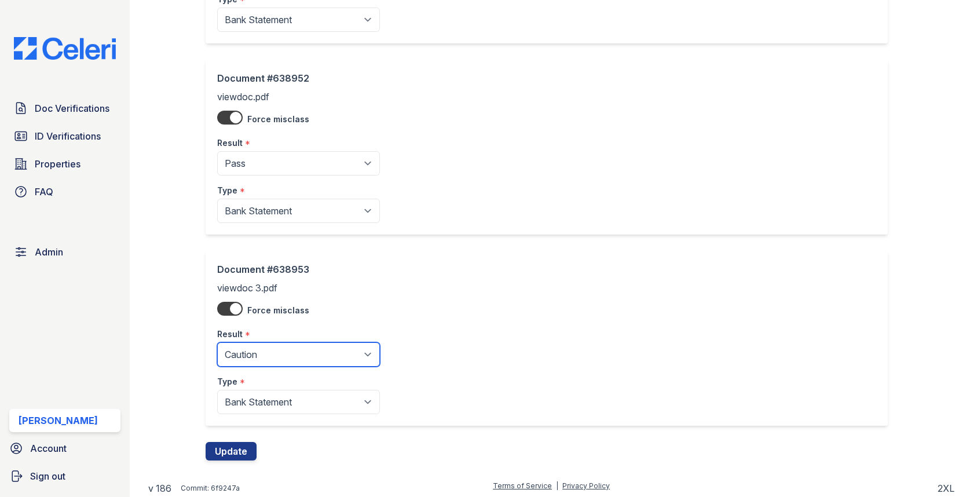
click at [279, 345] on select "Pending Sent Started Processing Pass Fail Caution Error N/A" at bounding box center [298, 354] width 163 height 24
select select "pass"
click at [236, 465] on div "Edit Verification Request 199099 Cancel Document #638951 viewdoc 2.pdf Force mi…" at bounding box center [551, 131] width 806 height 696
click at [236, 455] on button "Update" at bounding box center [231, 451] width 51 height 19
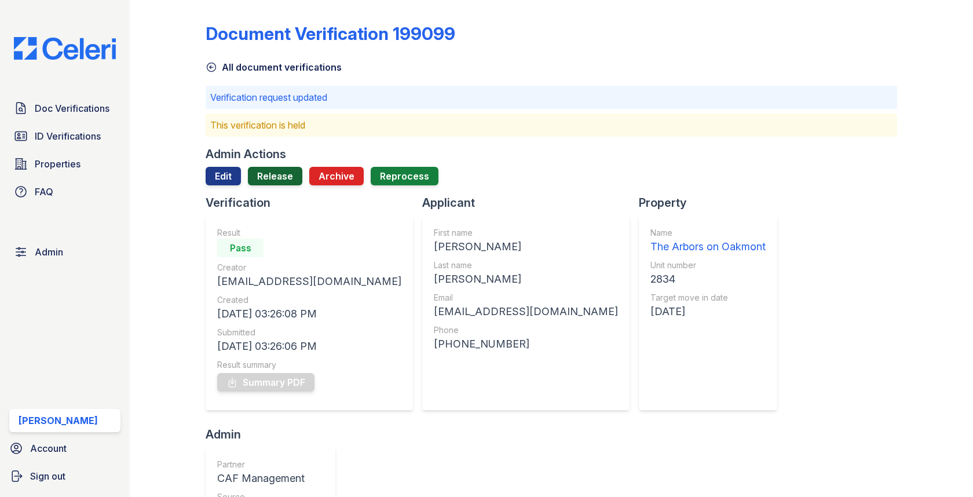
click at [261, 181] on link "Release" at bounding box center [275, 176] width 54 height 19
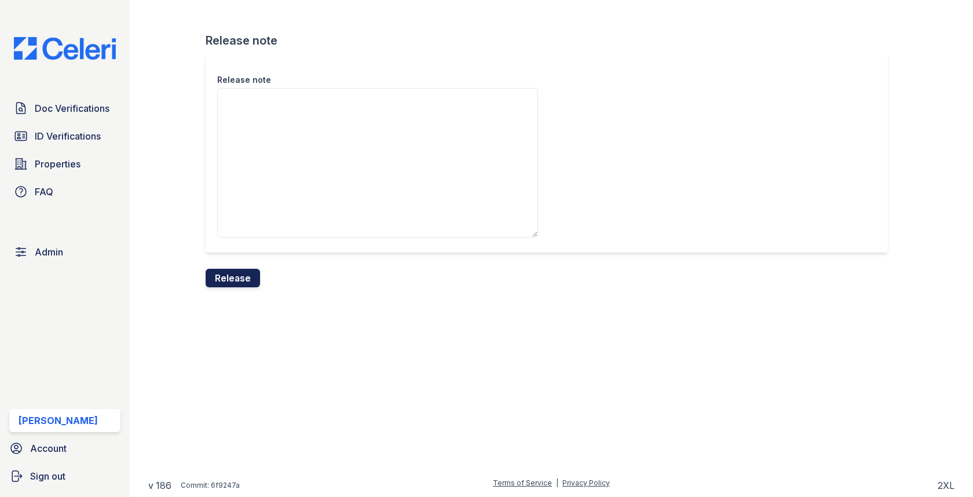
click at [247, 286] on button "Release" at bounding box center [233, 278] width 54 height 19
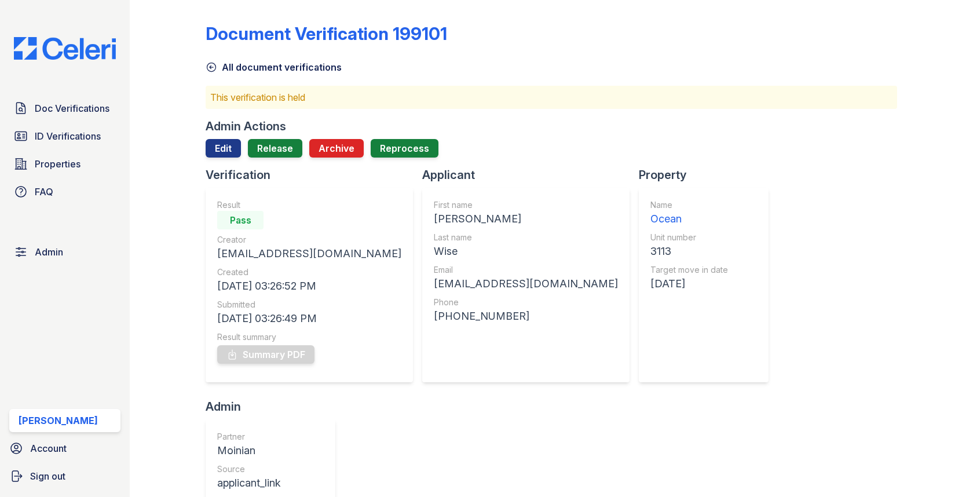
scroll to position [460, 0]
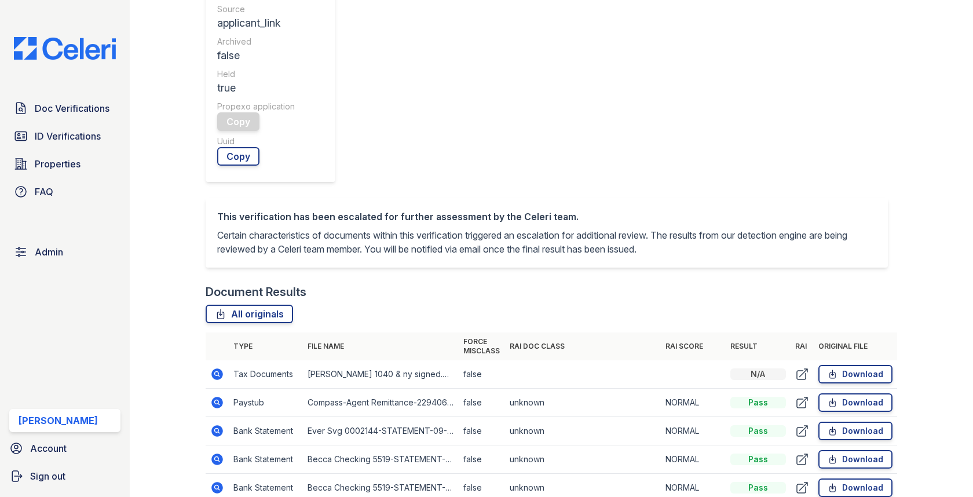
click at [221, 454] on icon at bounding box center [218, 460] width 12 height 12
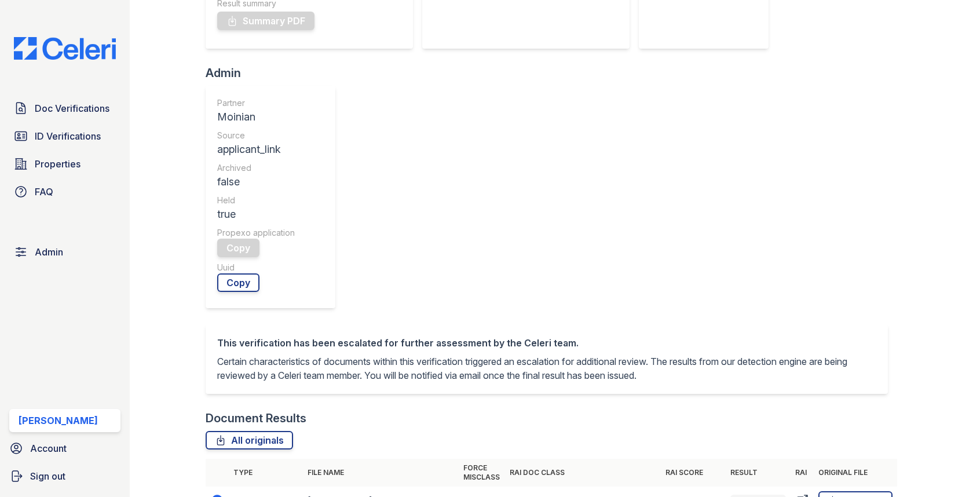
scroll to position [353, 0]
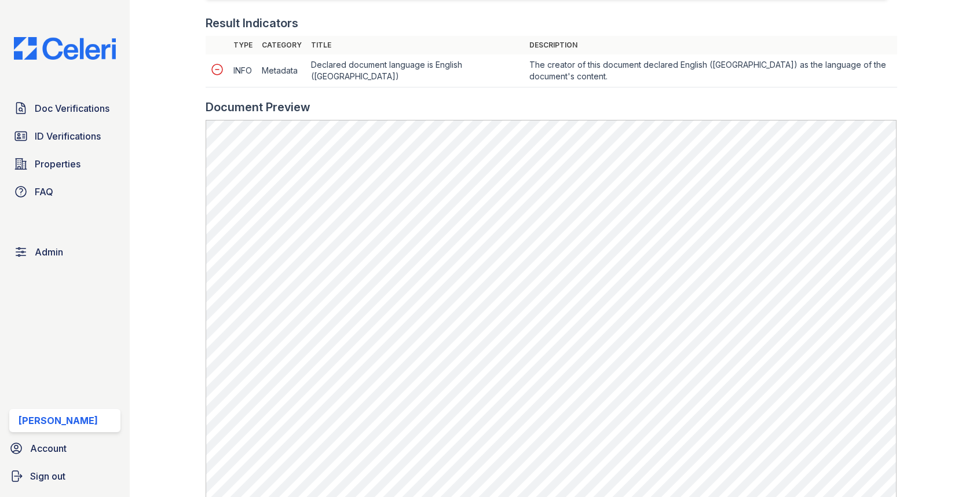
scroll to position [547, 0]
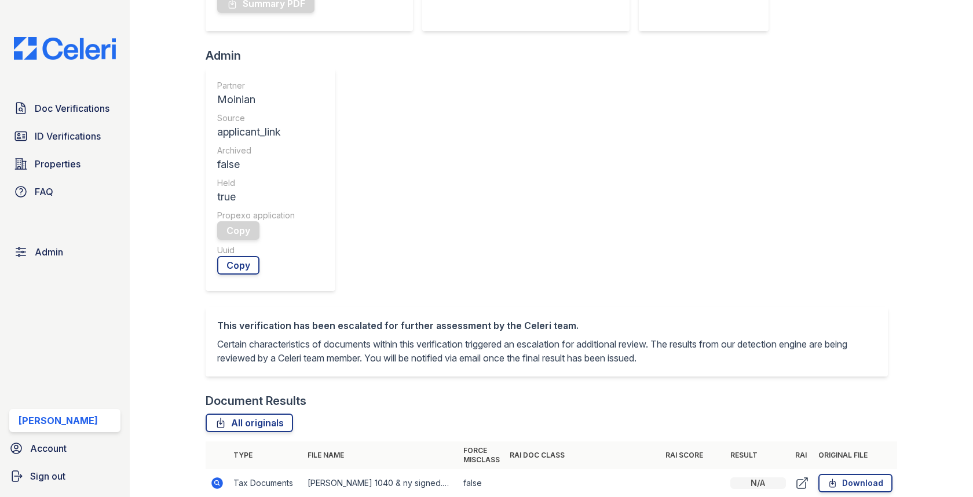
scroll to position [370, 0]
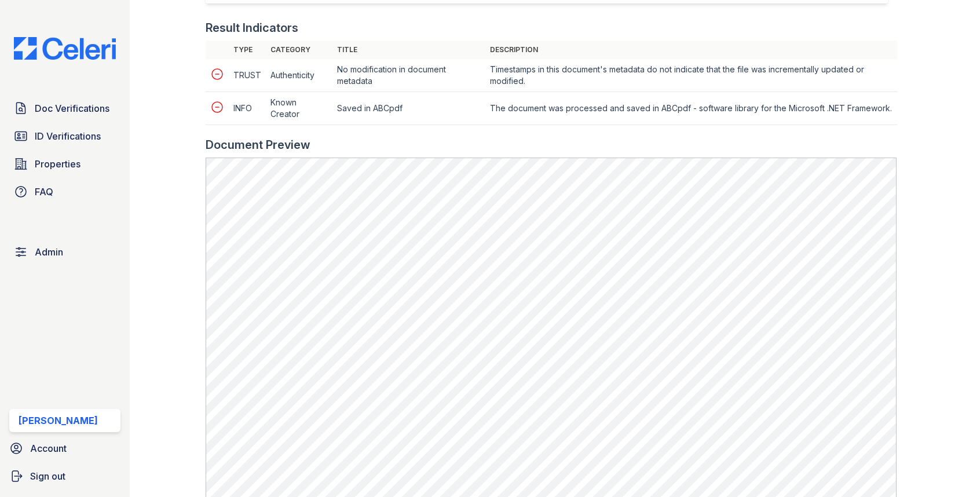
scroll to position [601, 0]
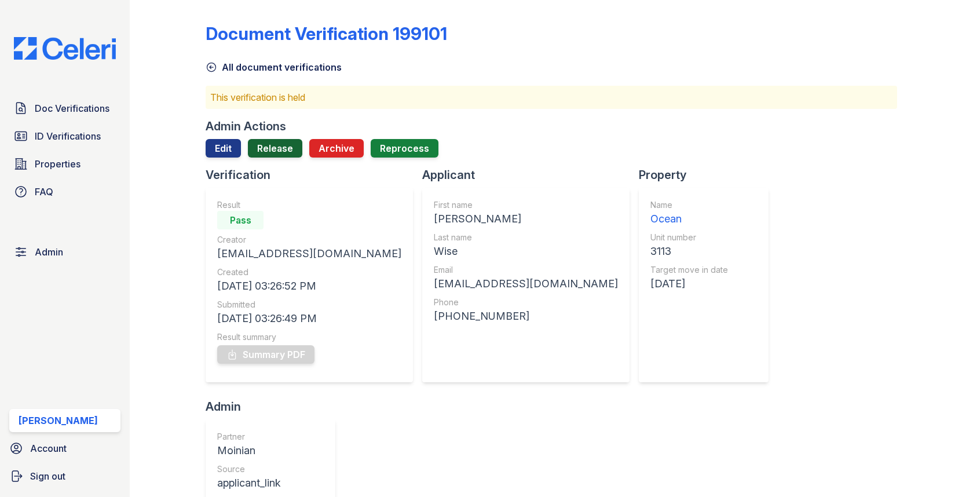
click at [286, 143] on link "Release" at bounding box center [275, 148] width 54 height 19
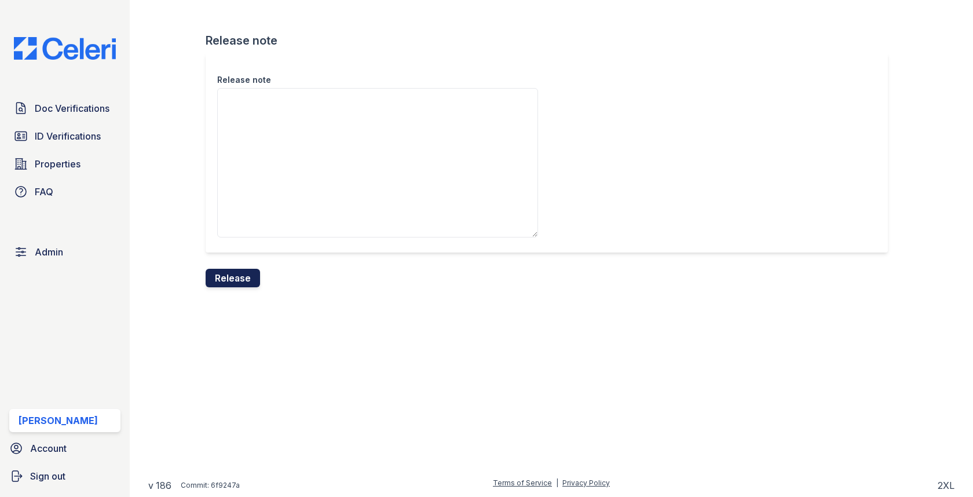
click at [240, 276] on button "Release" at bounding box center [233, 278] width 54 height 19
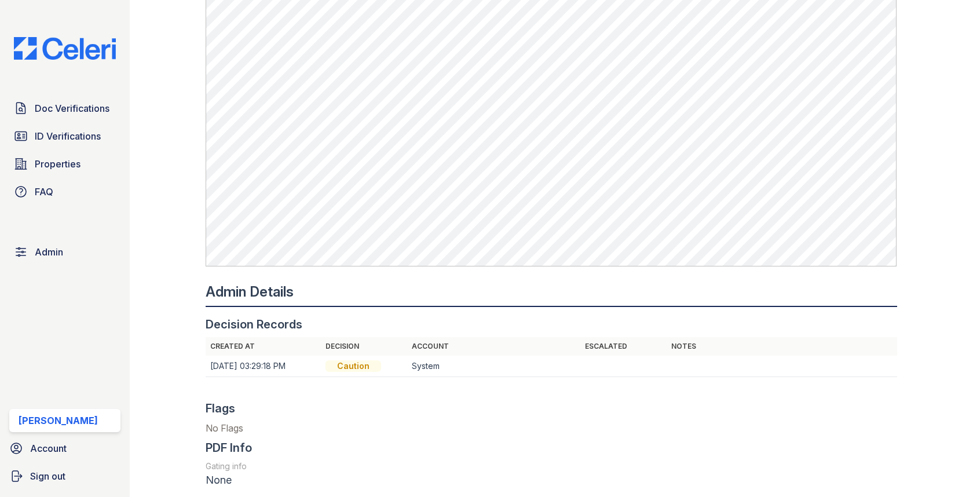
scroll to position [1140, 0]
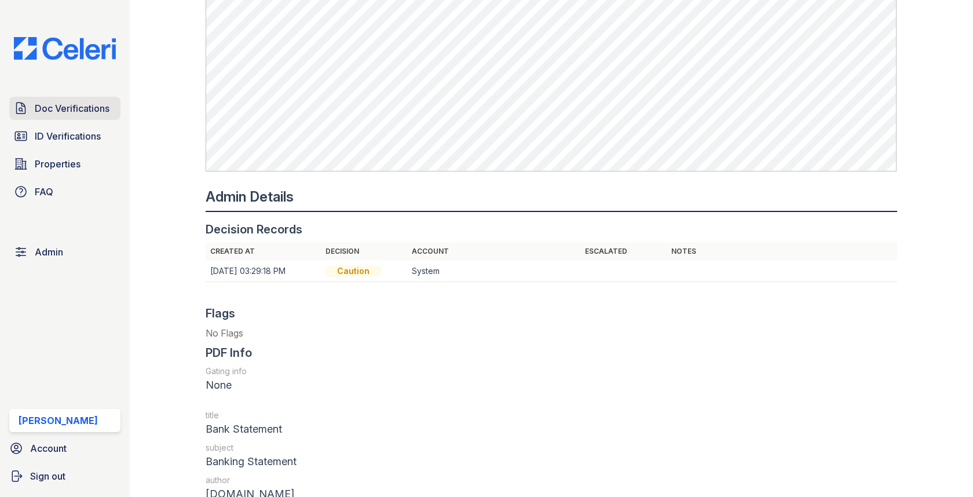
click at [97, 107] on span "Doc Verifications" at bounding box center [72, 108] width 75 height 14
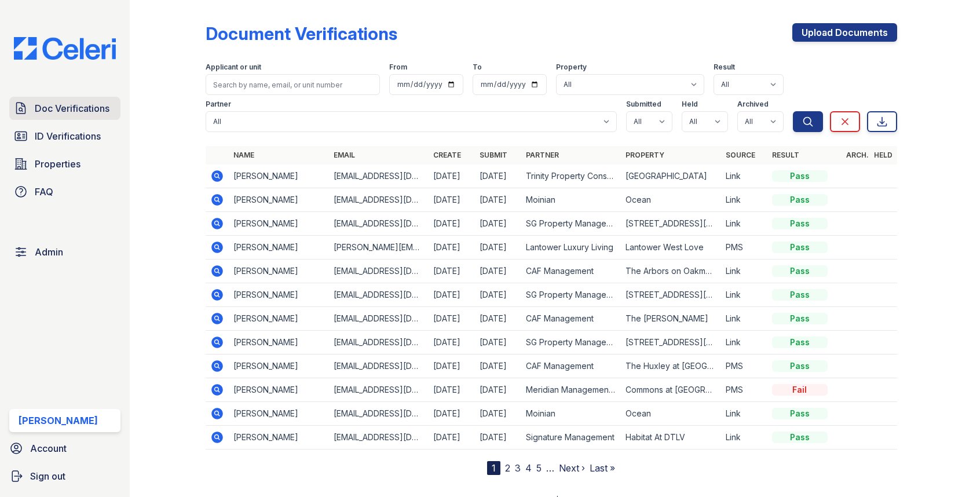
click at [94, 116] on link "Doc Verifications" at bounding box center [64, 108] width 111 height 23
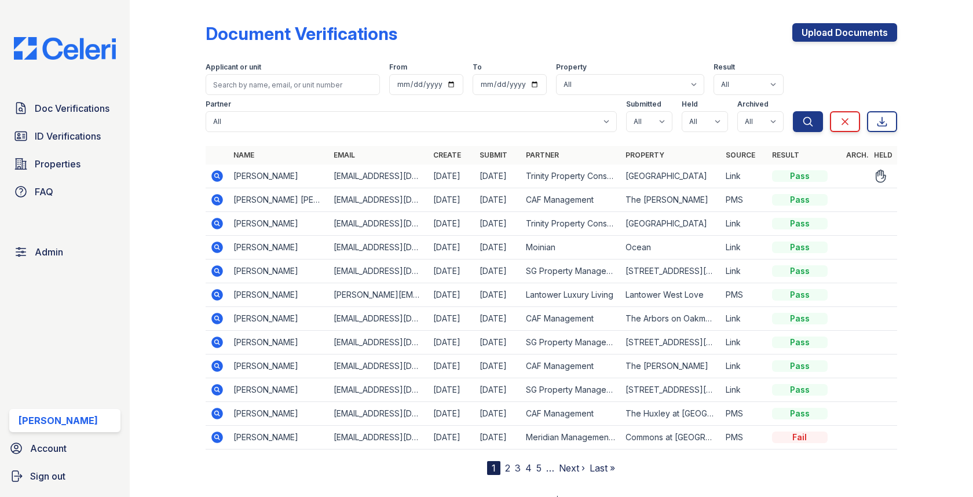
click at [215, 179] on icon at bounding box center [218, 176] width 12 height 12
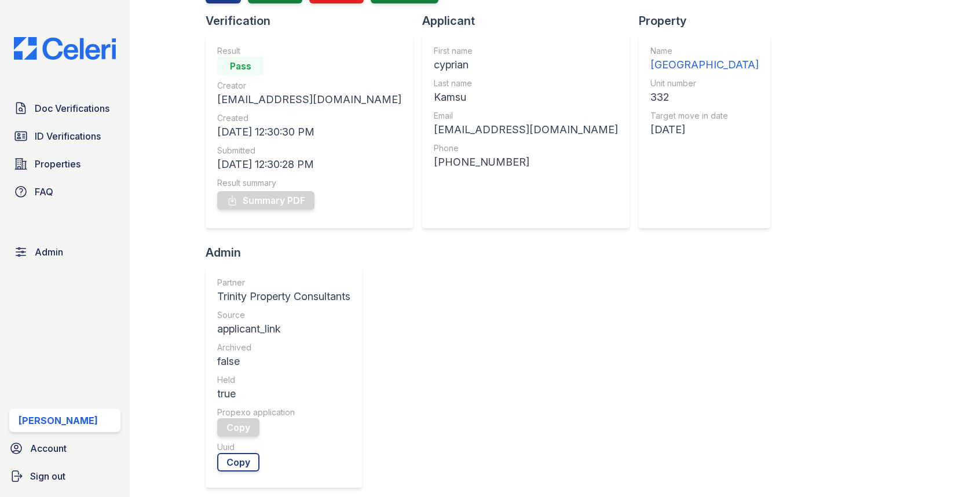
scroll to position [413, 0]
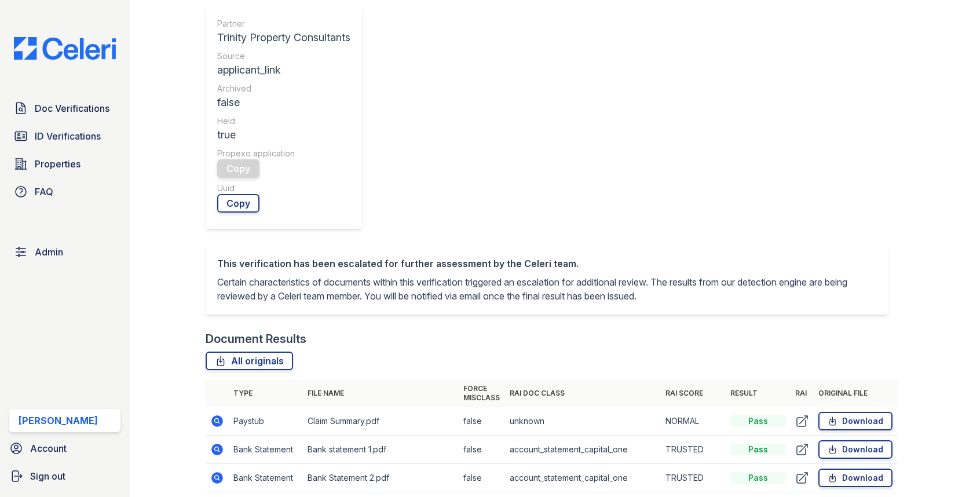
click at [219, 415] on icon at bounding box center [218, 421] width 12 height 12
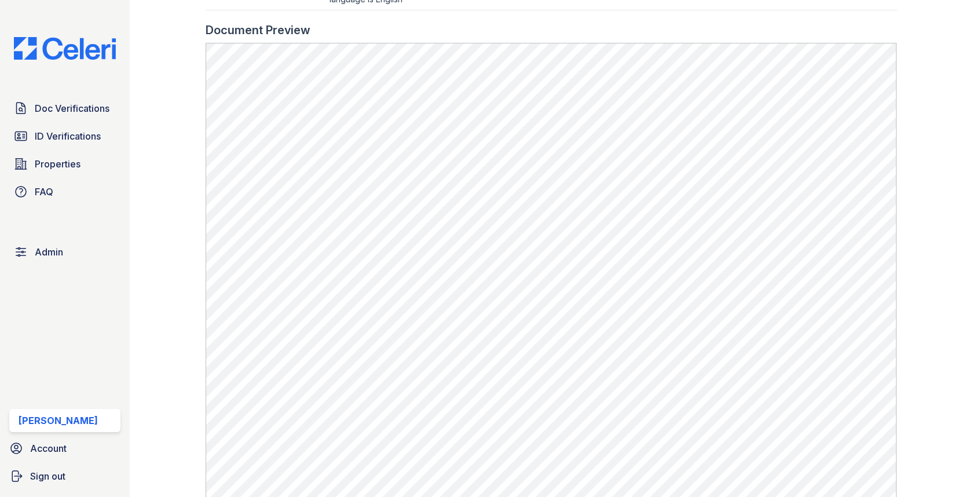
scroll to position [656, 0]
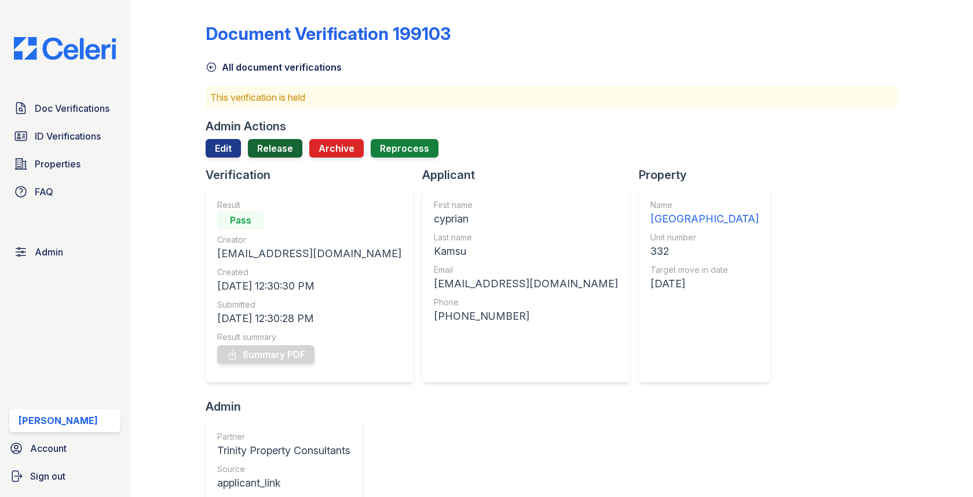
click at [279, 144] on link "Release" at bounding box center [275, 148] width 54 height 19
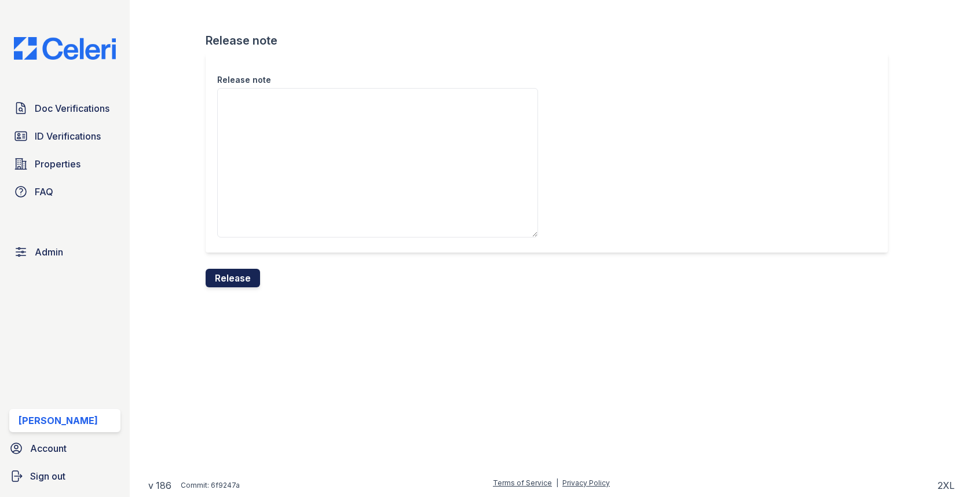
click at [232, 276] on button "Release" at bounding box center [233, 278] width 54 height 19
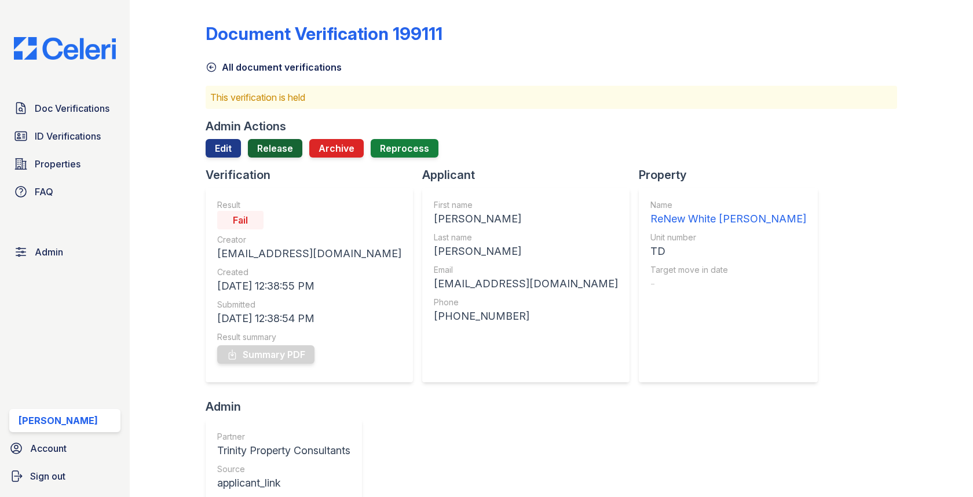
click at [287, 144] on link "Release" at bounding box center [275, 148] width 54 height 19
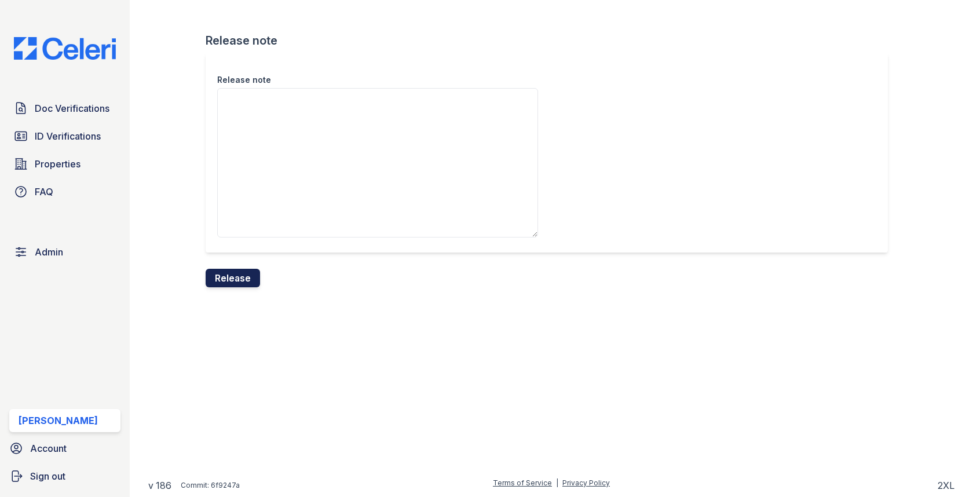
click at [235, 273] on button "Release" at bounding box center [233, 278] width 54 height 19
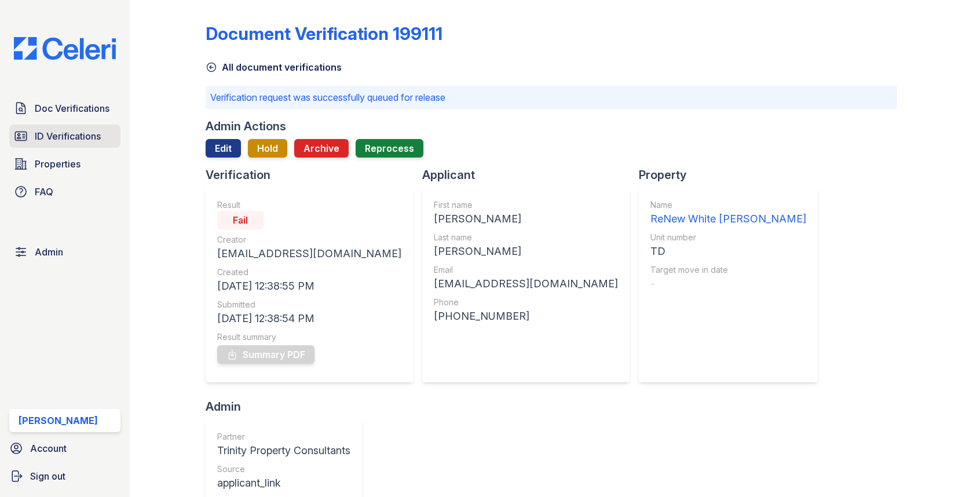
click at [92, 129] on span "ID Verifications" at bounding box center [68, 136] width 66 height 14
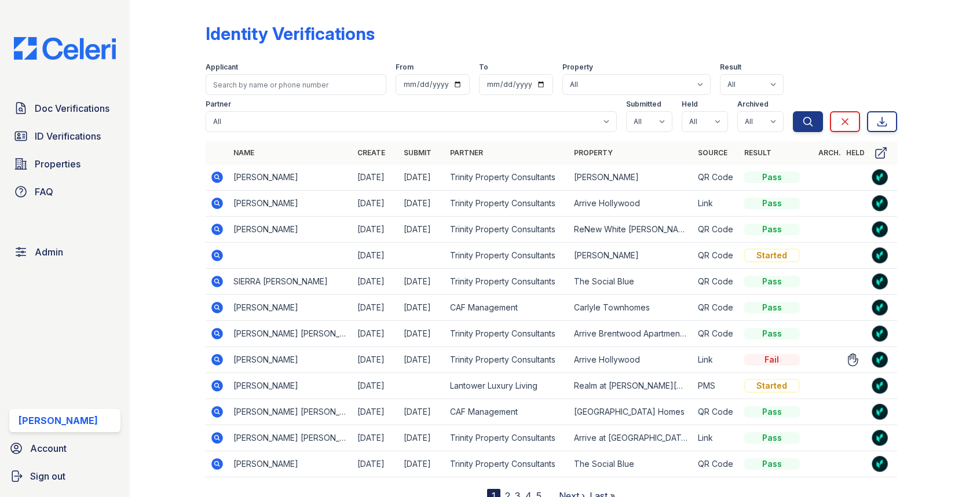
click at [216, 354] on icon at bounding box center [218, 360] width 12 height 12
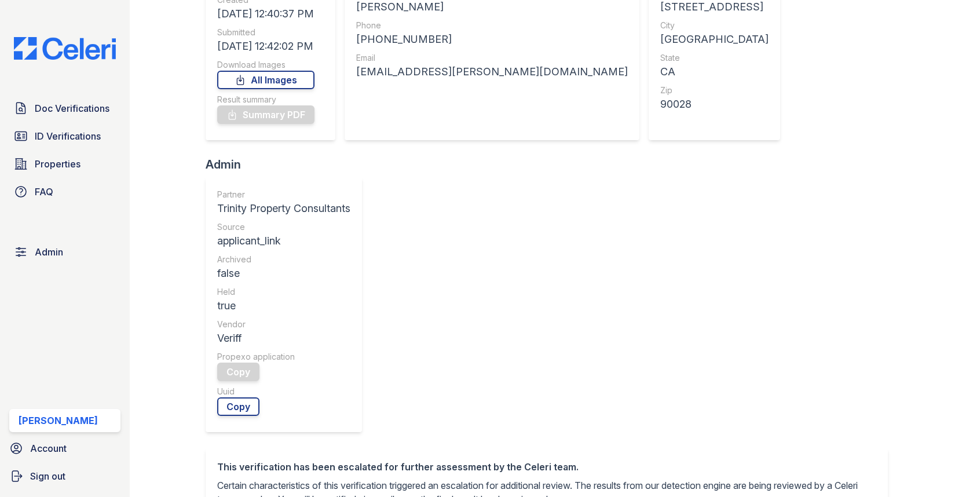
scroll to position [406, 0]
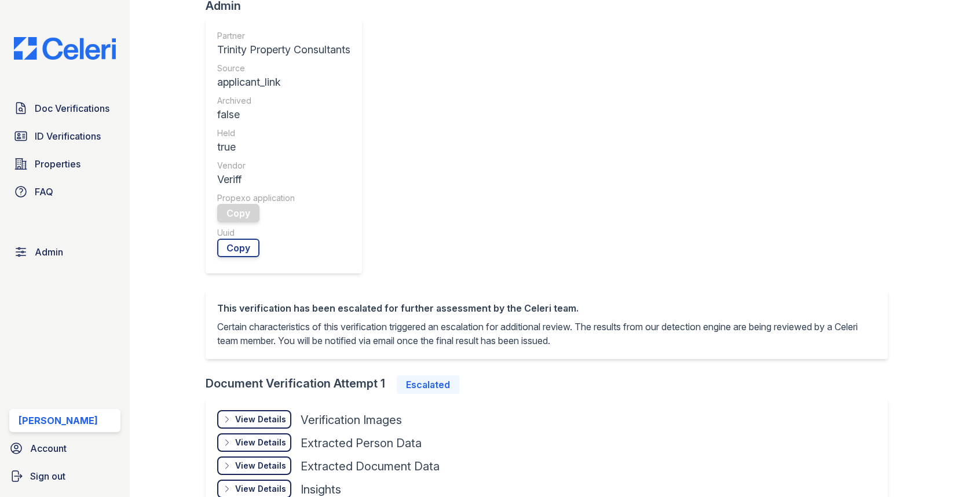
click at [266, 410] on div "View Details Details" at bounding box center [254, 419] width 74 height 19
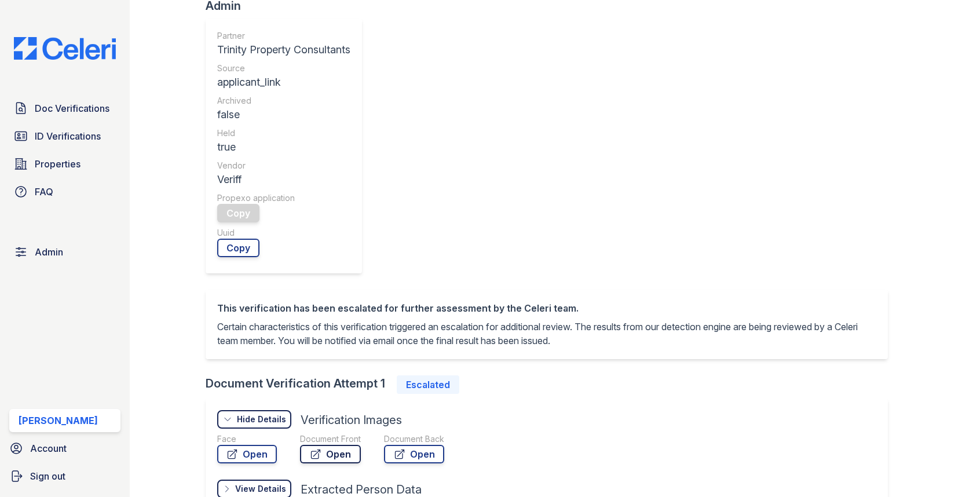
click at [332, 445] on link "Open" at bounding box center [330, 454] width 61 height 19
click at [236, 448] on icon at bounding box center [233, 454] width 12 height 12
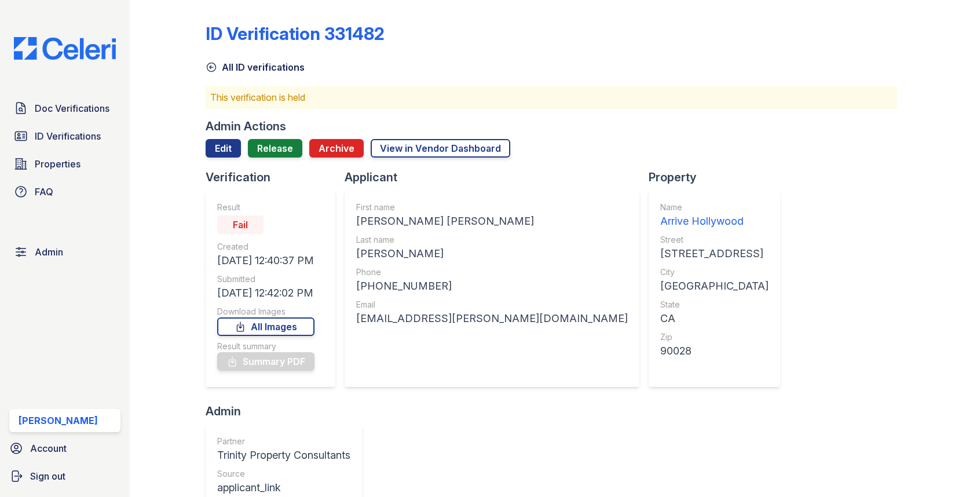
click at [226, 138] on div "Admin Actions Edit Release Archive View in Vendor Dashboard" at bounding box center [551, 143] width 691 height 51
click at [226, 141] on link "Edit" at bounding box center [223, 148] width 35 height 19
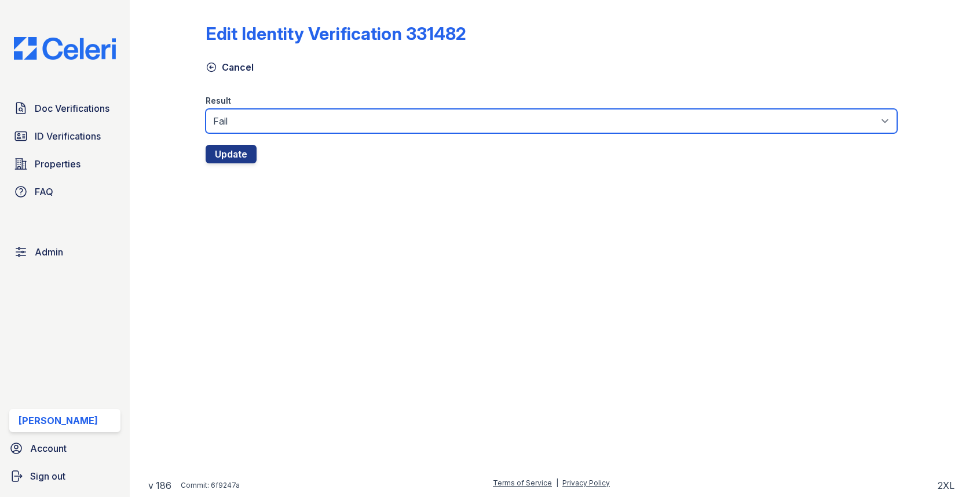
click at [267, 118] on select "Fail Pass" at bounding box center [551, 121] width 691 height 24
select select "pass"
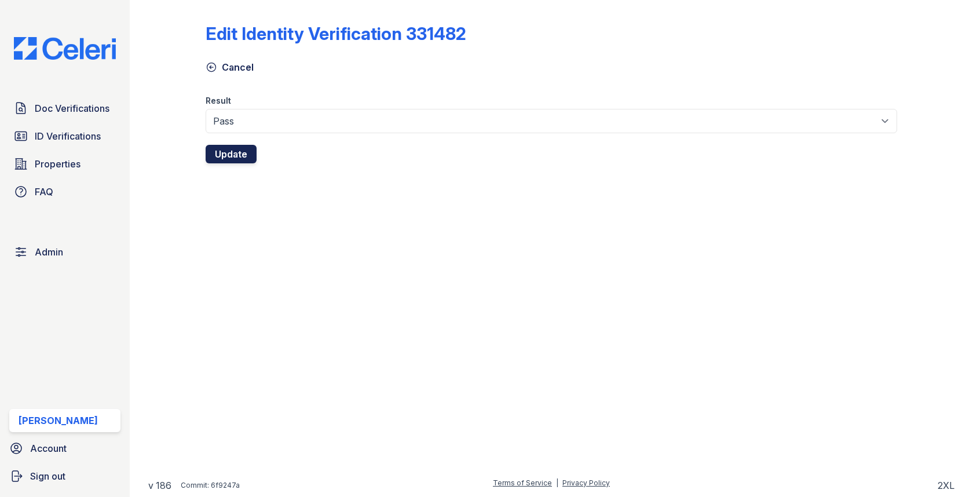
click at [239, 153] on button "Update" at bounding box center [231, 154] width 51 height 19
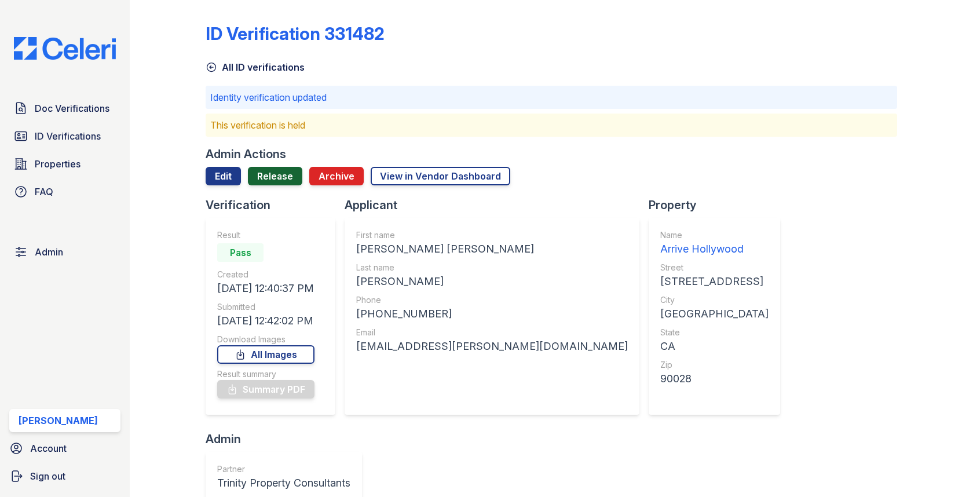
click at [260, 170] on link "Release" at bounding box center [275, 176] width 54 height 19
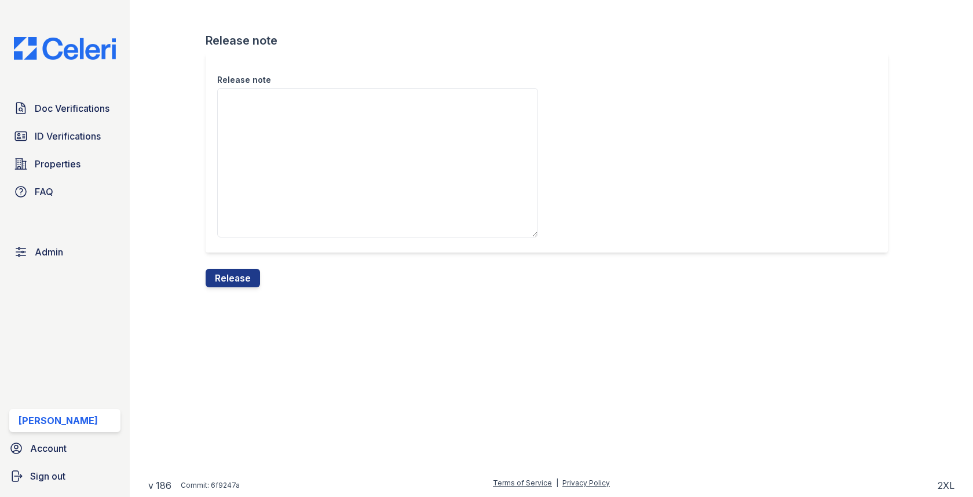
click at [234, 268] on form "Release note Release note Release" at bounding box center [551, 159] width 691 height 255
click at [234, 269] on div "Release" at bounding box center [233, 278] width 54 height 19
click at [234, 273] on button "Release" at bounding box center [233, 278] width 54 height 19
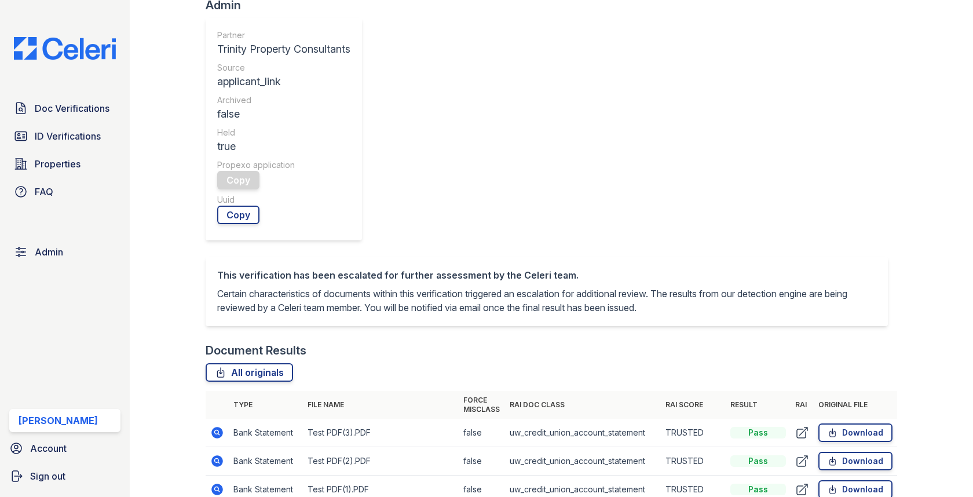
scroll to position [590, 0]
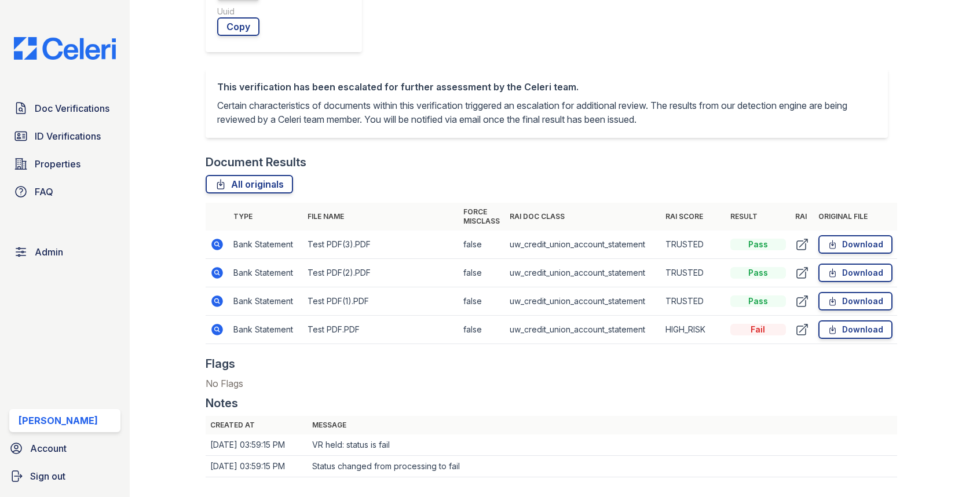
click at [225, 316] on td at bounding box center [217, 330] width 23 height 28
click at [221, 324] on icon at bounding box center [218, 330] width 12 height 12
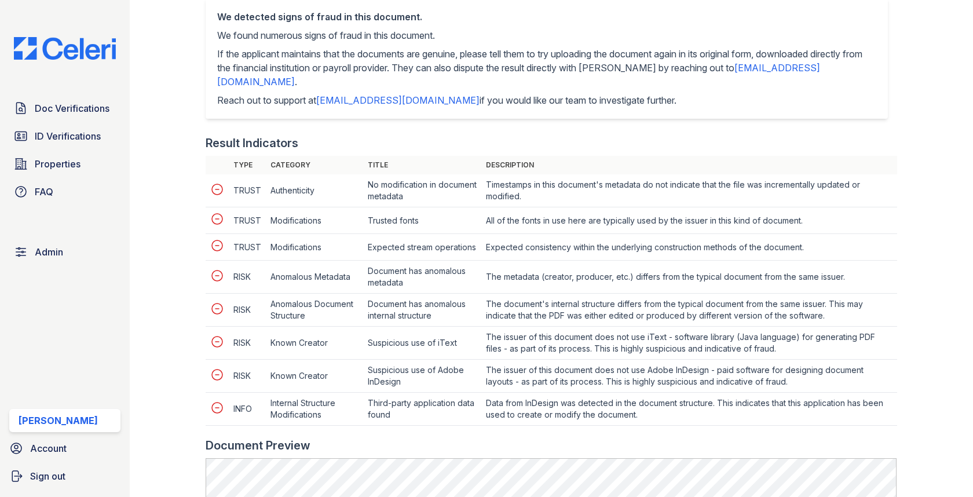
scroll to position [486, 0]
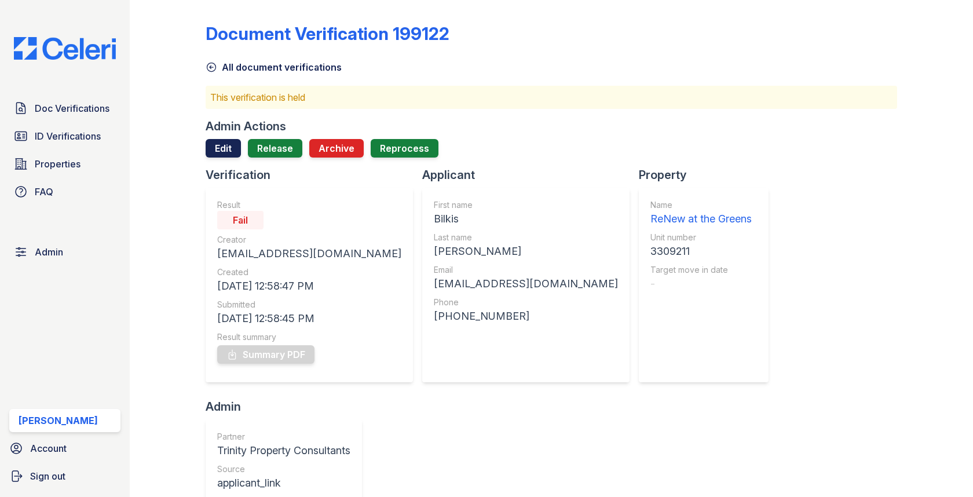
click at [221, 144] on link "Edit" at bounding box center [223, 148] width 35 height 19
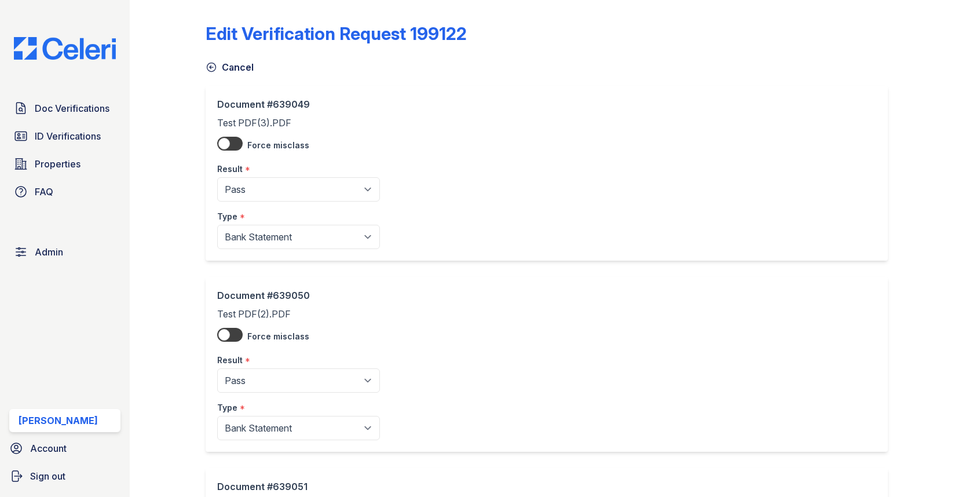
scroll to position [407, 0]
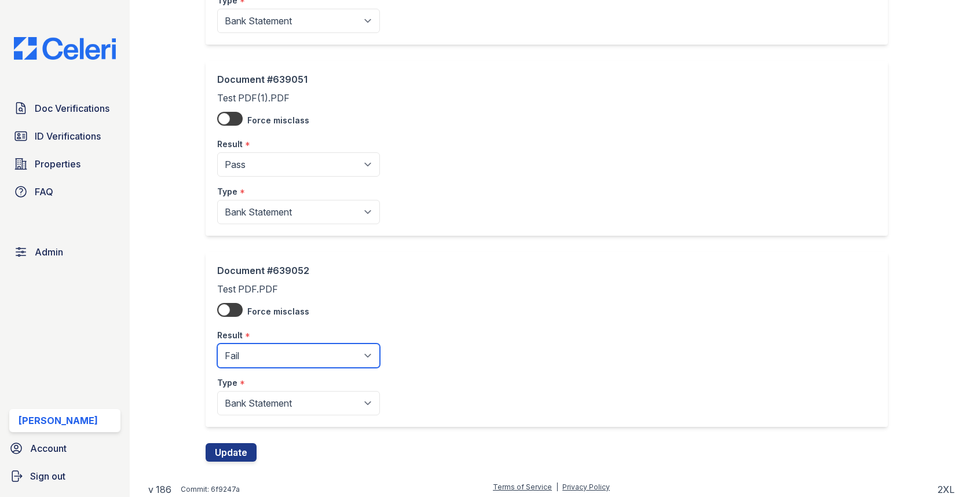
click at [247, 351] on select "Pending Sent Started Processing Pass Fail Caution Error N/A" at bounding box center [298, 356] width 163 height 24
select select "pass"
click at [239, 443] on button "Update" at bounding box center [231, 452] width 51 height 19
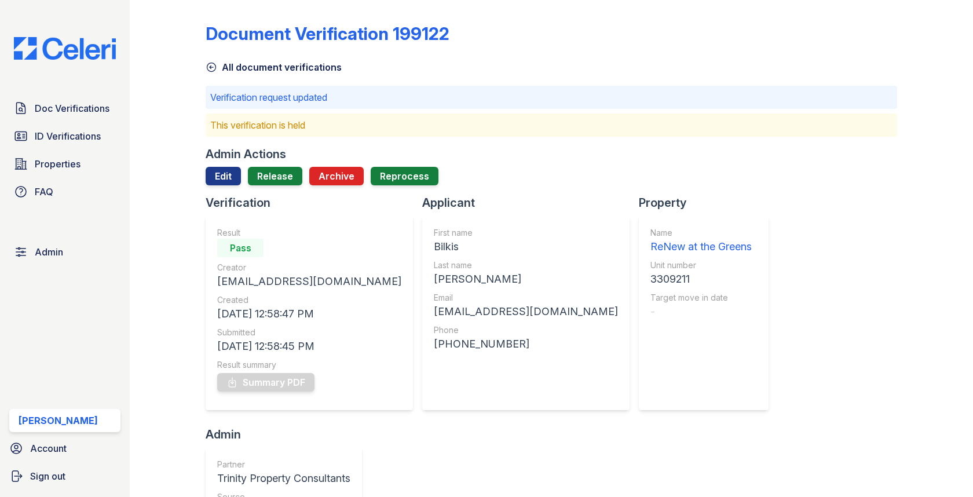
click at [280, 166] on div "Admin Actions Edit Release Archive Reprocess" at bounding box center [551, 170] width 691 height 49
click at [280, 180] on link "Release" at bounding box center [275, 176] width 54 height 19
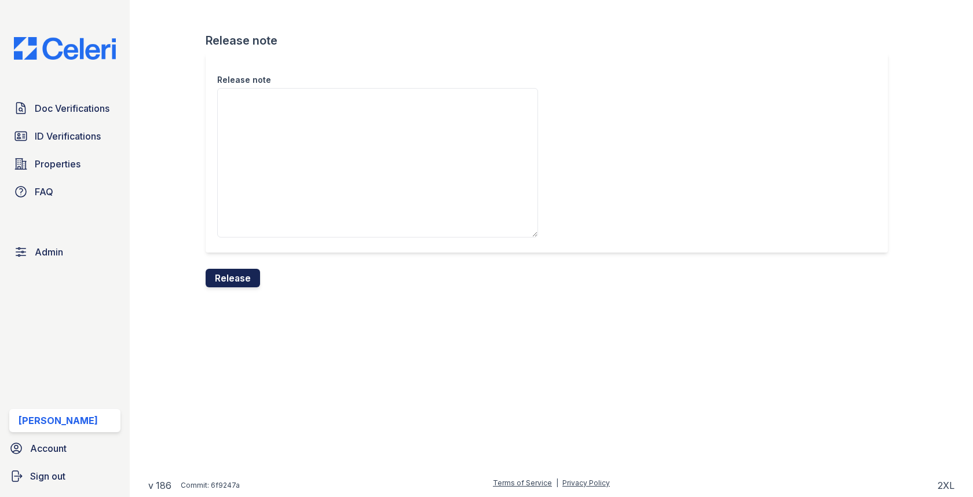
click at [253, 275] on button "Release" at bounding box center [233, 278] width 54 height 19
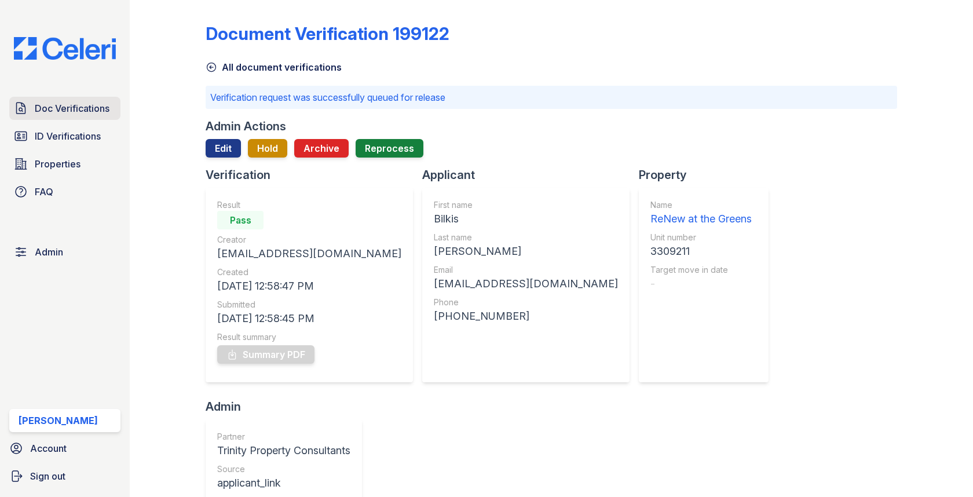
click at [105, 108] on span "Doc Verifications" at bounding box center [72, 108] width 75 height 14
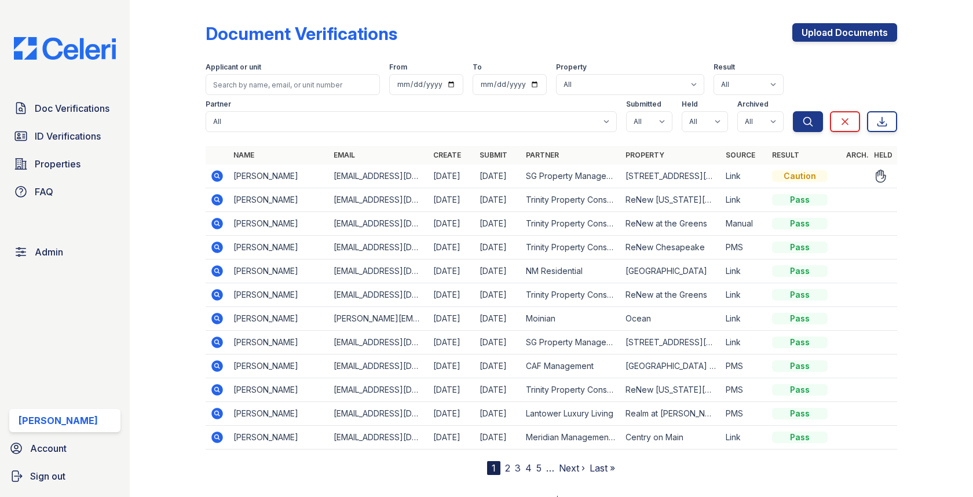
click at [218, 177] on icon at bounding box center [218, 176] width 12 height 12
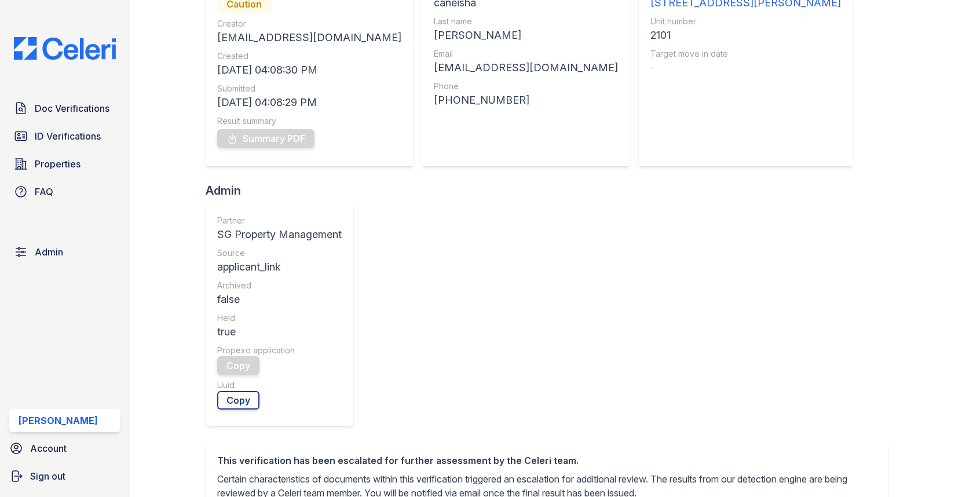
scroll to position [299, 0]
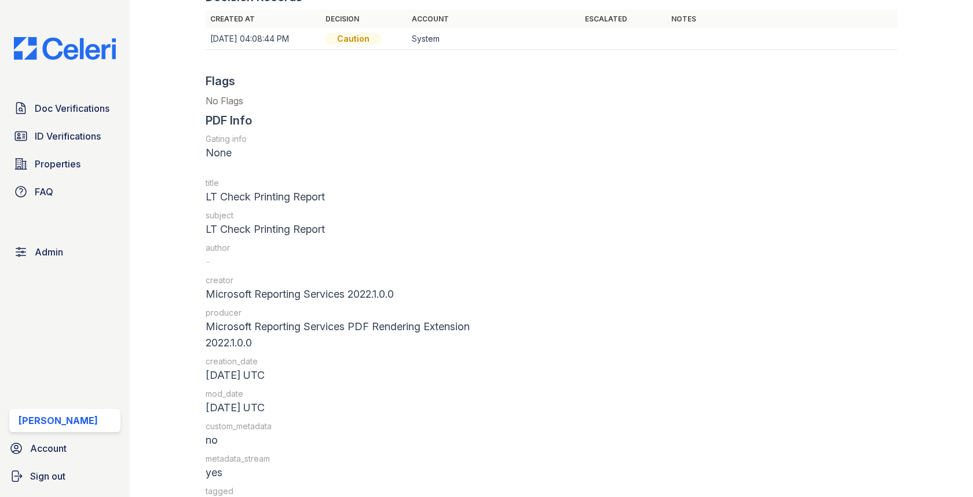
scroll to position [1302, 0]
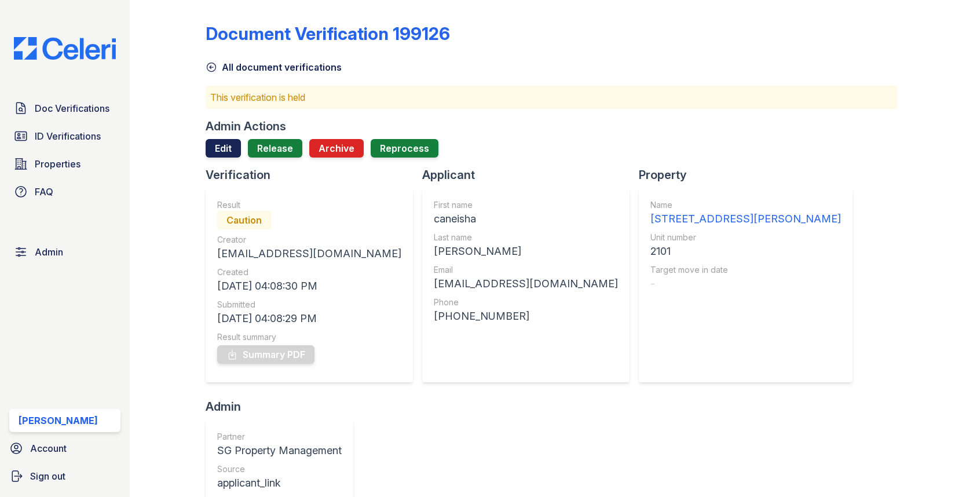
click at [224, 145] on link "Edit" at bounding box center [223, 148] width 35 height 19
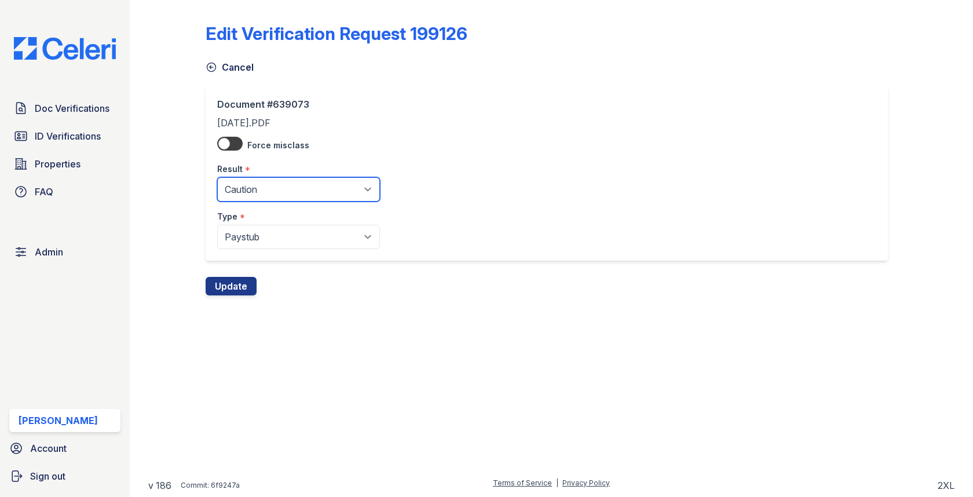
click at [229, 198] on select "Pending Sent Started Processing Pass Fail Caution Error N/A" at bounding box center [298, 189] width 163 height 24
select select "pass"
click at [226, 278] on button "Update" at bounding box center [231, 286] width 51 height 19
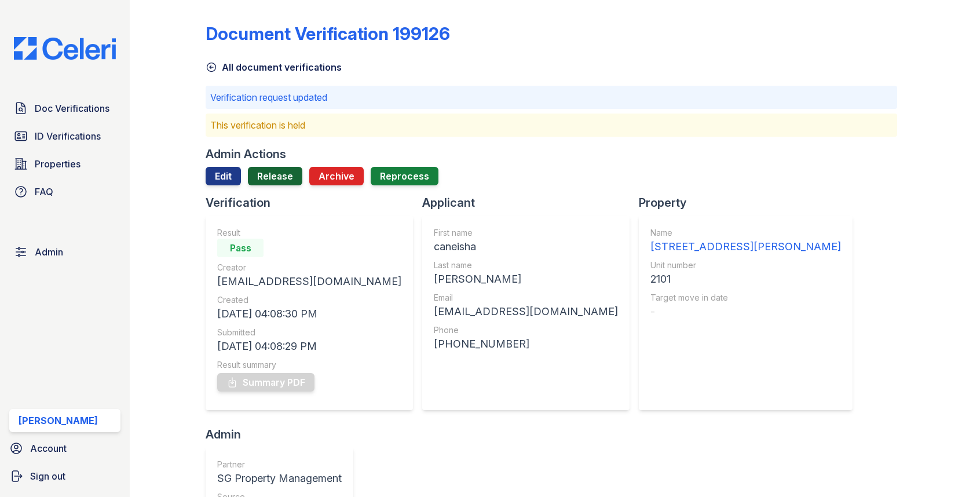
click at [272, 183] on link "Release" at bounding box center [275, 176] width 54 height 19
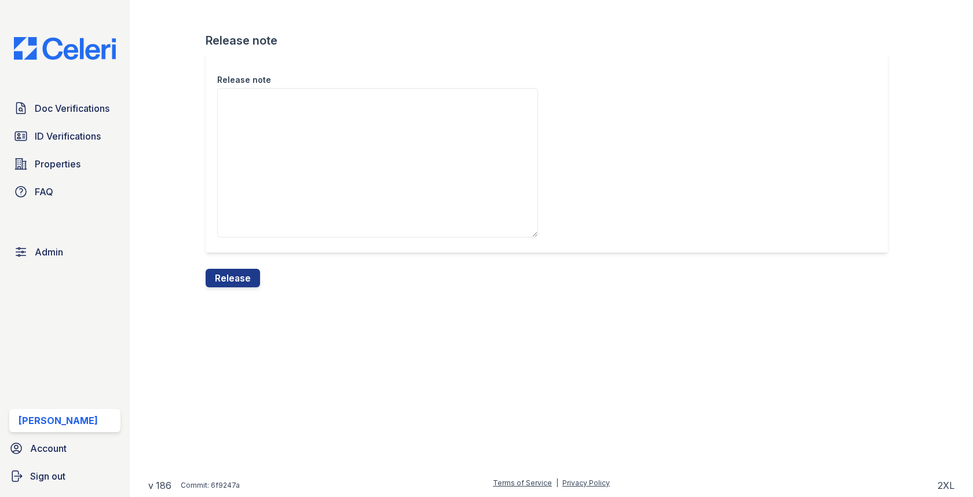
click at [246, 262] on div "Release note" at bounding box center [551, 161] width 691 height 216
click at [239, 273] on button "Release" at bounding box center [233, 278] width 54 height 19
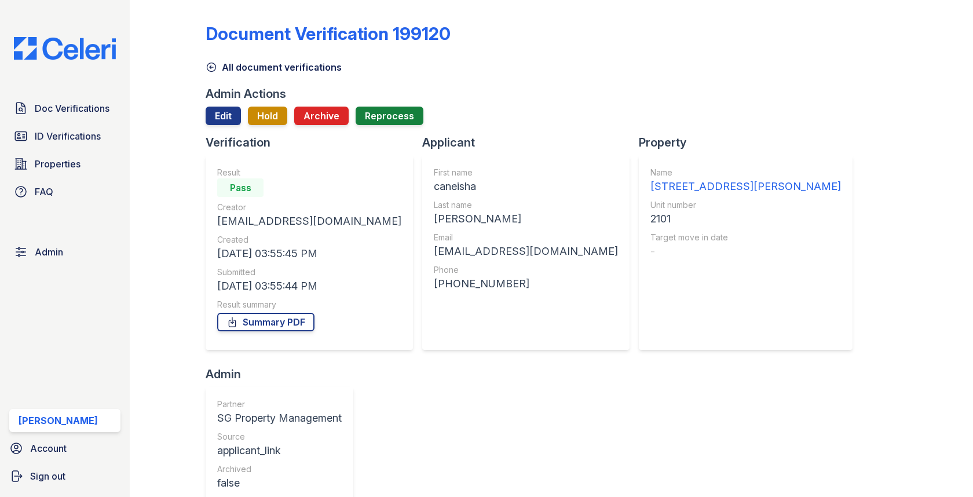
scroll to position [493, 0]
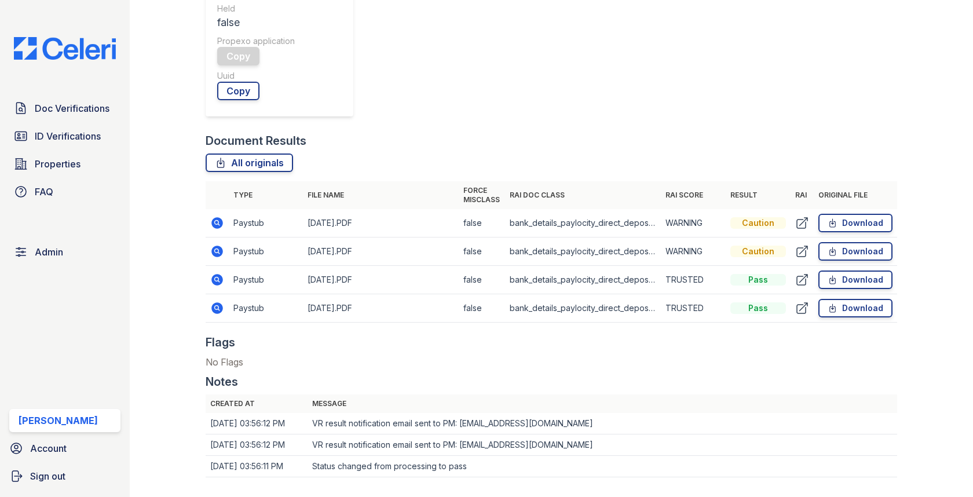
click at [61, 95] on div "Doc Verifications ID Verifications Properties FAQ Admin [PERSON_NAME] Account S…" at bounding box center [65, 248] width 130 height 497
click at [61, 110] on span "Doc Verifications" at bounding box center [72, 108] width 75 height 14
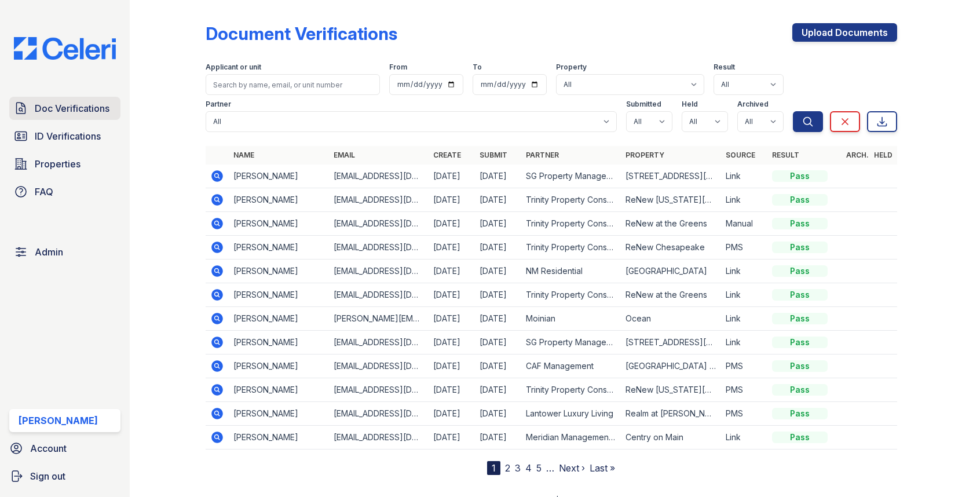
click at [89, 107] on span "Doc Verifications" at bounding box center [72, 108] width 75 height 14
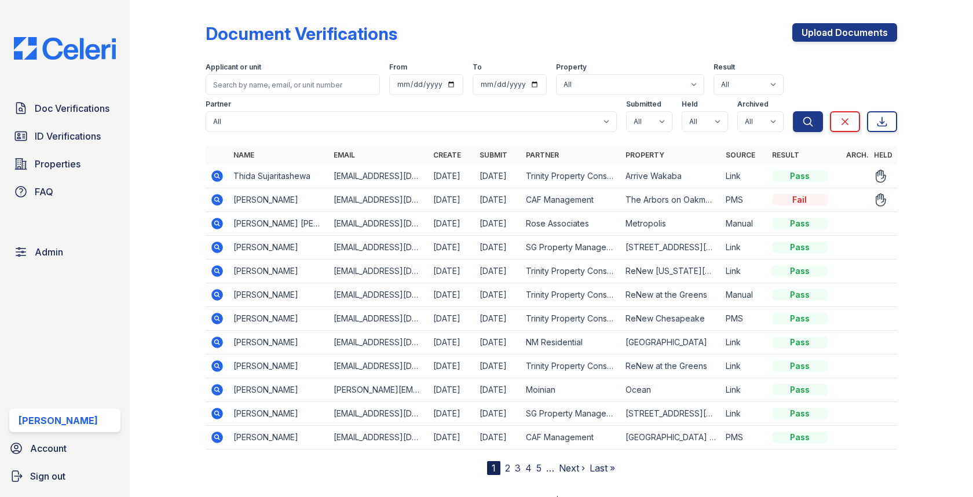
click at [222, 203] on icon at bounding box center [217, 200] width 14 height 14
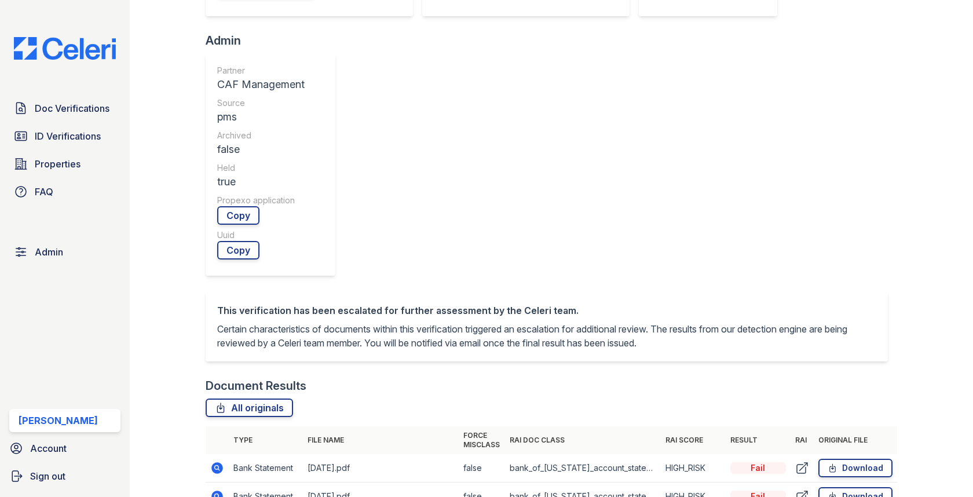
scroll to position [444, 0]
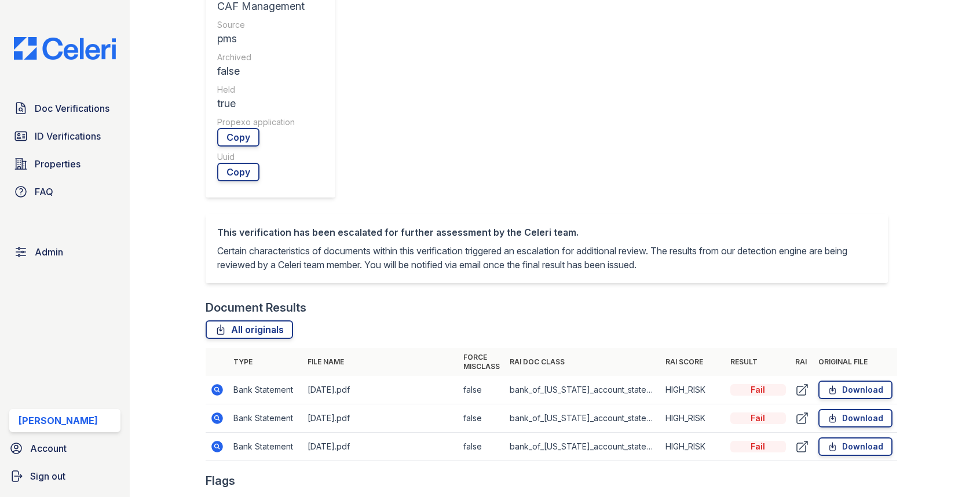
click at [217, 383] on icon at bounding box center [217, 390] width 14 height 14
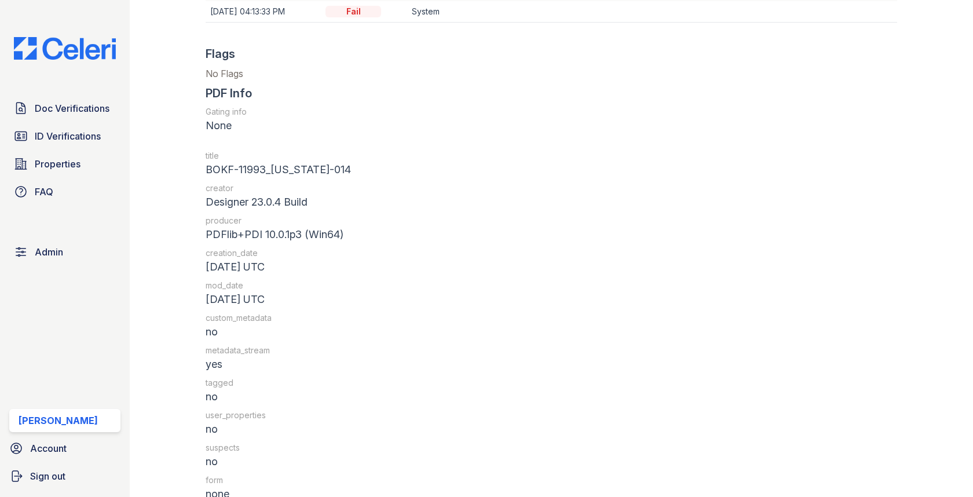
scroll to position [1364, 0]
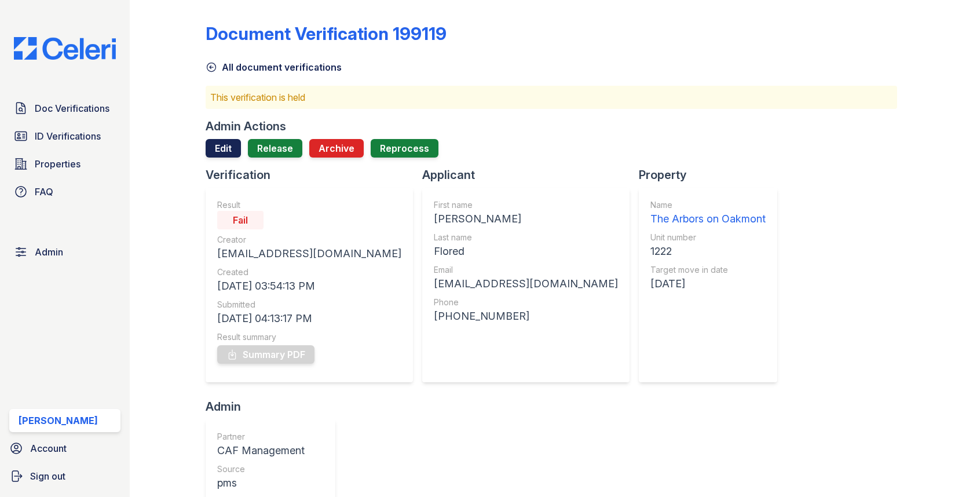
click at [221, 144] on link "Edit" at bounding box center [223, 148] width 35 height 19
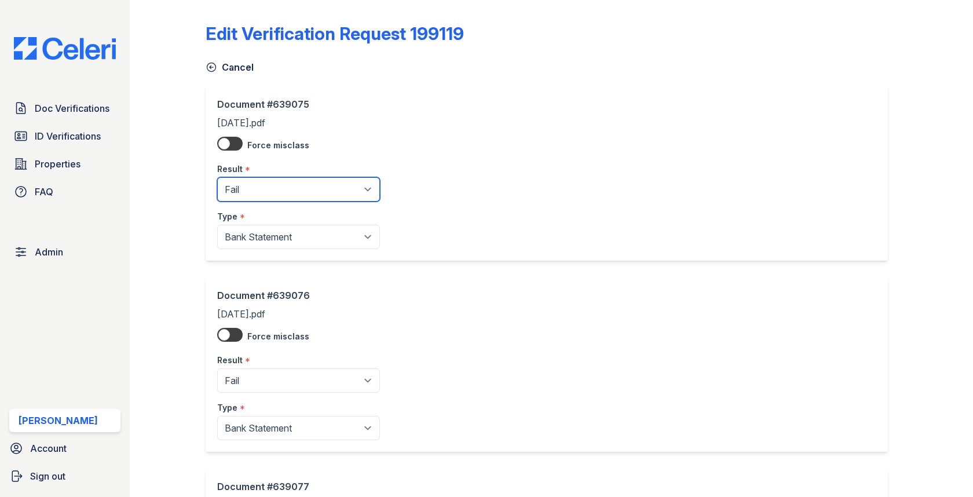
click at [266, 199] on select "Pending Sent Started Processing Pass Fail Caution Error N/A" at bounding box center [298, 189] width 163 height 24
select select "pass"
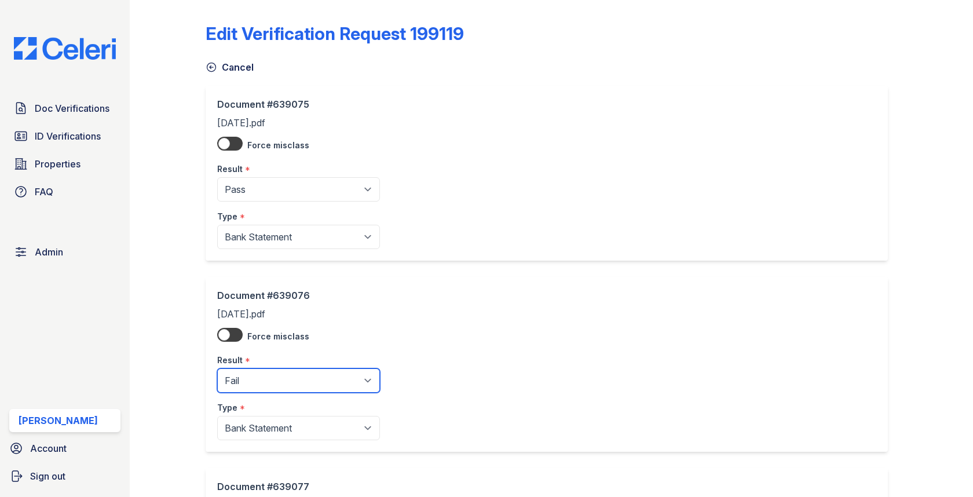
click at [270, 375] on select "Pending Sent Started Processing Pass Fail Caution Error N/A" at bounding box center [298, 380] width 163 height 24
select select "pass"
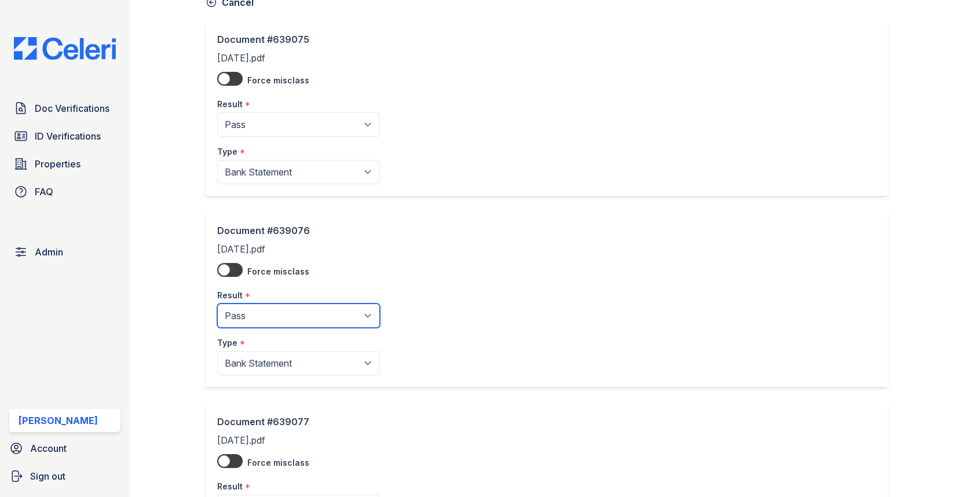
scroll to position [217, 0]
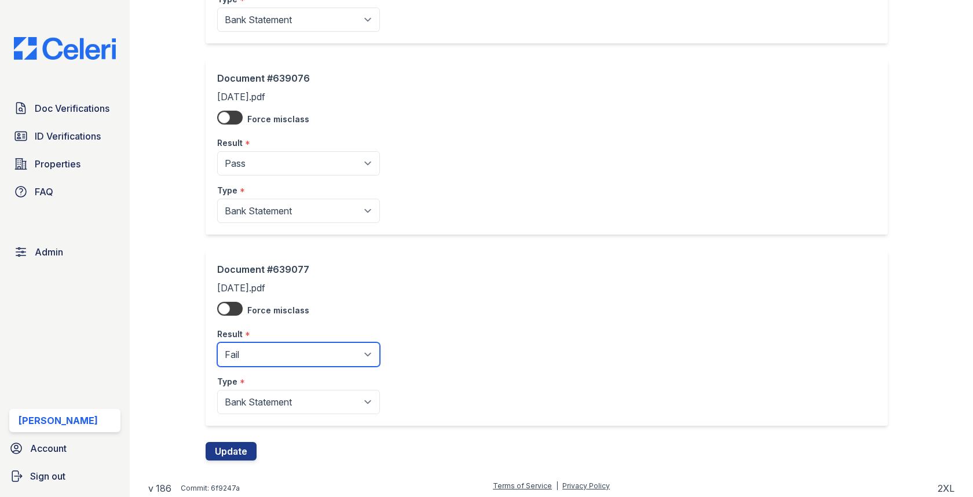
click at [270, 349] on select "Pending Sent Started Processing Pass Fail Caution Error N/A" at bounding box center [298, 354] width 163 height 24
click at [266, 352] on select "Pending Sent Started Processing Pass Fail Caution Error N/A" at bounding box center [298, 354] width 163 height 24
select select "pass"
click at [233, 451] on button "Update" at bounding box center [231, 451] width 51 height 19
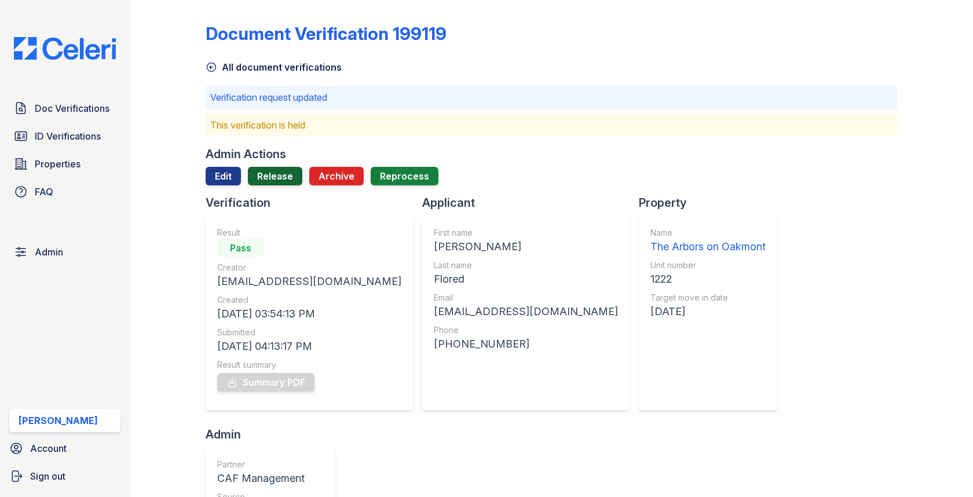
click at [273, 176] on link "Release" at bounding box center [275, 176] width 54 height 19
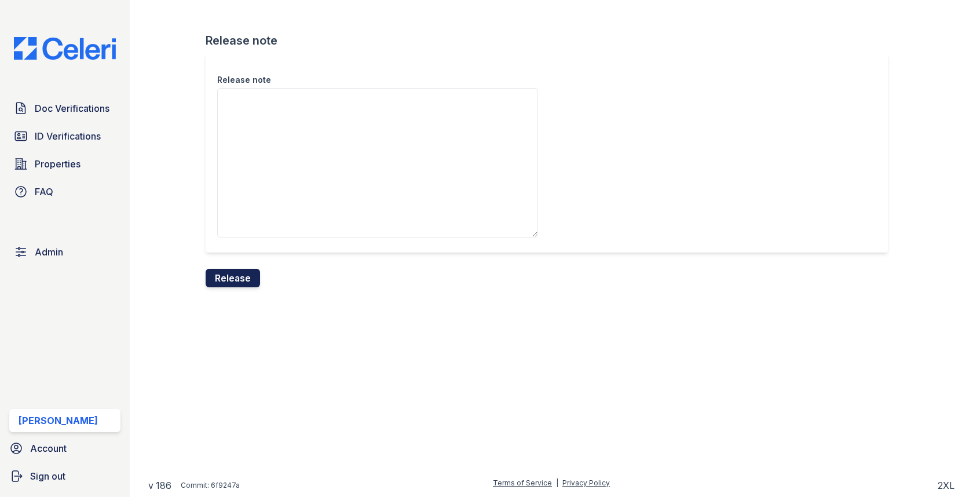
click at [248, 286] on button "Release" at bounding box center [233, 278] width 54 height 19
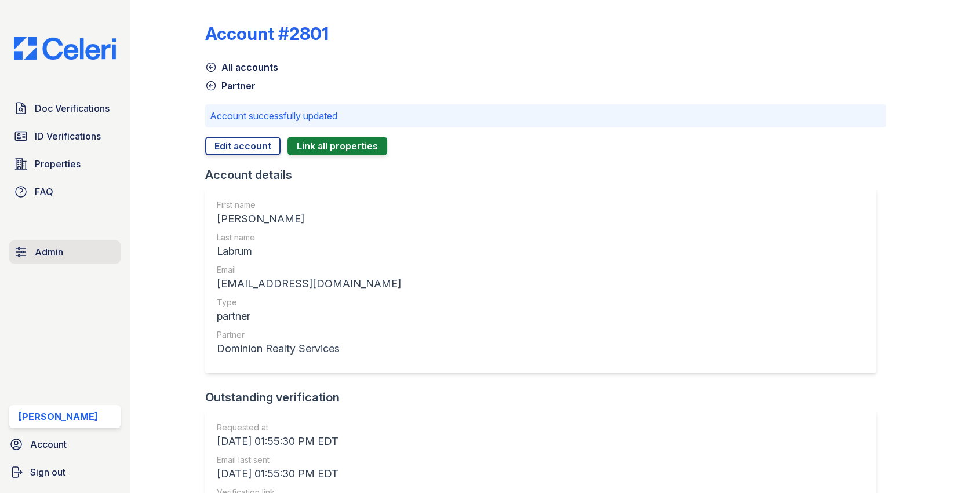
click at [64, 243] on link "Admin" at bounding box center [64, 251] width 111 height 23
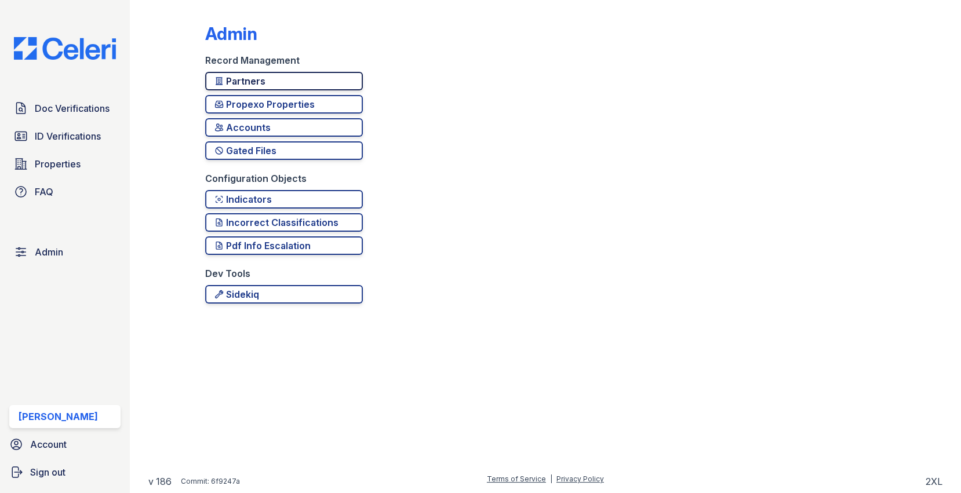
click at [263, 80] on div "Partners" at bounding box center [283, 81] width 139 height 14
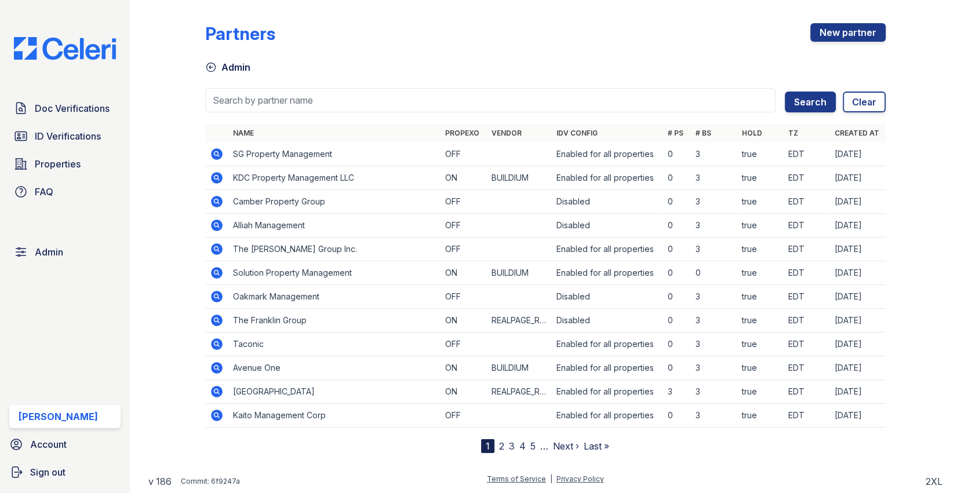
click at [260, 101] on input "search" at bounding box center [490, 100] width 571 height 24
type input "livebe"
click at [784, 92] on button "Search" at bounding box center [809, 102] width 51 height 21
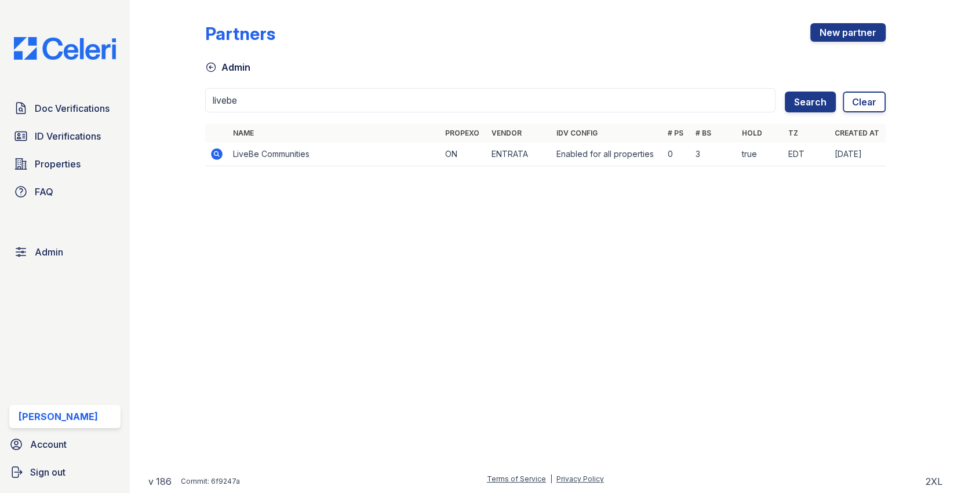
click at [220, 158] on icon at bounding box center [217, 154] width 14 height 14
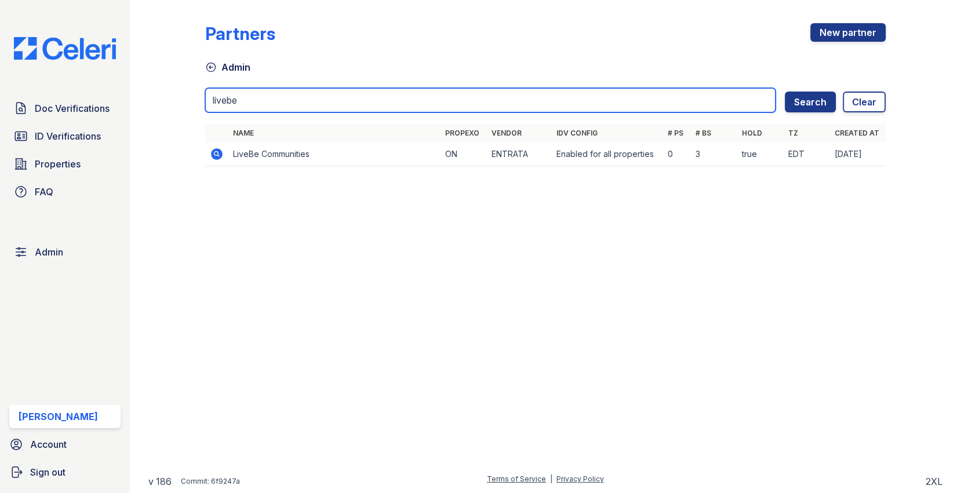
drag, startPoint x: 268, startPoint y: 95, endPoint x: 188, endPoint y: 92, distance: 80.0
click at [188, 92] on div "Partners New partner Admin livebe Search Clear Name Propexo Vendor IDV Config #…" at bounding box center [545, 98] width 794 height 196
type input "willow"
click at [784, 92] on button "Search" at bounding box center [809, 102] width 51 height 21
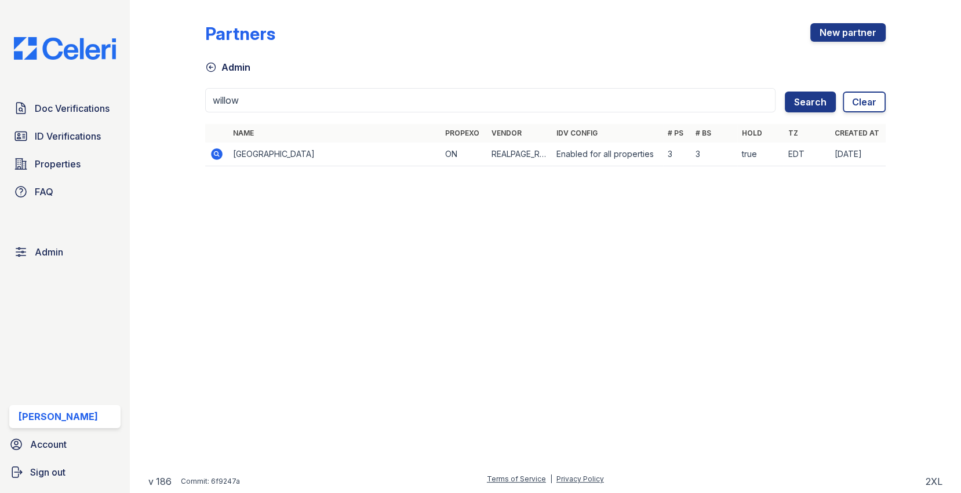
click at [221, 152] on icon at bounding box center [217, 154] width 12 height 12
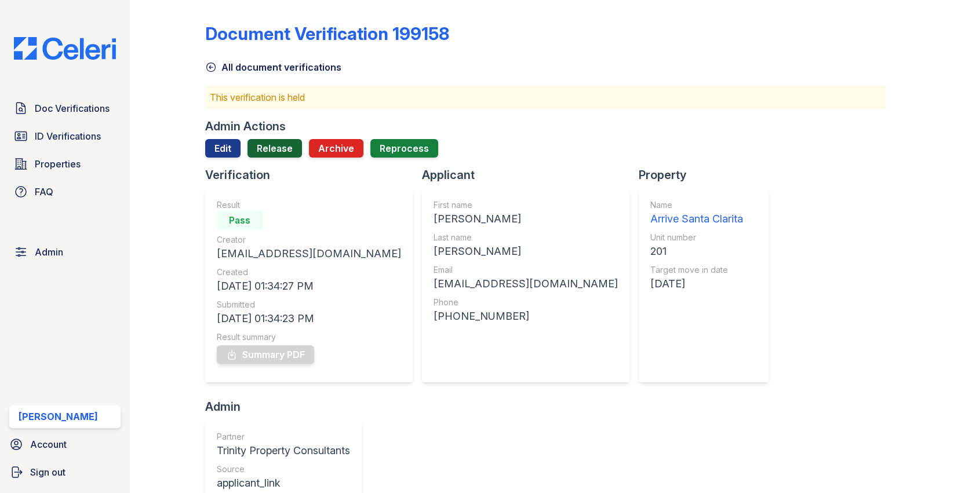
click at [270, 152] on link "Release" at bounding box center [274, 148] width 54 height 19
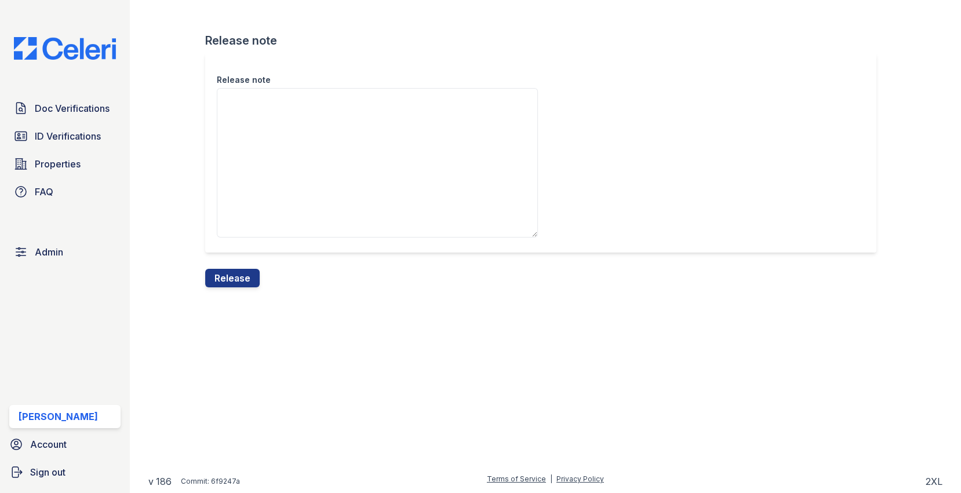
click at [238, 287] on div "Release note Release note Release" at bounding box center [545, 153] width 794 height 306
click at [238, 283] on button "Release" at bounding box center [232, 278] width 54 height 19
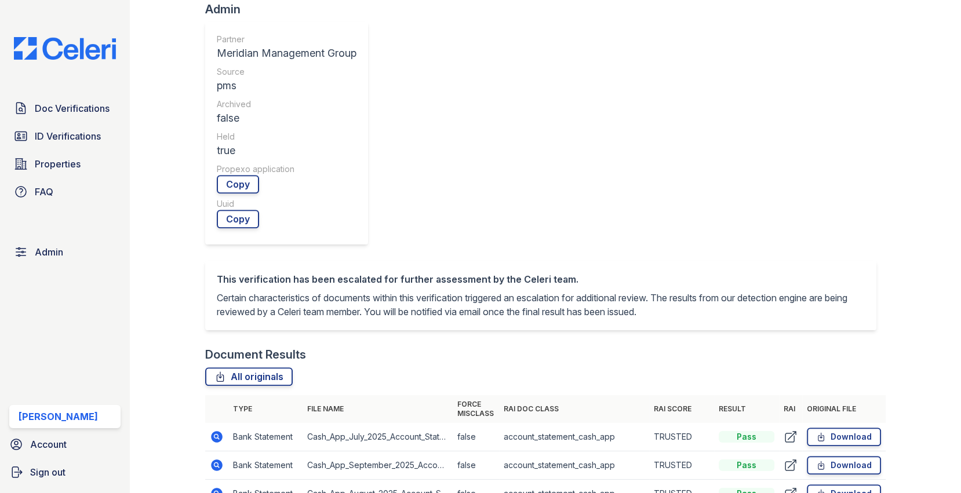
scroll to position [563, 0]
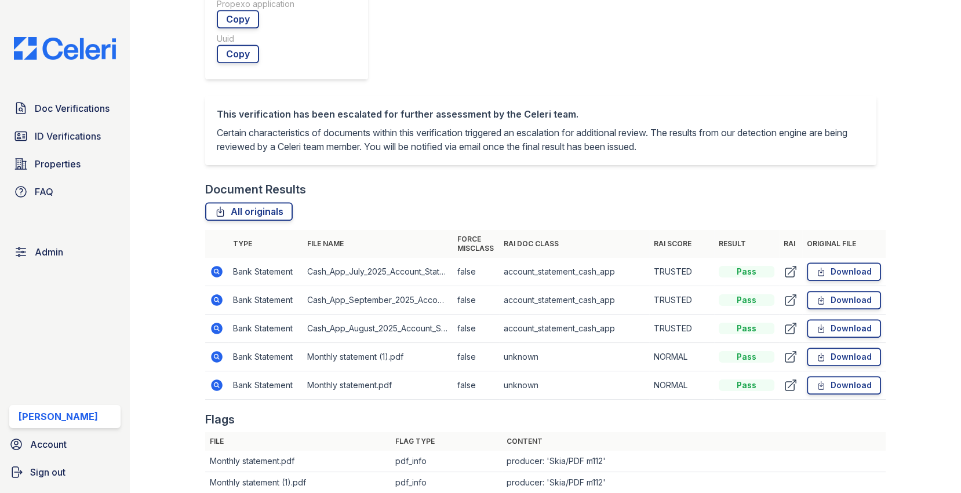
click at [215, 350] on icon at bounding box center [217, 357] width 14 height 14
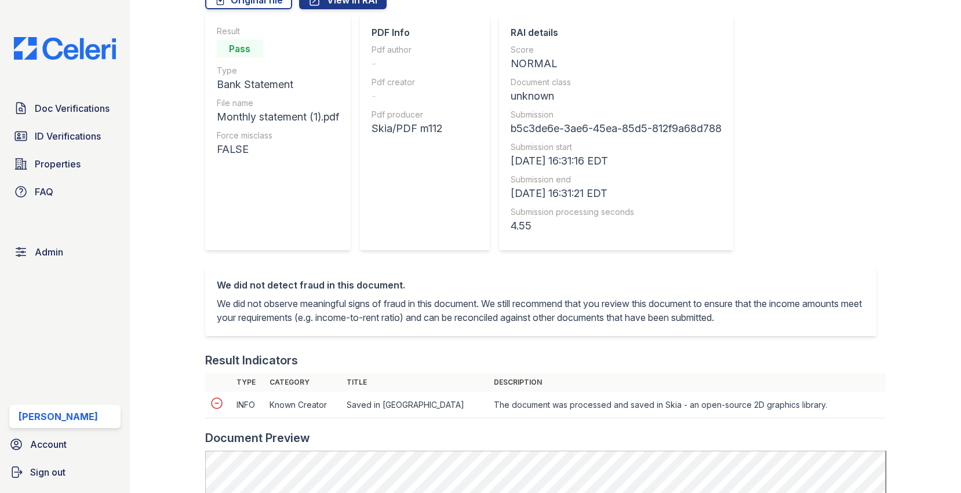
scroll to position [491, 0]
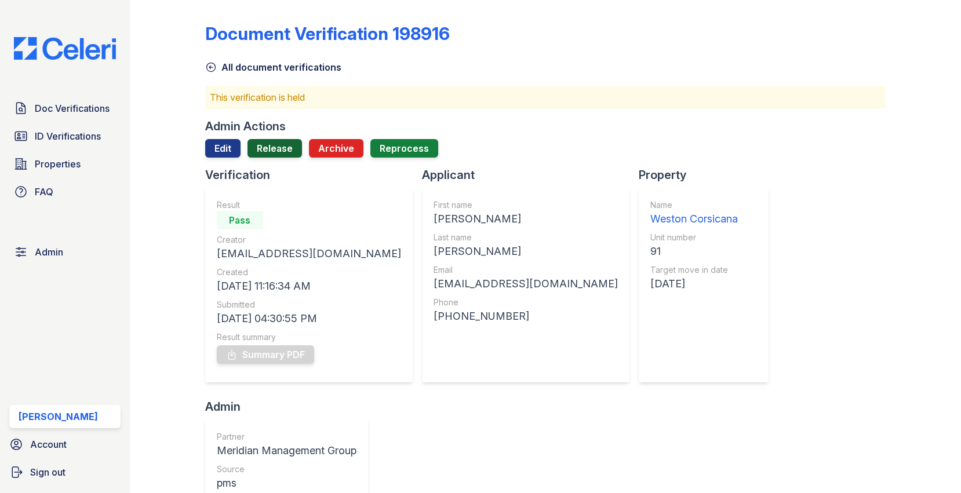
click at [291, 142] on link "Release" at bounding box center [274, 148] width 54 height 19
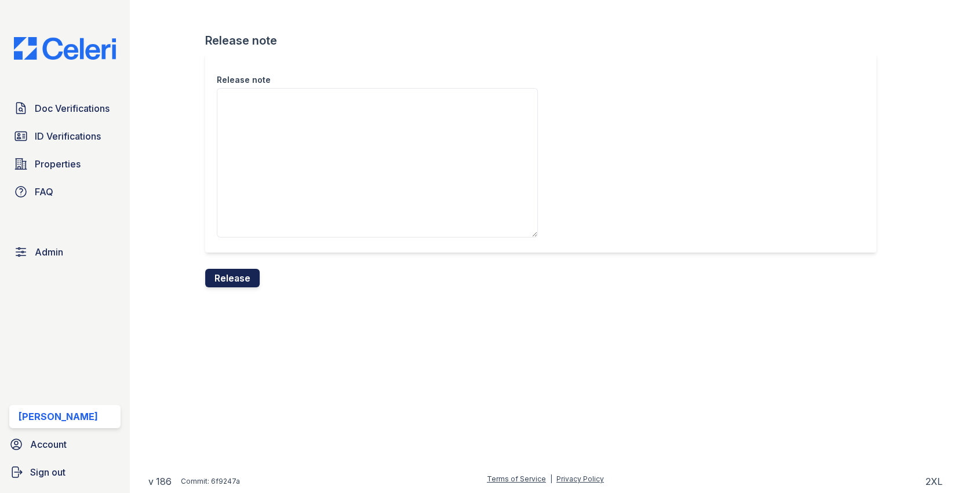
click at [227, 272] on button "Release" at bounding box center [232, 278] width 54 height 19
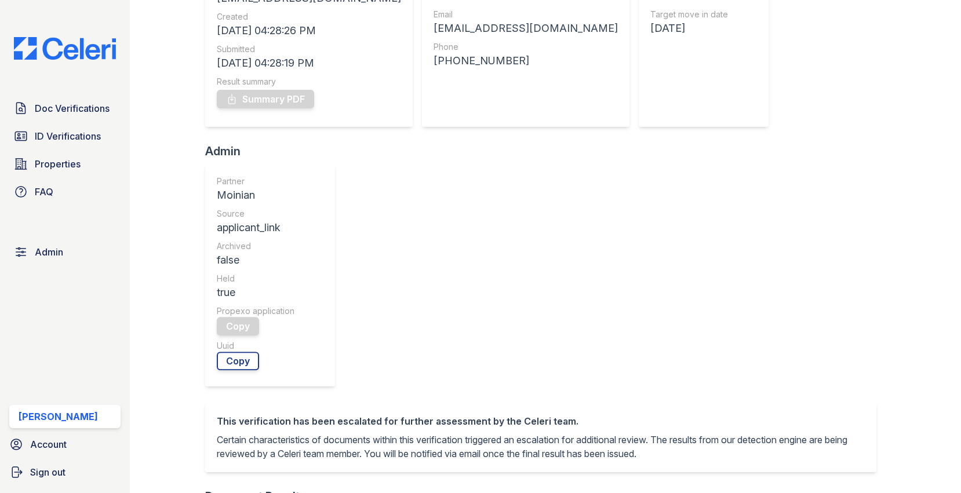
scroll to position [437, 0]
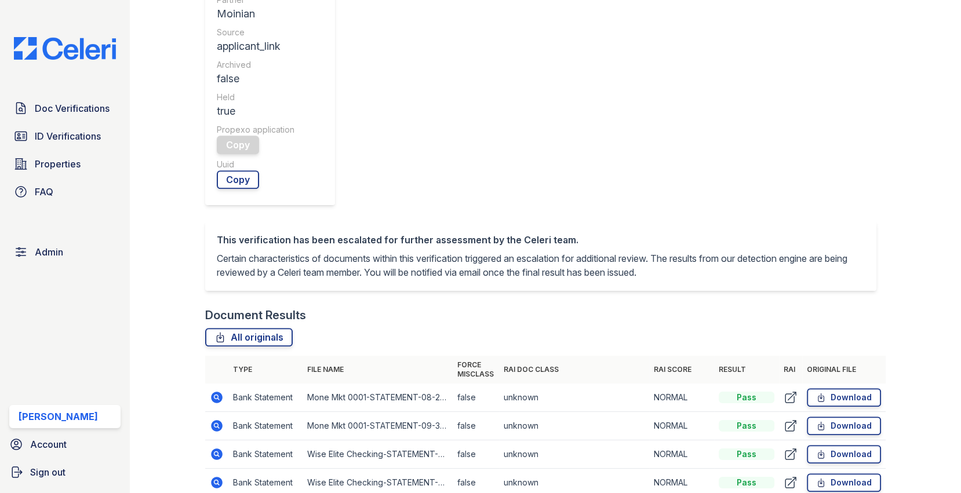
click at [212, 447] on icon at bounding box center [217, 454] width 14 height 14
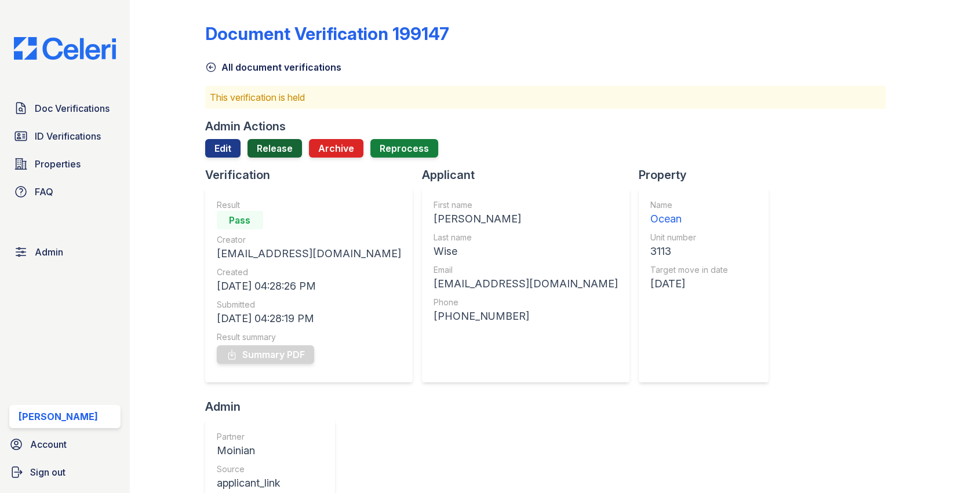
click at [275, 149] on link "Release" at bounding box center [274, 148] width 54 height 19
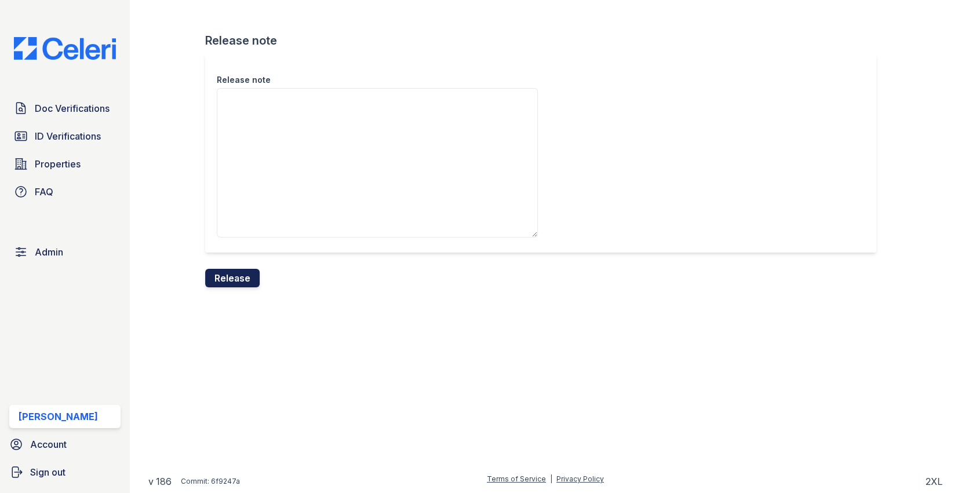
click at [236, 282] on button "Release" at bounding box center [232, 278] width 54 height 19
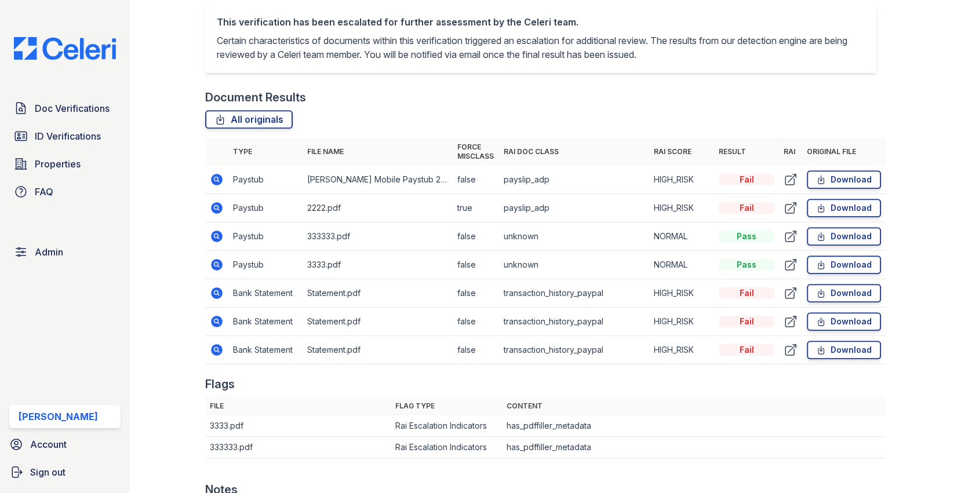
scroll to position [683, 0]
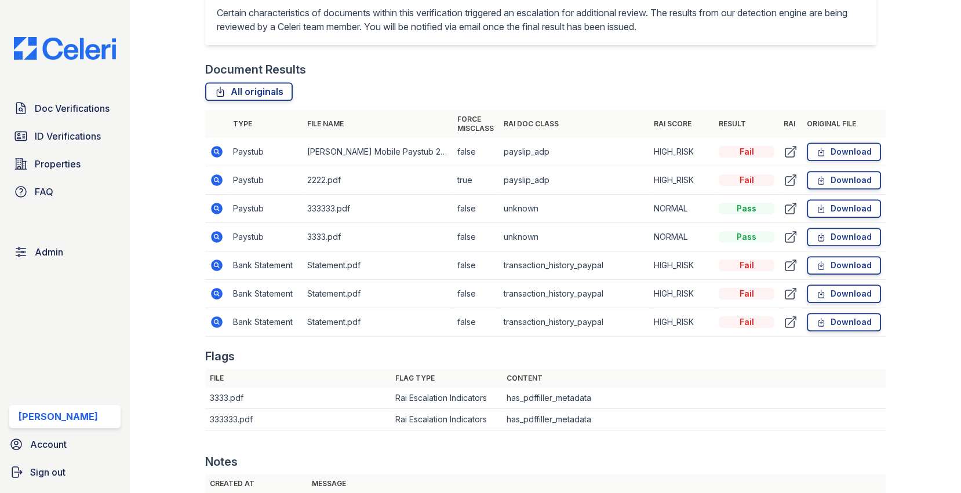
click at [213, 212] on icon at bounding box center [217, 209] width 14 height 14
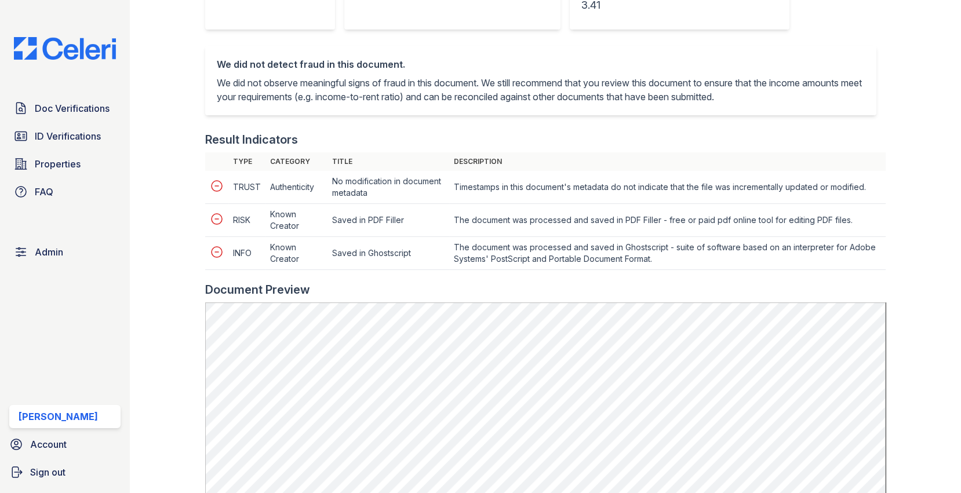
scroll to position [389, 0]
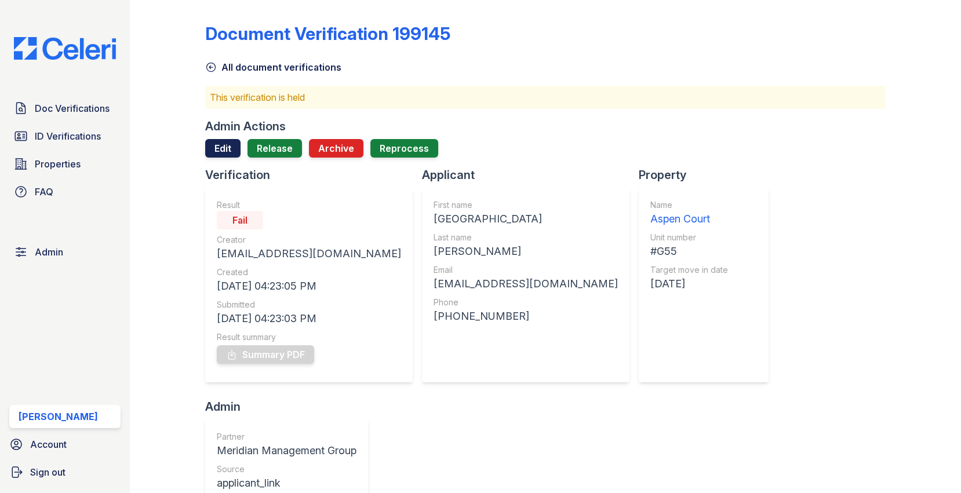
click at [222, 150] on link "Edit" at bounding box center [222, 148] width 35 height 19
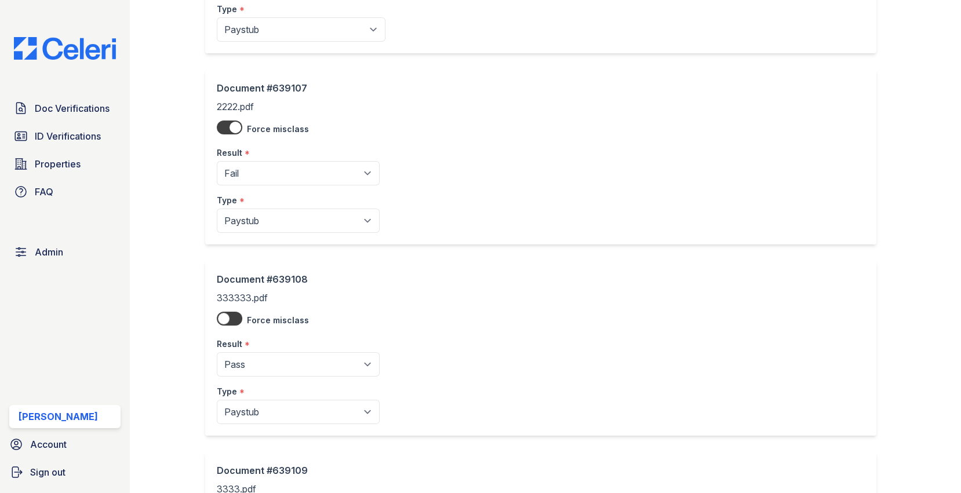
scroll to position [218, 0]
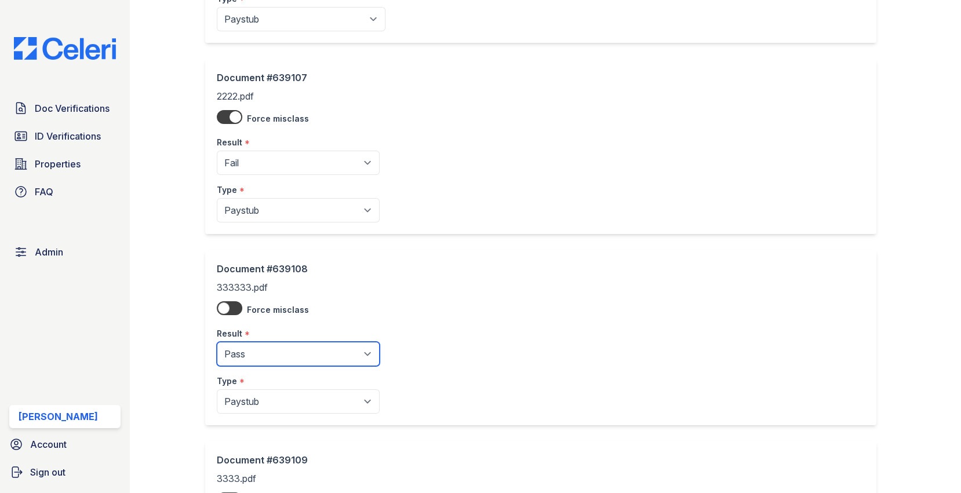
click at [273, 362] on select "Pending Sent Started Processing Pass Fail Caution Error N/A" at bounding box center [298, 354] width 163 height 24
select select "fail"
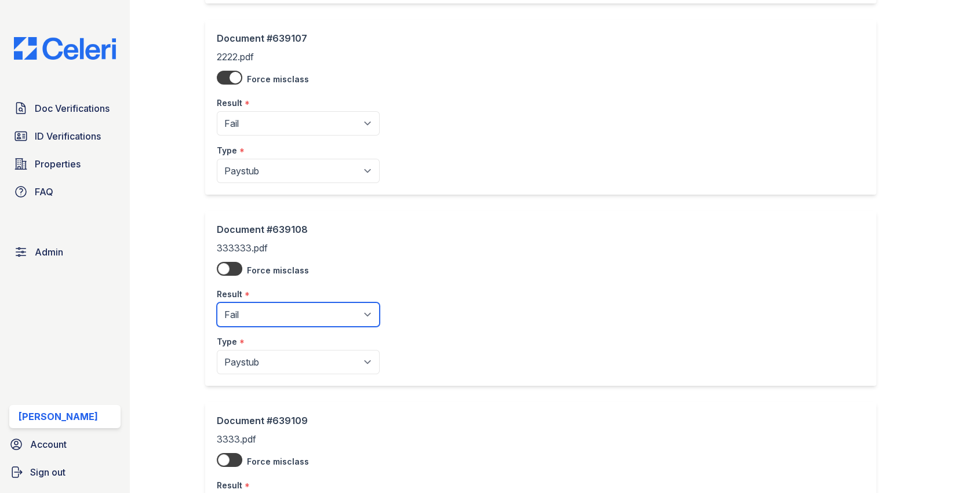
scroll to position [403, 0]
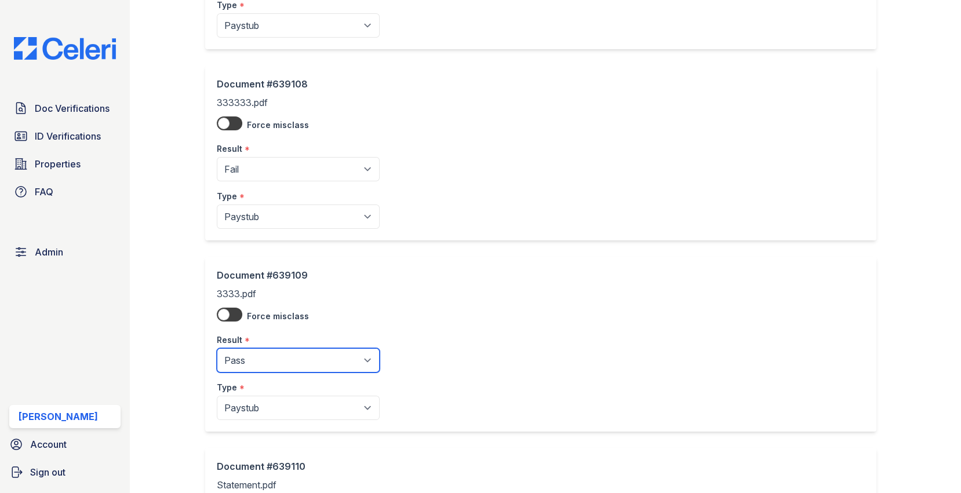
click at [273, 362] on select "Pending Sent Started Processing Pass Fail Caution Error N/A" at bounding box center [298, 360] width 163 height 24
select select "fail"
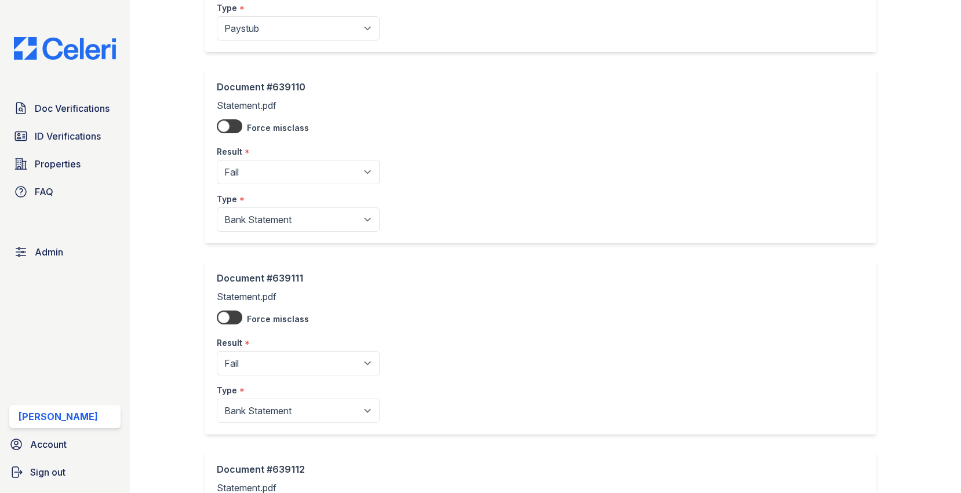
scroll to position [982, 0]
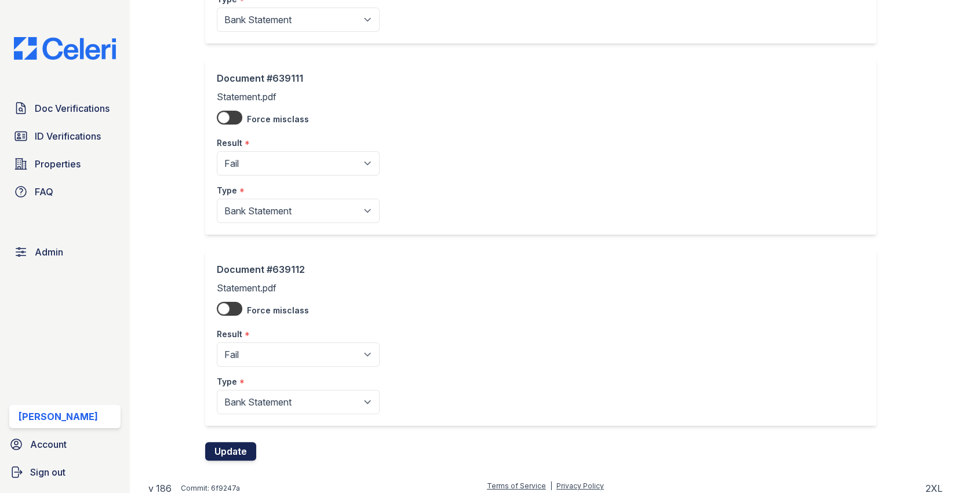
click at [242, 442] on button "Update" at bounding box center [230, 451] width 51 height 19
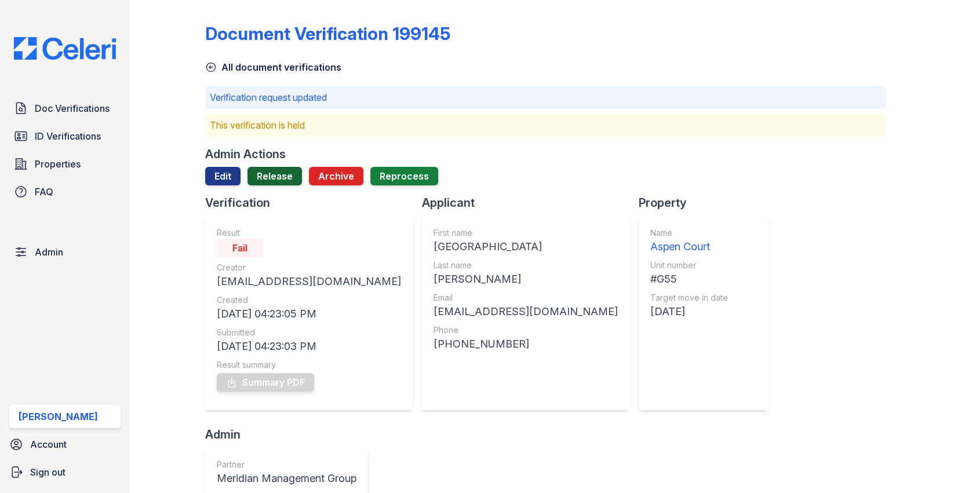
click at [266, 170] on link "Release" at bounding box center [274, 176] width 54 height 19
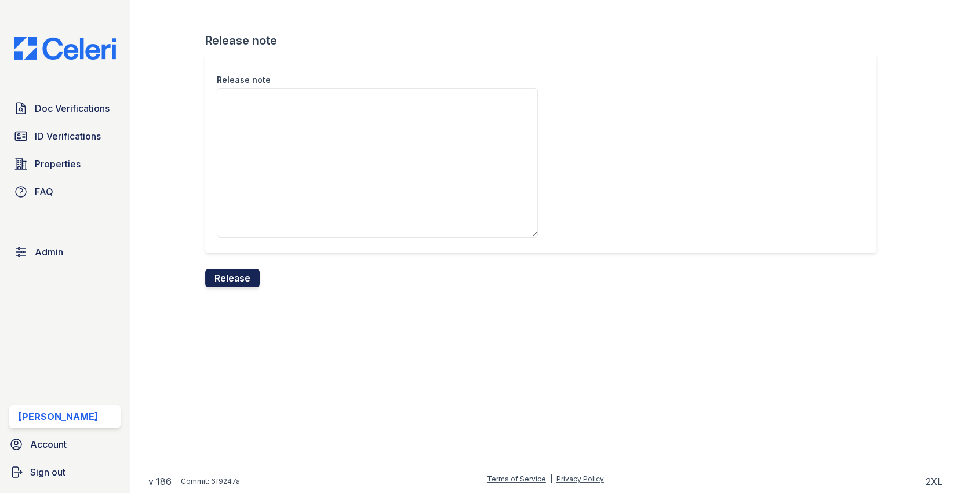
click at [251, 279] on button "Release" at bounding box center [232, 278] width 54 height 19
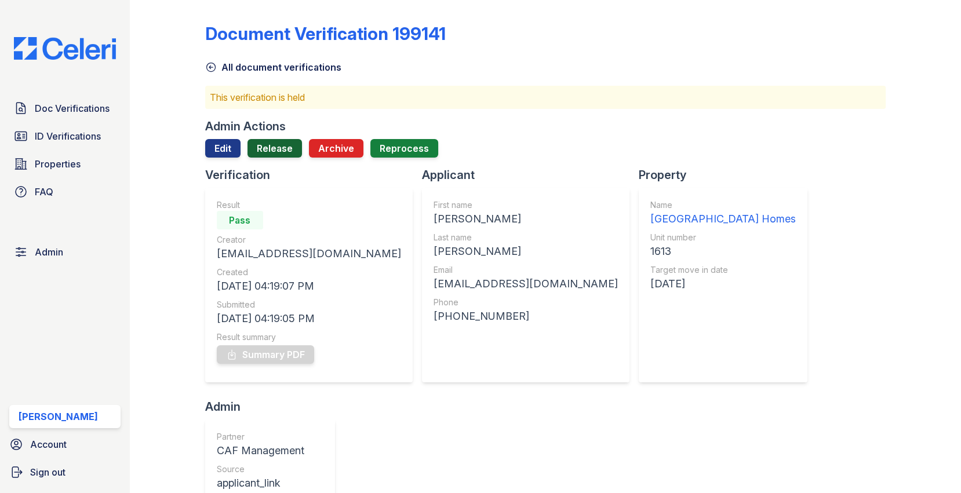
click at [268, 145] on link "Release" at bounding box center [274, 148] width 54 height 19
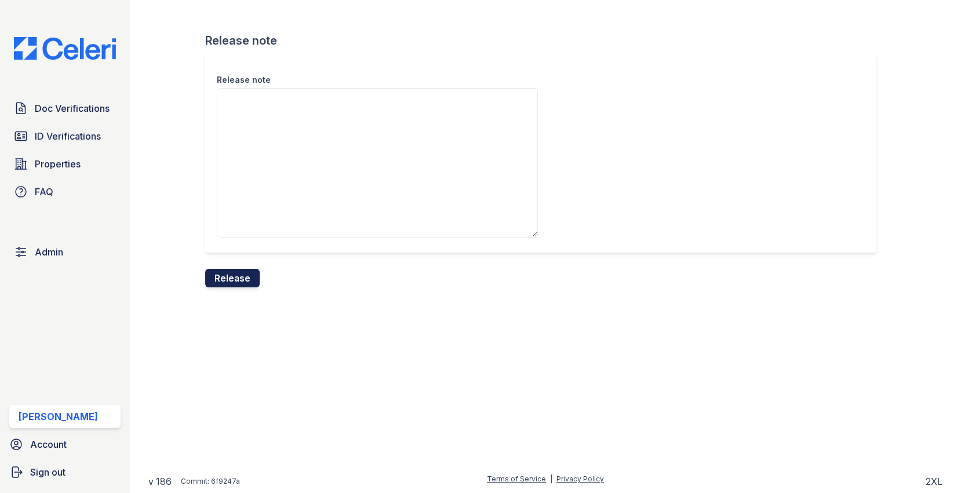
click at [242, 273] on button "Release" at bounding box center [232, 278] width 54 height 19
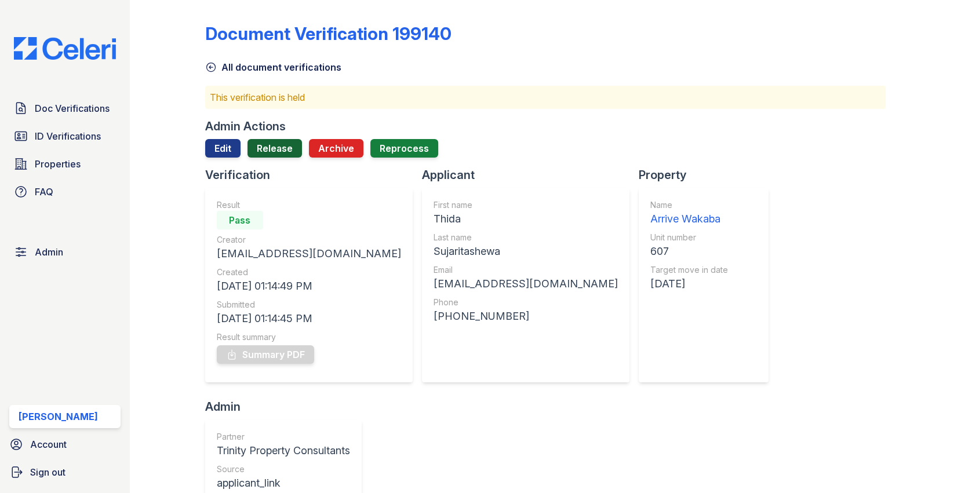
click at [276, 139] on link "Release" at bounding box center [274, 148] width 54 height 19
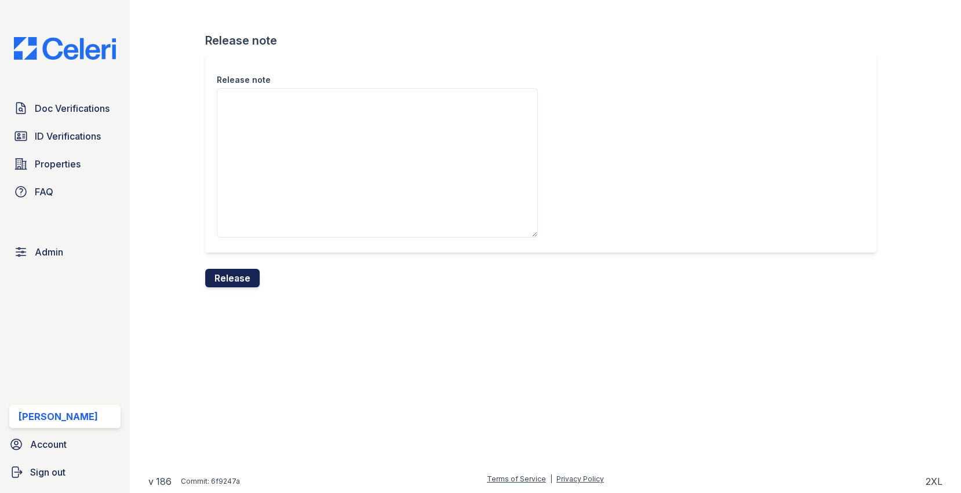
click at [240, 273] on button "Release" at bounding box center [232, 278] width 54 height 19
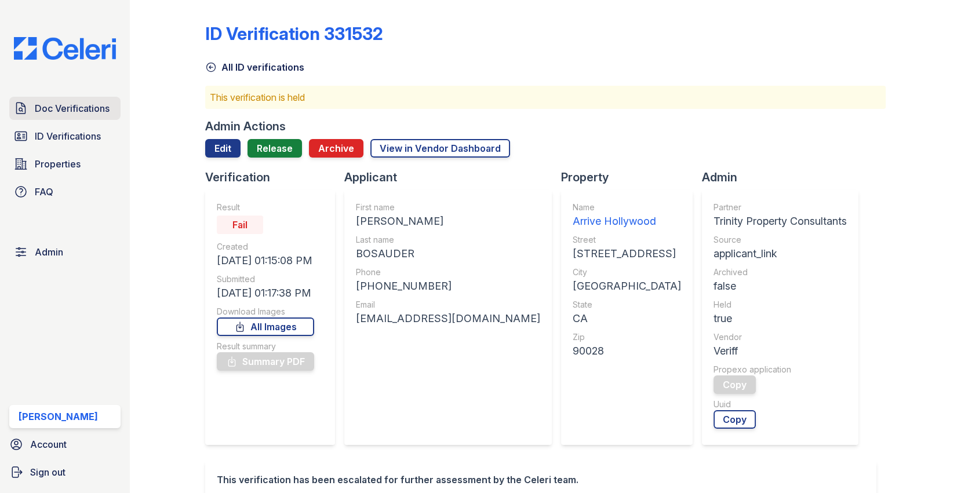
click at [89, 97] on link "Doc Verifications" at bounding box center [64, 108] width 111 height 23
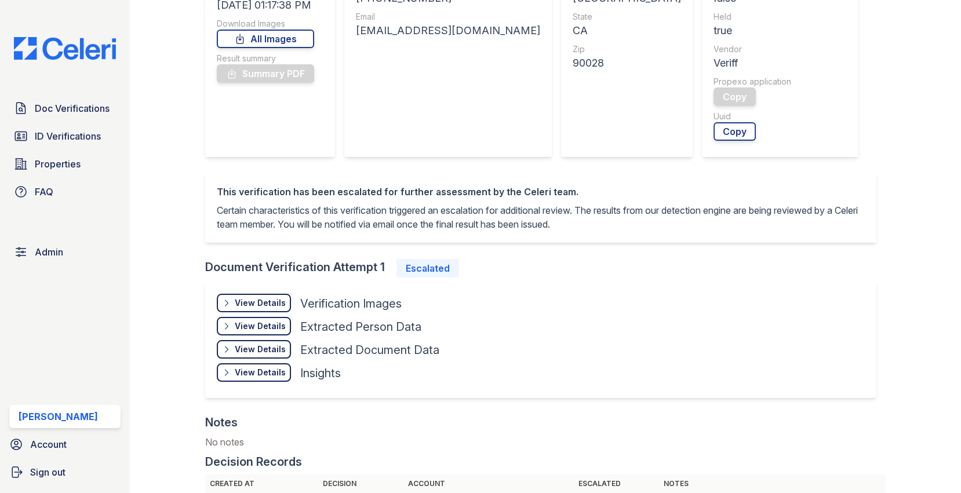
scroll to position [389, 0]
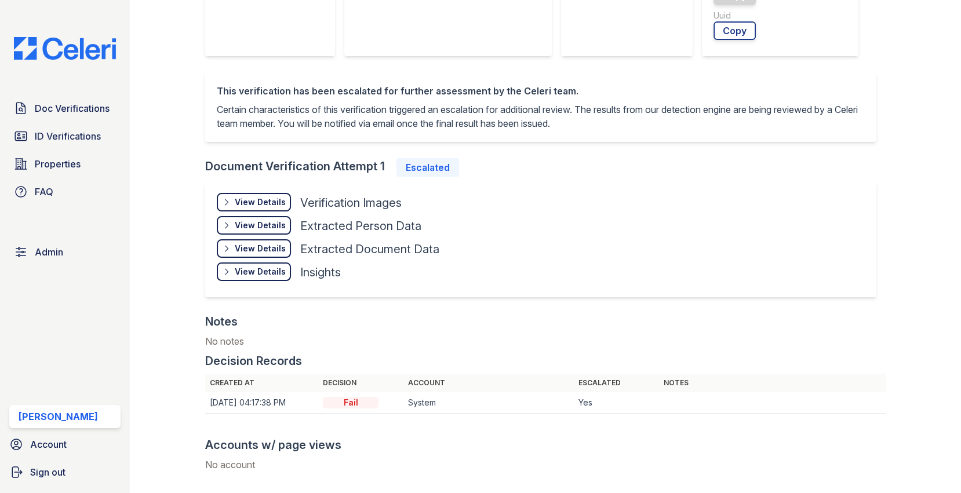
click at [276, 201] on div "View Details" at bounding box center [260, 202] width 51 height 12
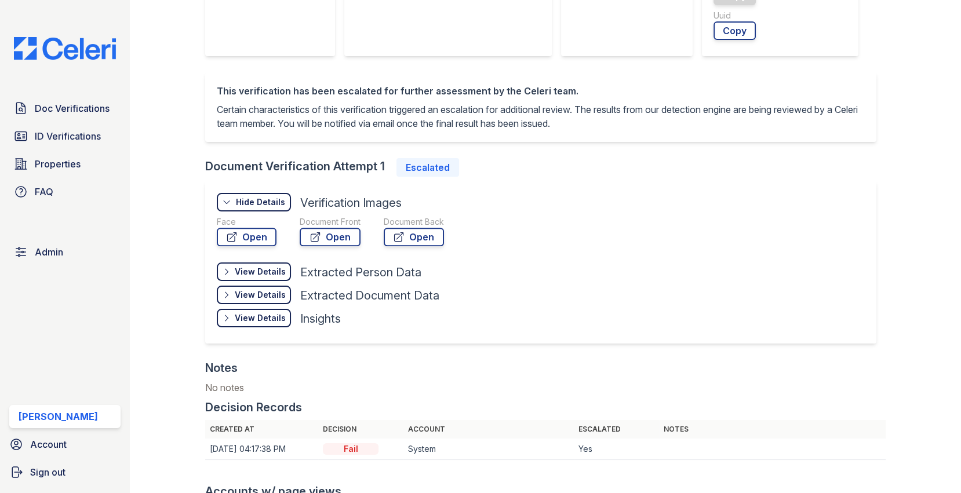
click at [267, 324] on div "View Details Details" at bounding box center [254, 318] width 74 height 19
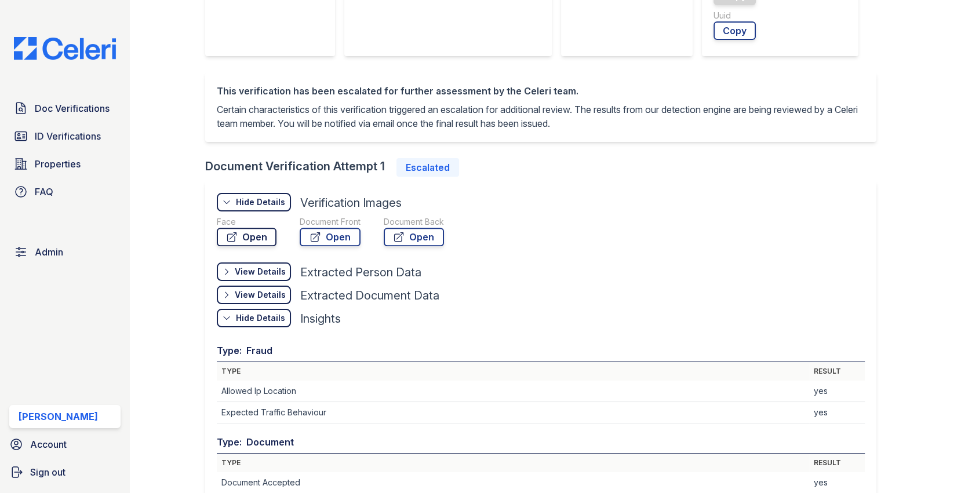
click at [243, 237] on link "Open" at bounding box center [247, 237] width 60 height 19
click at [351, 242] on link "Open" at bounding box center [330, 237] width 61 height 19
click at [418, 239] on link "Open" at bounding box center [414, 237] width 60 height 19
click at [254, 313] on div "Hide Details" at bounding box center [260, 318] width 49 height 12
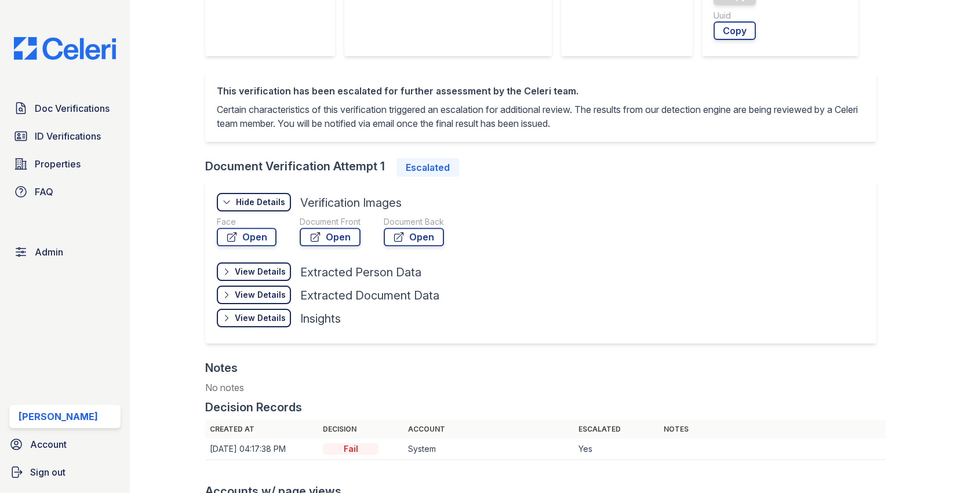
click at [254, 317] on div "View Details" at bounding box center [260, 318] width 51 height 12
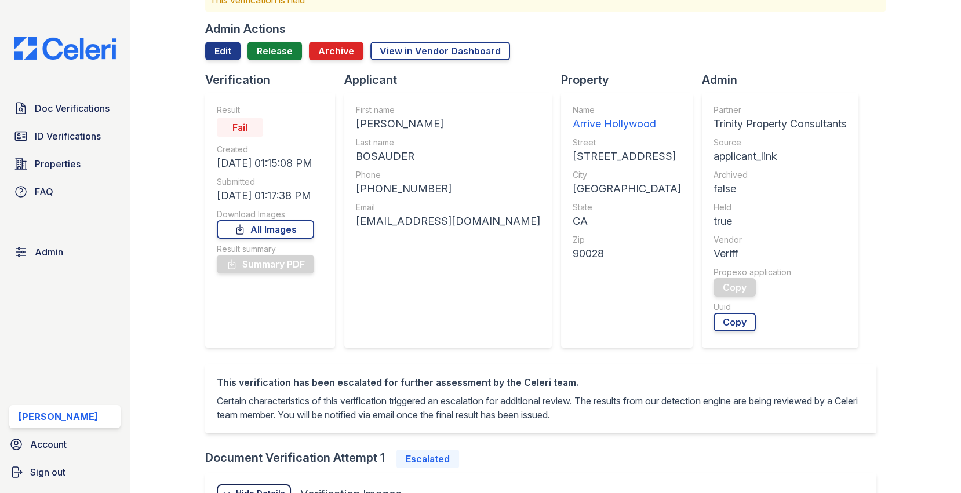
scroll to position [0, 0]
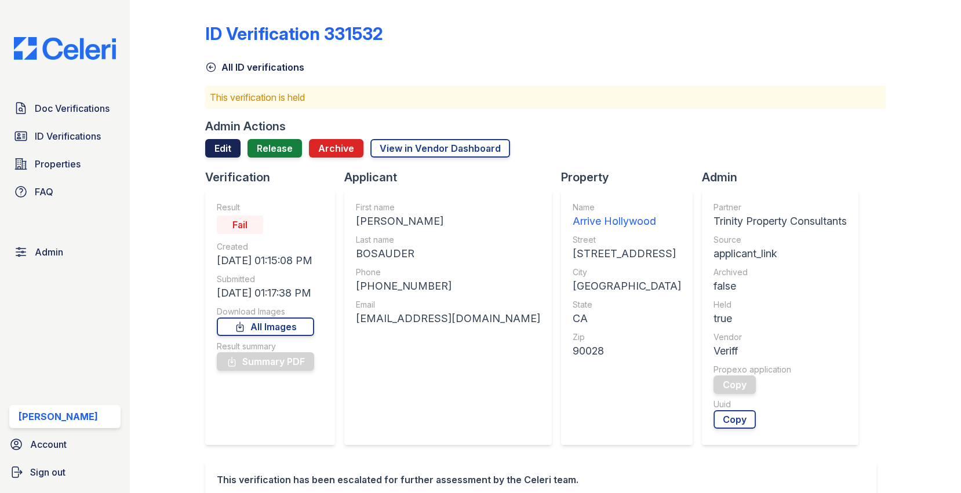
click at [225, 139] on link "Edit" at bounding box center [222, 148] width 35 height 19
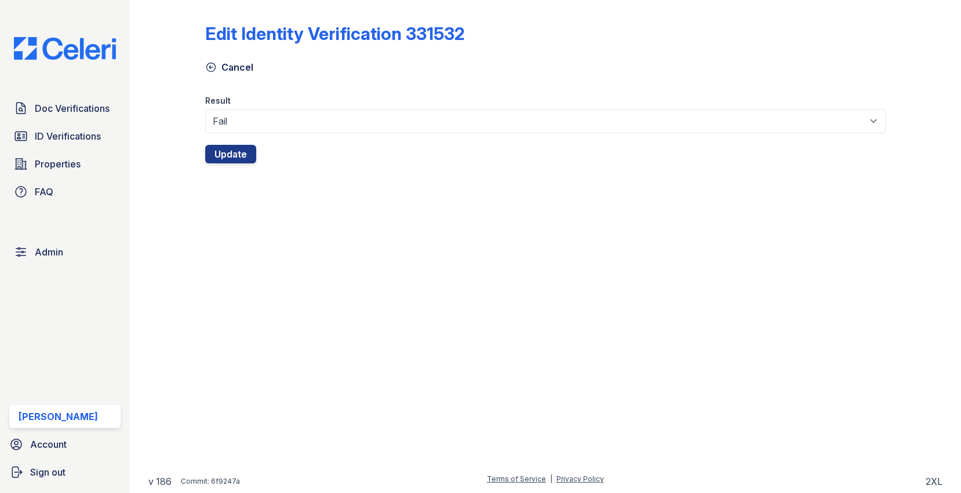
drag, startPoint x: 237, startPoint y: 167, endPoint x: 256, endPoint y: 125, distance: 45.6
click at [256, 125] on div "Edit Identity Verification 331532 Cancel Result Fail Pass Update" at bounding box center [545, 91] width 794 height 182
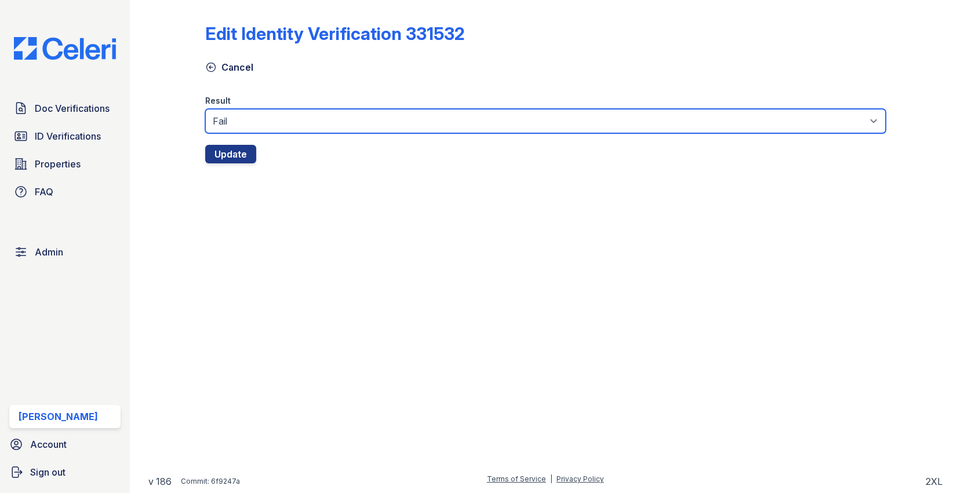
click at [256, 125] on select "Fail Pass" at bounding box center [545, 121] width 681 height 24
select select "pass"
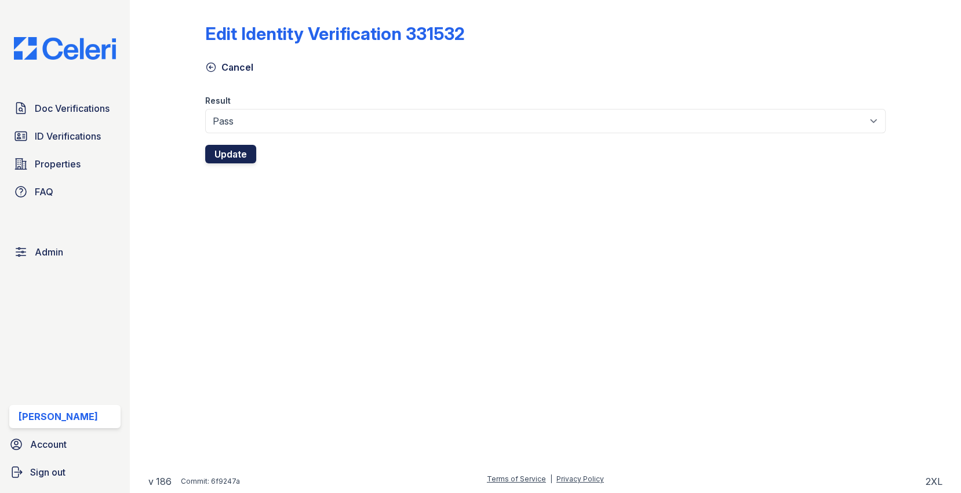
click at [231, 150] on button "Update" at bounding box center [230, 154] width 51 height 19
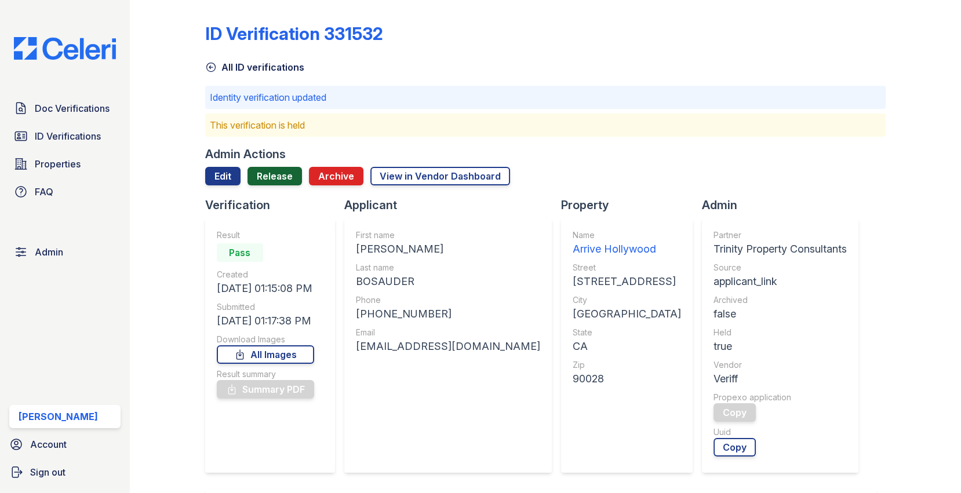
click at [278, 174] on link "Release" at bounding box center [274, 176] width 54 height 19
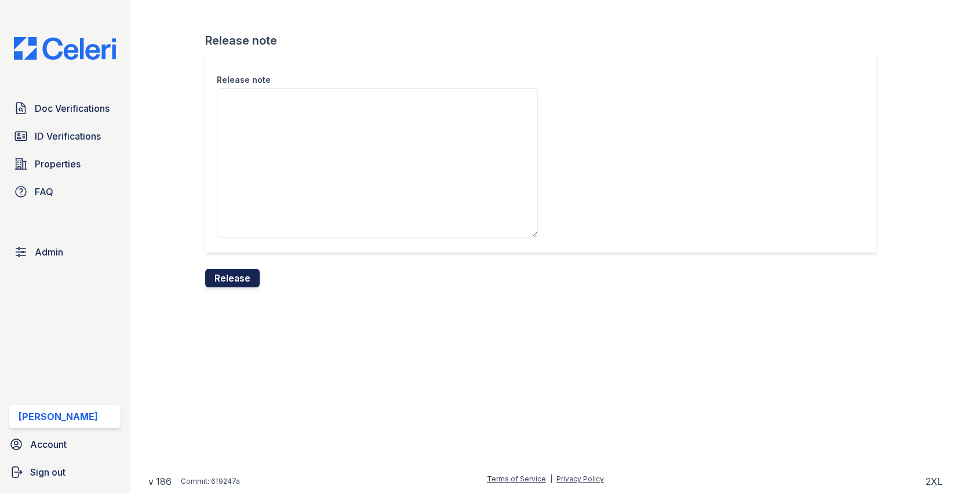
click at [233, 277] on button "Release" at bounding box center [232, 278] width 54 height 19
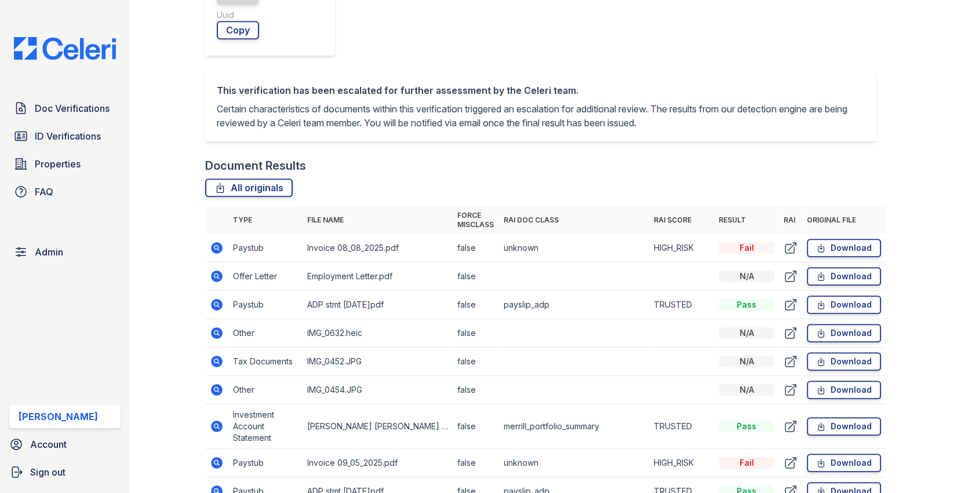
scroll to position [594, 0]
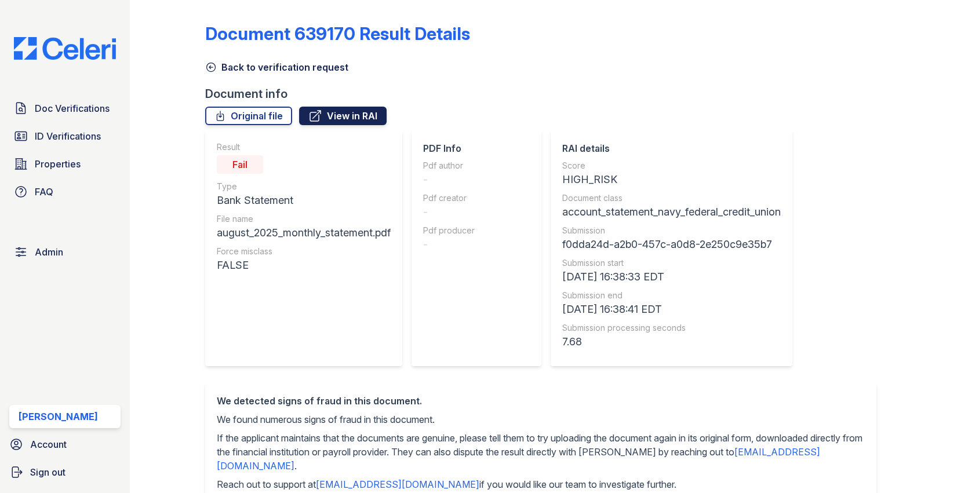
click at [358, 119] on link "View in RAI" at bounding box center [342, 116] width 87 height 19
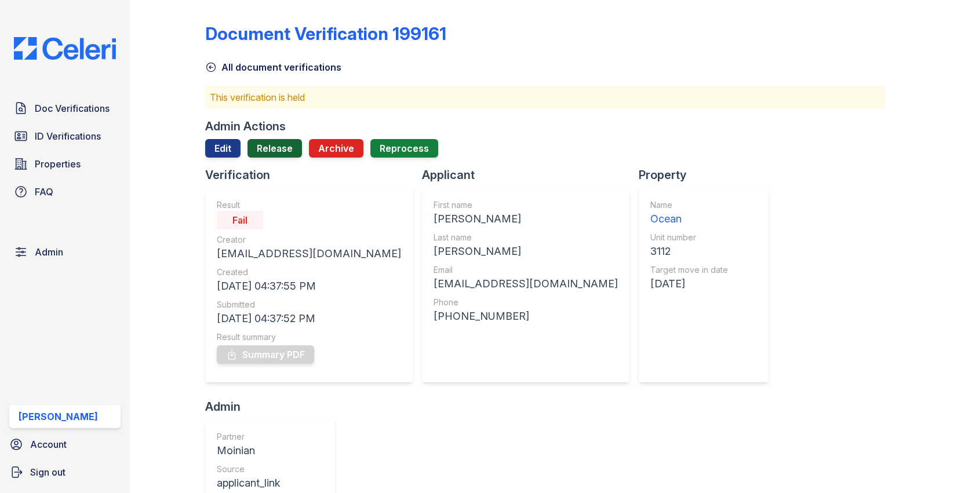
click at [275, 155] on link "Release" at bounding box center [274, 148] width 54 height 19
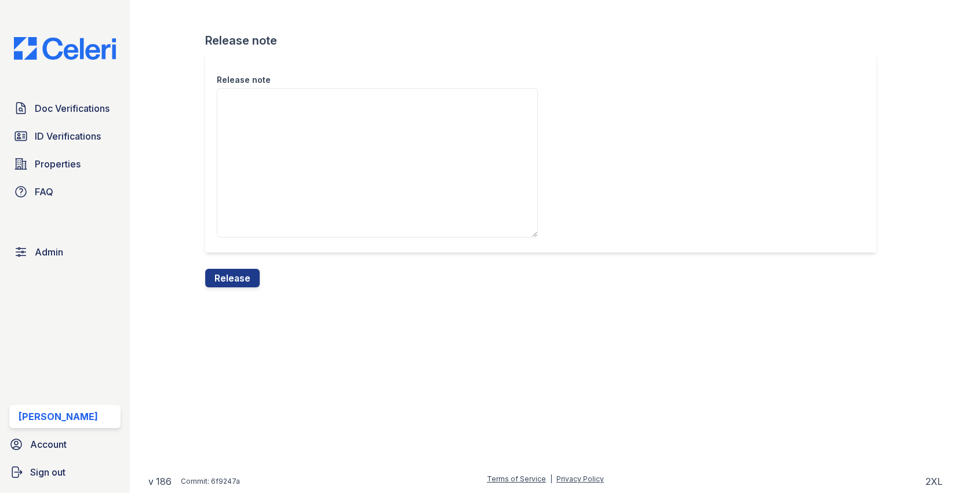
click at [237, 265] on div "Release note" at bounding box center [545, 161] width 681 height 216
click at [237, 269] on div "Release" at bounding box center [232, 278] width 54 height 19
click at [235, 279] on button "Release" at bounding box center [232, 278] width 54 height 19
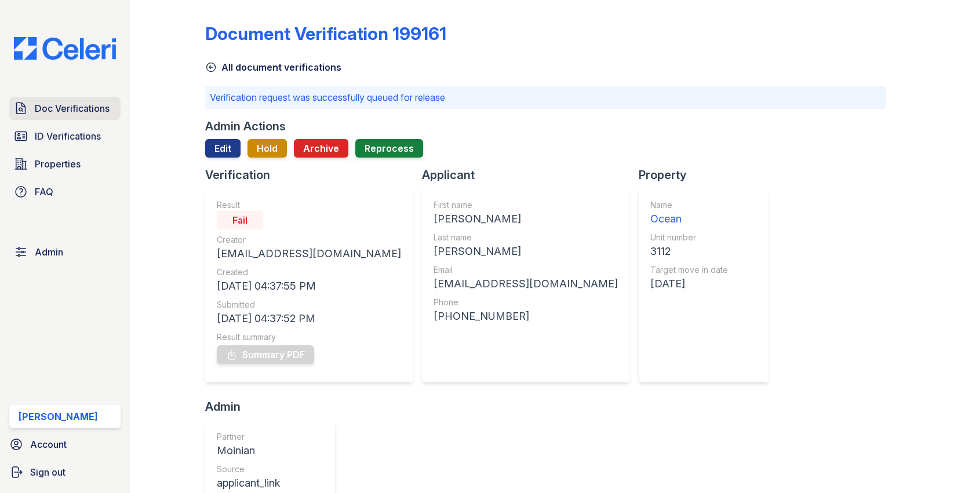
click at [101, 103] on span "Doc Verifications" at bounding box center [72, 108] width 75 height 14
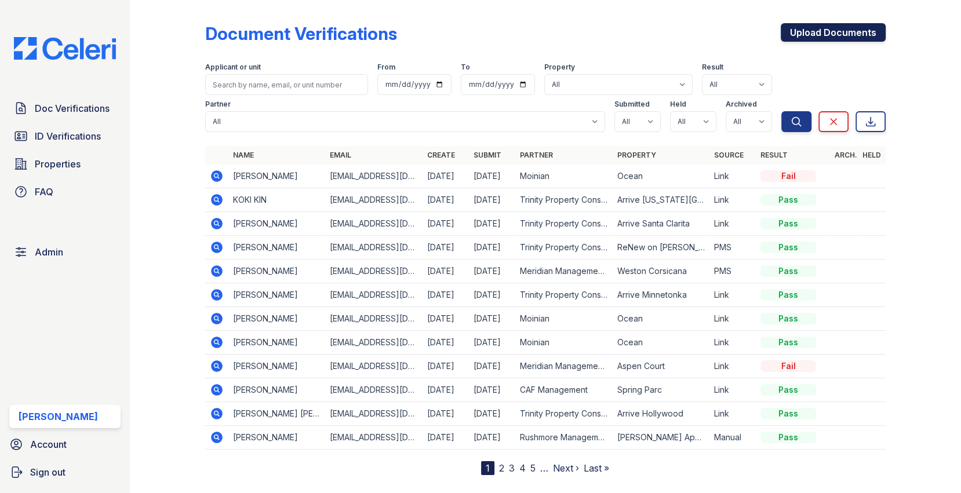
click at [844, 29] on link "Upload Documents" at bounding box center [832, 32] width 105 height 19
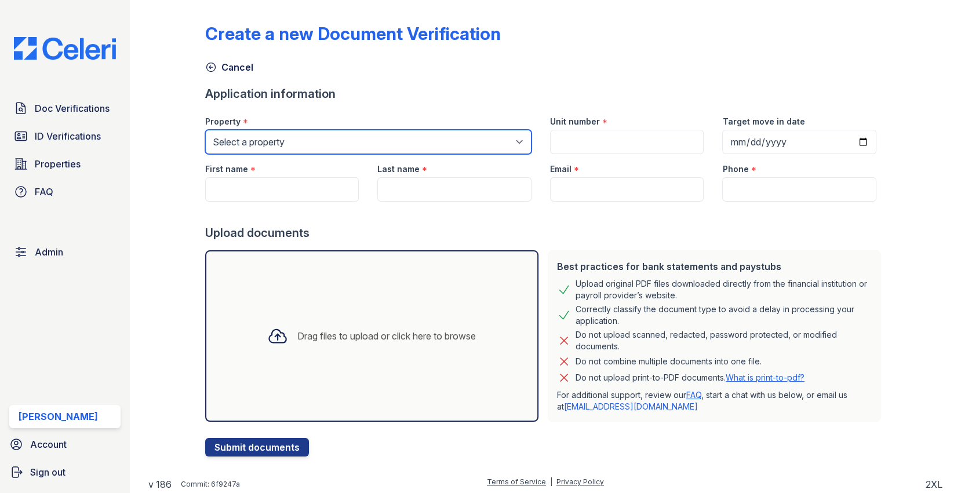
click at [306, 140] on select "Select a property 0000 Kinney Avenue 09 Cape Coral 10006 North Glowing Forge Co…" at bounding box center [368, 142] width 326 height 24
click at [300, 132] on select "Select a property 0000 Kinney Avenue 09 Cape Coral 10006 North Glowing Forge Co…" at bounding box center [368, 142] width 326 height 24
select select "571"
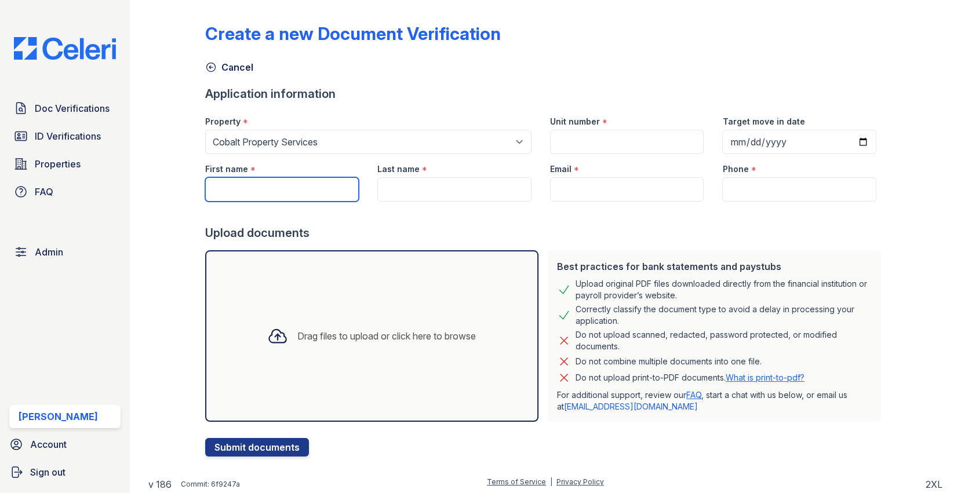
click at [260, 191] on input "First name" at bounding box center [282, 189] width 154 height 24
type input "a"
type input "Aaron"
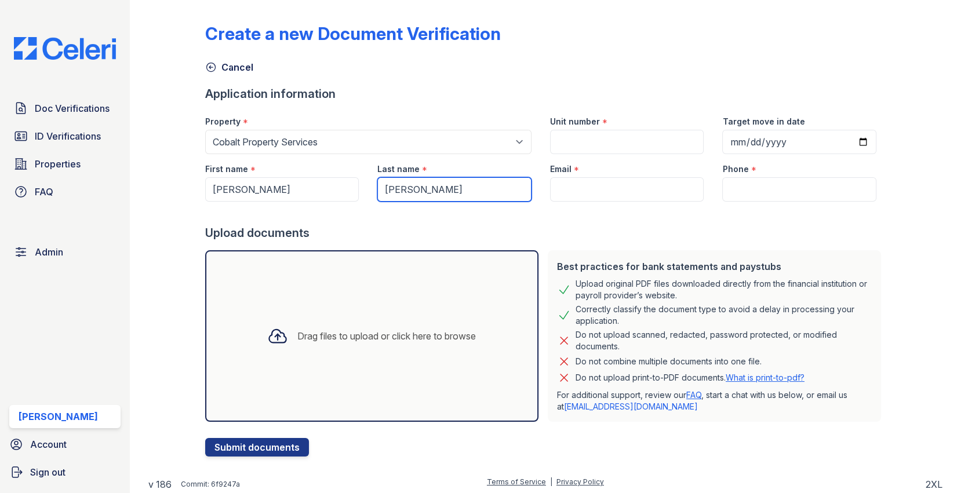
type input "Carney"
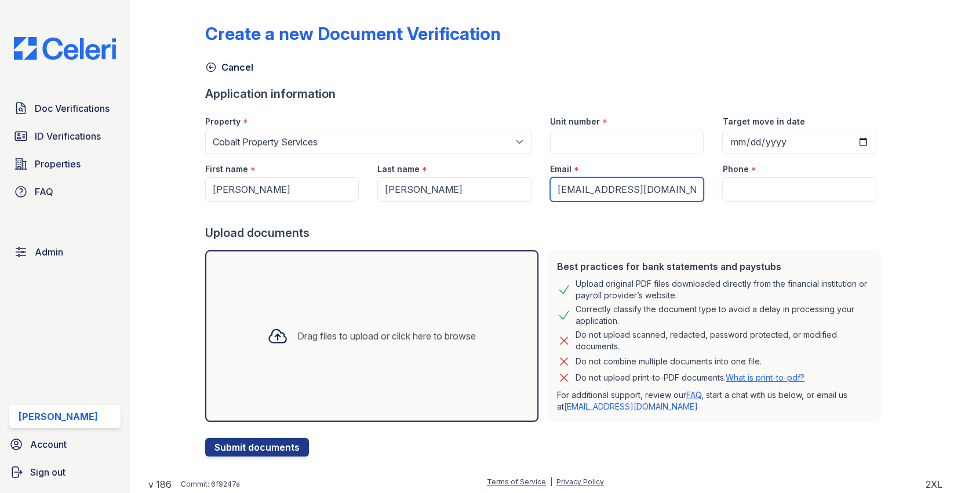
type input "acarney@gmail.com"
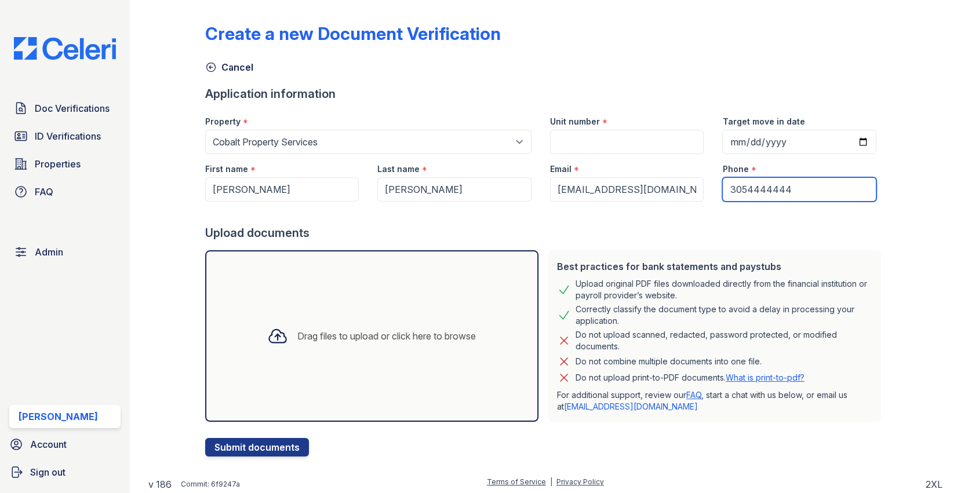
type input "3054444444"
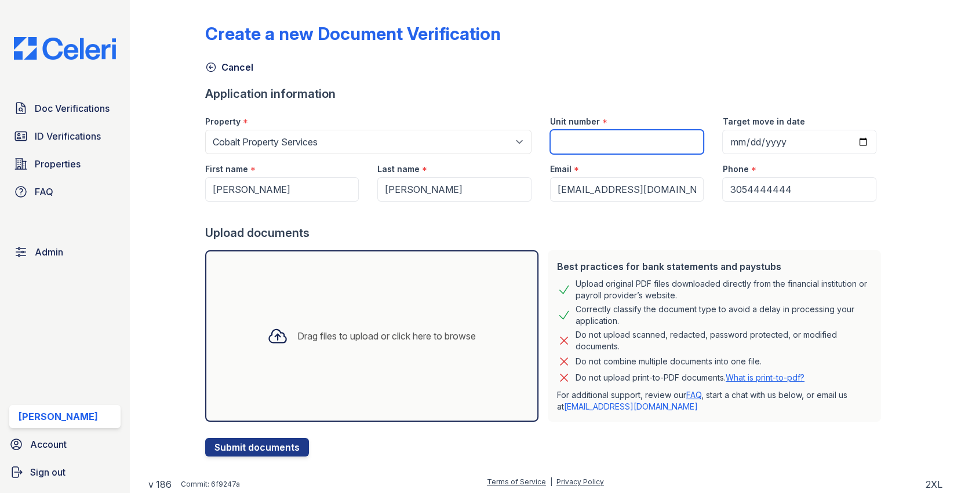
click at [649, 133] on input "Unit number" at bounding box center [627, 142] width 154 height 24
paste input "1115 Ponce De Leon Ave Ne #6"
type input "1115 Ponce De Leon Ave Ne #6"
click at [397, 294] on div "Drag files to upload or click here to browse" at bounding box center [371, 335] width 333 height 171
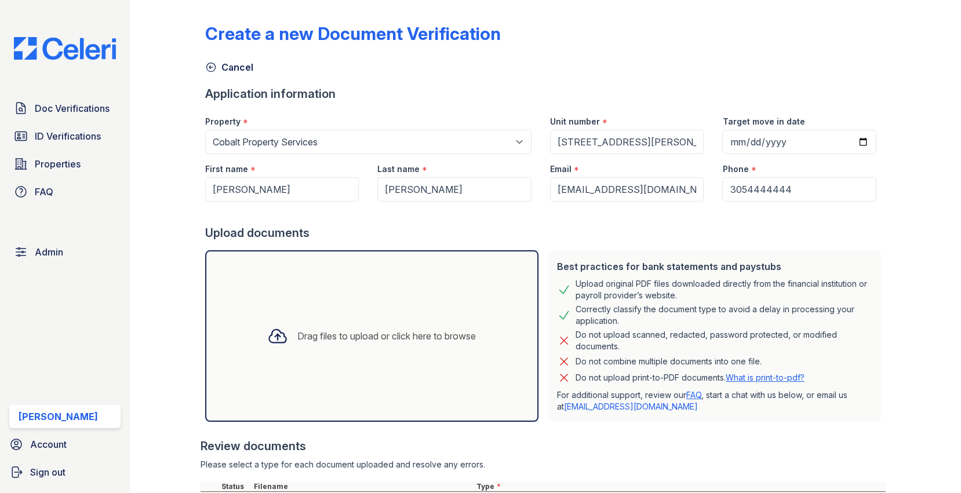
scroll to position [163, 0]
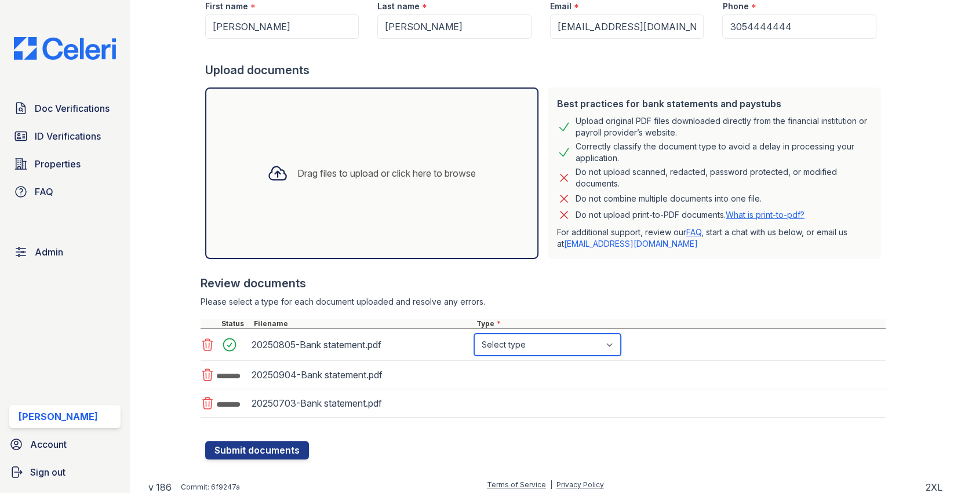
click at [501, 342] on select "Select type Paystub Bank Statement Offer Letter Tax Documents Benefit Award Let…" at bounding box center [547, 345] width 147 height 22
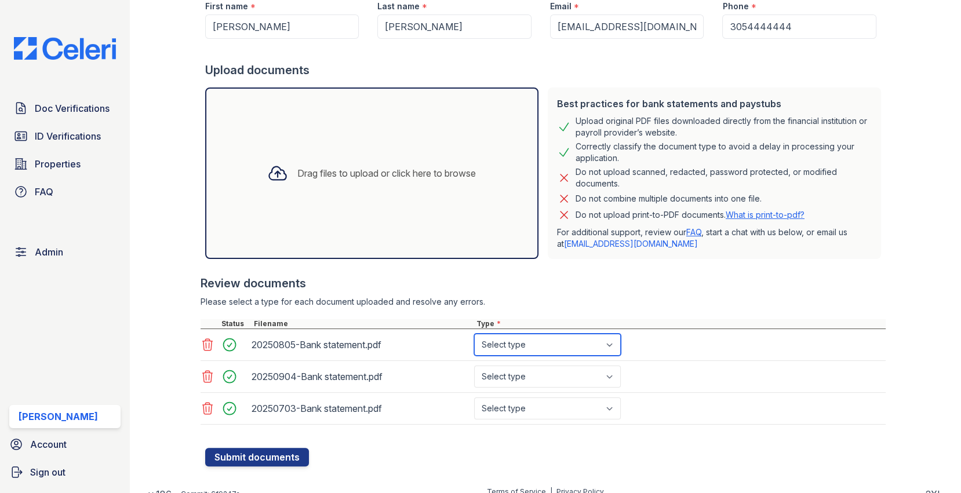
select select "other"
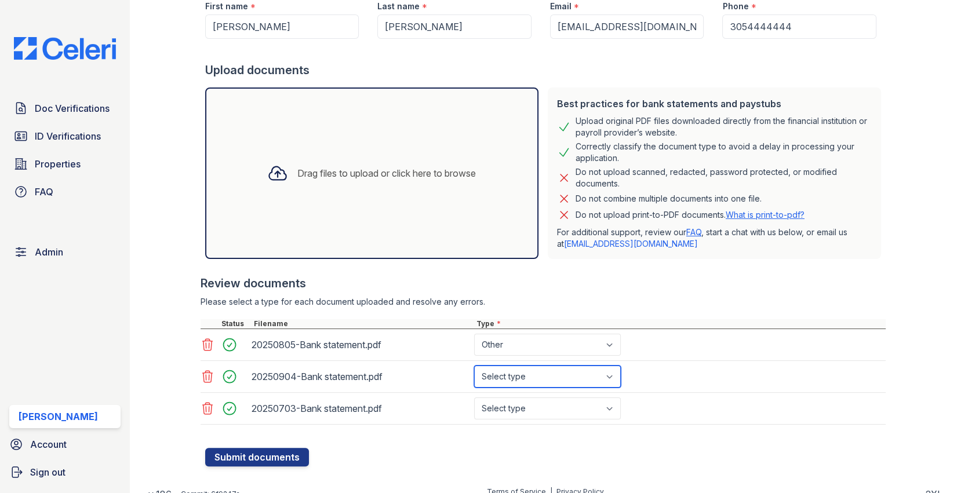
click at [510, 370] on select "Select type Paystub Bank Statement Offer Letter Tax Documents Benefit Award Let…" at bounding box center [547, 377] width 147 height 22
select select "other"
click at [519, 409] on select "Select type Paystub Bank Statement Offer Letter Tax Documents Benefit Award Let…" at bounding box center [547, 408] width 147 height 22
select select "other"
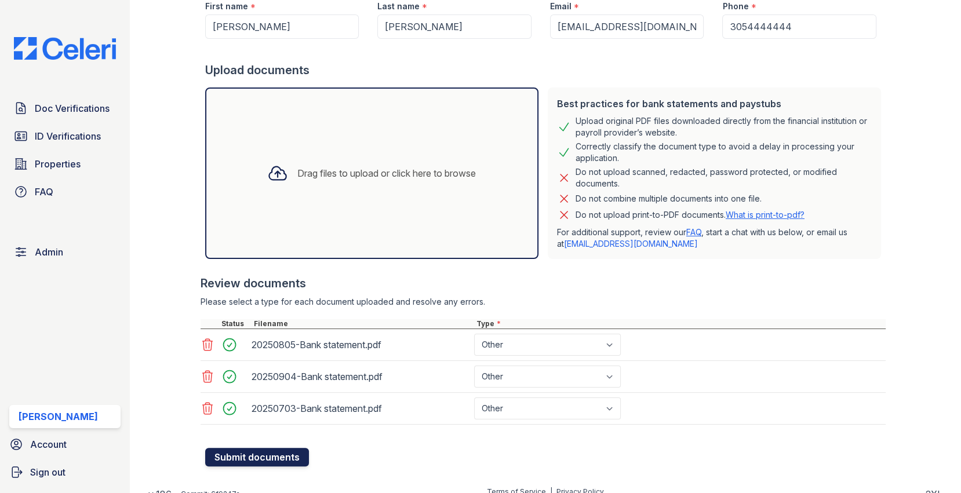
click at [301, 452] on button "Submit documents" at bounding box center [257, 457] width 104 height 19
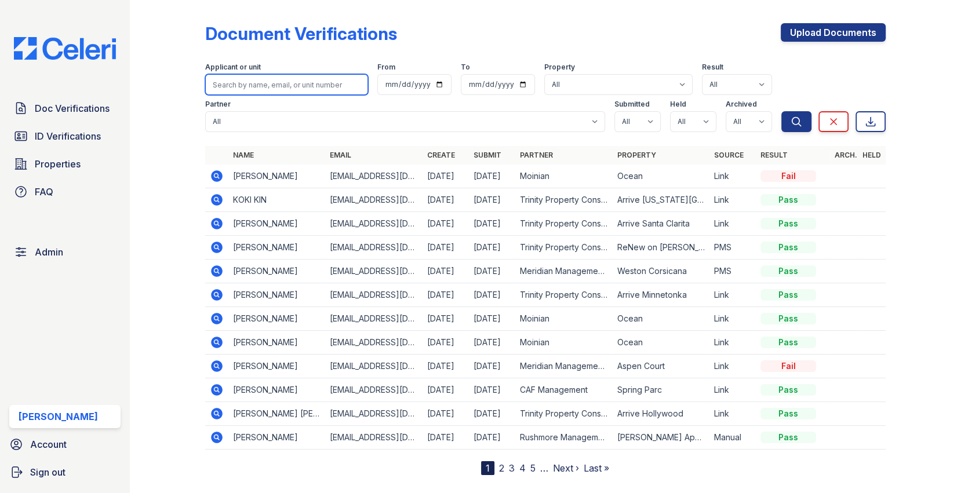
click at [328, 79] on input "search" at bounding box center [286, 84] width 163 height 21
type input "cam"
click at [781, 111] on button "Search" at bounding box center [796, 121] width 30 height 21
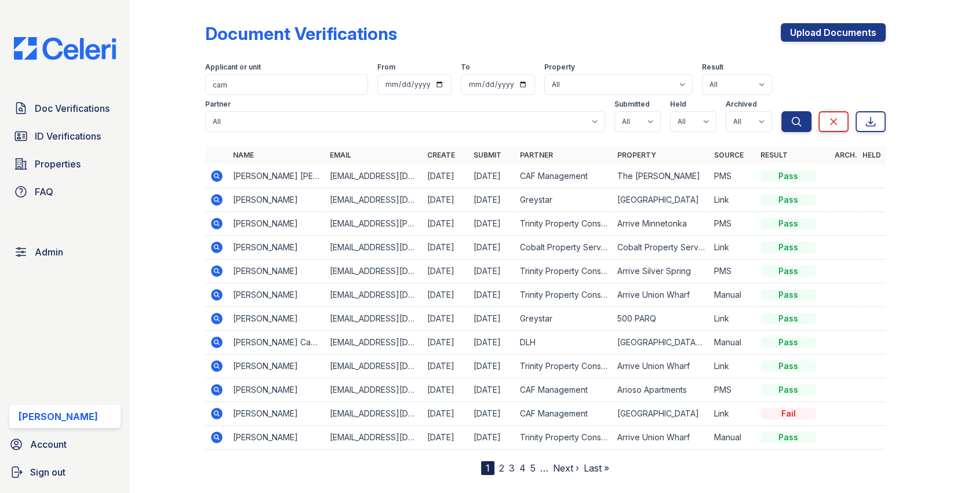
click at [216, 247] on icon at bounding box center [215, 246] width 3 height 3
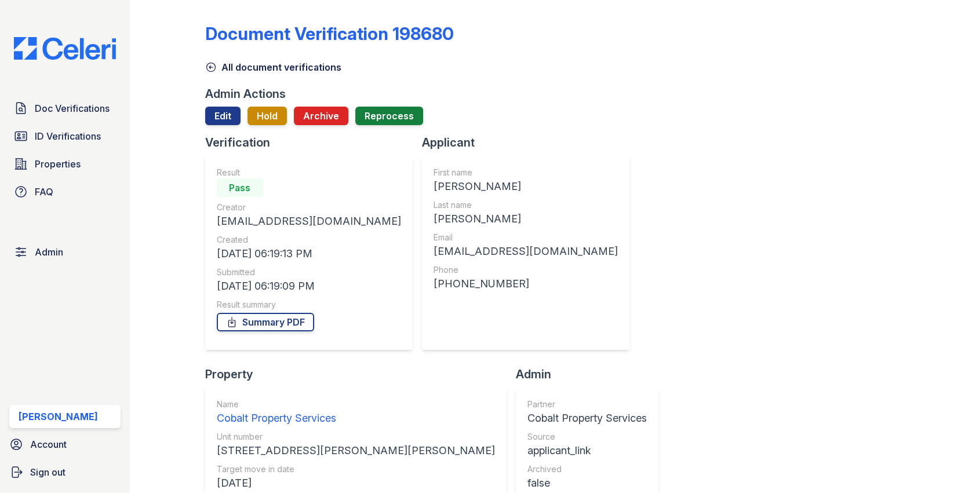
click at [495, 443] on div "[STREET_ADDRESS][PERSON_NAME][PERSON_NAME]" at bounding box center [356, 451] width 278 height 16
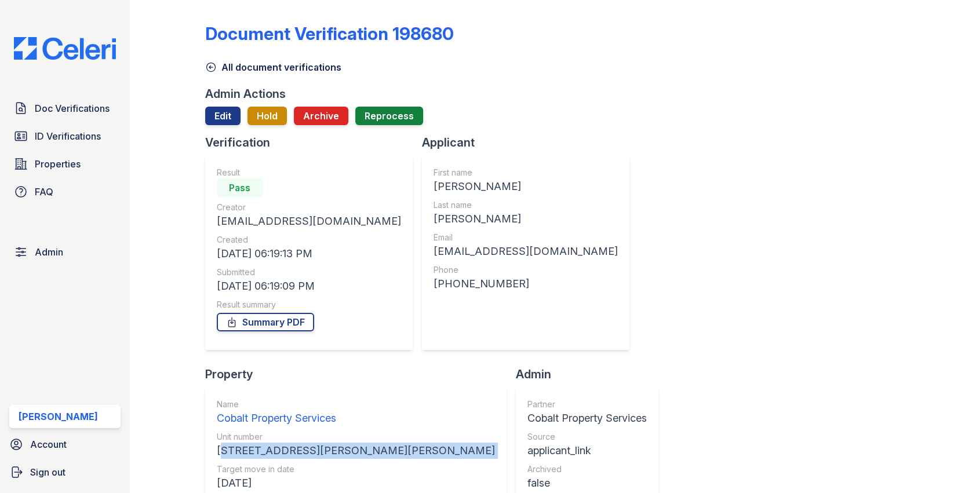
click at [495, 443] on div "[STREET_ADDRESS][PERSON_NAME][PERSON_NAME]" at bounding box center [356, 451] width 278 height 16
copy div "[STREET_ADDRESS][PERSON_NAME][PERSON_NAME]"
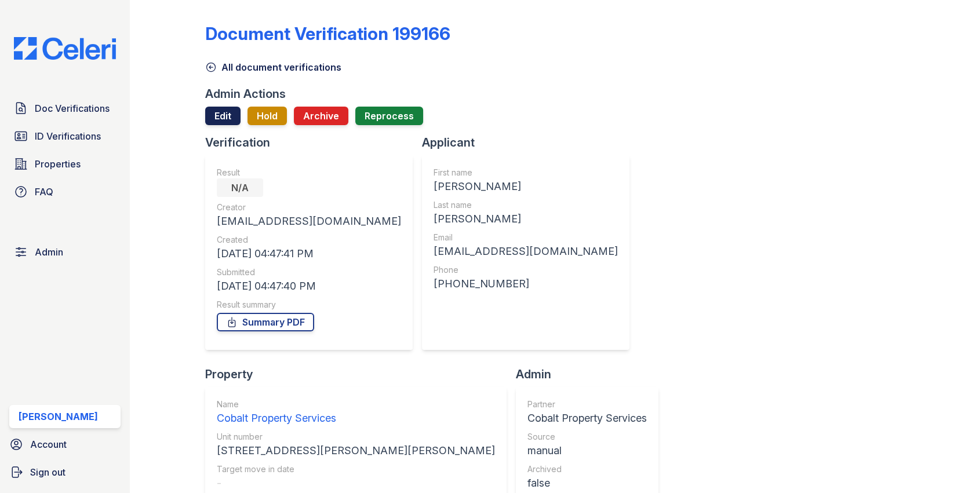
click at [211, 113] on link "Edit" at bounding box center [222, 116] width 35 height 19
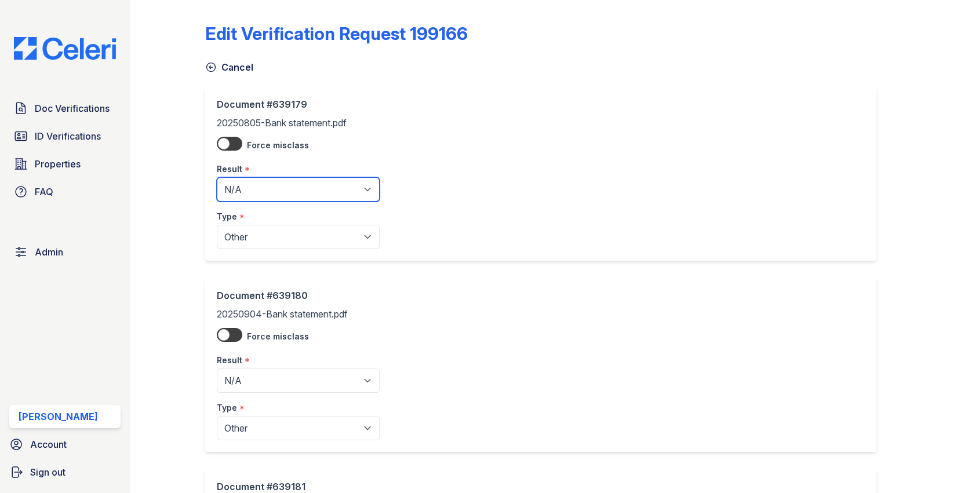
click at [244, 179] on select "Pending Sent Started Processing Pass Fail Caution Error N/A" at bounding box center [298, 189] width 163 height 24
select select "pass"
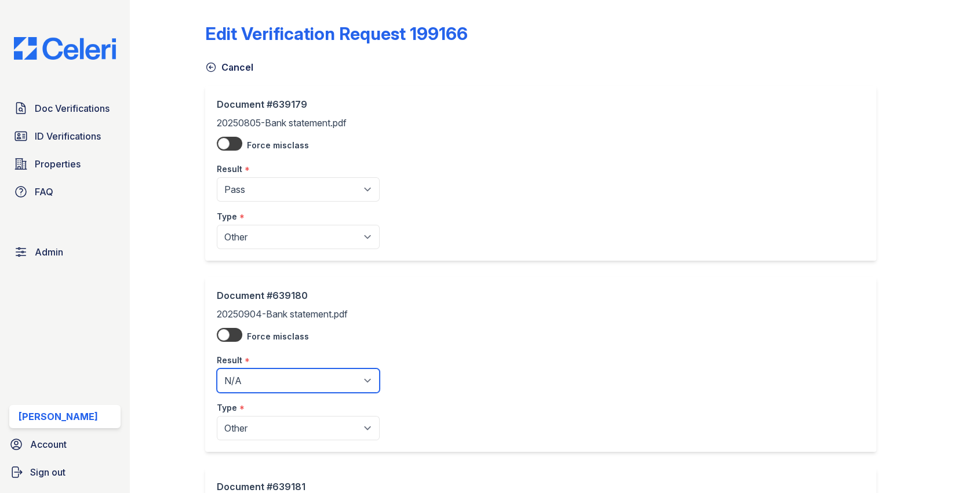
click at [269, 376] on select "Pending Sent Started Processing Pass Fail Caution Error N/A" at bounding box center [298, 380] width 163 height 24
select select "pass"
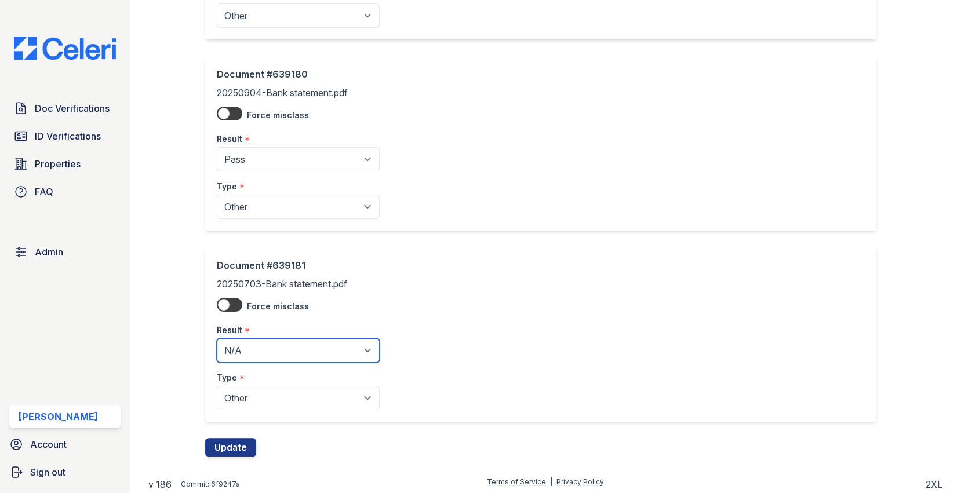
click at [275, 344] on select "Pending Sent Started Processing Pass Fail Caution Error N/A" at bounding box center [298, 350] width 163 height 24
select select "pass"
click at [236, 444] on button "Update" at bounding box center [230, 447] width 51 height 19
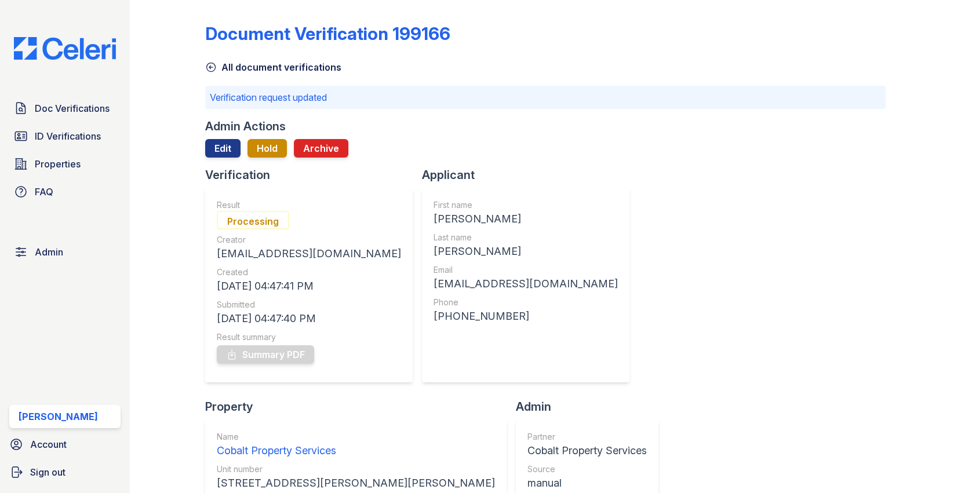
click at [121, 108] on div "Doc Verifications ID Verifications Properties FAQ" at bounding box center [65, 150] width 121 height 107
click at [103, 110] on span "Doc Verifications" at bounding box center [72, 108] width 75 height 14
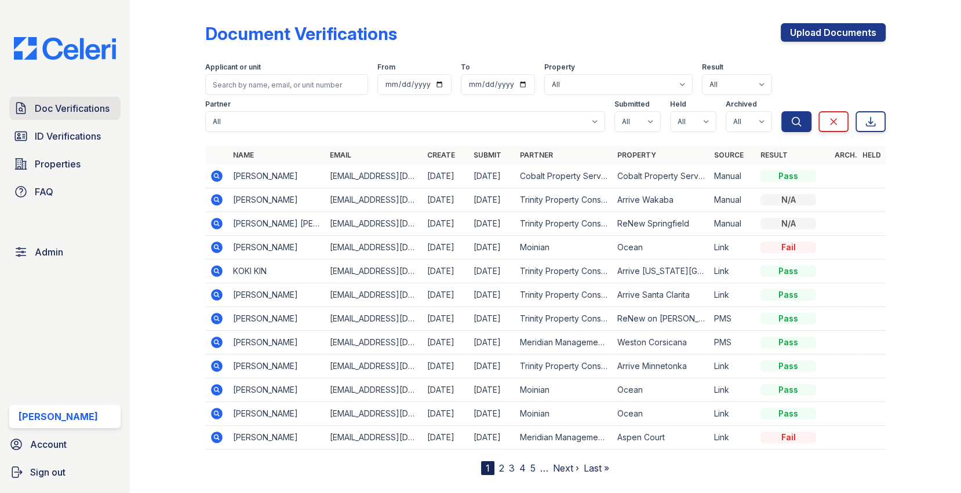
click at [75, 99] on link "Doc Verifications" at bounding box center [64, 108] width 111 height 23
click at [113, 110] on link "Doc Verifications" at bounding box center [64, 108] width 111 height 23
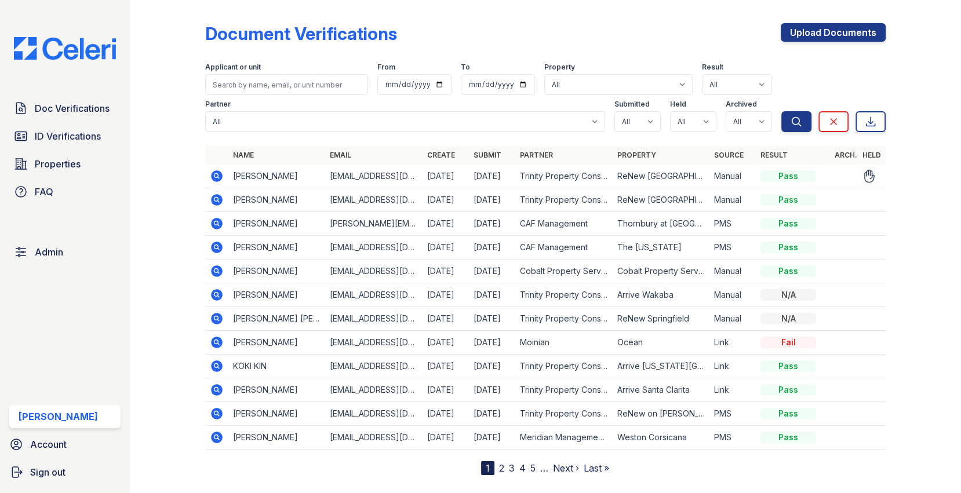
click at [224, 177] on td at bounding box center [216, 177] width 23 height 24
click at [217, 177] on icon at bounding box center [217, 176] width 14 height 14
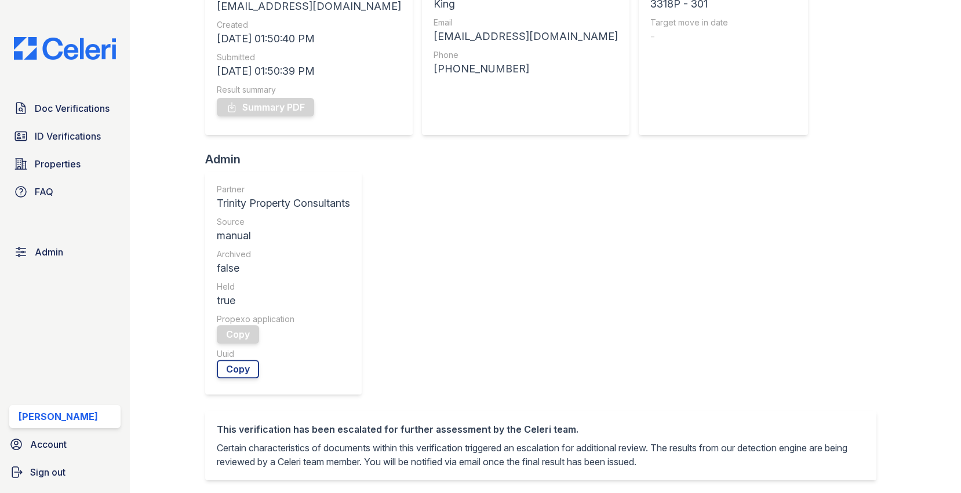
scroll to position [310, 0]
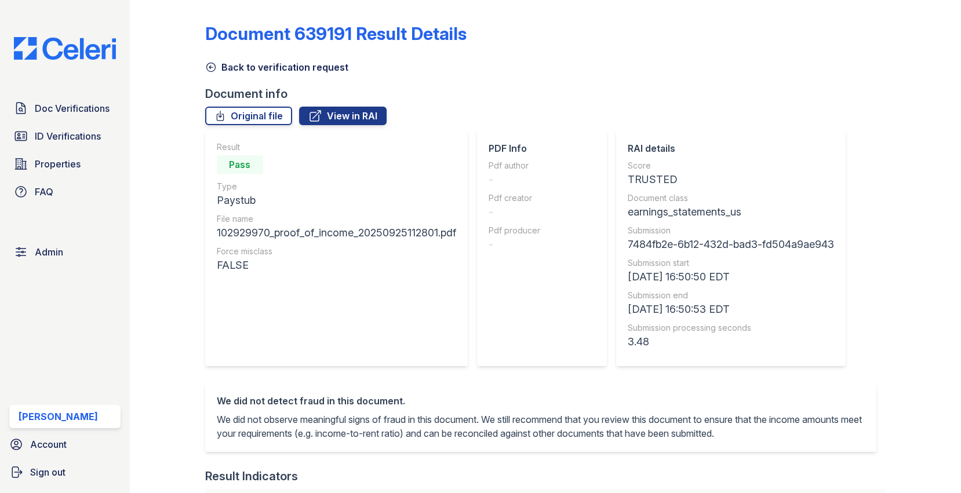
scroll to position [574, 0]
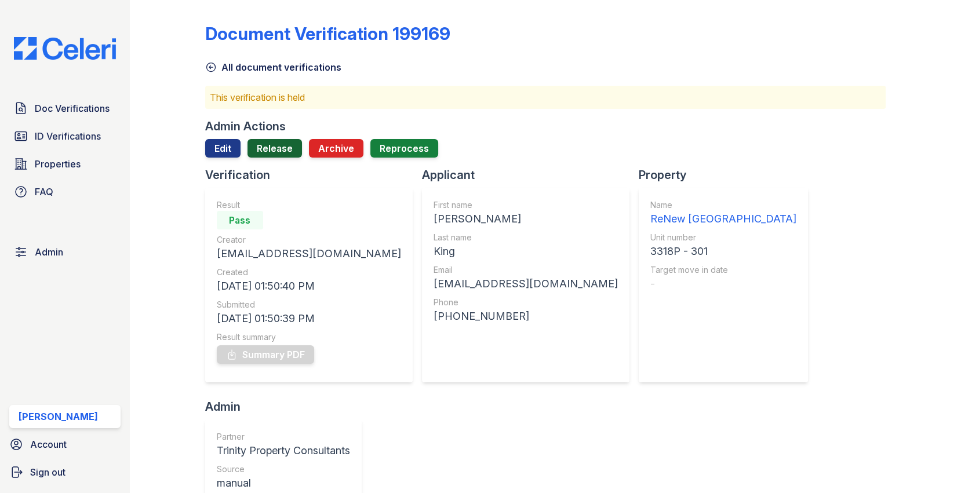
click at [294, 143] on link "Release" at bounding box center [274, 148] width 54 height 19
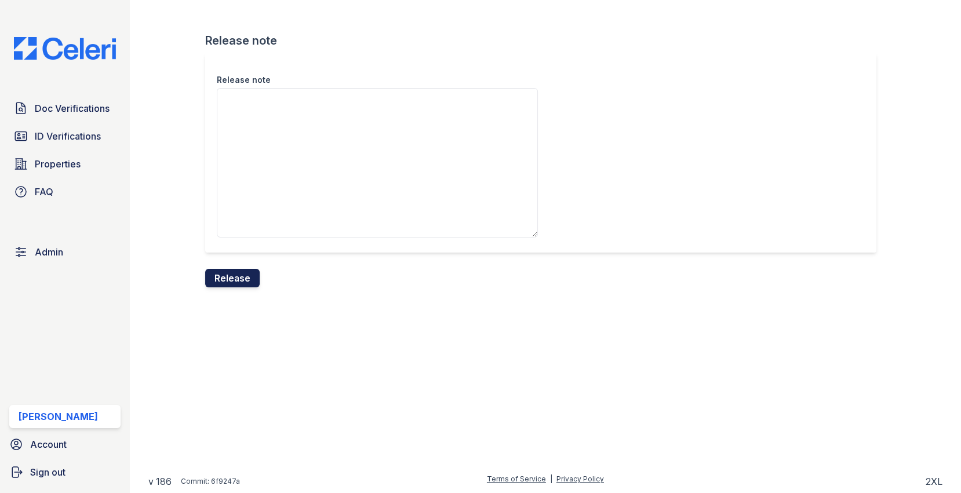
click at [244, 271] on button "Release" at bounding box center [232, 278] width 54 height 19
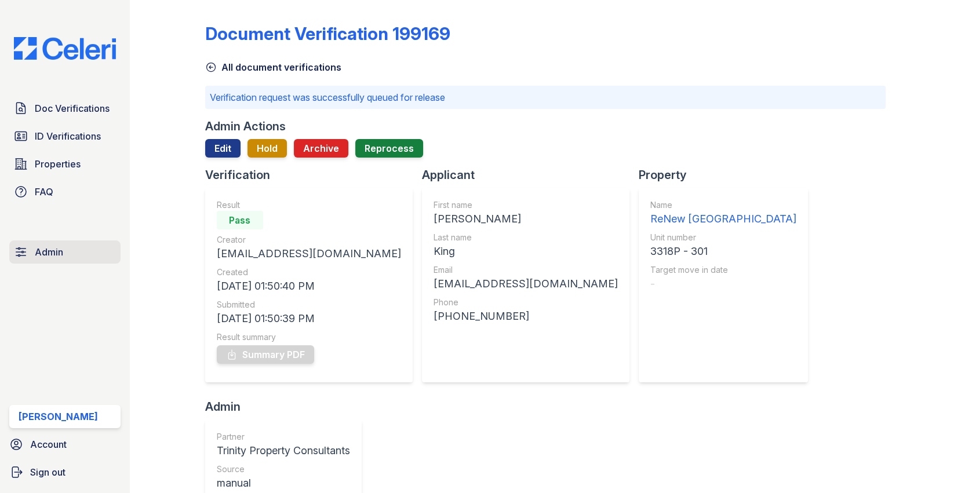
click at [63, 243] on link "Admin" at bounding box center [64, 251] width 111 height 23
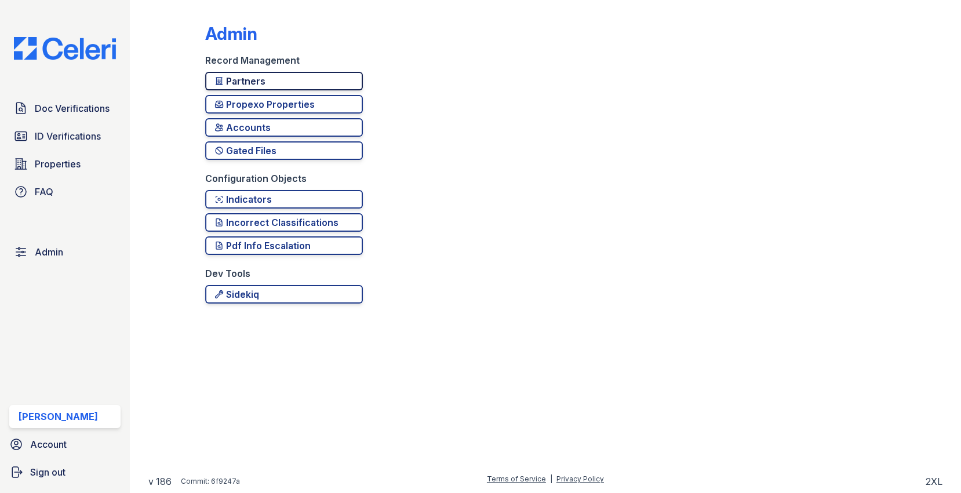
click at [295, 73] on link "Partners" at bounding box center [284, 81] width 158 height 19
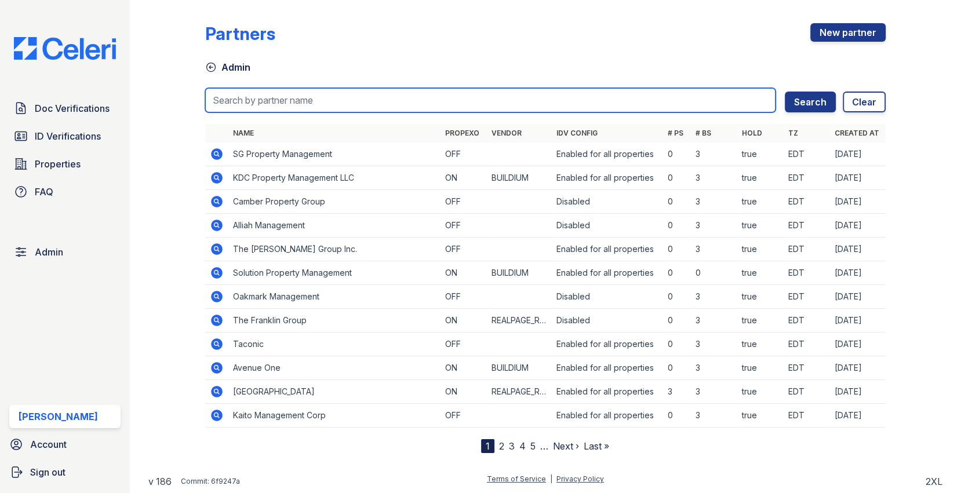
click at [289, 96] on input "search" at bounding box center [490, 100] width 571 height 24
type input "lanto"
click at [784, 92] on button "Search" at bounding box center [809, 102] width 51 height 21
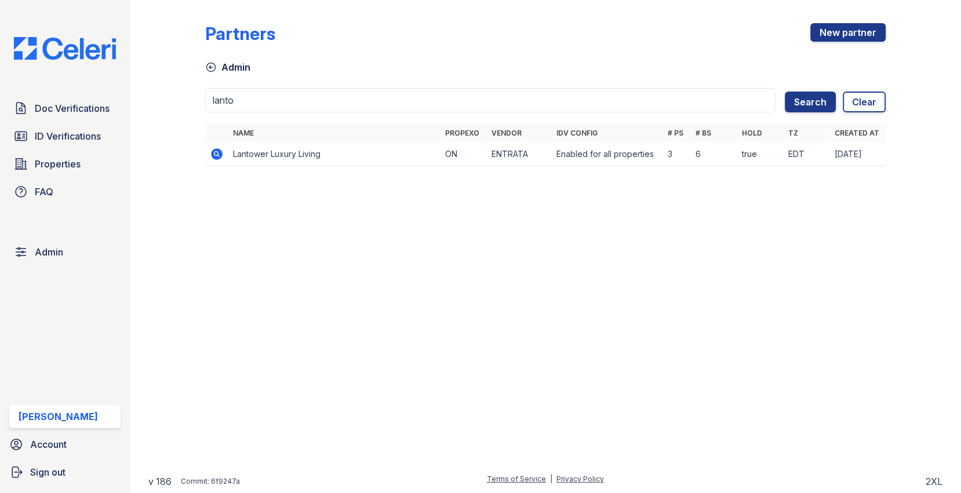
click at [220, 155] on icon at bounding box center [217, 154] width 12 height 12
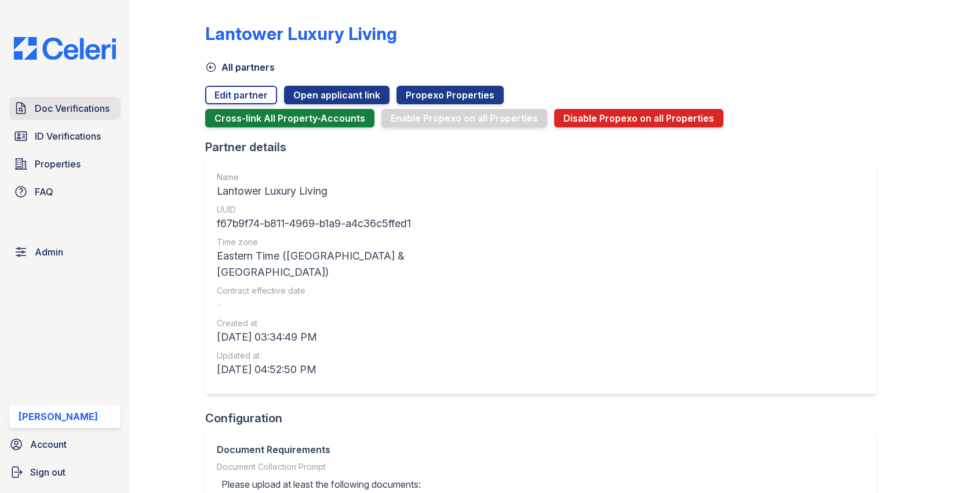
click at [72, 109] on span "Doc Verifications" at bounding box center [72, 108] width 75 height 14
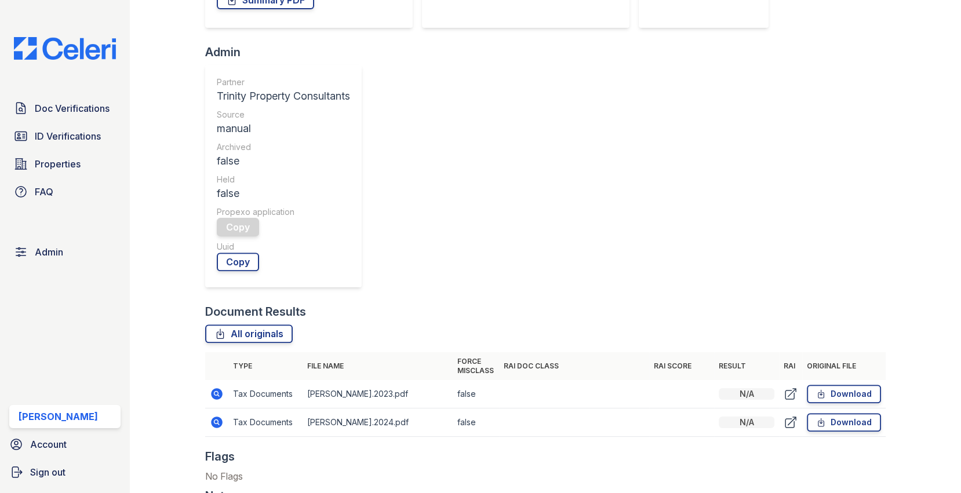
scroll to position [343, 0]
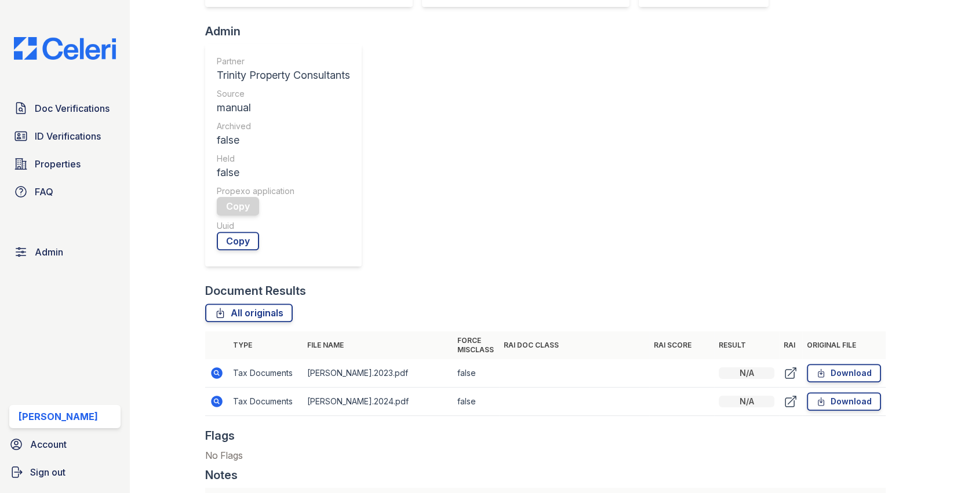
click at [222, 366] on icon at bounding box center [217, 373] width 14 height 14
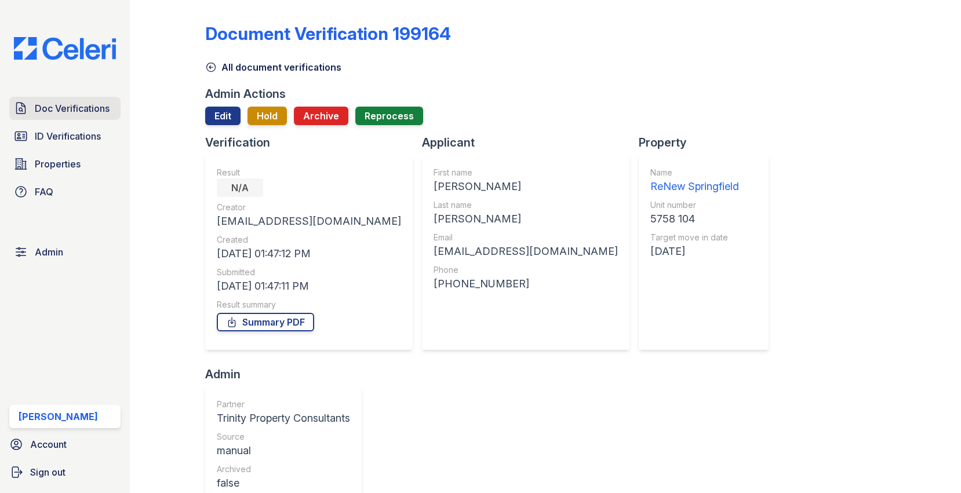
click at [96, 107] on span "Doc Verifications" at bounding box center [72, 108] width 75 height 14
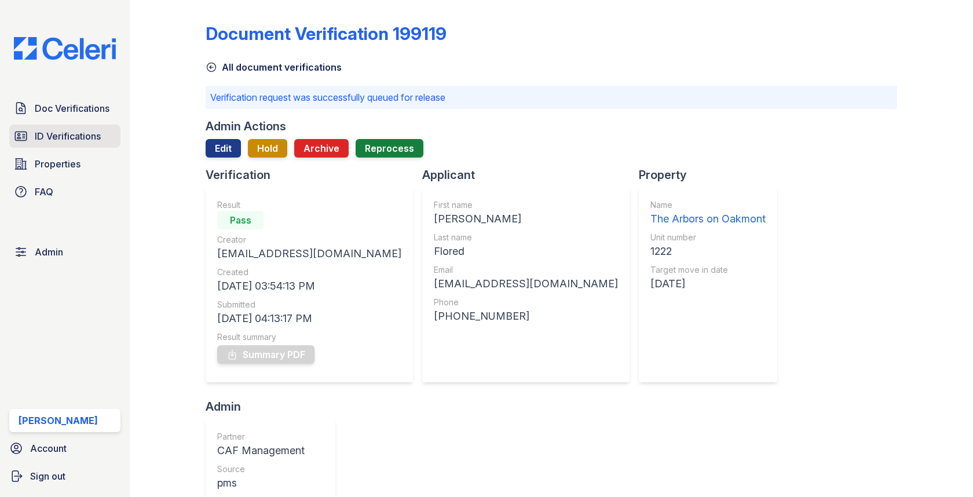
click at [120, 125] on link "ID Verifications" at bounding box center [64, 136] width 111 height 23
click at [102, 110] on span "Doc Verifications" at bounding box center [72, 108] width 75 height 14
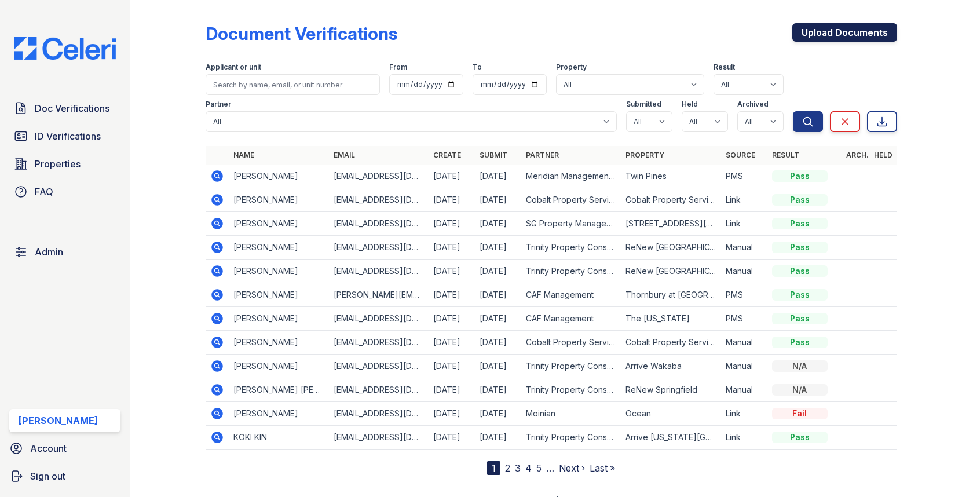
click at [859, 37] on link "Upload Documents" at bounding box center [845, 32] width 105 height 19
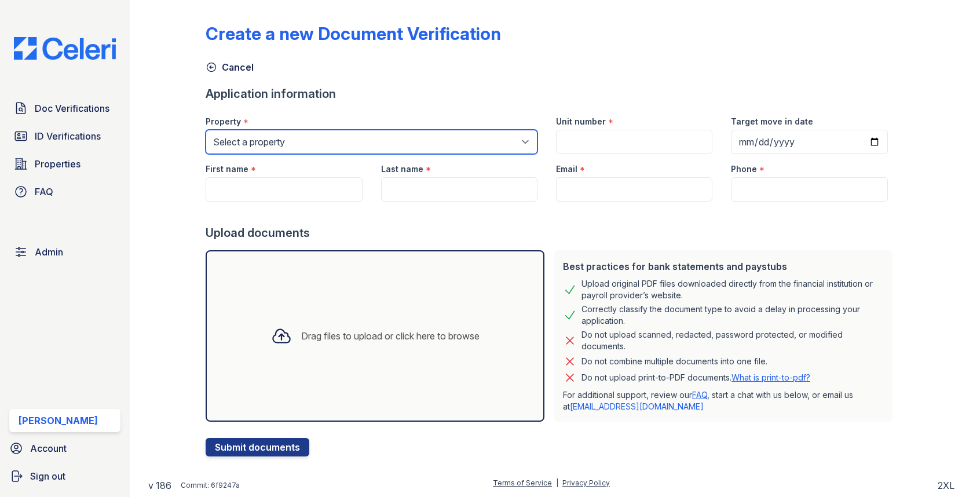
click at [348, 130] on select "Select a property 0000 Kinney Avenue 09 Cape Coral 10006 North Glowing Forge Co…" at bounding box center [372, 142] width 332 height 24
select select "1784"
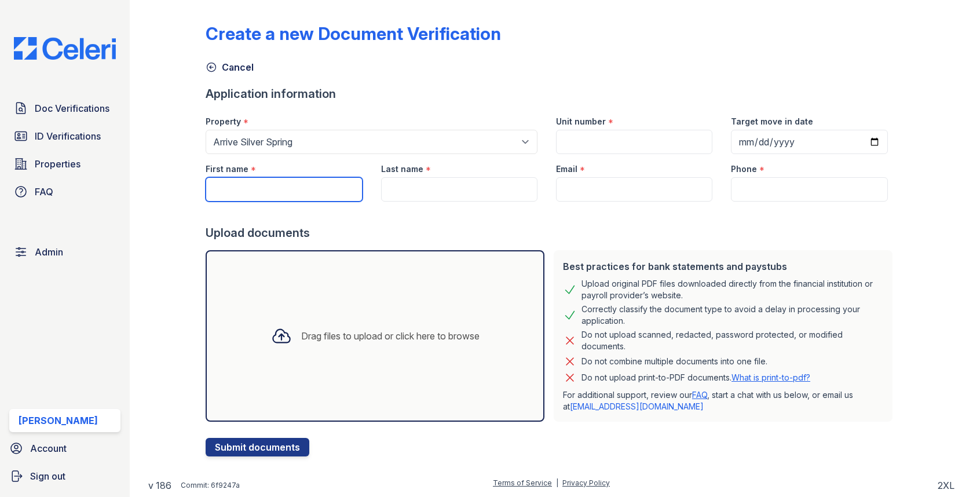
click at [240, 182] on input "First name" at bounding box center [284, 189] width 156 height 24
paste input "CASEY QIAN"
click at [250, 188] on input "CASEY QIAN" at bounding box center [284, 189] width 156 height 24
type input "CASEY"
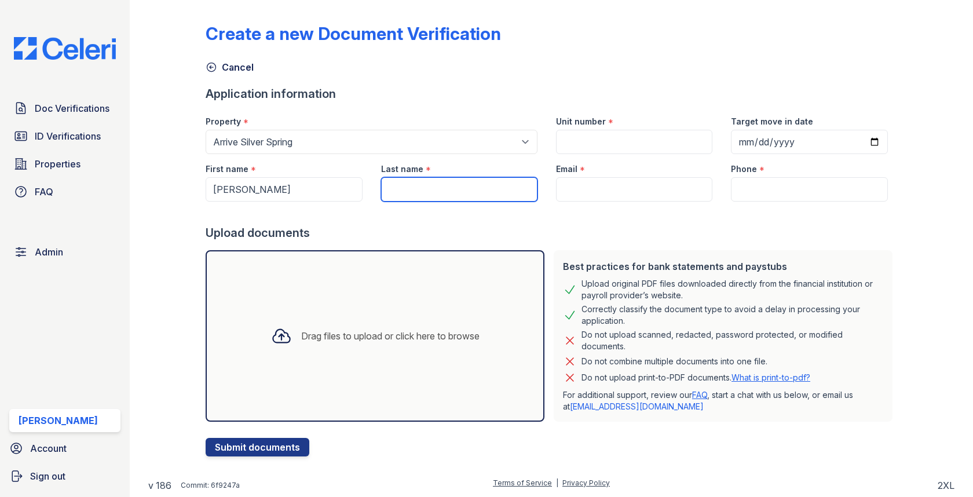
paste input "QIAN"
type input "QIAN"
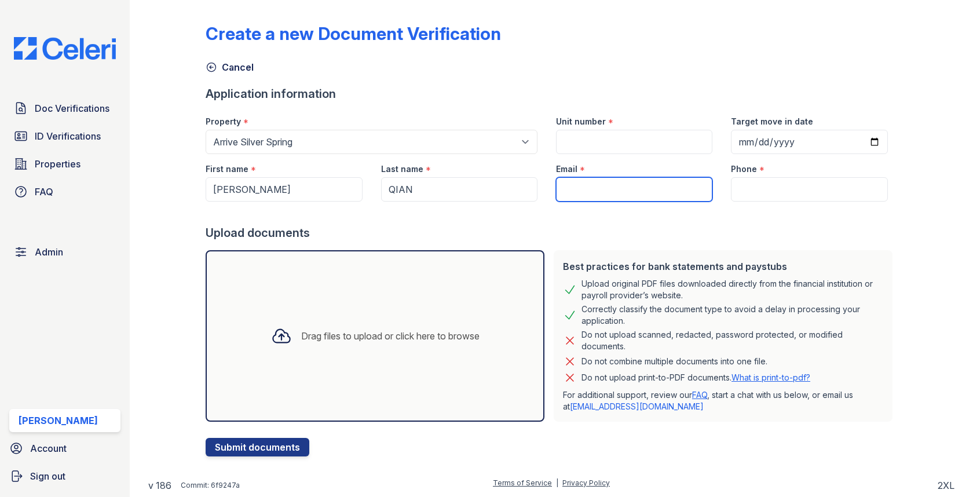
click at [630, 199] on input "Email" at bounding box center [634, 189] width 156 height 24
paste input "[EMAIL_ADDRESS][DOMAIN_NAME]"
type input "[EMAIL_ADDRESS][DOMAIN_NAME]"
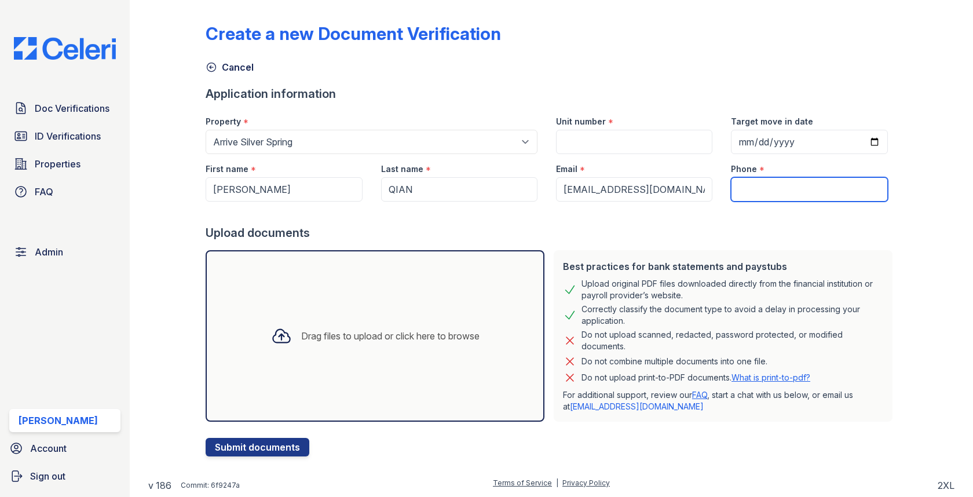
click at [767, 192] on input "Phone" at bounding box center [809, 189] width 156 height 24
type input "30544"
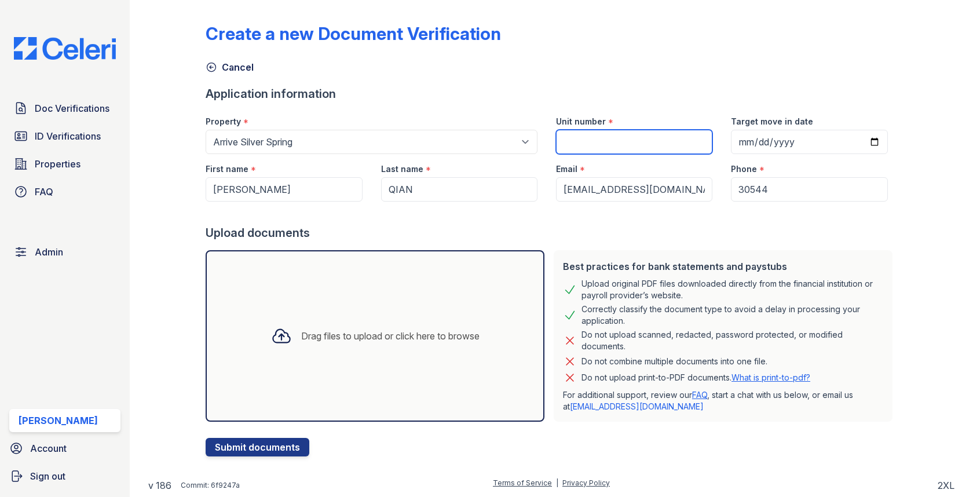
click at [622, 138] on input "Unit number" at bounding box center [634, 142] width 156 height 24
paste input "1231"
type input "1231"
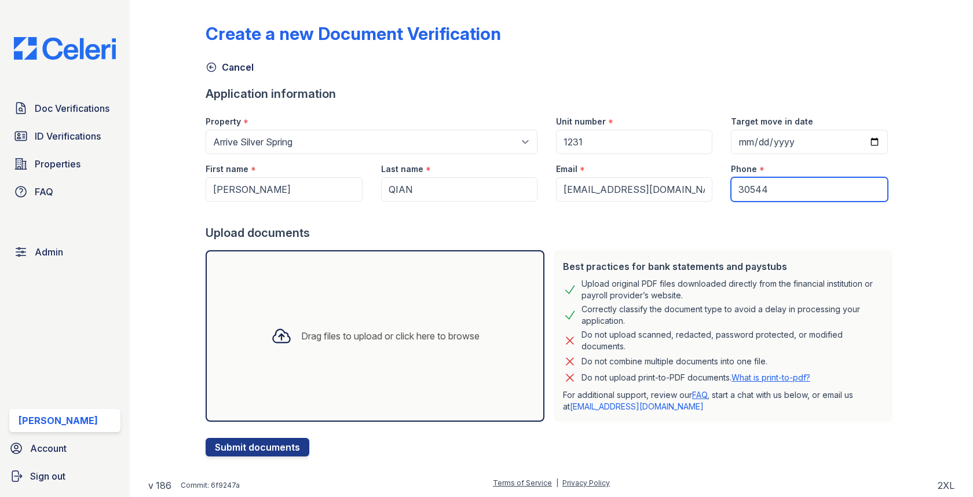
click at [777, 184] on input "30544" at bounding box center [809, 189] width 156 height 24
paste input "9179721801"
type input "9179721801"
click at [459, 271] on div "Drag files to upload or click here to browse" at bounding box center [375, 335] width 339 height 171
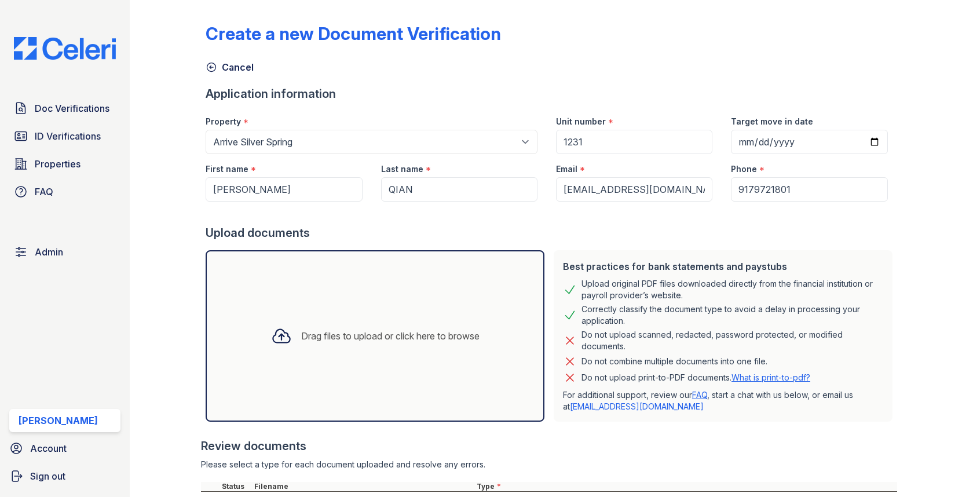
scroll to position [159, 0]
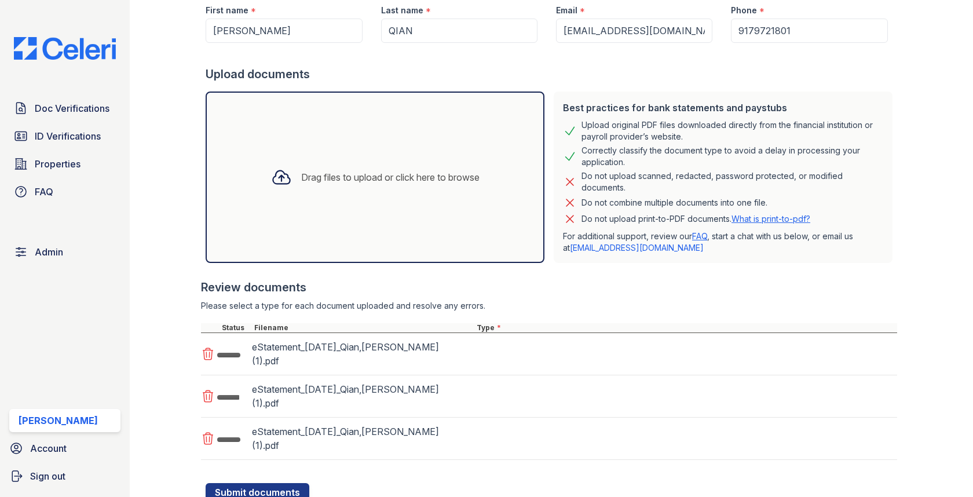
click at [512, 348] on div "eStatement_[DATE]_Qian,[PERSON_NAME] (1).pdf" at bounding box center [549, 354] width 696 height 42
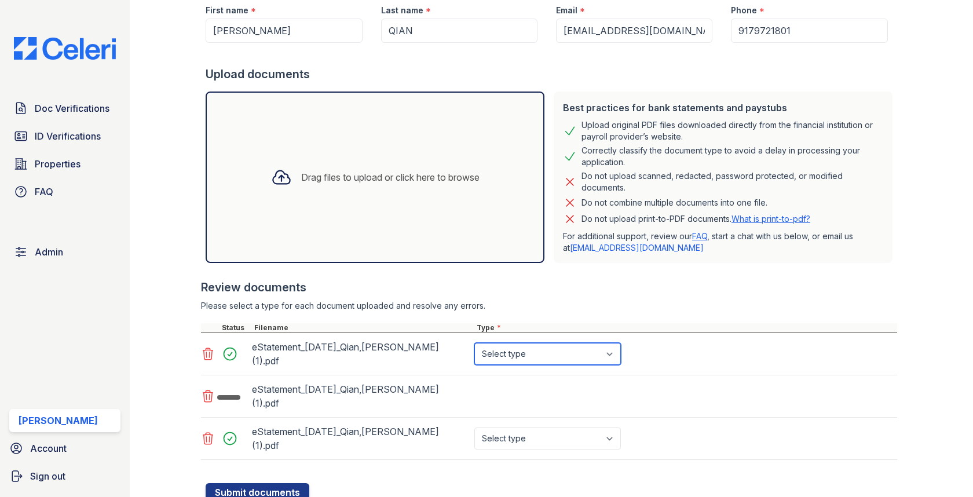
click at [505, 352] on select "Select type Paystub Bank Statement Offer Letter Tax Documents Benefit Award Let…" at bounding box center [548, 354] width 147 height 22
select select "bank_statement"
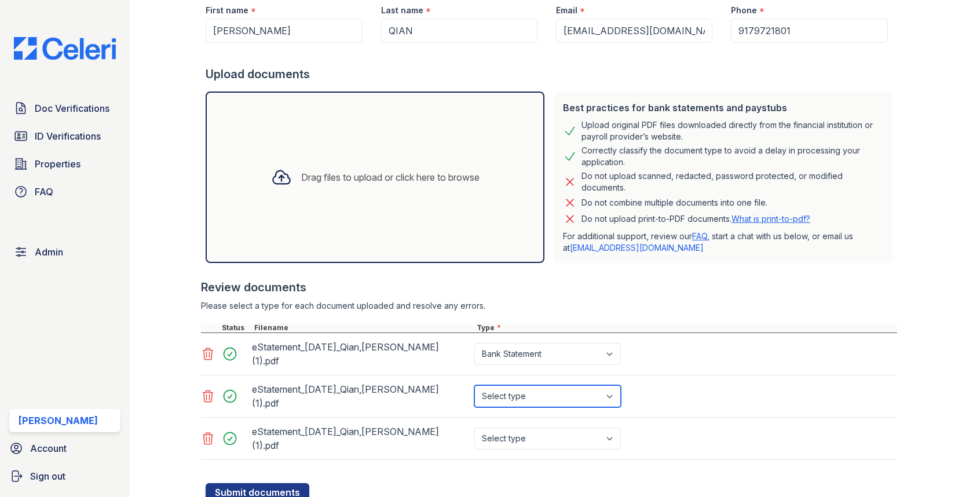
click at [510, 385] on select "Select type Paystub Bank Statement Offer Letter Tax Documents Benefit Award Let…" at bounding box center [548, 396] width 147 height 22
select select "bank_statement"
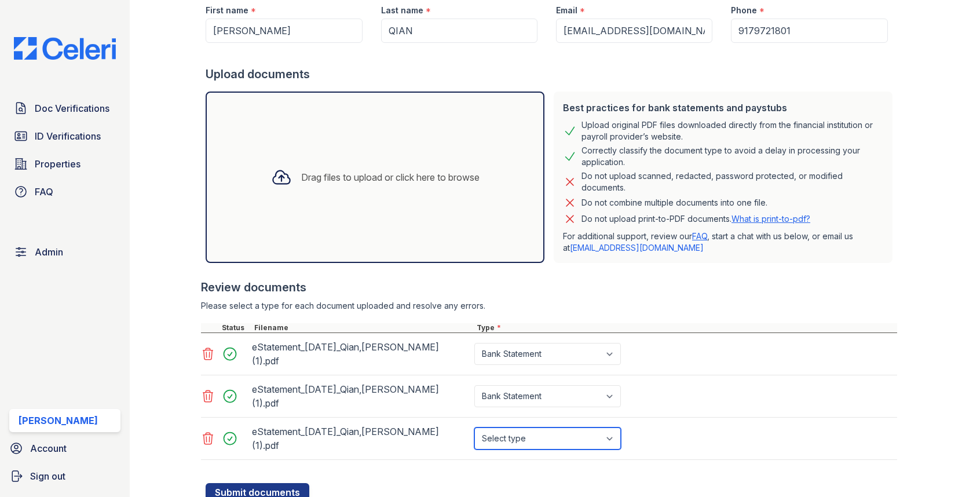
click at [513, 428] on select "Select type Paystub Bank Statement Offer Letter Tax Documents Benefit Award Let…" at bounding box center [548, 439] width 147 height 22
select select "bank_statement"
click at [309, 464] on form "Application information Property * Select a property 0000 Kinney Avenue 09 Cape…" at bounding box center [551, 214] width 691 height 575
click at [291, 483] on button "Submit documents" at bounding box center [258, 492] width 104 height 19
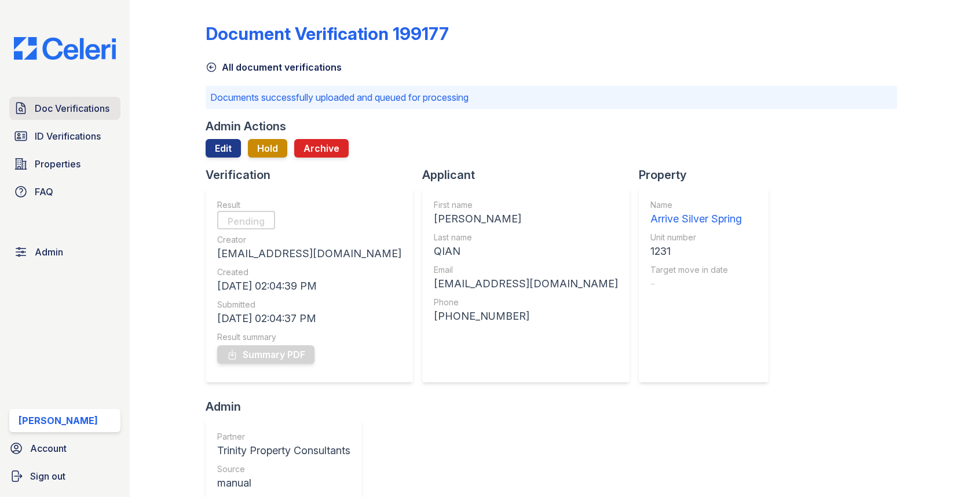
click at [83, 100] on link "Doc Verifications" at bounding box center [64, 108] width 111 height 23
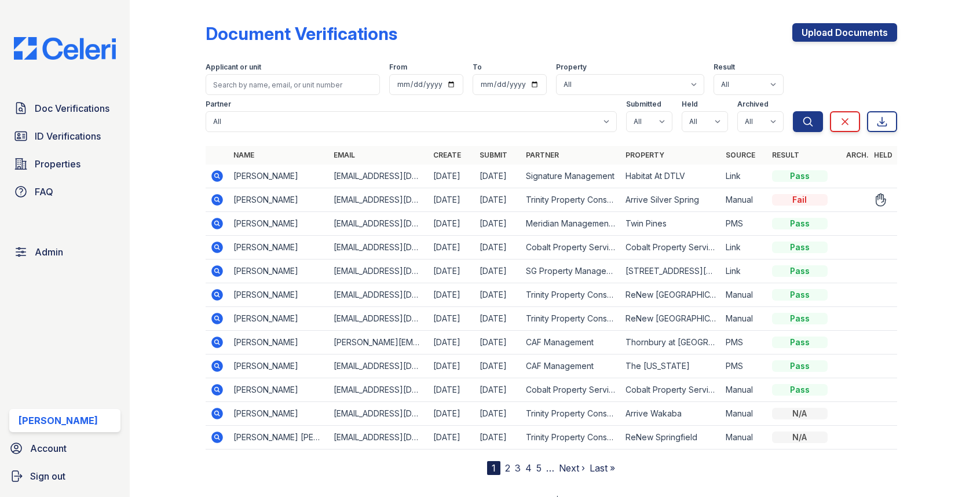
click at [220, 194] on icon at bounding box center [217, 200] width 14 height 14
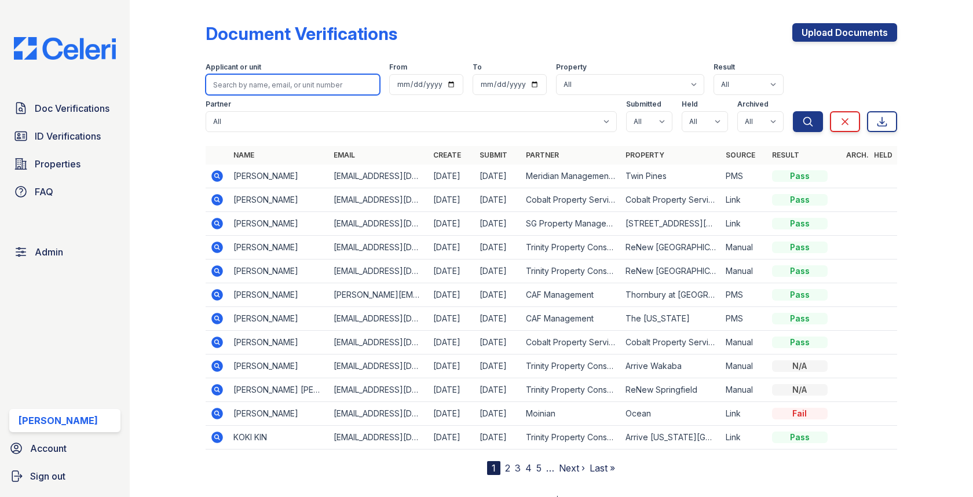
click at [279, 74] on input "search" at bounding box center [293, 84] width 174 height 21
type input "[PERSON_NAME]"
click at [793, 111] on button "Search" at bounding box center [808, 121] width 30 height 21
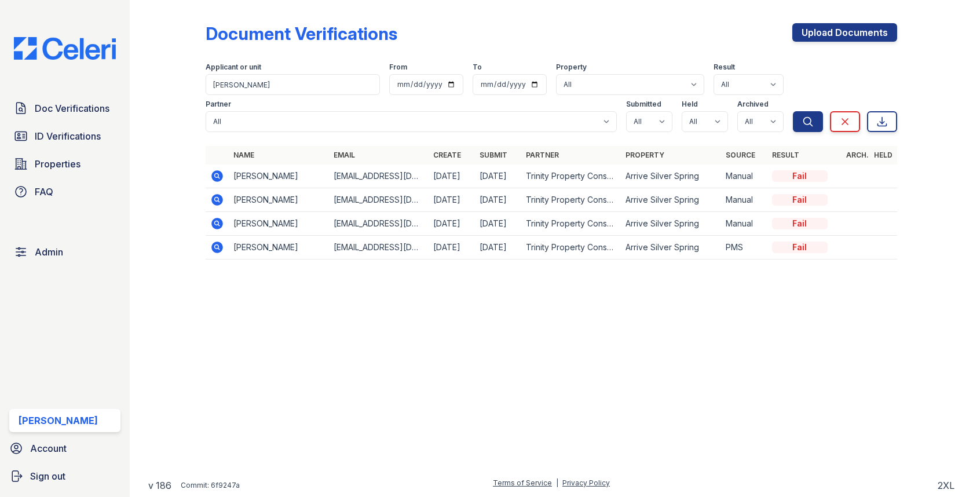
click at [221, 202] on icon at bounding box center [218, 200] width 12 height 12
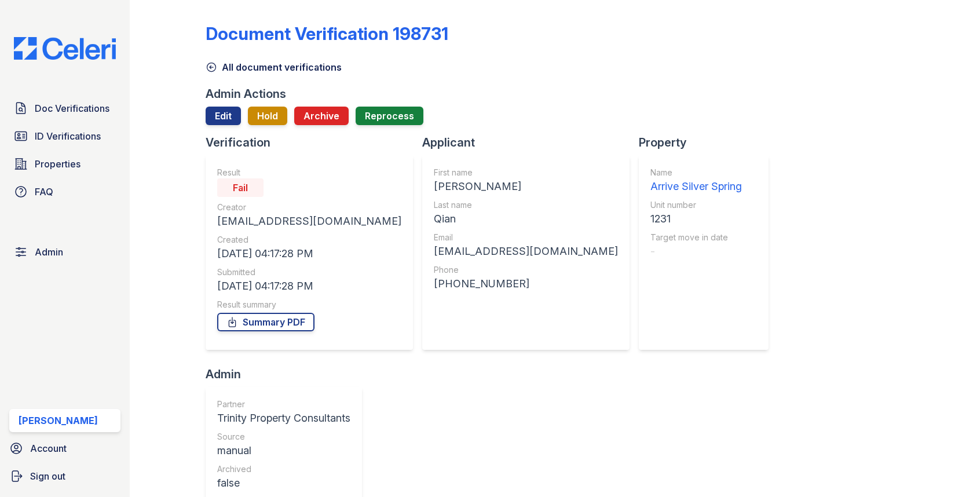
click at [651, 218] on div "1231" at bounding box center [697, 219] width 92 height 16
copy div "1231"
click at [434, 286] on div "+19179721801" at bounding box center [526, 284] width 184 height 16
drag, startPoint x: 371, startPoint y: 283, endPoint x: 465, endPoint y: 275, distance: 94.3
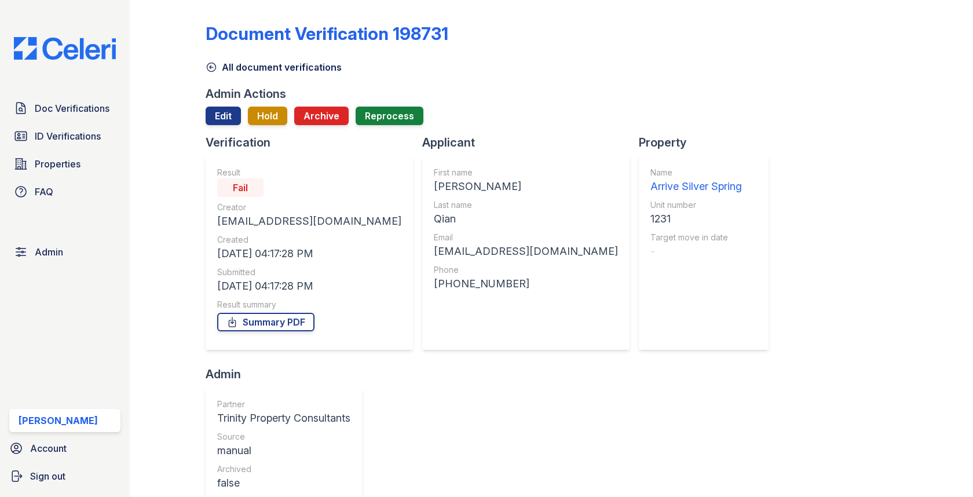
click at [465, 275] on div "Phone +19179721801" at bounding box center [526, 278] width 184 height 28
copy div "+1"
click at [434, 287] on div "[PHONE_NUMBER]" at bounding box center [526, 284] width 184 height 16
drag, startPoint x: 371, startPoint y: 285, endPoint x: 428, endPoint y: 284, distance: 57.4
click at [434, 284] on div "+19179721801" at bounding box center [526, 284] width 184 height 16
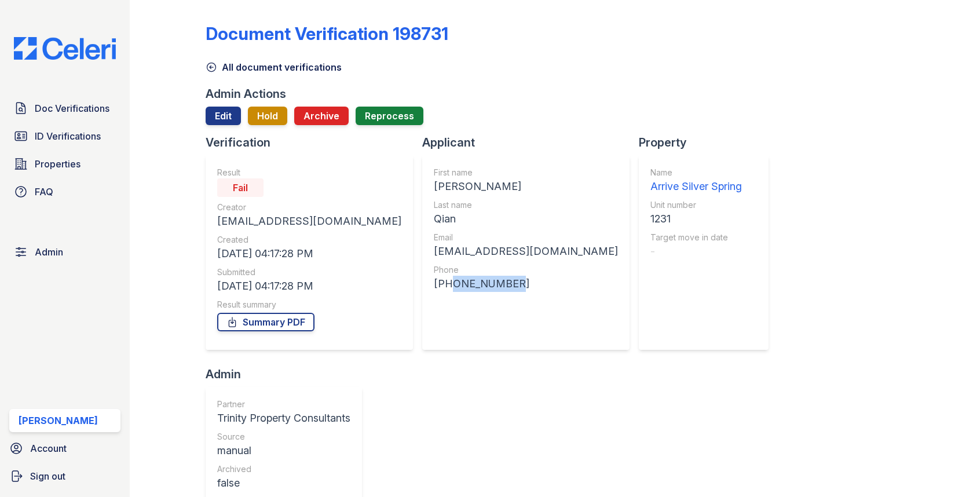
copy div "9179721801"
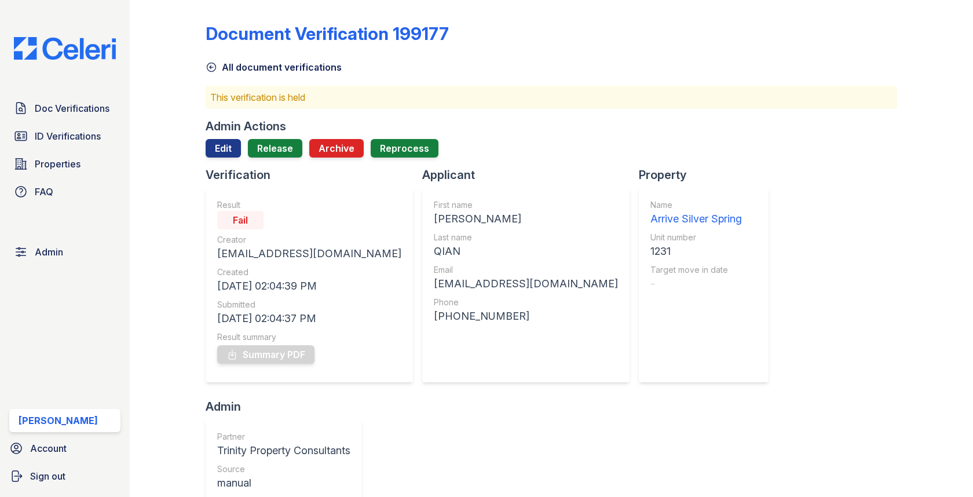
scroll to position [444, 0]
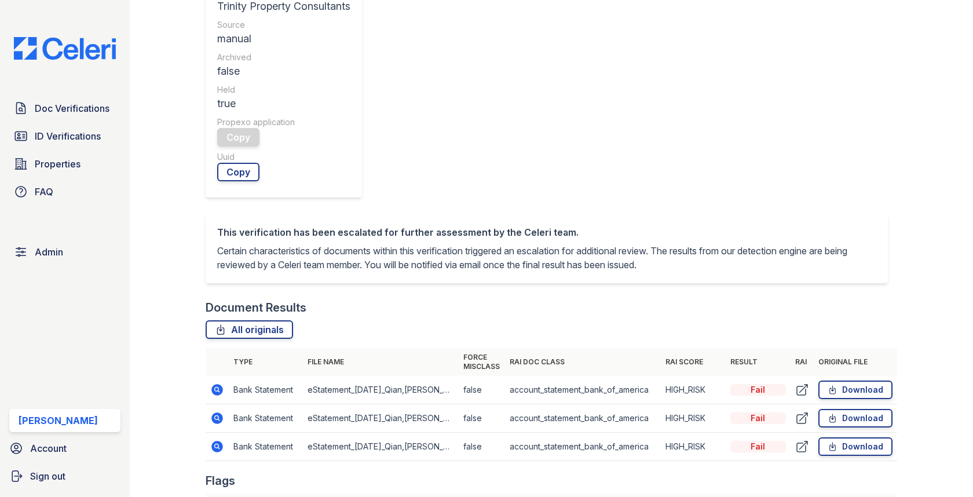
click at [213, 413] on icon at bounding box center [218, 419] width 12 height 12
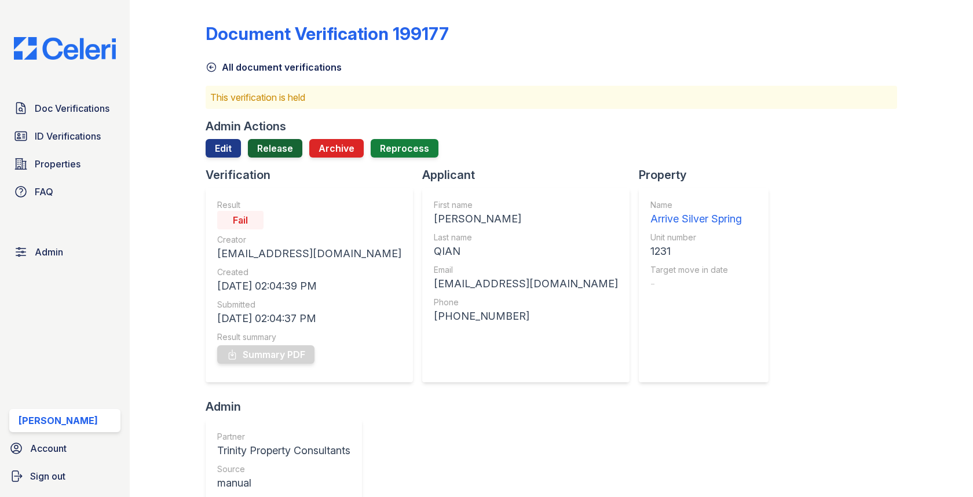
click at [271, 147] on link "Release" at bounding box center [275, 148] width 54 height 19
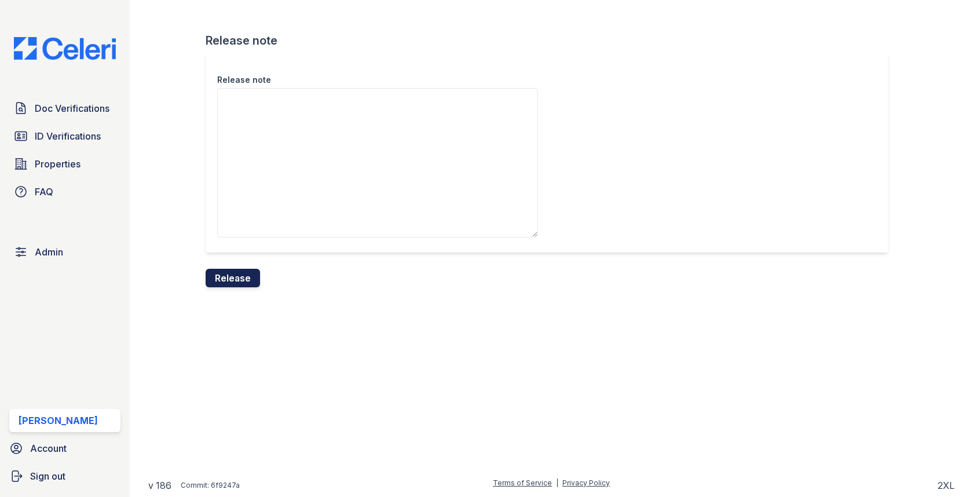
click at [227, 281] on button "Release" at bounding box center [233, 278] width 54 height 19
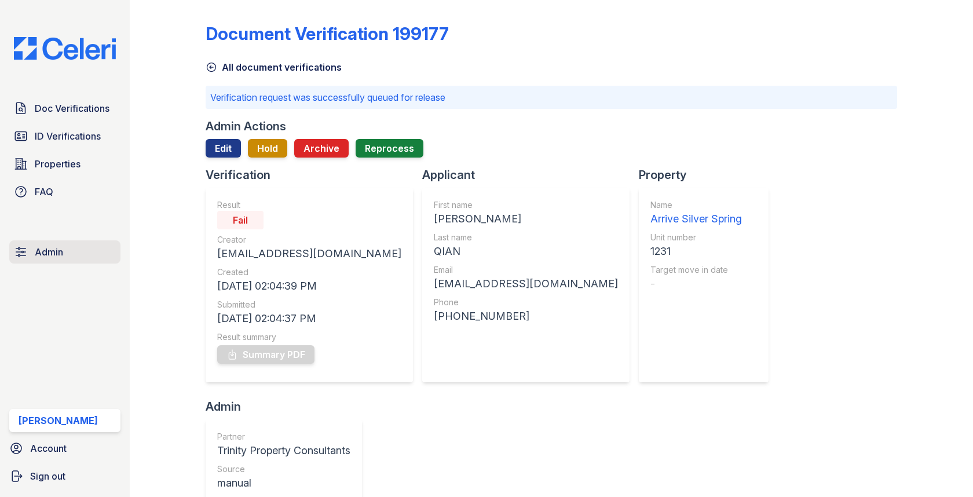
click at [48, 248] on span "Admin" at bounding box center [49, 252] width 28 height 14
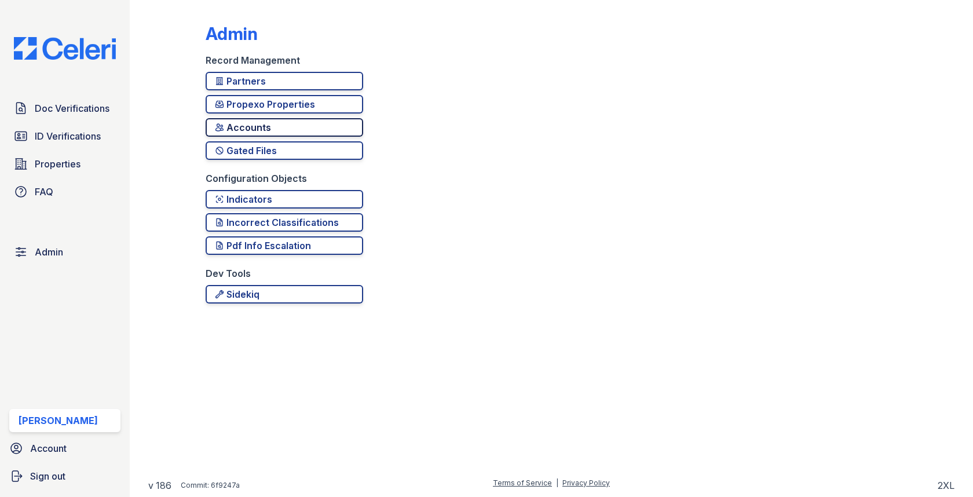
click at [255, 134] on link "Accounts" at bounding box center [285, 127] width 158 height 19
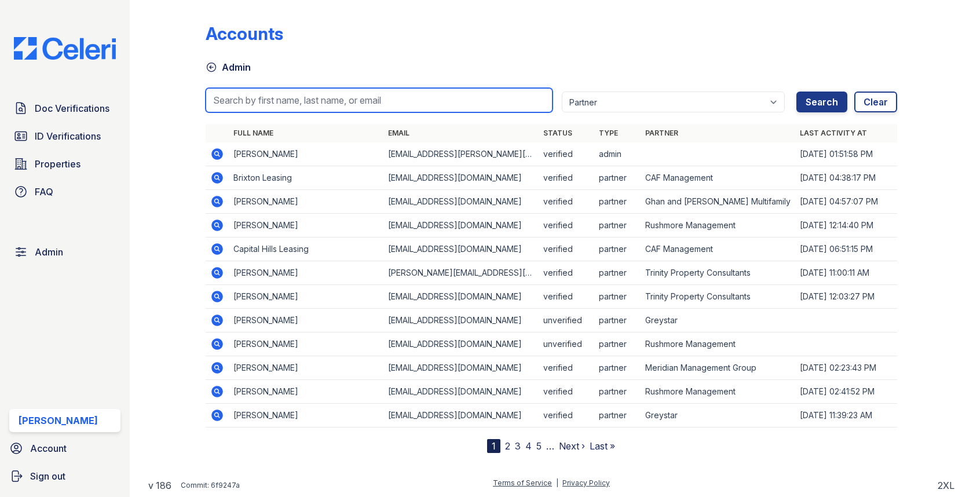
click at [269, 94] on input "search" at bounding box center [379, 100] width 346 height 24
type input "Hosein"
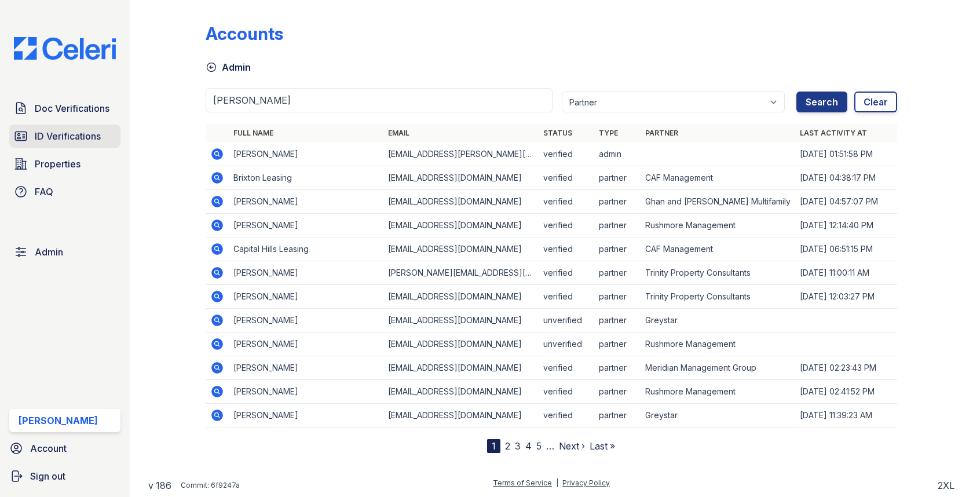
click at [85, 141] on span "ID Verifications" at bounding box center [68, 136] width 66 height 14
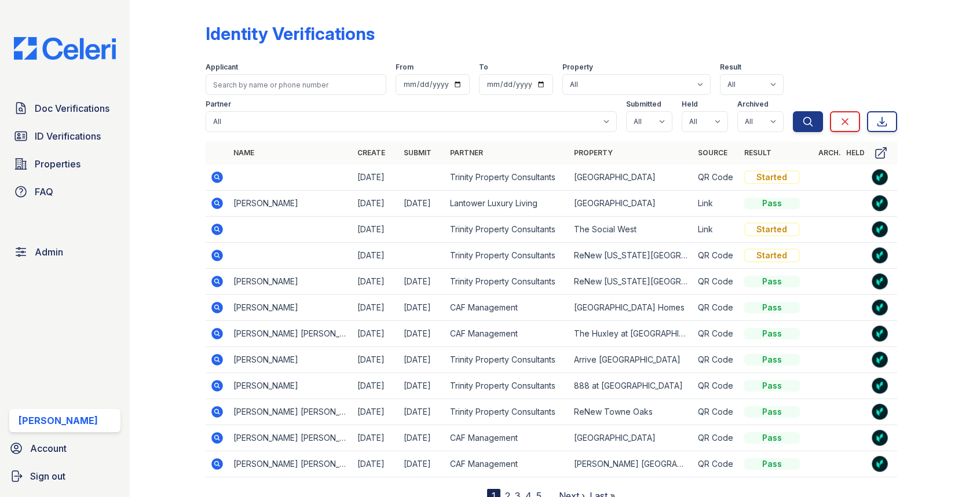
click at [268, 98] on div "Partner All 21st Century Property Management Acme Corp. ACME Properties Alliah …" at bounding box center [499, 113] width 587 height 37
click at [269, 89] on input "search" at bounding box center [296, 84] width 180 height 21
type input "Hosein"
click at [793, 111] on button "Search" at bounding box center [808, 121] width 30 height 21
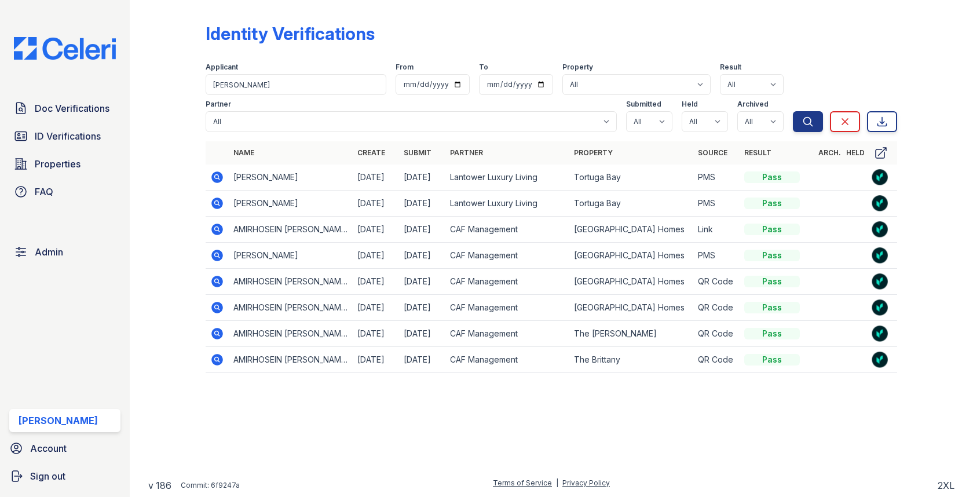
click at [217, 173] on icon at bounding box center [218, 177] width 12 height 12
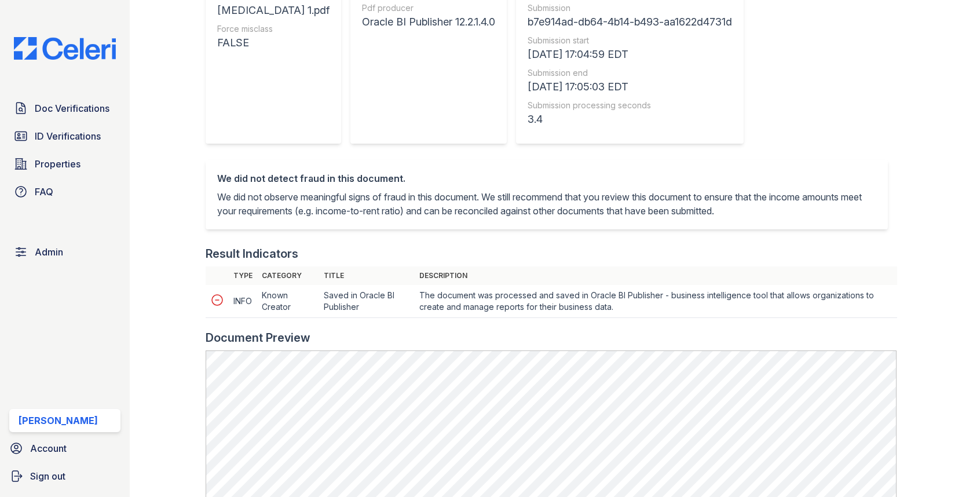
scroll to position [412, 0]
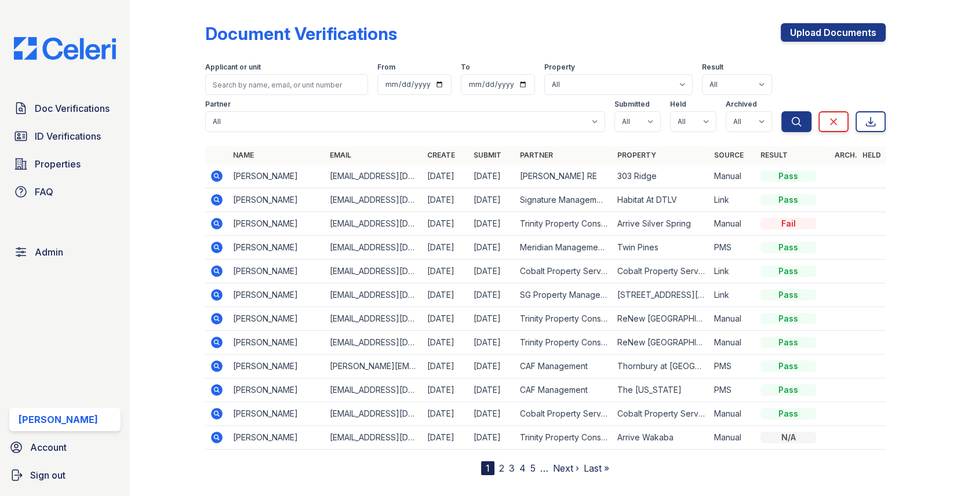
click at [62, 264] on div "Doc Verifications ID Verifications Properties FAQ Admin [PERSON_NAME] Account S…" at bounding box center [65, 248] width 130 height 496
click at [64, 261] on link "Admin" at bounding box center [64, 251] width 111 height 23
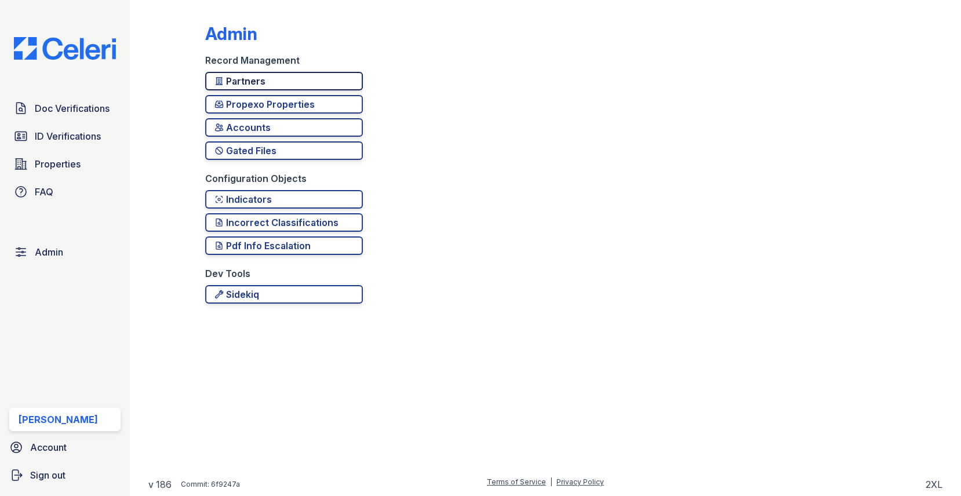
click at [249, 87] on div "Partners" at bounding box center [283, 81] width 139 height 14
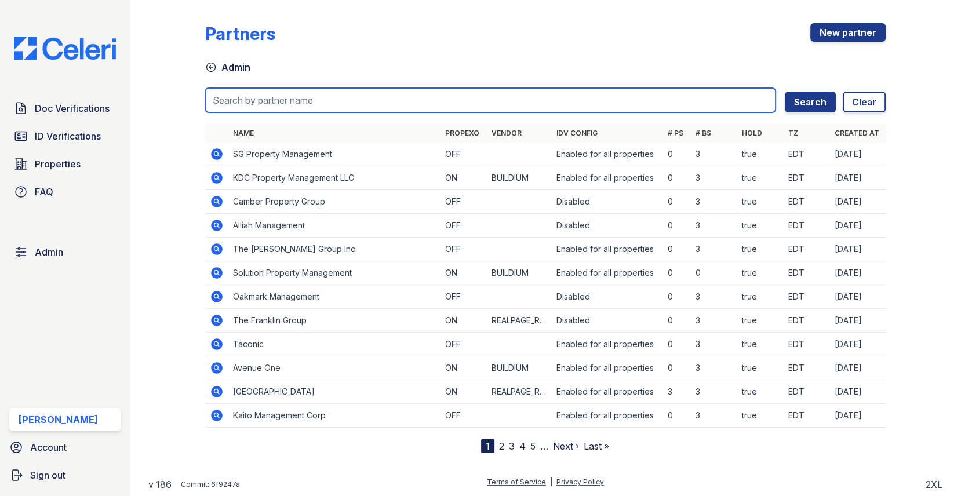
click at [262, 95] on input "search" at bounding box center [490, 100] width 571 height 24
type input "rush"
click at [784, 92] on button "Search" at bounding box center [809, 102] width 51 height 21
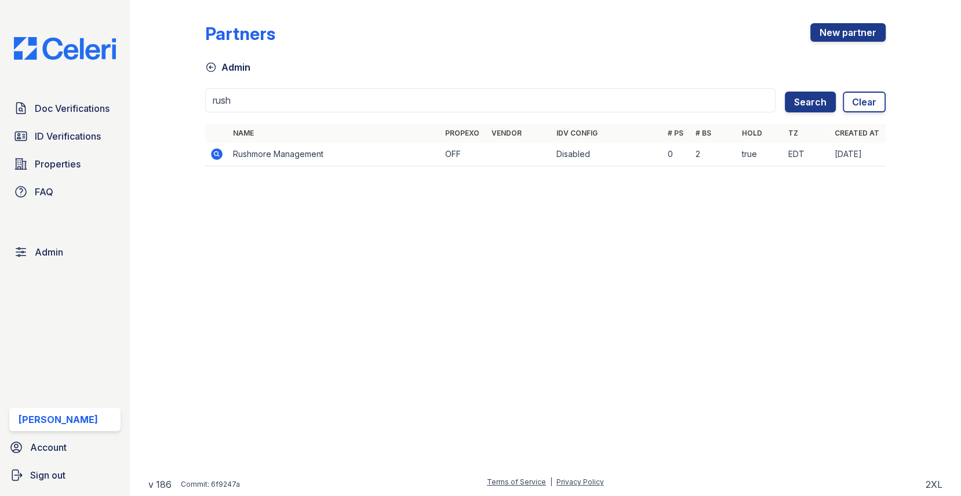
click at [210, 163] on td at bounding box center [216, 155] width 23 height 24
click at [211, 160] on td at bounding box center [216, 155] width 23 height 24
click at [216, 158] on icon at bounding box center [217, 154] width 12 height 12
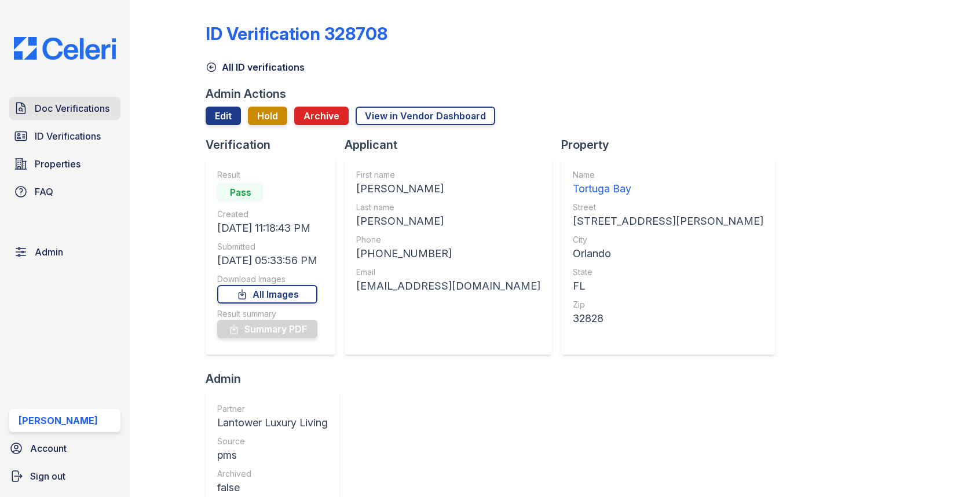
click at [74, 115] on span "Doc Verifications" at bounding box center [72, 108] width 75 height 14
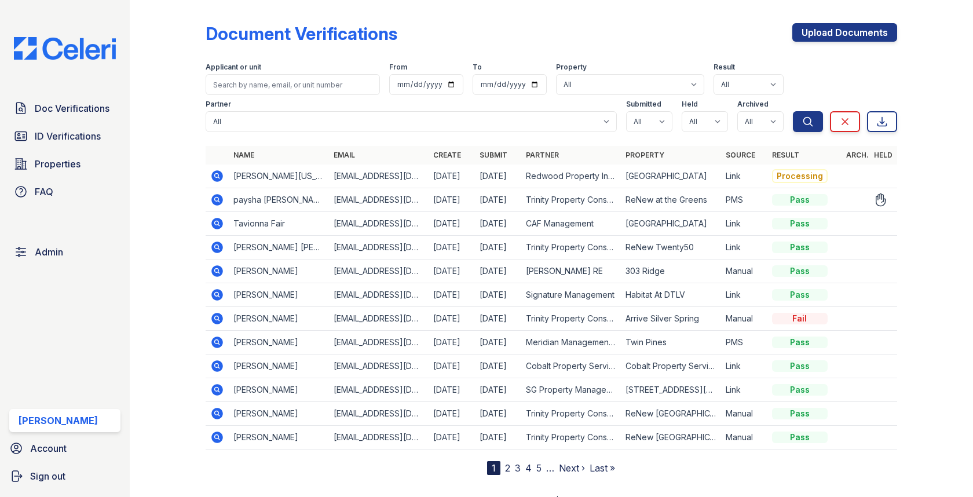
click at [213, 202] on icon at bounding box center [218, 200] width 12 height 12
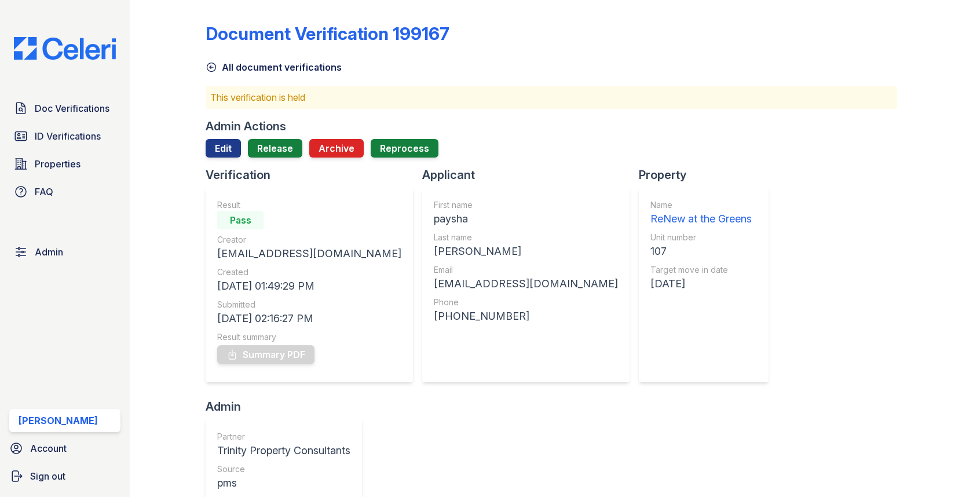
click at [287, 137] on div "Admin Actions Edit Release Archive Reprocess" at bounding box center [551, 142] width 691 height 49
click at [286, 139] on link "Release" at bounding box center [275, 148] width 54 height 19
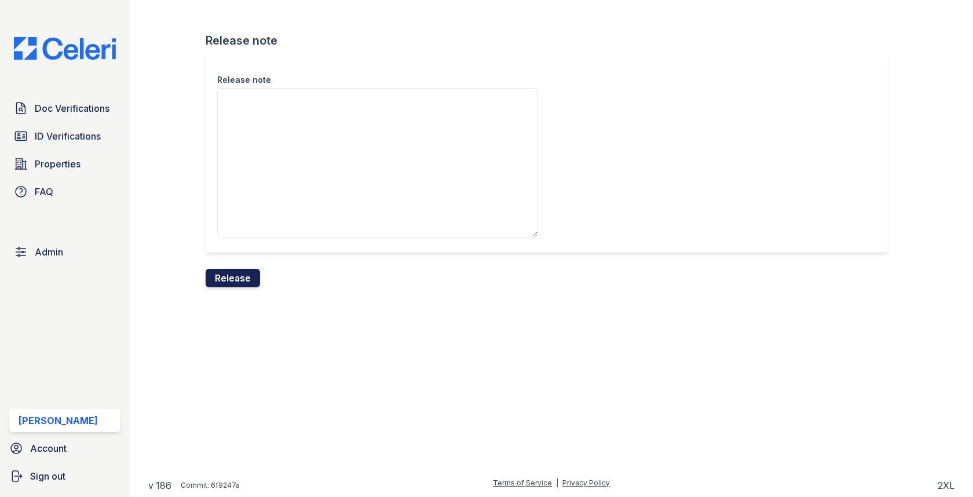
click at [238, 272] on button "Release" at bounding box center [233, 278] width 54 height 19
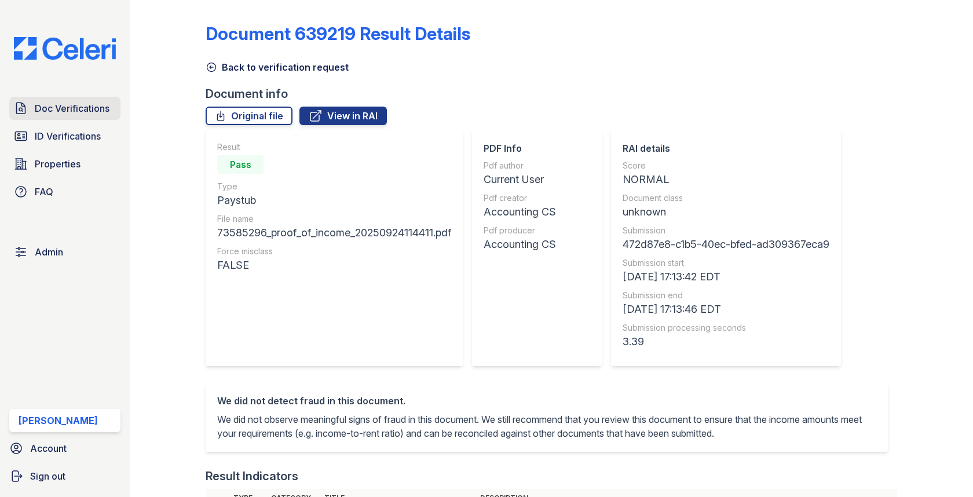
click at [113, 117] on link "Doc Verifications" at bounding box center [64, 108] width 111 height 23
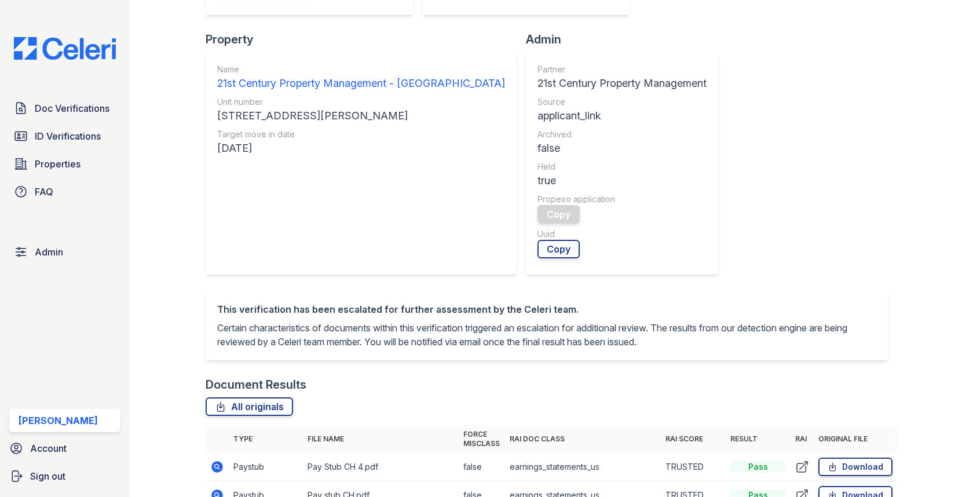
scroll to position [549, 0]
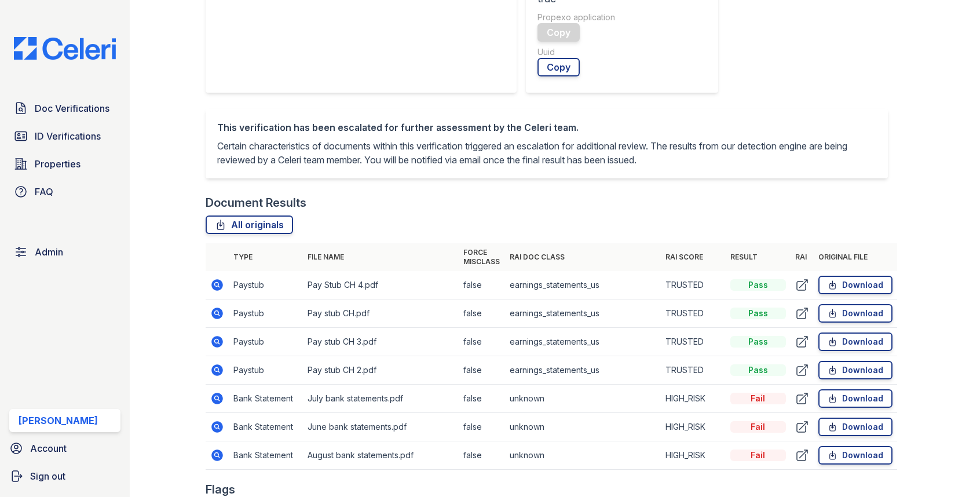
click at [221, 398] on icon at bounding box center [218, 399] width 12 height 12
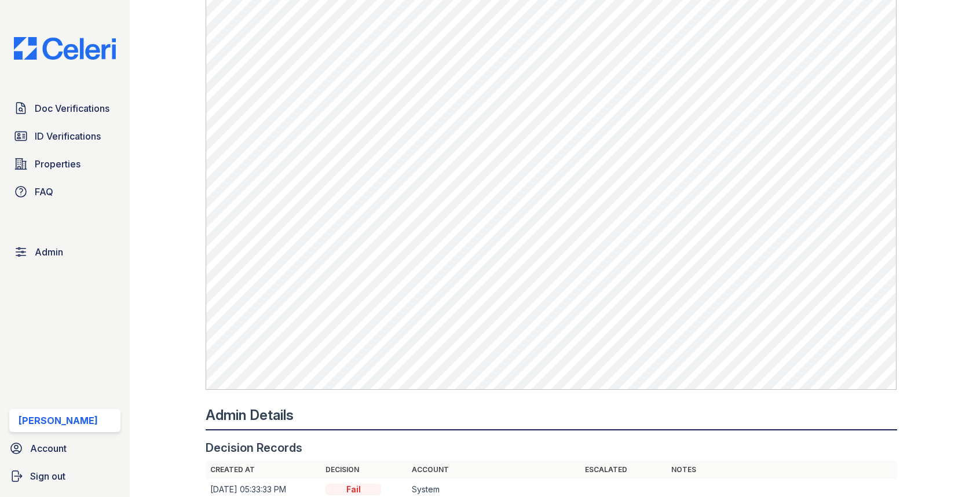
scroll to position [855, 0]
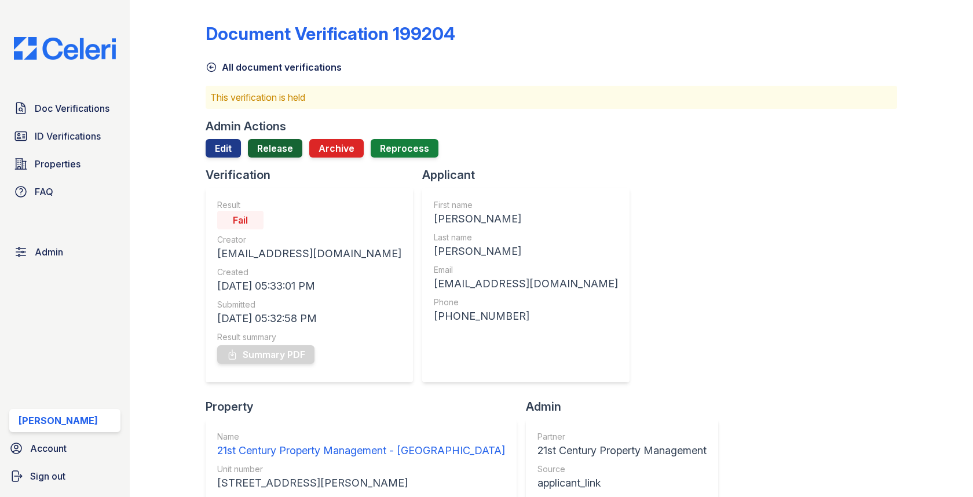
click at [269, 153] on link "Release" at bounding box center [275, 148] width 54 height 19
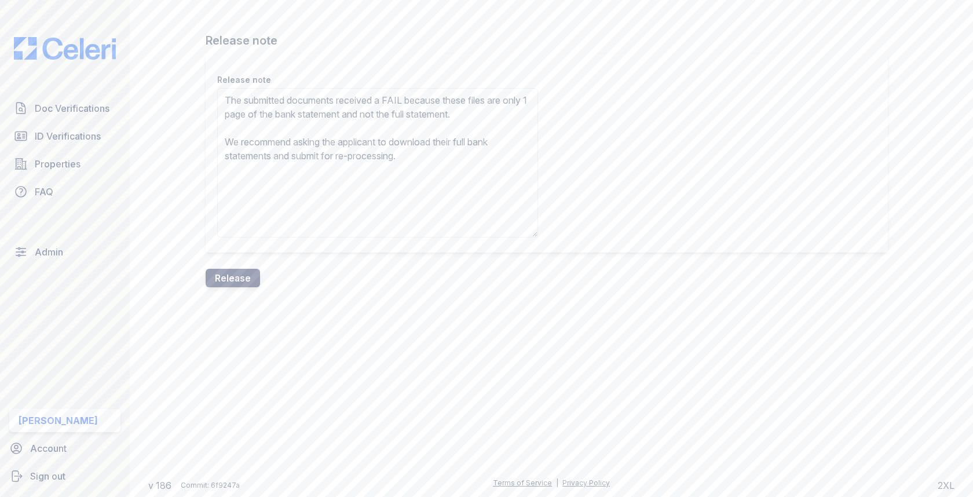
type textarea "The submitted documents received a FAIL because these files are only 1 page of …"
click at [233, 275] on button "Release" at bounding box center [233, 278] width 54 height 19
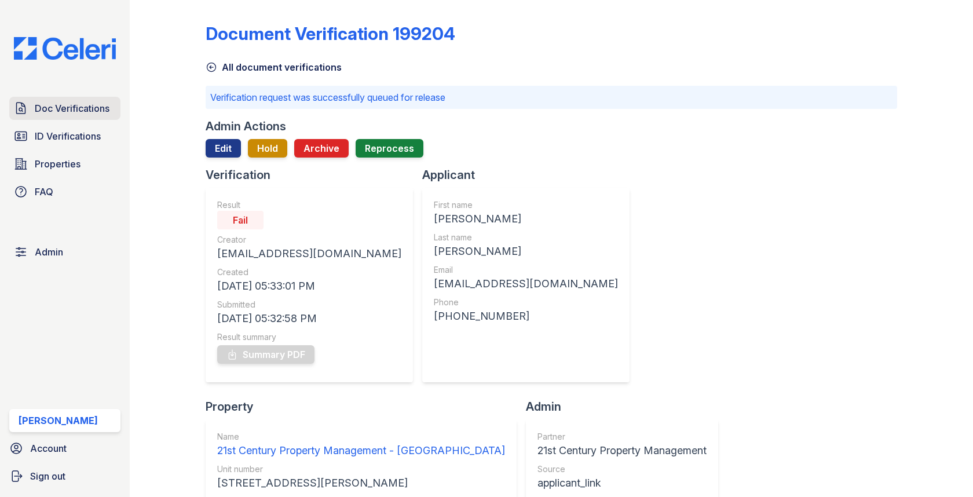
click at [101, 110] on span "Doc Verifications" at bounding box center [72, 108] width 75 height 14
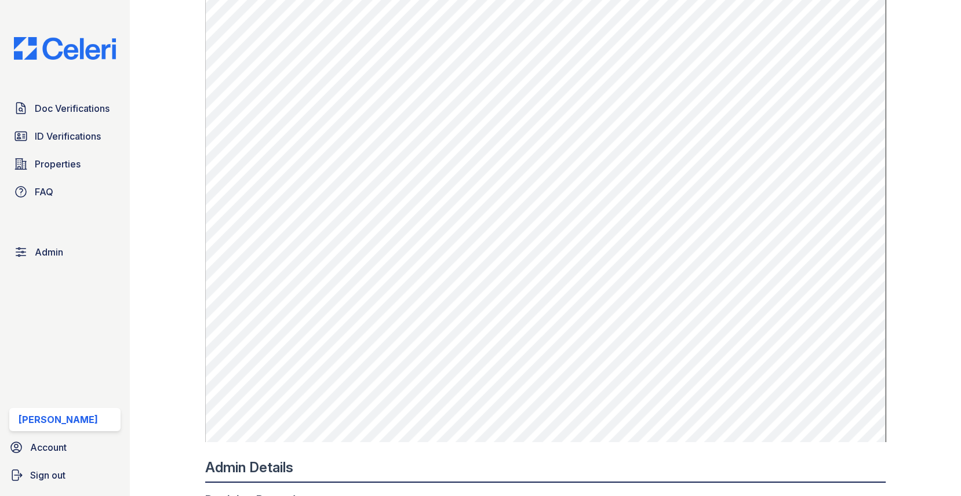
scroll to position [797, 0]
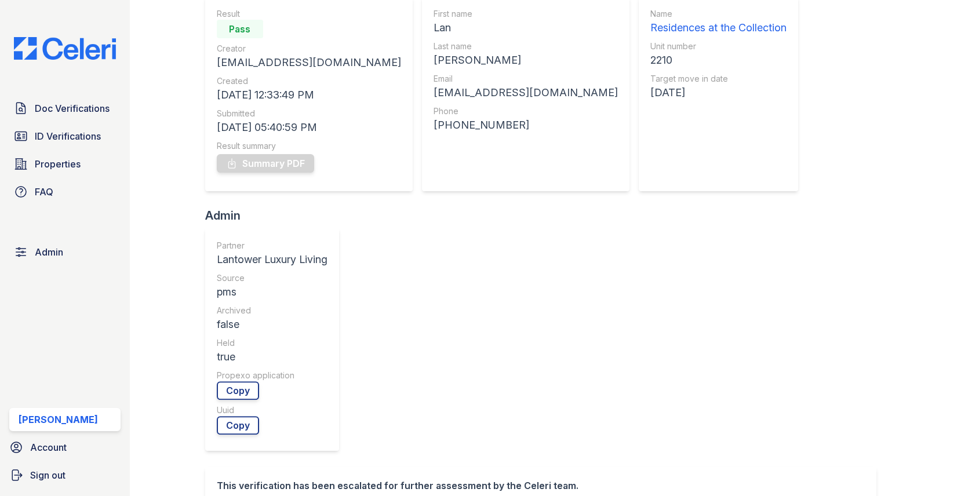
scroll to position [341, 0]
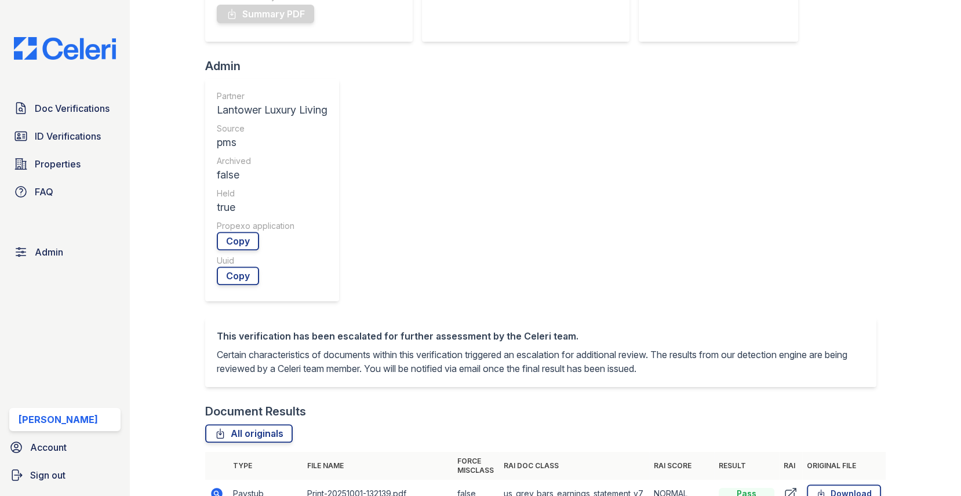
click at [217, 488] on icon at bounding box center [217, 494] width 12 height 12
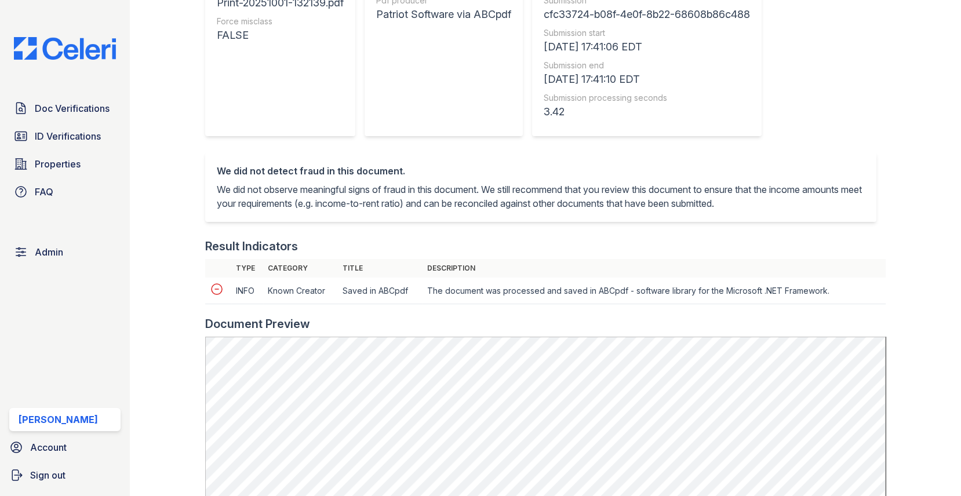
scroll to position [369, 0]
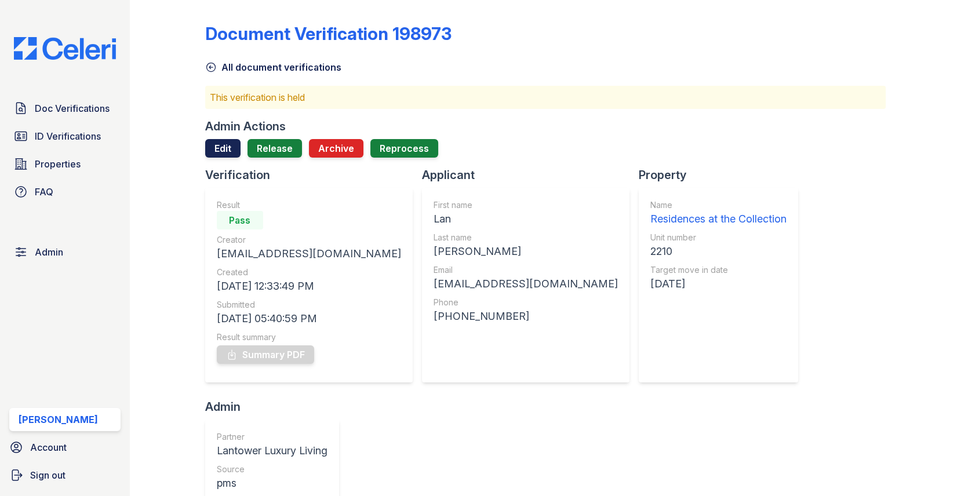
click at [226, 154] on link "Edit" at bounding box center [222, 148] width 35 height 19
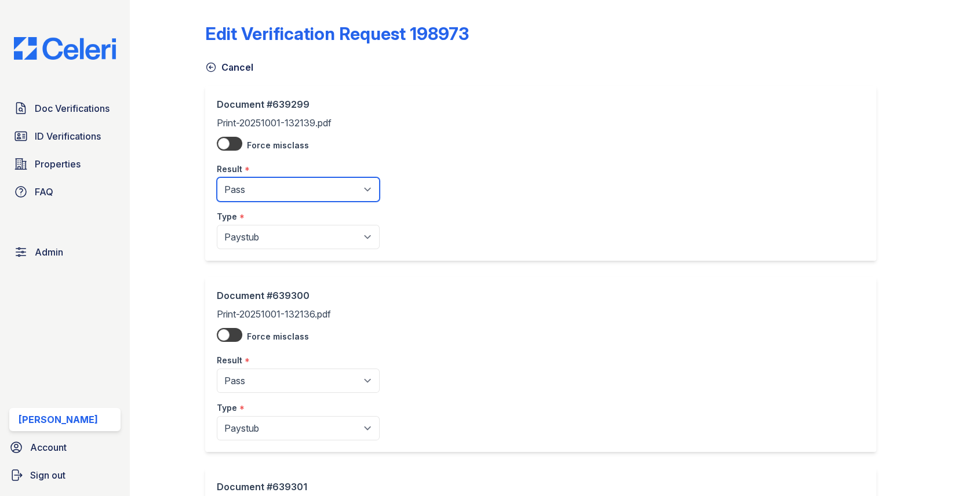
click at [251, 187] on select "Pending Sent Started Processing Pass Fail Caution Error N/A" at bounding box center [298, 189] width 163 height 24
select select "fail"
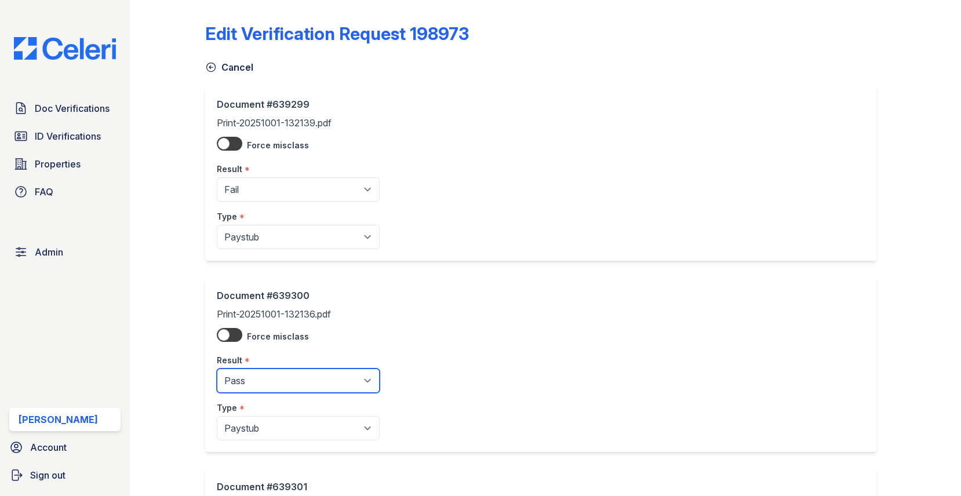
click at [256, 377] on select "Pending Sent Started Processing Pass Fail Caution Error N/A" at bounding box center [298, 380] width 163 height 24
select select "fail"
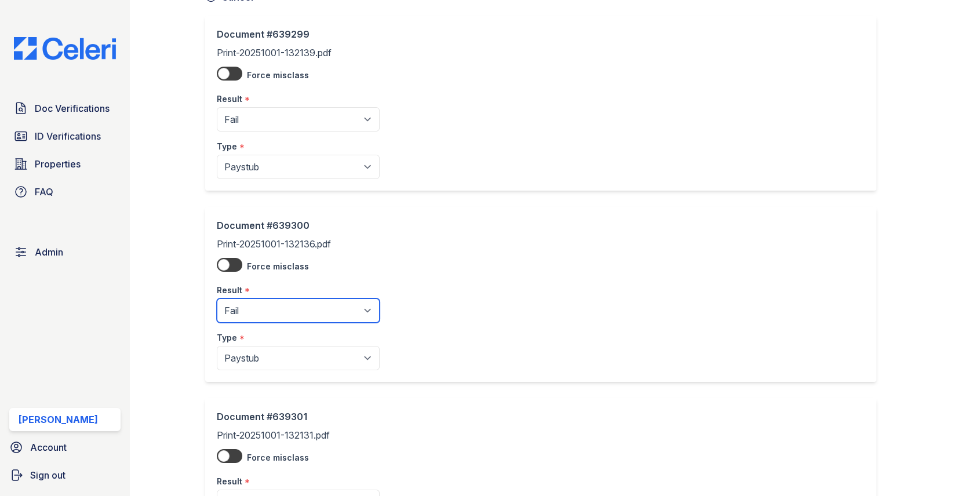
scroll to position [218, 0]
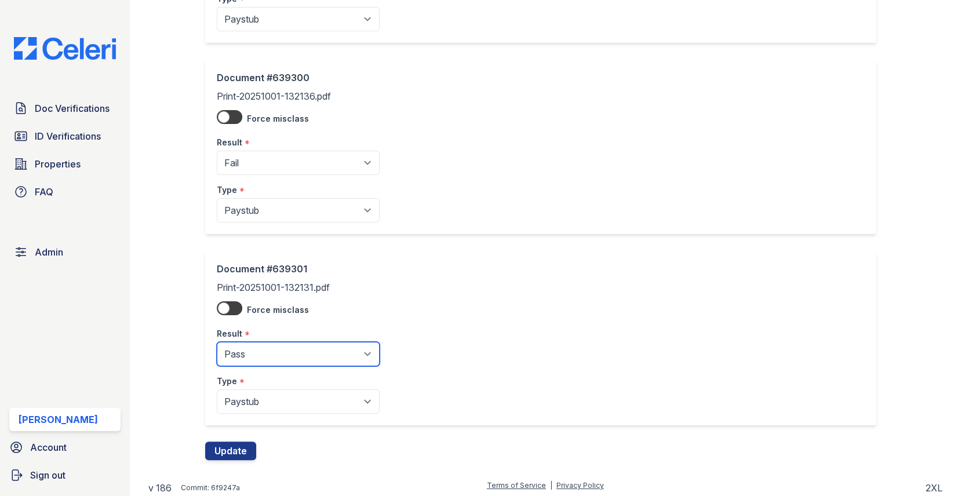
click at [276, 360] on select "Pending Sent Started Processing Pass Fail Caution Error N/A" at bounding box center [298, 354] width 163 height 24
select select "fail"
click at [231, 453] on button "Update" at bounding box center [230, 450] width 51 height 19
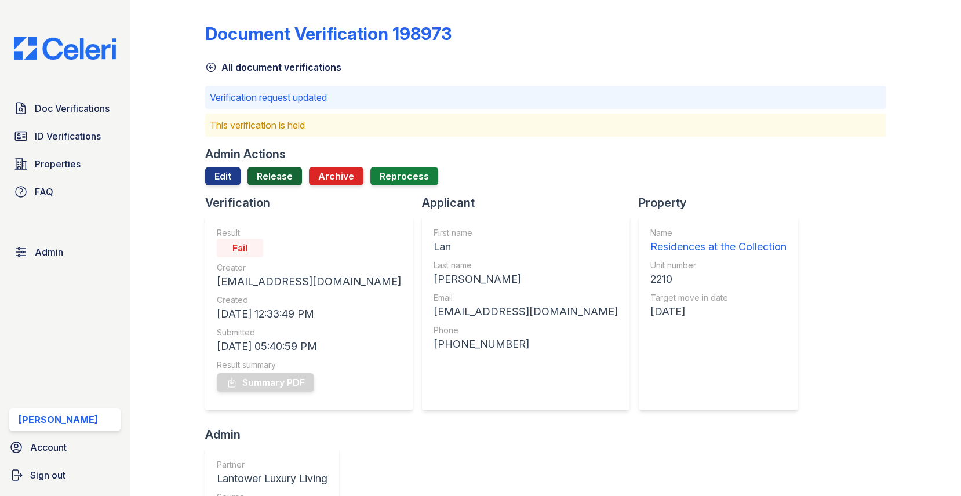
click at [273, 177] on link "Release" at bounding box center [274, 176] width 54 height 19
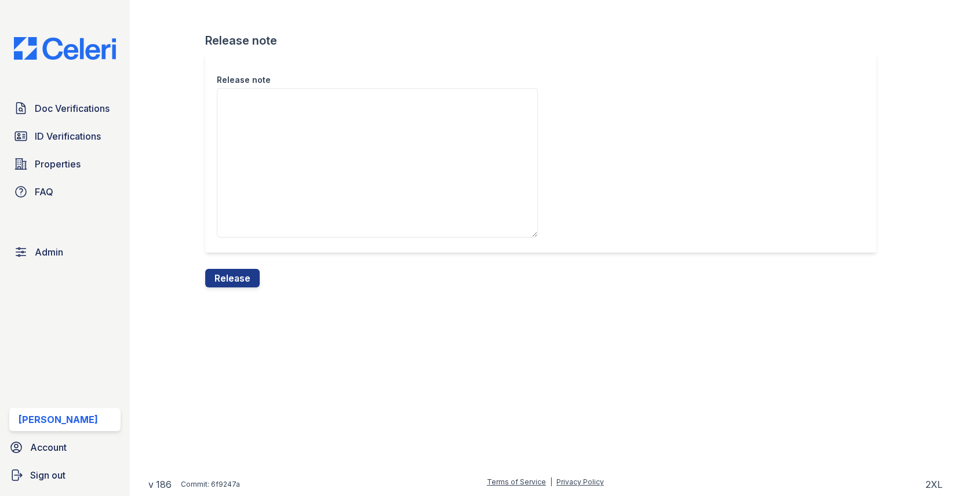
click at [273, 185] on textarea "Release note" at bounding box center [377, 162] width 321 height 149
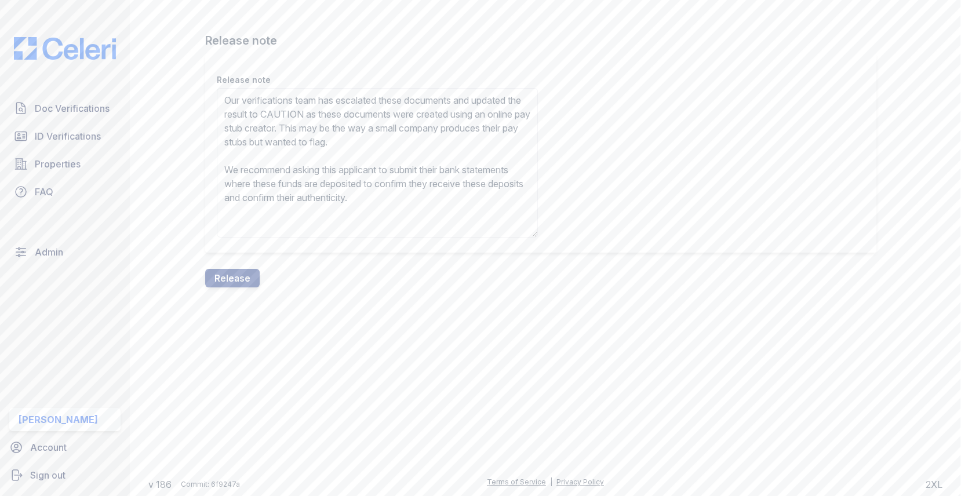
click at [325, 117] on textarea "Our verifications team has escalated these documents and updated the result to …" at bounding box center [377, 162] width 321 height 149
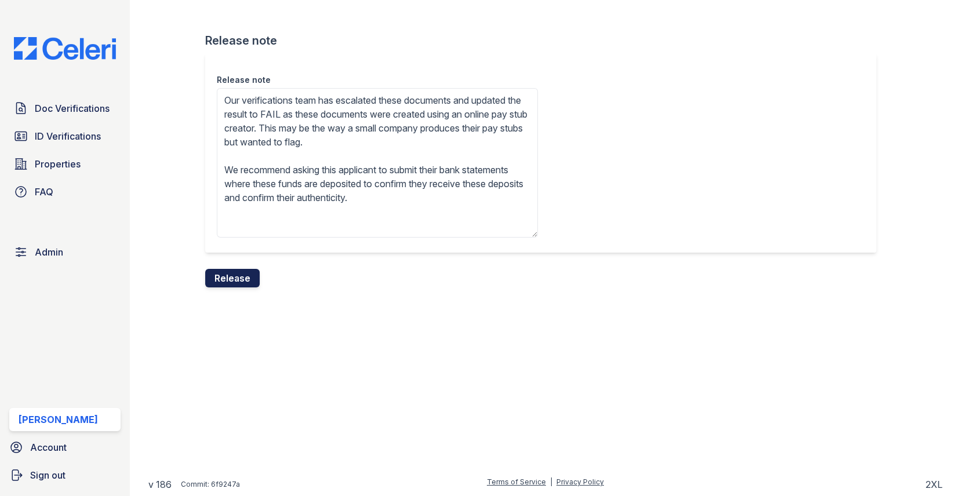
type textarea "Our verifications team has escalated these documents and updated the result to …"
click at [238, 276] on button "Release" at bounding box center [232, 278] width 54 height 19
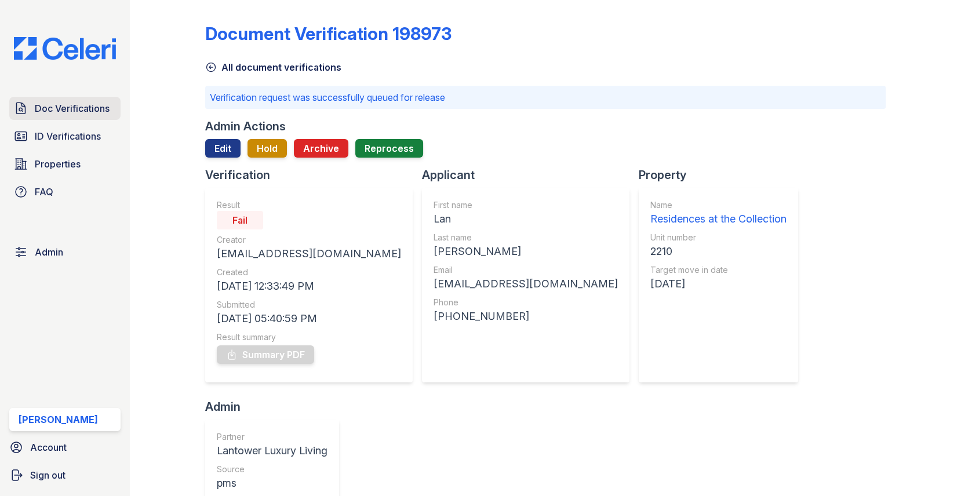
click at [89, 115] on link "Doc Verifications" at bounding box center [64, 108] width 111 height 23
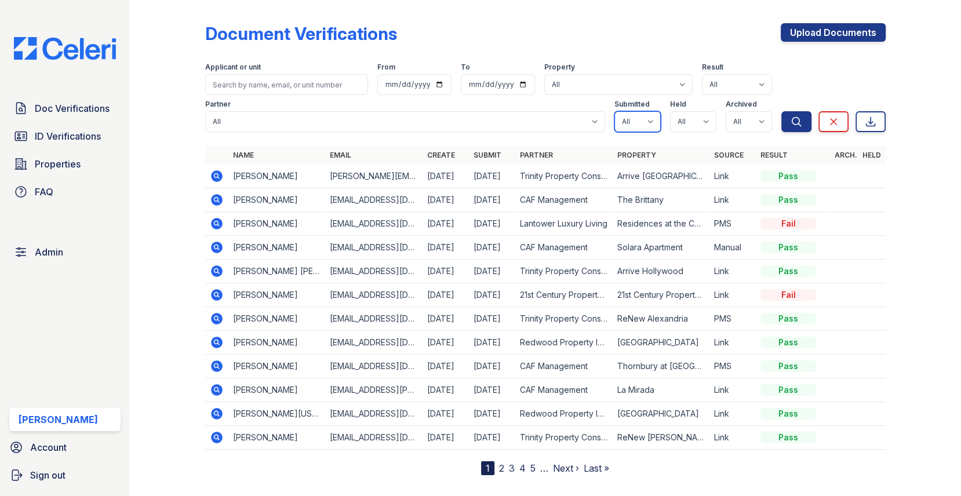
click at [659, 122] on select "All true false" at bounding box center [637, 121] width 46 height 21
select select "true"
click at [688, 121] on select "All true false" at bounding box center [693, 121] width 46 height 21
select select "true"
click at [729, 126] on select "All true false" at bounding box center [748, 121] width 46 height 21
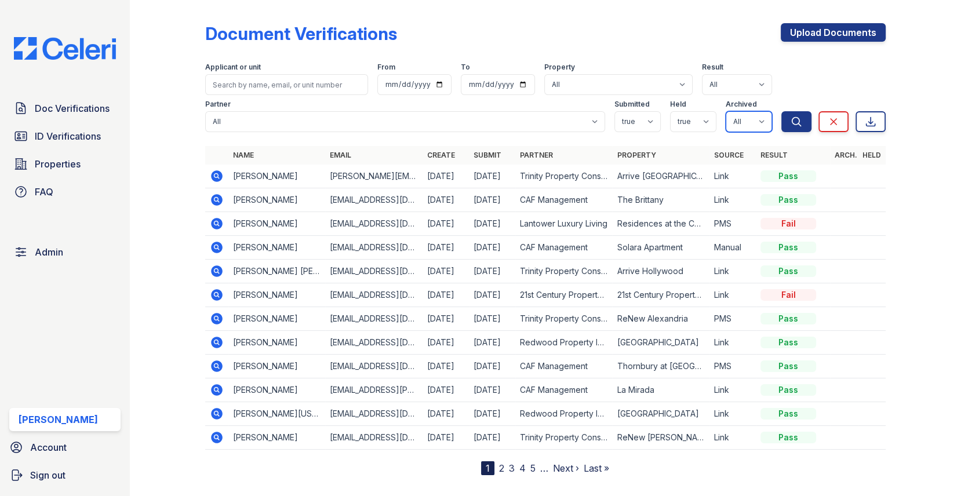
select select "false"
click at [779, 126] on div "Partner All 21st Century Property Management Acme Corp. ACME Properties Alliah …" at bounding box center [493, 113] width 576 height 37
click at [789, 126] on button "Search" at bounding box center [796, 121] width 30 height 21
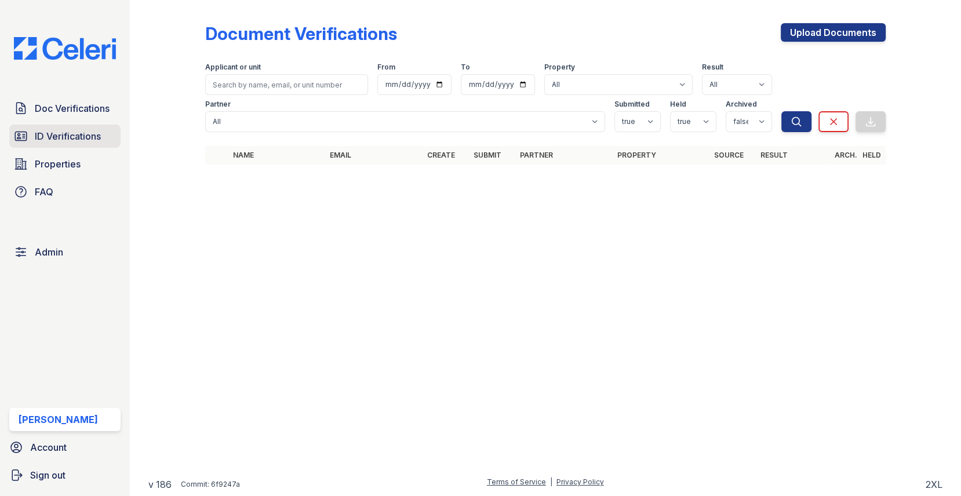
click at [84, 143] on span "ID Verifications" at bounding box center [68, 136] width 66 height 14
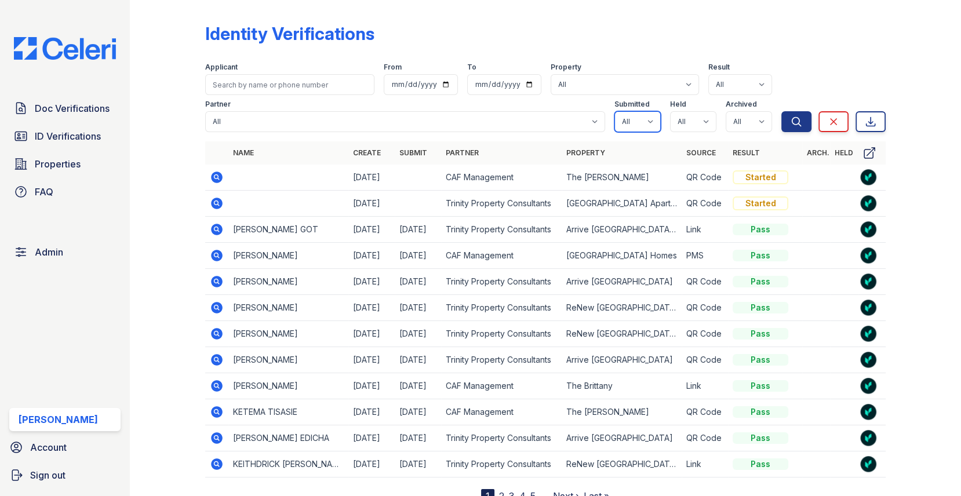
click at [645, 127] on select "All true false" at bounding box center [637, 121] width 46 height 21
select select "true"
click at [685, 123] on select "All true false" at bounding box center [693, 121] width 46 height 21
select select "true"
click at [740, 123] on select "All true false" at bounding box center [748, 121] width 46 height 21
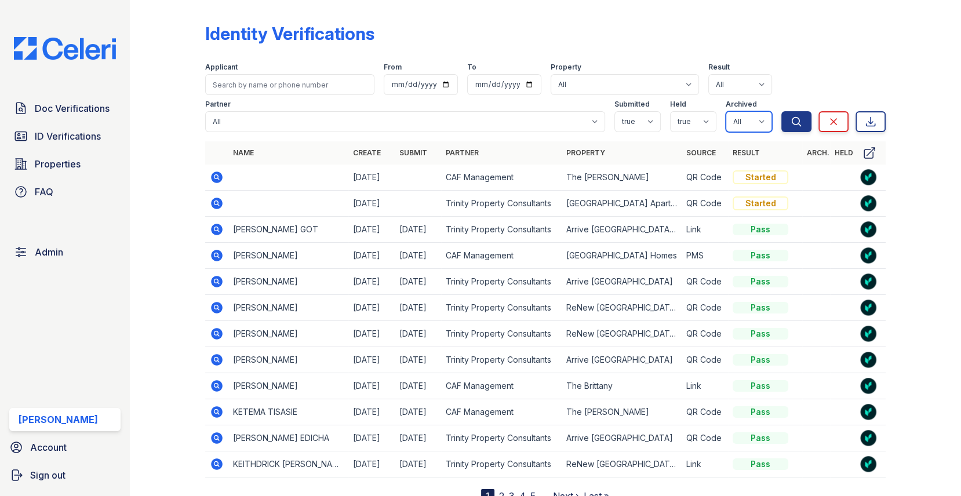
select select "false"
click at [800, 121] on icon "submit" at bounding box center [796, 122] width 12 height 12
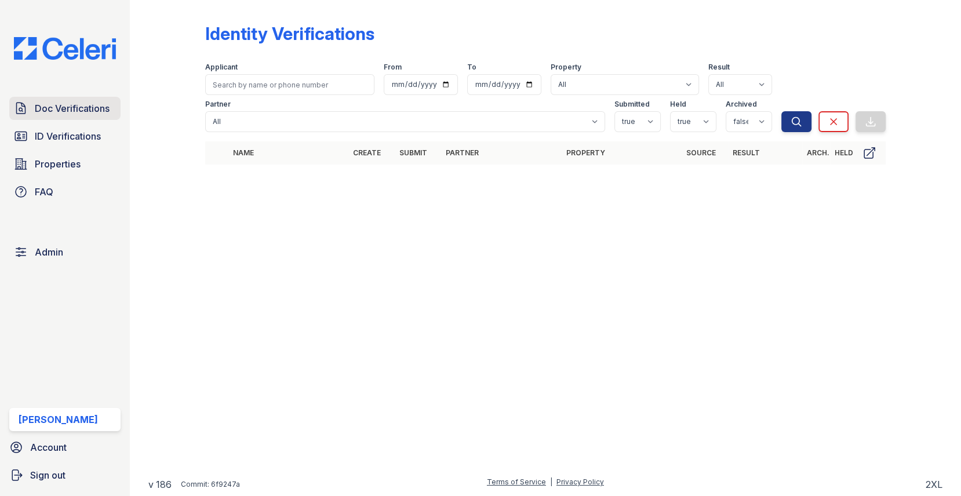
click at [101, 110] on span "Doc Verifications" at bounding box center [72, 108] width 75 height 14
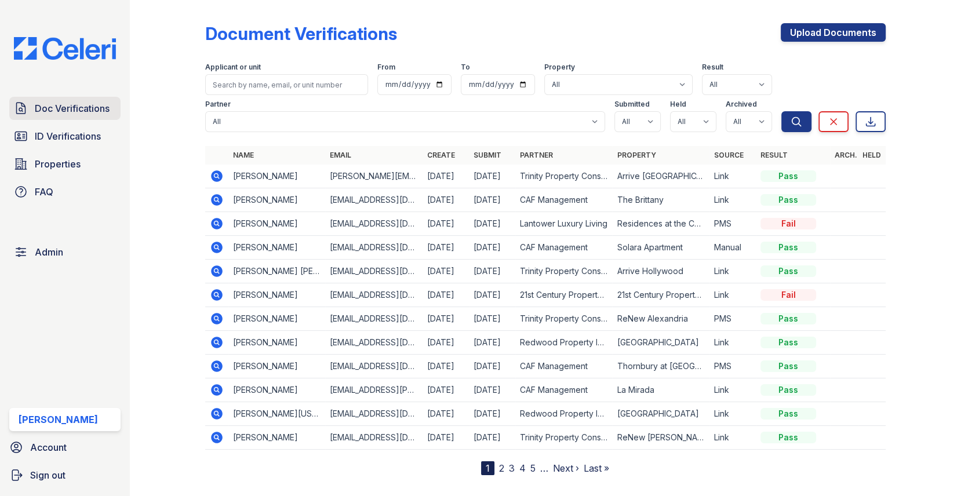
click at [98, 106] on span "Doc Verifications" at bounding box center [72, 108] width 75 height 14
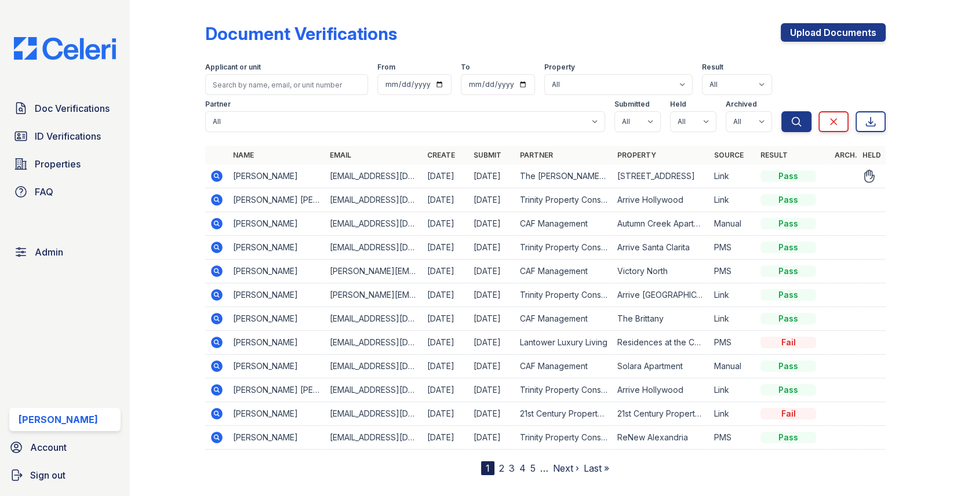
click at [216, 173] on icon at bounding box center [217, 176] width 14 height 14
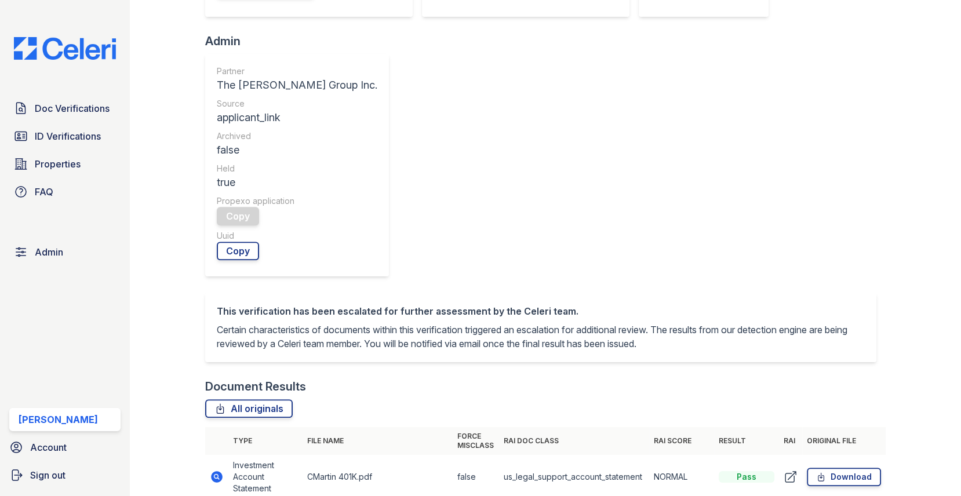
scroll to position [386, 0]
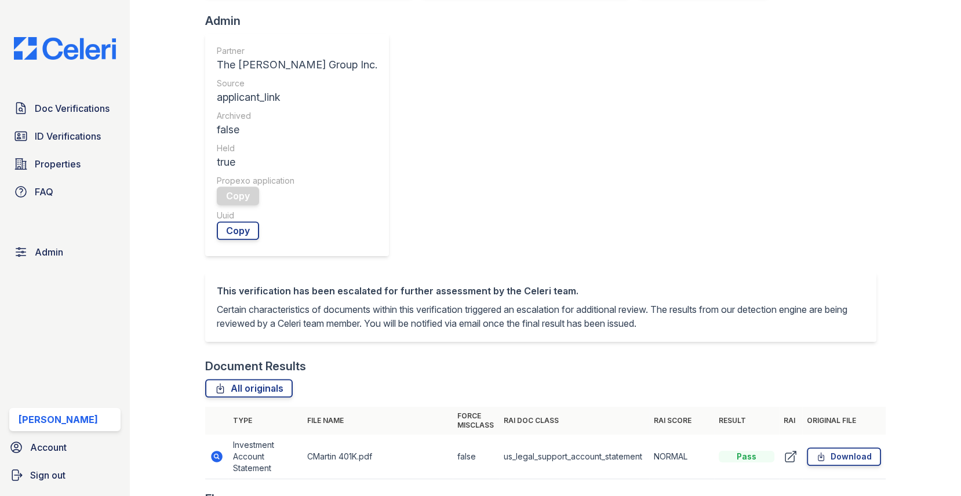
click at [217, 454] on icon at bounding box center [215, 455] width 3 height 3
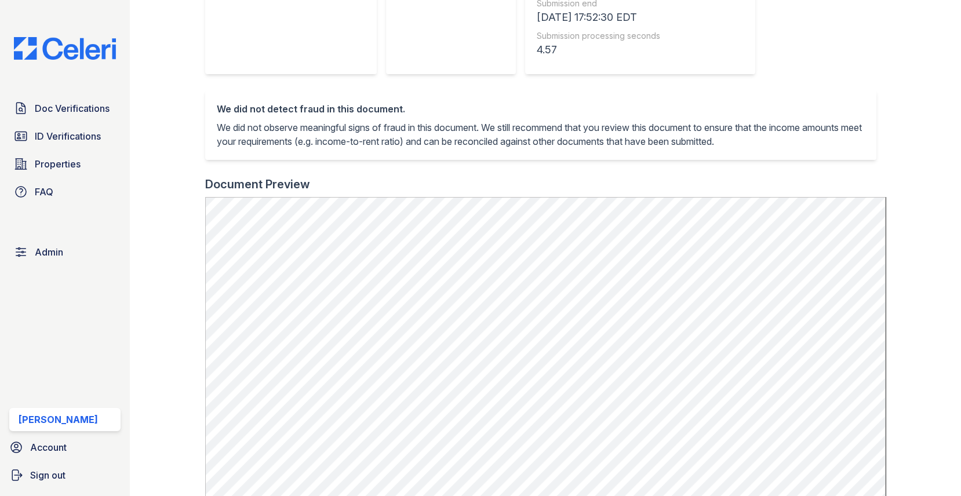
scroll to position [441, 0]
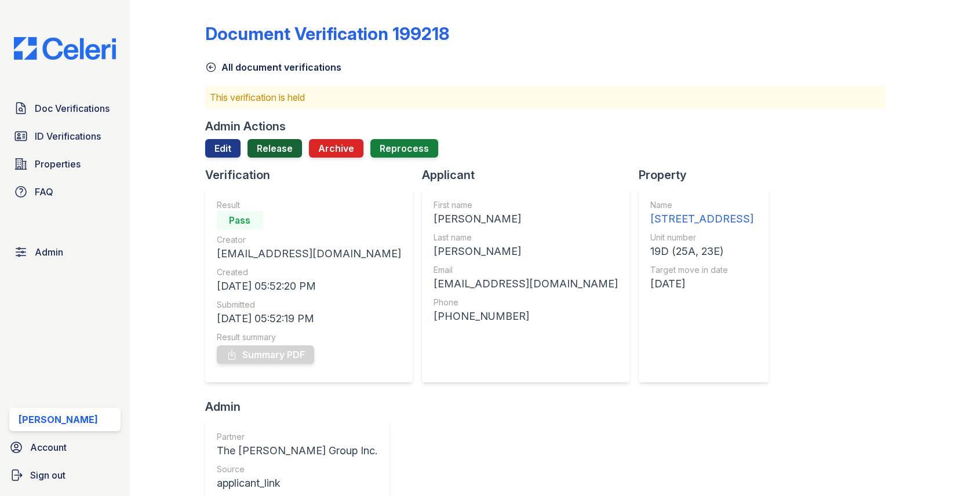
click at [290, 151] on link "Release" at bounding box center [274, 148] width 54 height 19
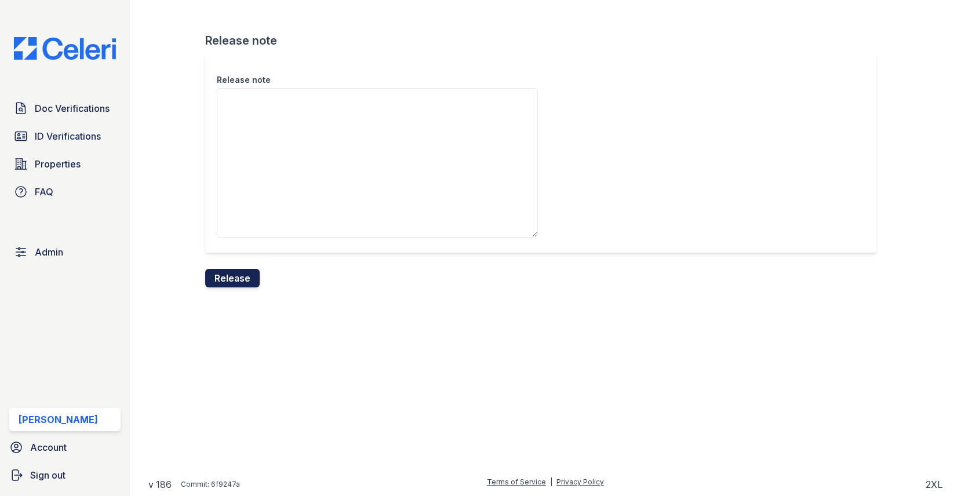
click at [234, 271] on button "Release" at bounding box center [232, 278] width 54 height 19
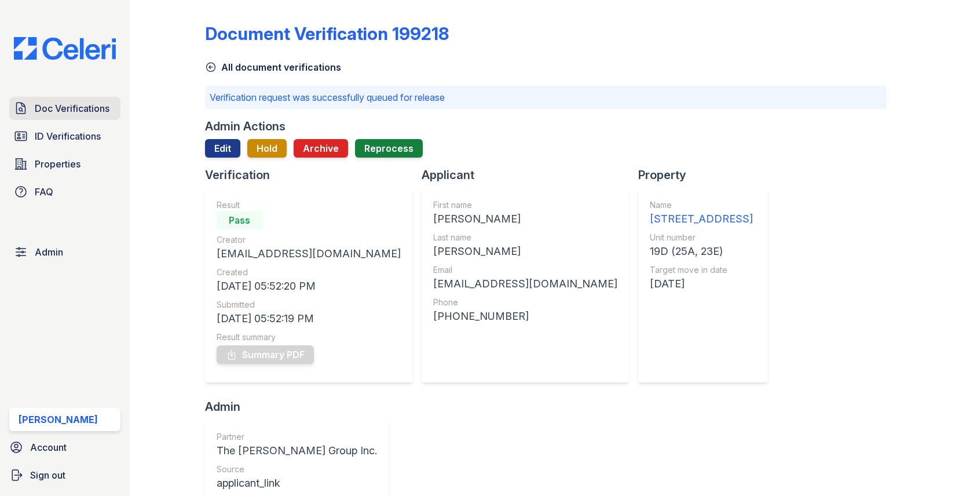
click at [83, 110] on span "Doc Verifications" at bounding box center [72, 108] width 75 height 14
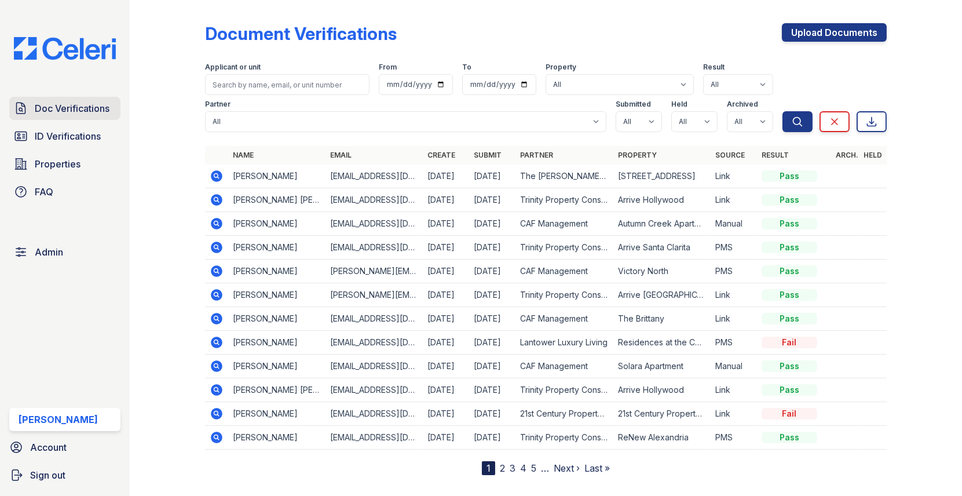
click at [104, 110] on span "Doc Verifications" at bounding box center [72, 108] width 75 height 14
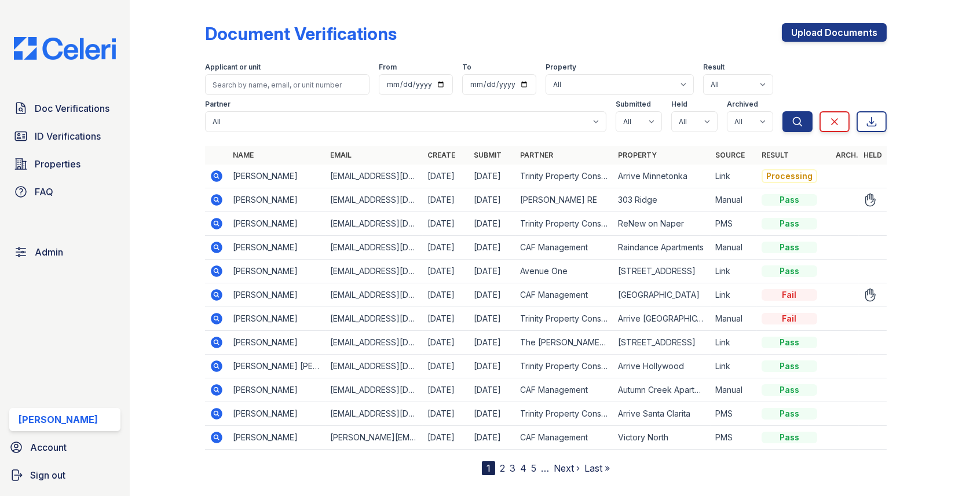
click at [217, 196] on icon at bounding box center [217, 200] width 12 height 12
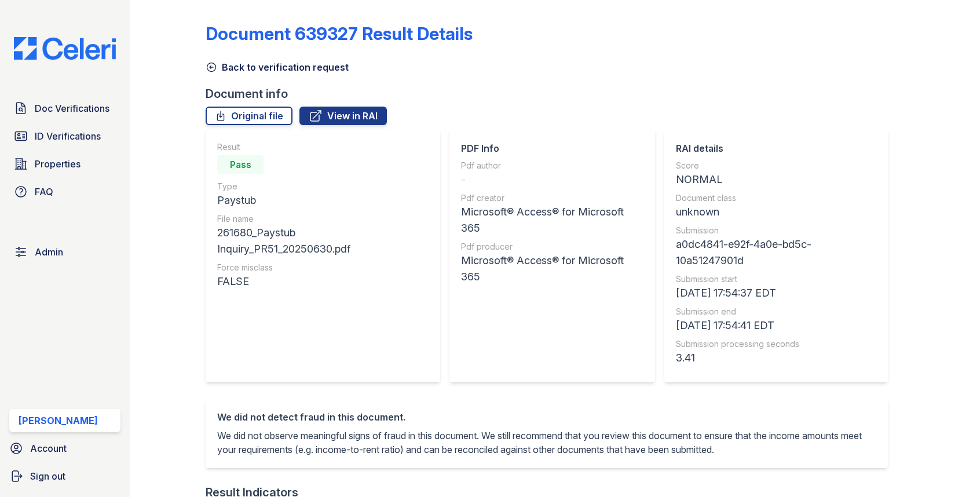
click at [240, 64] on link "Back to verification request" at bounding box center [277, 67] width 143 height 14
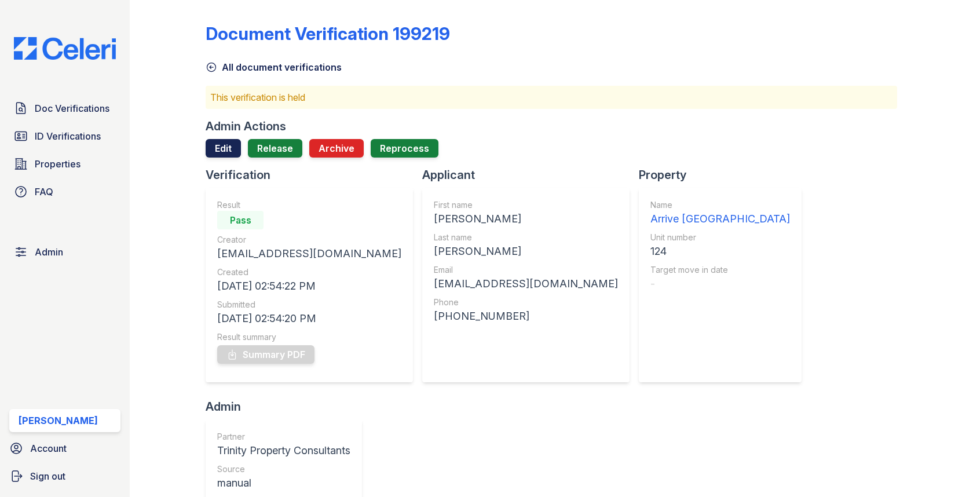
click at [215, 152] on link "Edit" at bounding box center [223, 148] width 35 height 19
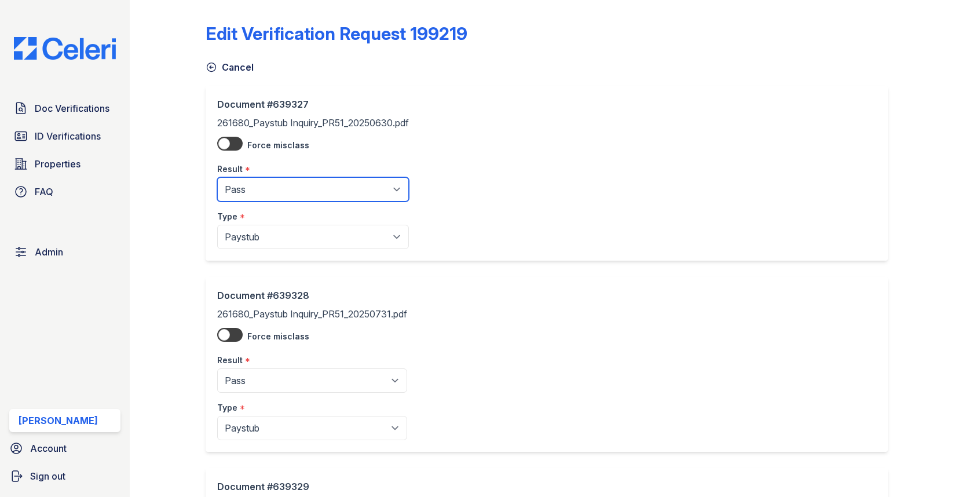
click at [247, 186] on select "Pending Sent Started Processing Pass Fail Caution Error N/A" at bounding box center [313, 189] width 192 height 24
select select "fail"
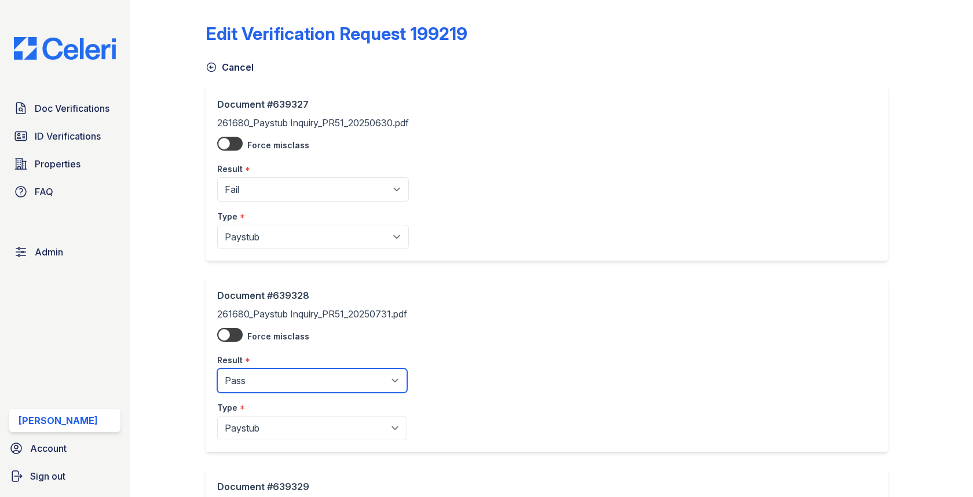
click at [280, 383] on select "Pending Sent Started Processing Pass Fail Caution Error N/A" at bounding box center [312, 380] width 190 height 24
select select "fail"
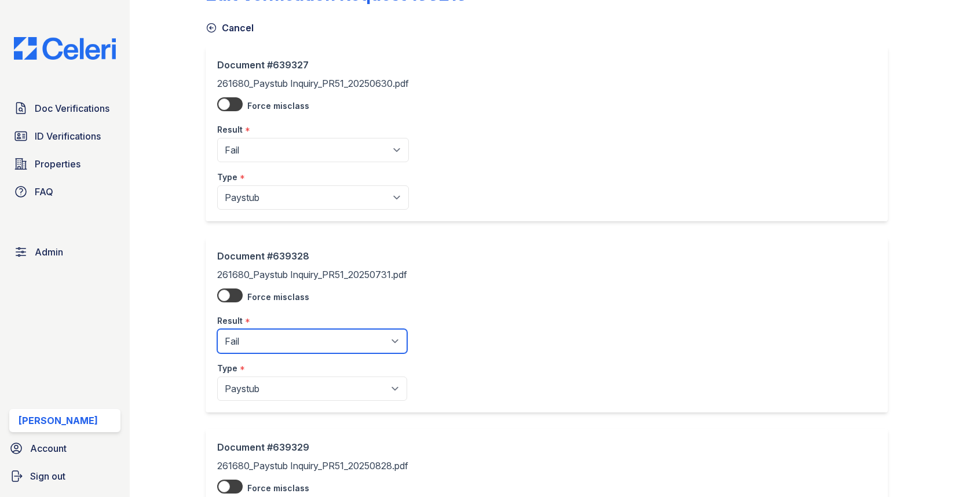
scroll to position [154, 0]
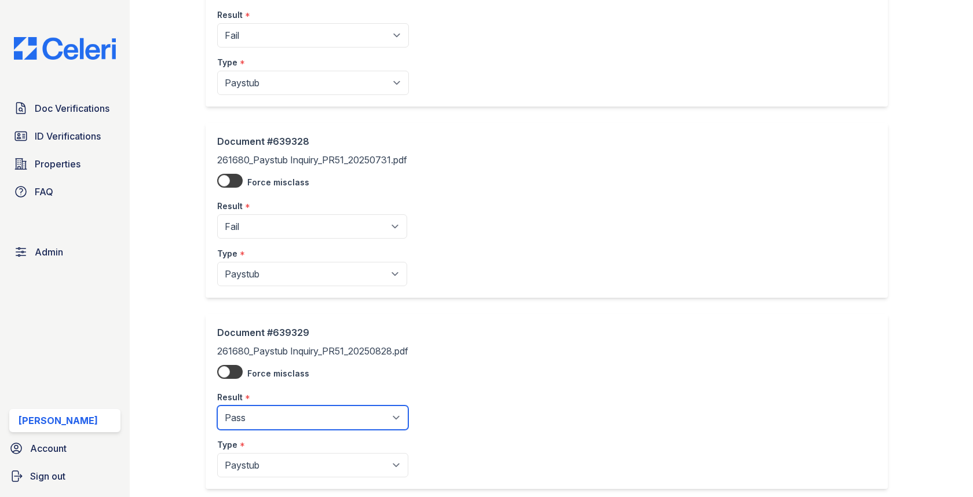
click at [278, 407] on select "Pending Sent Started Processing Pass Fail Caution Error N/A" at bounding box center [312, 418] width 191 height 24
select select "fail"
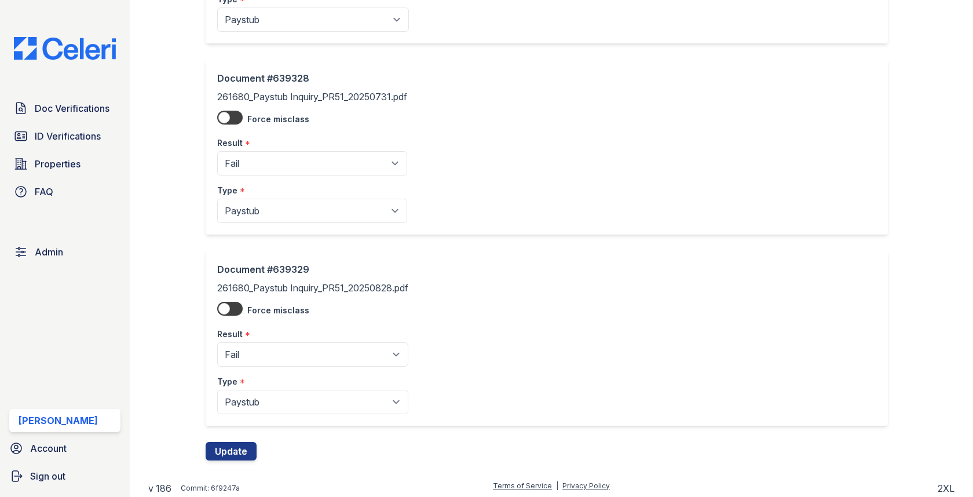
click at [245, 434] on div "Document #639329 261680_Paystub Inquiry_PR51_20250828.pdf Force misclass Result…" at bounding box center [551, 346] width 691 height 191
click at [242, 451] on button "Update" at bounding box center [231, 451] width 51 height 19
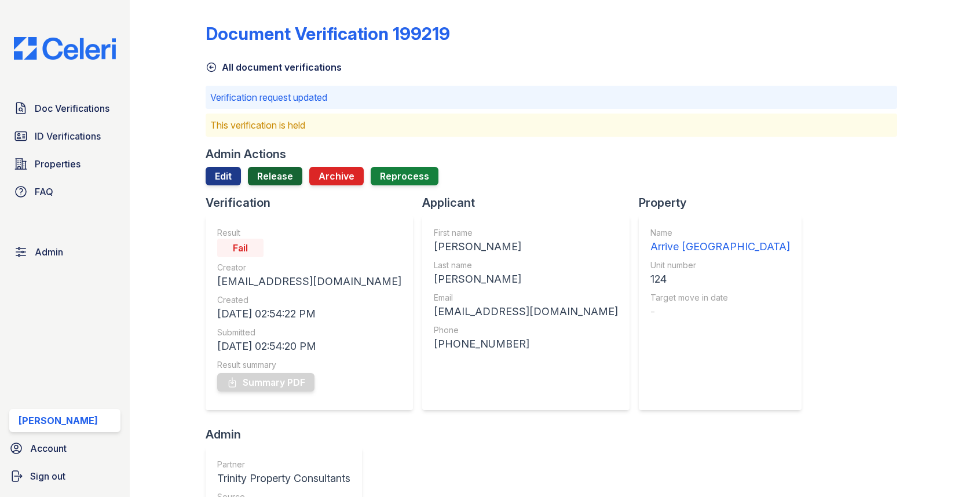
click at [276, 173] on link "Release" at bounding box center [275, 176] width 54 height 19
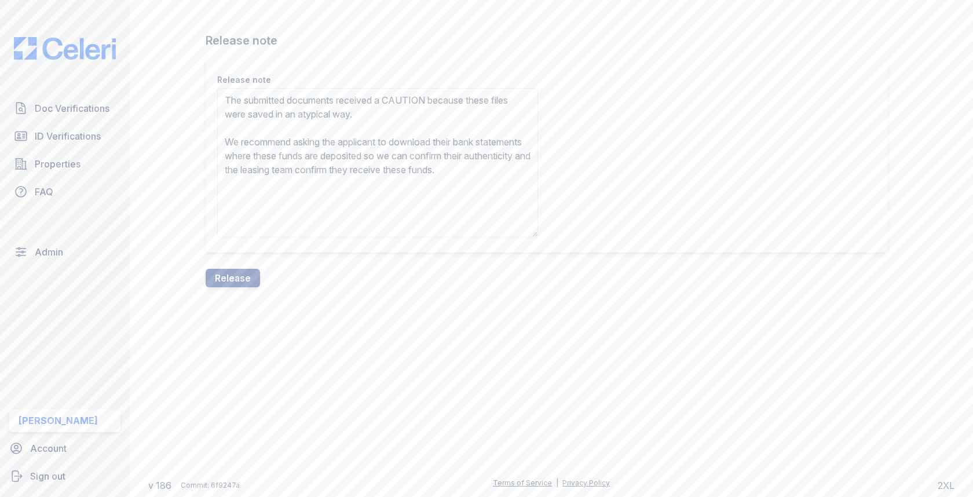
click at [414, 106] on textarea "The submitted documents received a CAUTION because these files were saved in an…" at bounding box center [377, 162] width 321 height 149
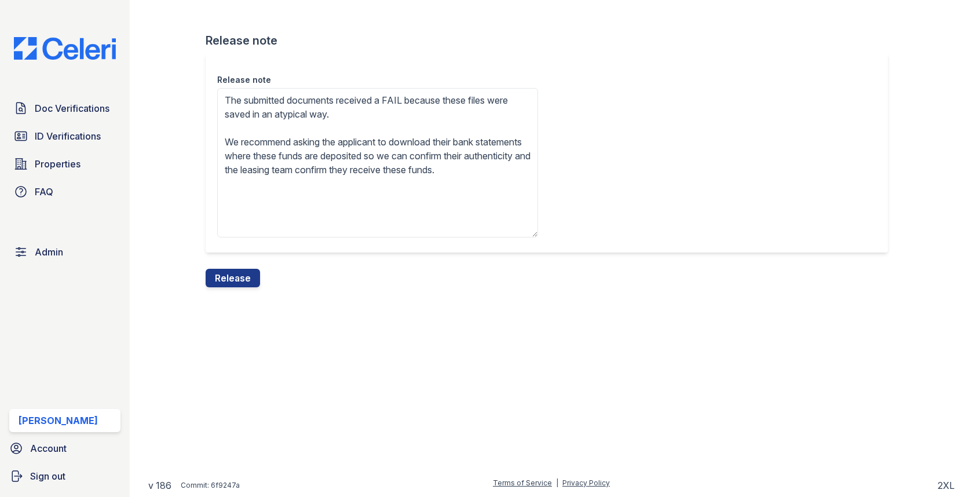
drag, startPoint x: 308, startPoint y: 115, endPoint x: 401, endPoint y: 115, distance: 93.3
click at [401, 115] on textarea "The submitted documents received a FAIL because these files were saved in an at…" at bounding box center [377, 162] width 321 height 149
type textarea "The submitted documents received a FAIL because these files were saved in Micro…"
click at [255, 273] on button "Release" at bounding box center [233, 278] width 54 height 19
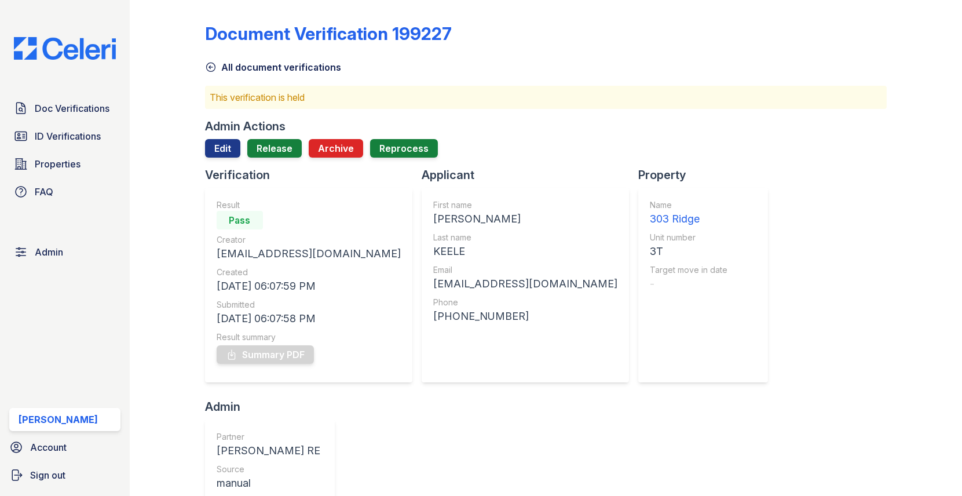
scroll to position [392, 0]
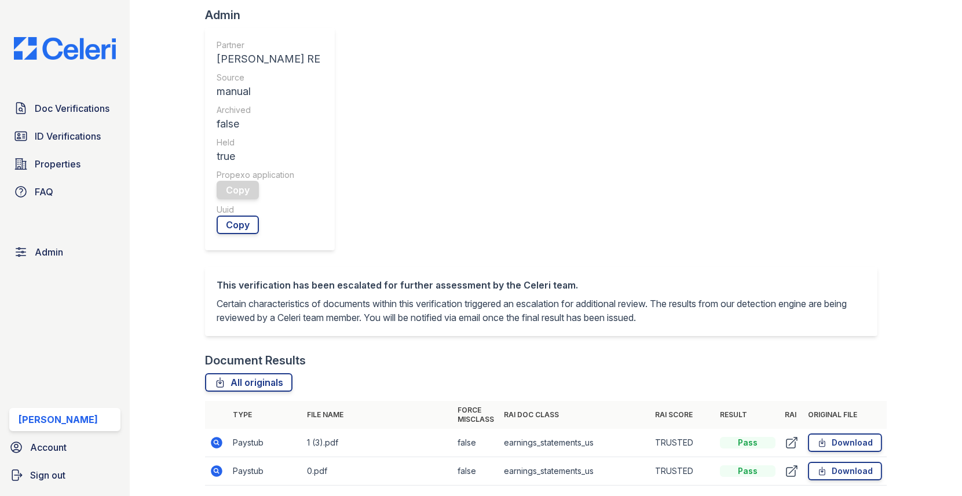
click at [216, 440] on icon at bounding box center [215, 441] width 3 height 3
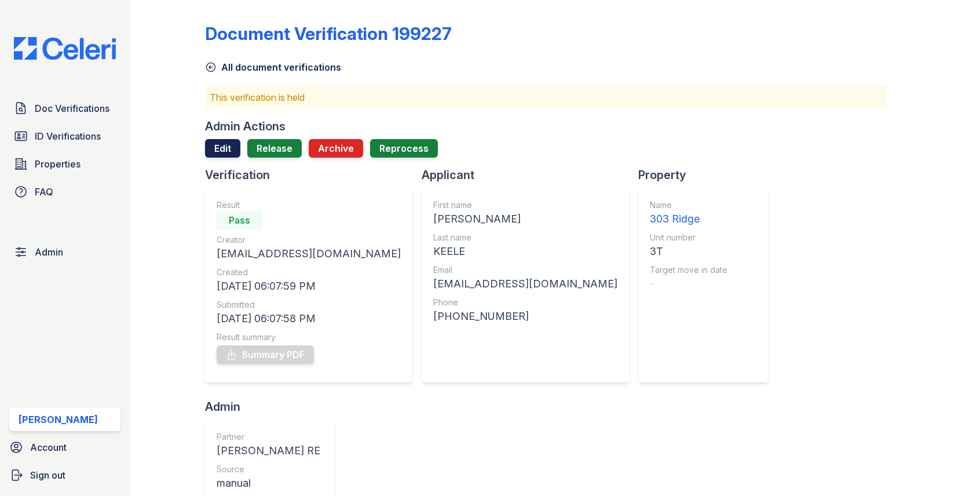
click at [221, 148] on link "Edit" at bounding box center [222, 148] width 35 height 19
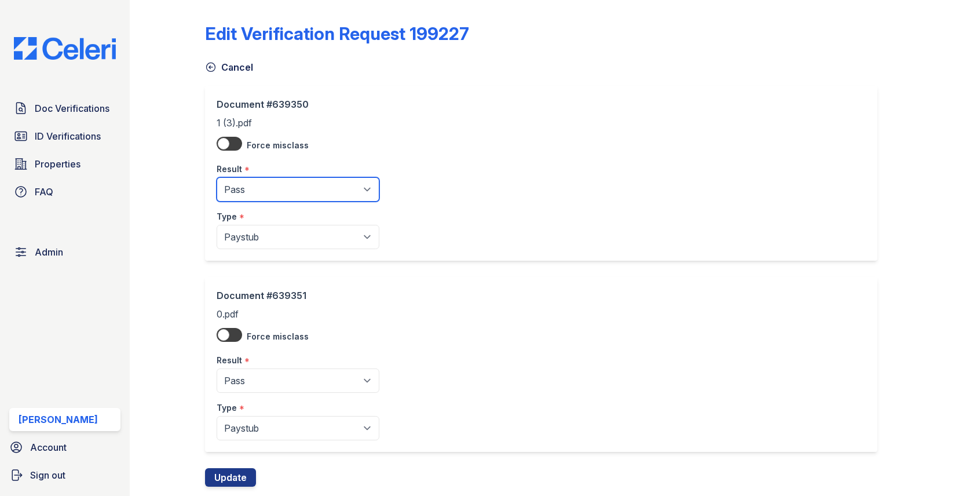
click at [250, 189] on select "Pending Sent Started Processing Pass Fail Caution Error N/A" at bounding box center [298, 189] width 163 height 24
select select "fail"
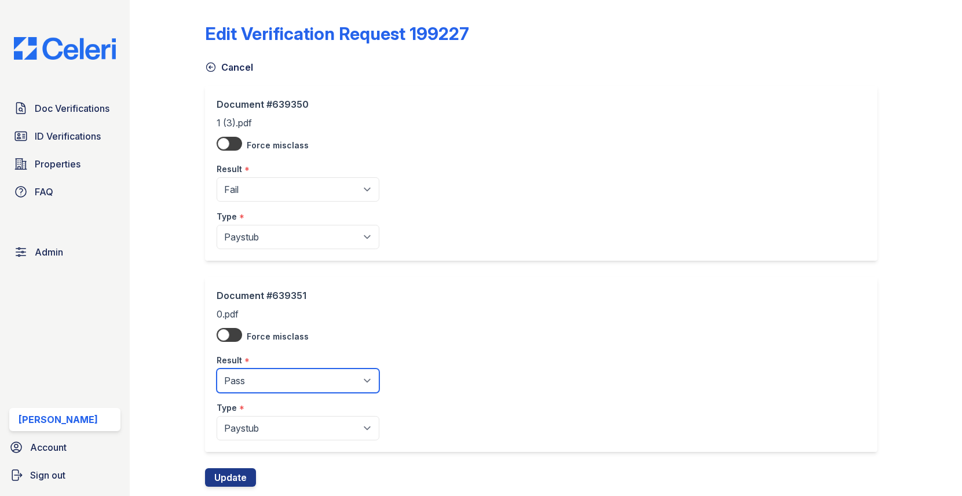
click at [266, 383] on select "Pending Sent Started Processing Pass Fail Caution Error N/A" at bounding box center [298, 380] width 163 height 24
select select "fail"
click at [240, 468] on button "Update" at bounding box center [230, 477] width 51 height 19
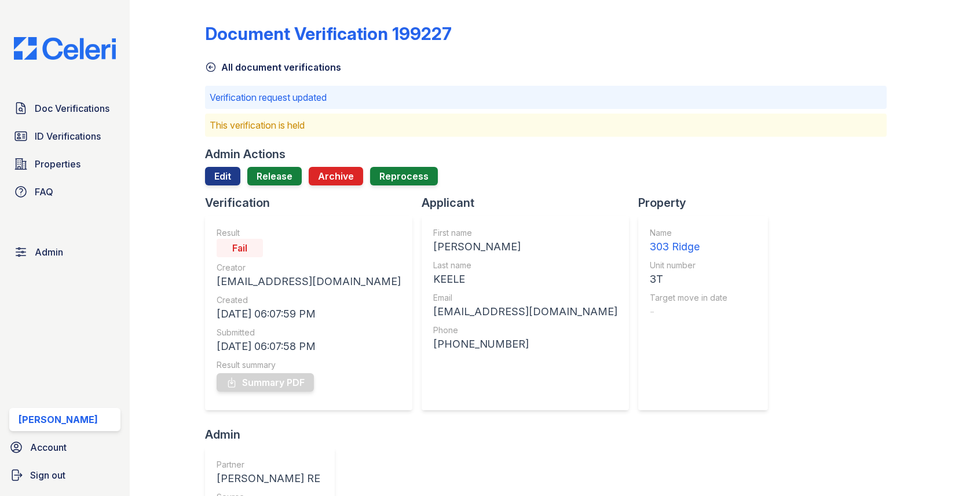
click at [266, 166] on div "Admin Actions Edit Release Archive Reprocess" at bounding box center [546, 170] width 682 height 49
click at [266, 177] on link "Release" at bounding box center [274, 176] width 54 height 19
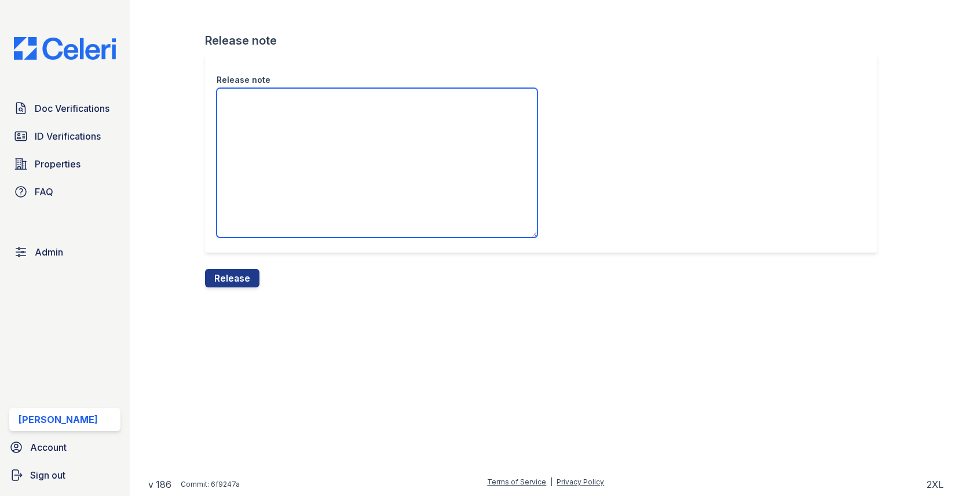
click at [266, 187] on textarea "Release note" at bounding box center [377, 162] width 321 height 149
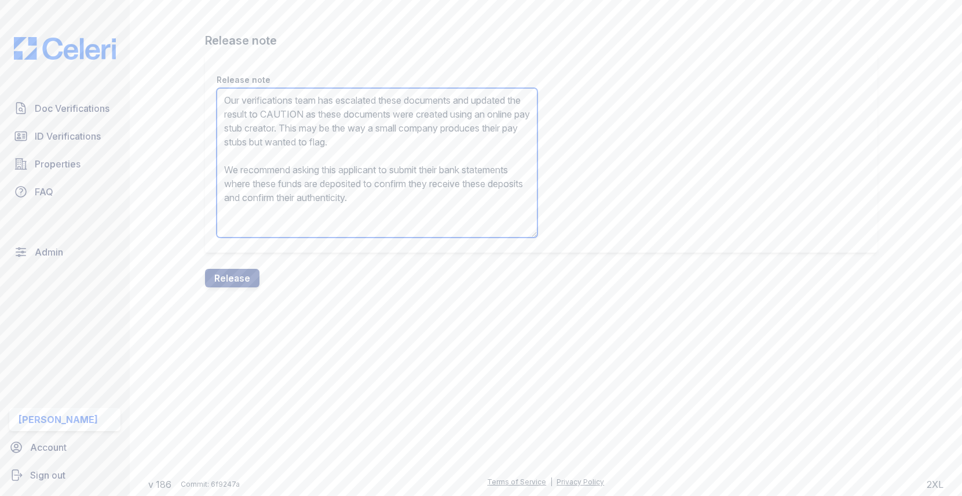
click at [341, 119] on textarea "Our verifications team has escalated these documents and updated the result to …" at bounding box center [377, 162] width 321 height 149
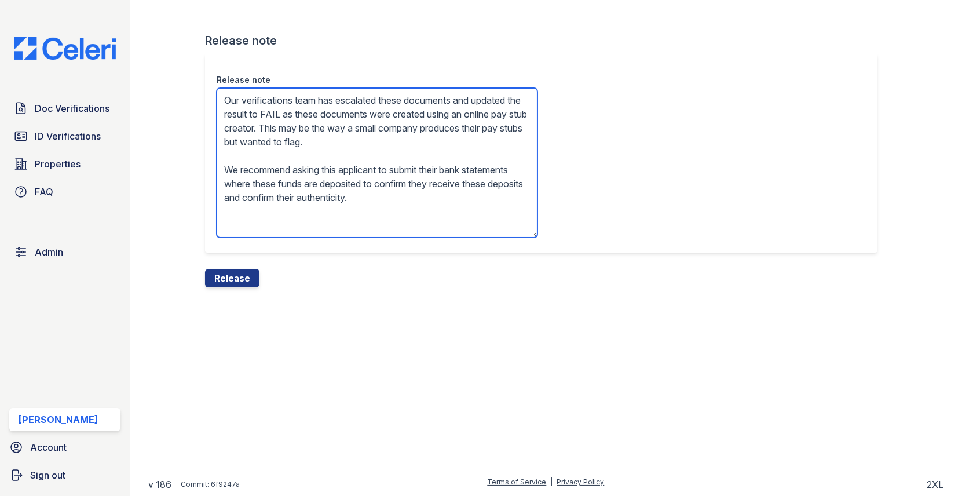
type textarea "Our verifications team has escalated these documents and updated the result to …"
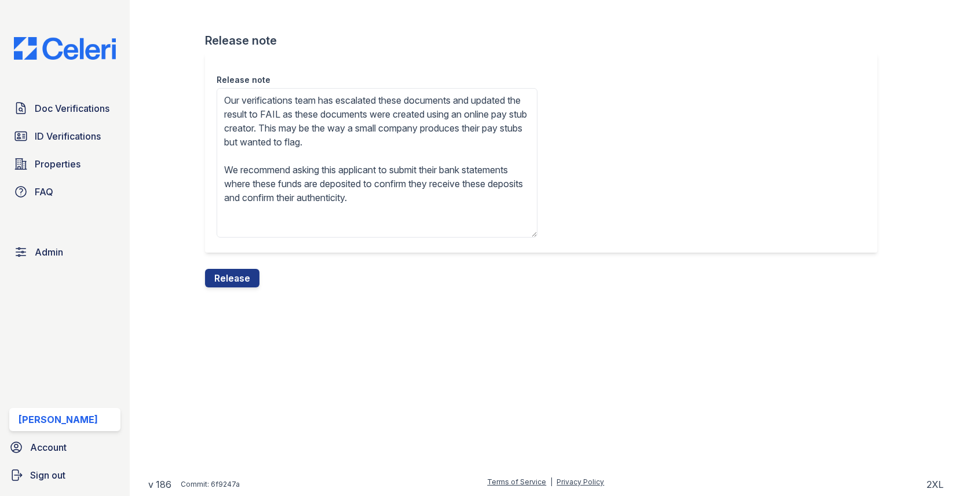
click at [235, 287] on div "Release note Release note Our verifications team has escalated these documents …" at bounding box center [545, 153] width 795 height 306
click at [236, 280] on button "Release" at bounding box center [232, 278] width 54 height 19
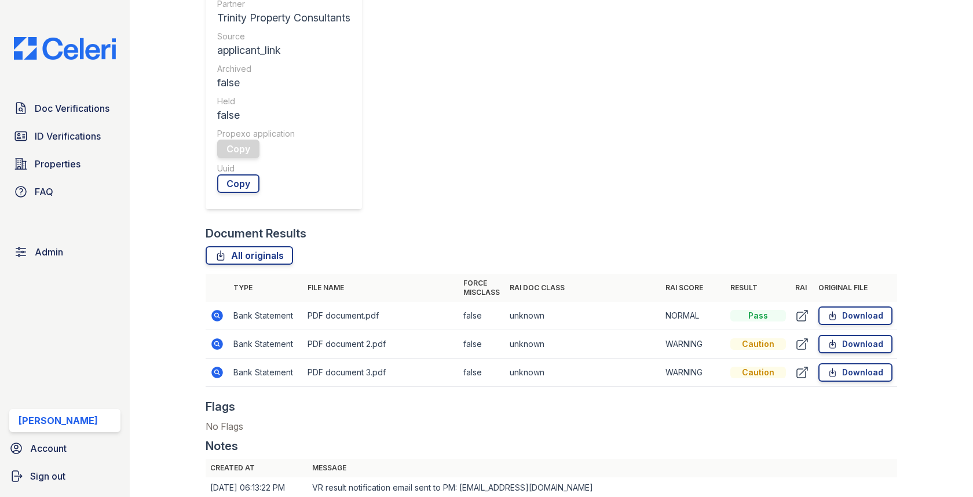
scroll to position [377, 0]
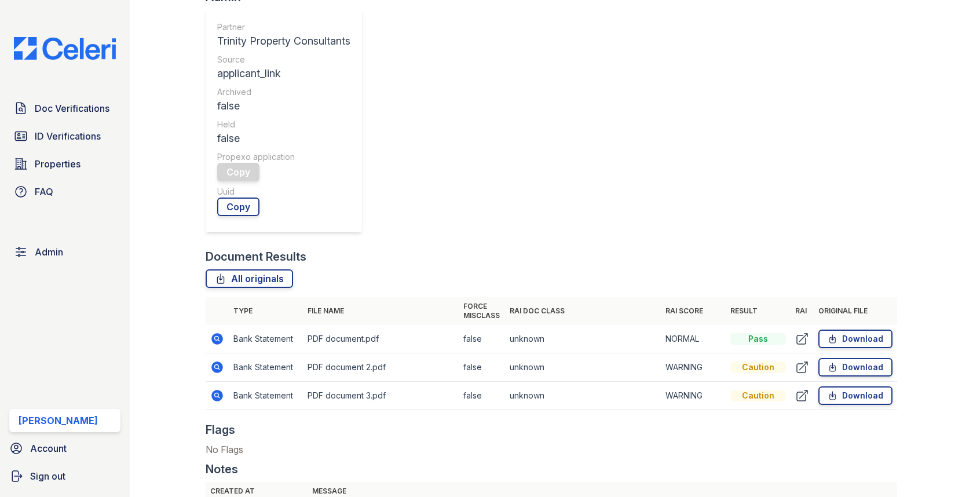
click at [220, 362] on icon at bounding box center [218, 368] width 12 height 12
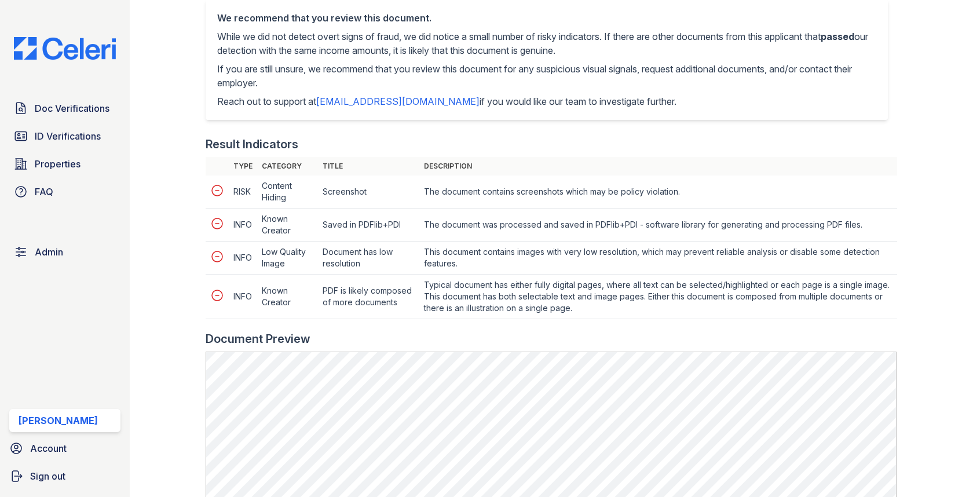
scroll to position [512, 0]
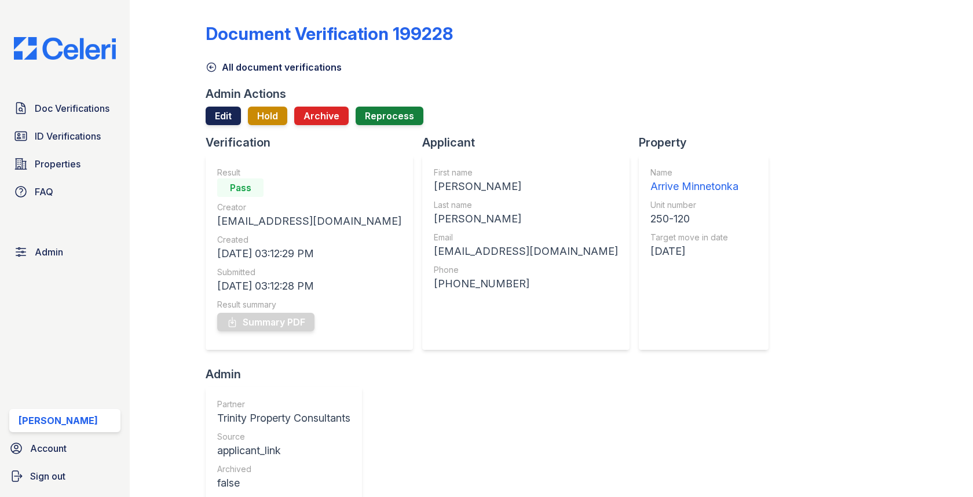
click at [224, 116] on link "Edit" at bounding box center [223, 116] width 35 height 19
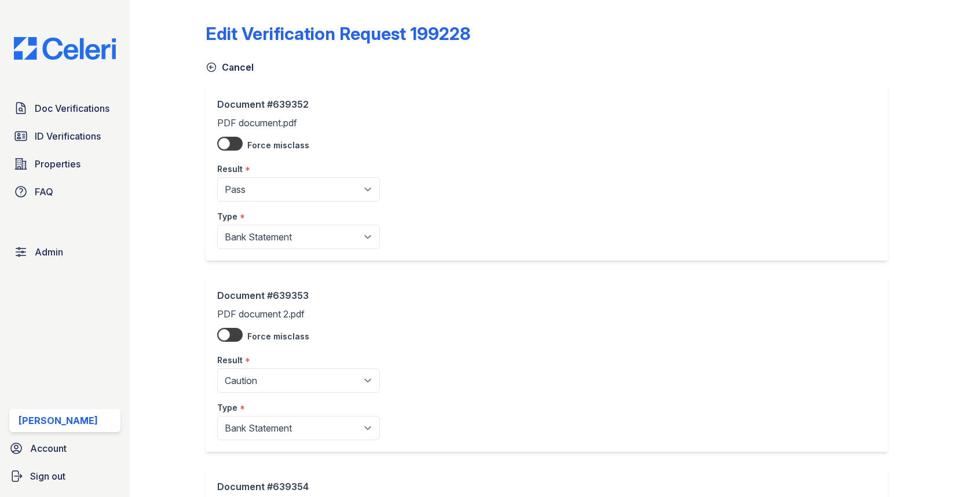
scroll to position [217, 0]
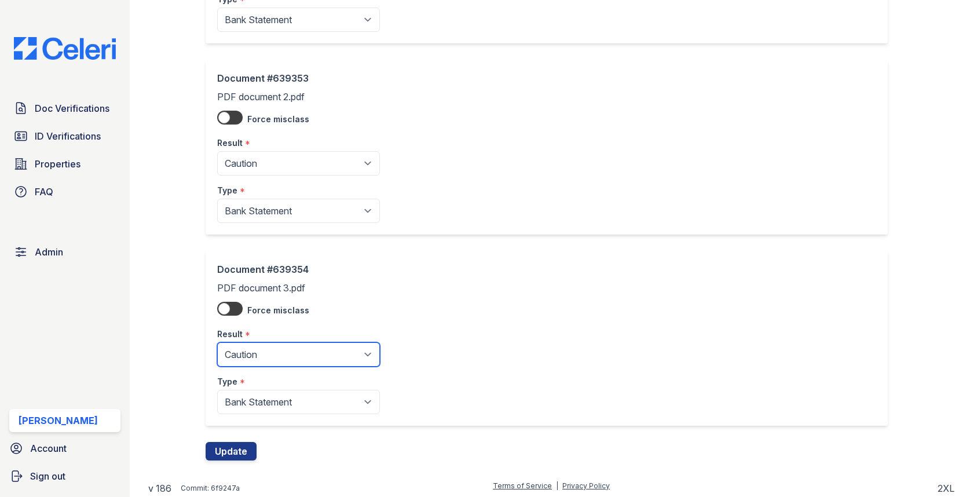
click at [271, 358] on select "Pending Sent Started Processing Pass Fail Caution Error N/A" at bounding box center [298, 354] width 163 height 24
select select "pass"
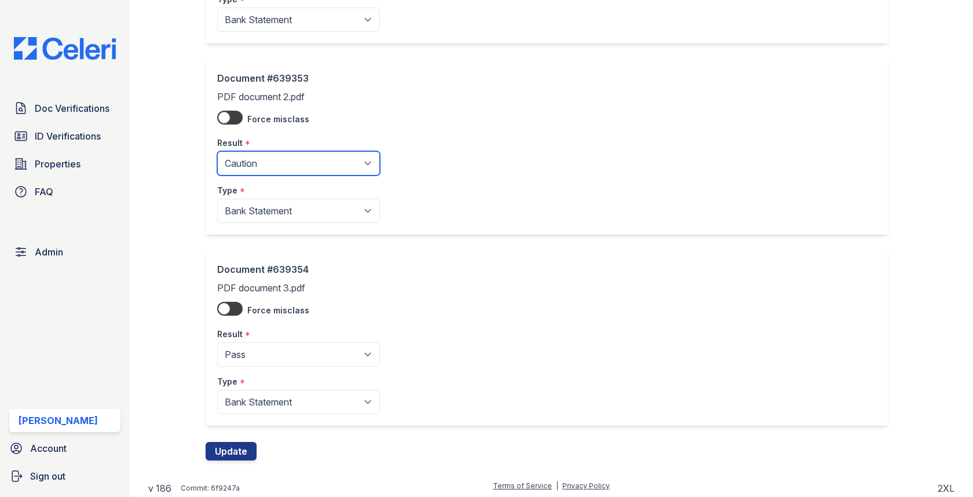
click at [275, 164] on select "Pending Sent Started Processing Pass Fail Caution Error N/A" at bounding box center [298, 163] width 163 height 24
select select "pass"
click at [243, 428] on div "Document #639354 PDF document 3.pdf Force misclass Result * Pending Sent Starte…" at bounding box center [551, 346] width 691 height 191
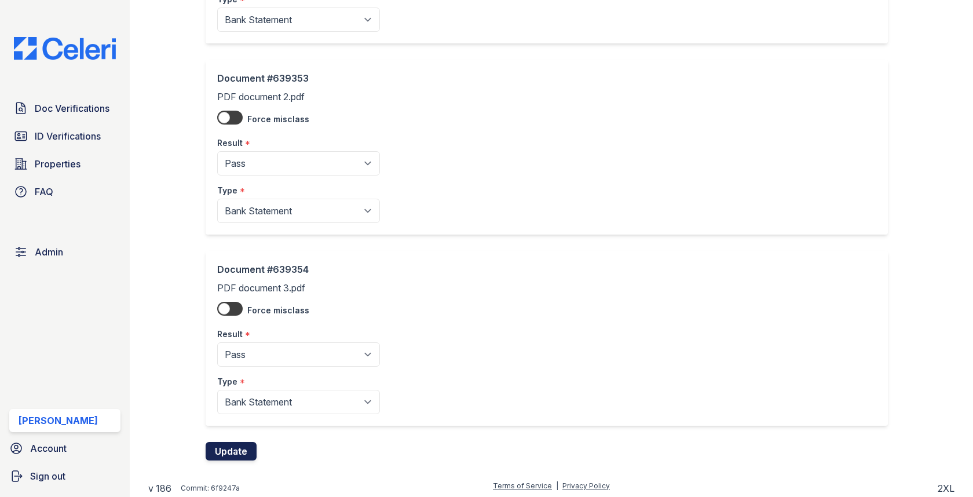
click at [242, 444] on button "Update" at bounding box center [231, 451] width 51 height 19
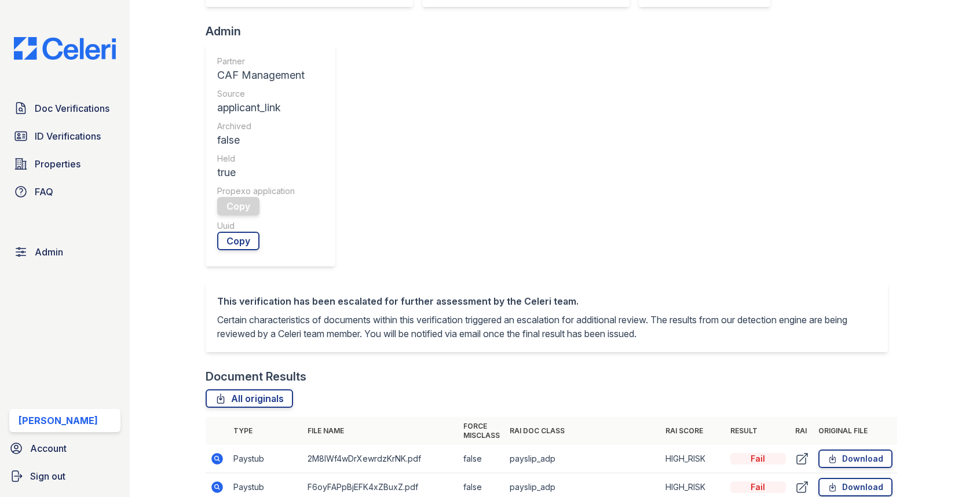
scroll to position [516, 0]
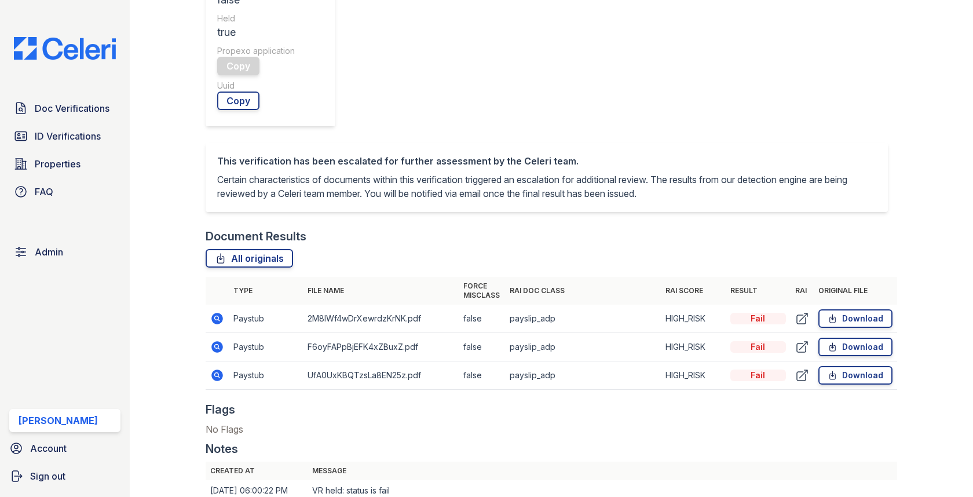
click at [214, 341] on icon at bounding box center [218, 347] width 12 height 12
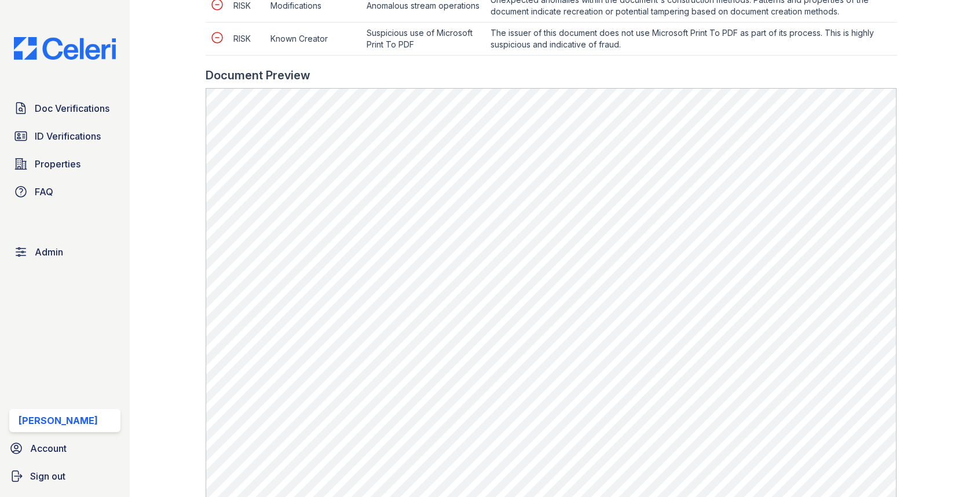
scroll to position [781, 0]
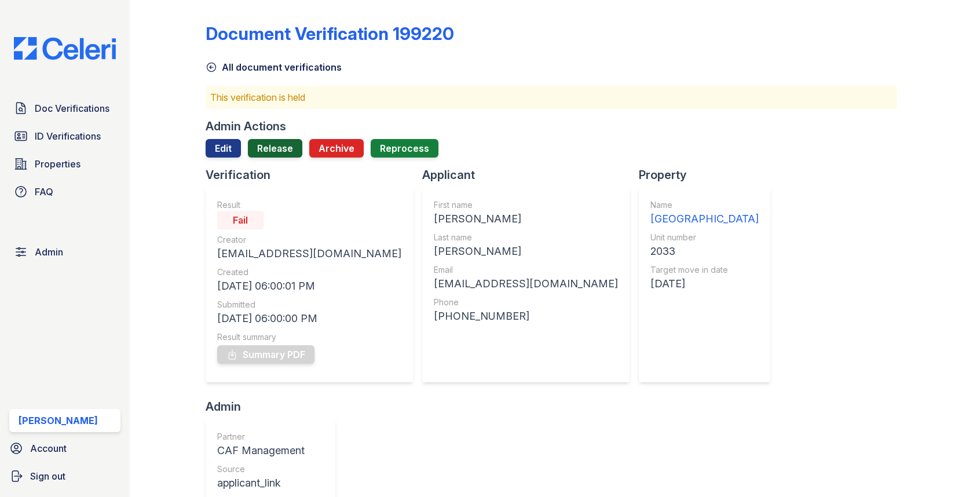
click at [290, 155] on link "Release" at bounding box center [275, 148] width 54 height 19
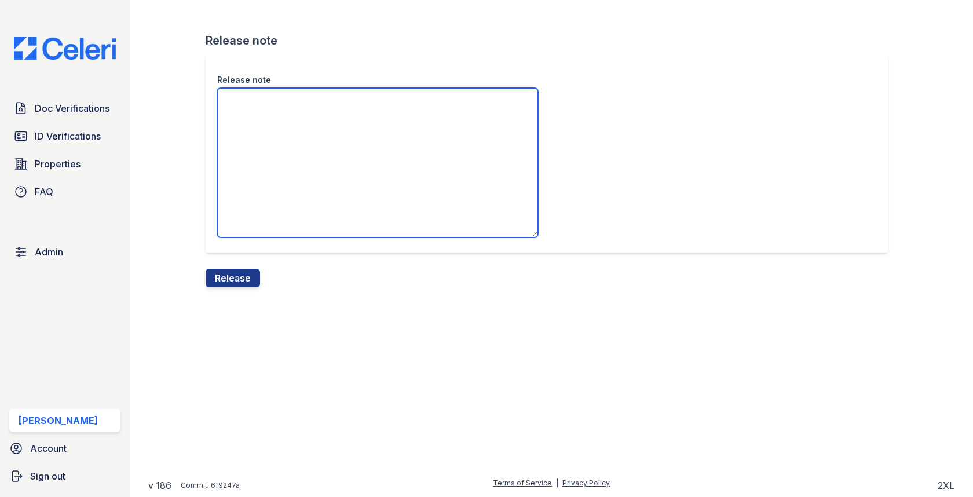
click at [288, 158] on textarea "Release note" at bounding box center [377, 162] width 321 height 149
type textarea "/"
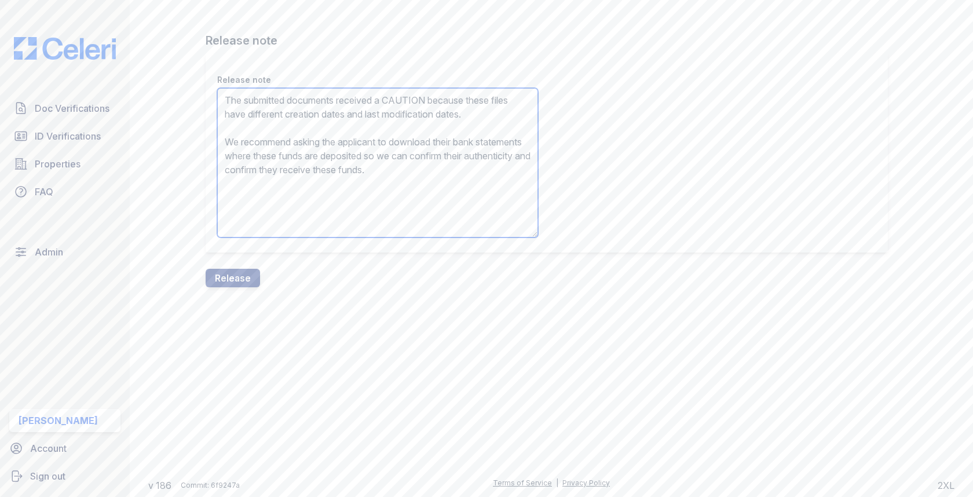
click at [398, 92] on textarea "The submitted documents received a CAUTION because these files have different c…" at bounding box center [377, 162] width 321 height 149
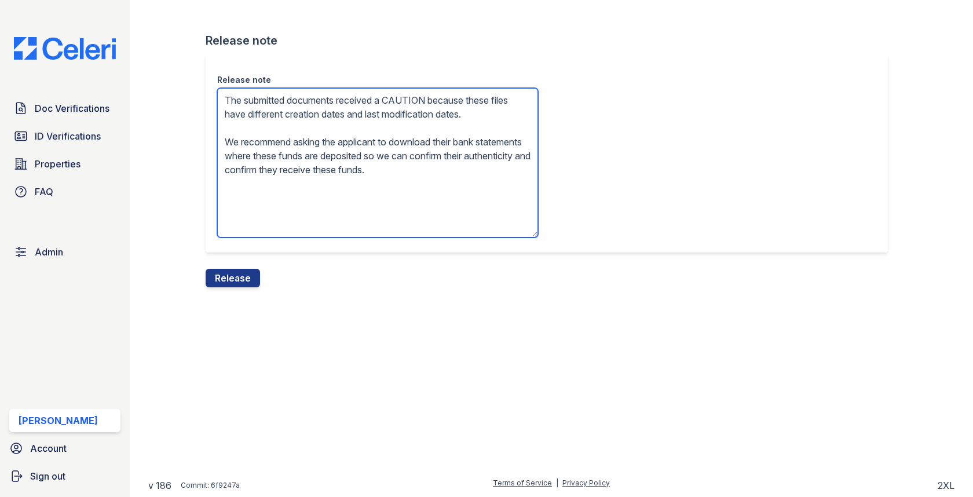
click at [399, 96] on textarea "The submitted documents received a CAUTION because these files have different c…" at bounding box center [377, 162] width 321 height 149
type textarea "The submitted documents received a FAIL because these files have different crea…"
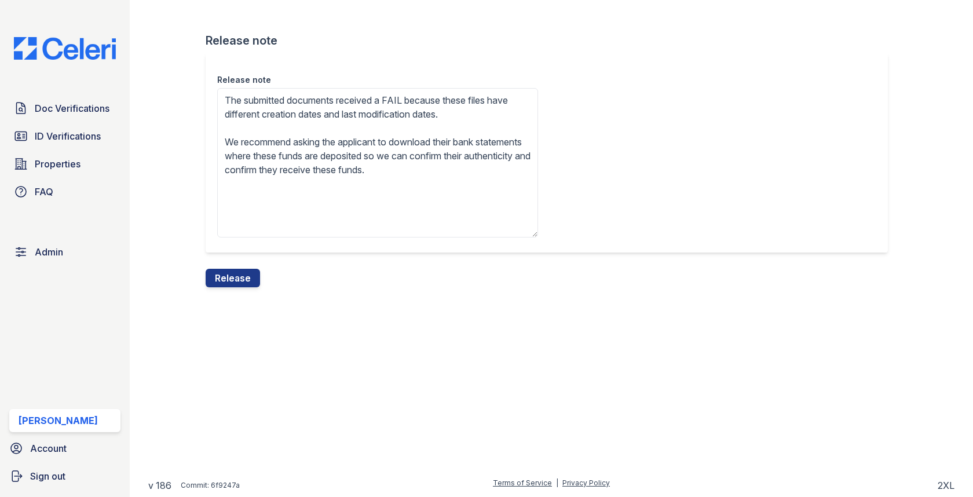
click at [221, 290] on div "Release note Release note The submitted documents received a FAIL because these…" at bounding box center [551, 153] width 806 height 306
click at [226, 282] on button "Release" at bounding box center [233, 278] width 54 height 19
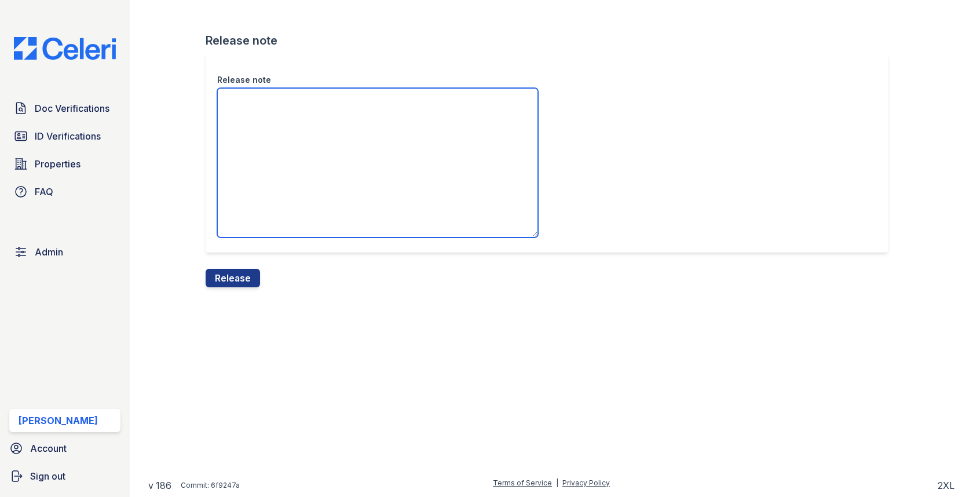
click at [311, 165] on textarea "Release note" at bounding box center [377, 162] width 321 height 149
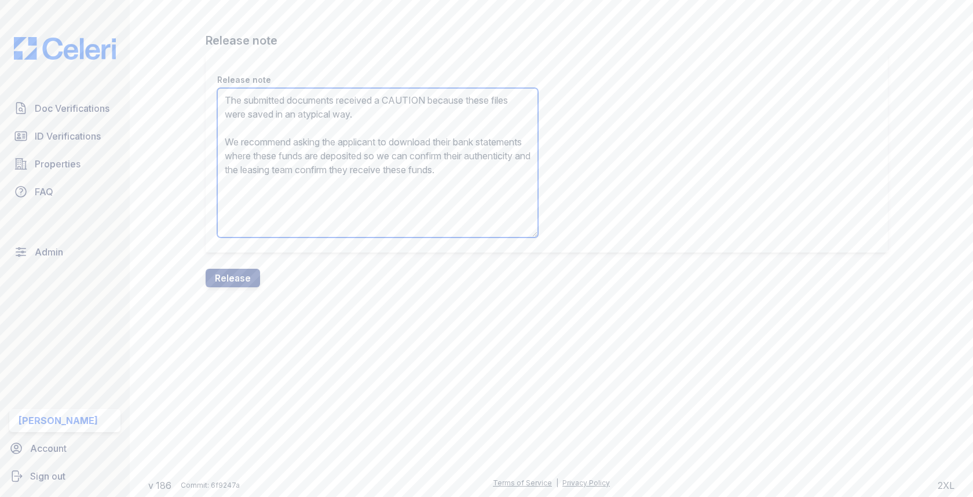
click at [408, 98] on textarea "The submitted documents received a CAUTION because these files were saved in an…" at bounding box center [377, 162] width 321 height 149
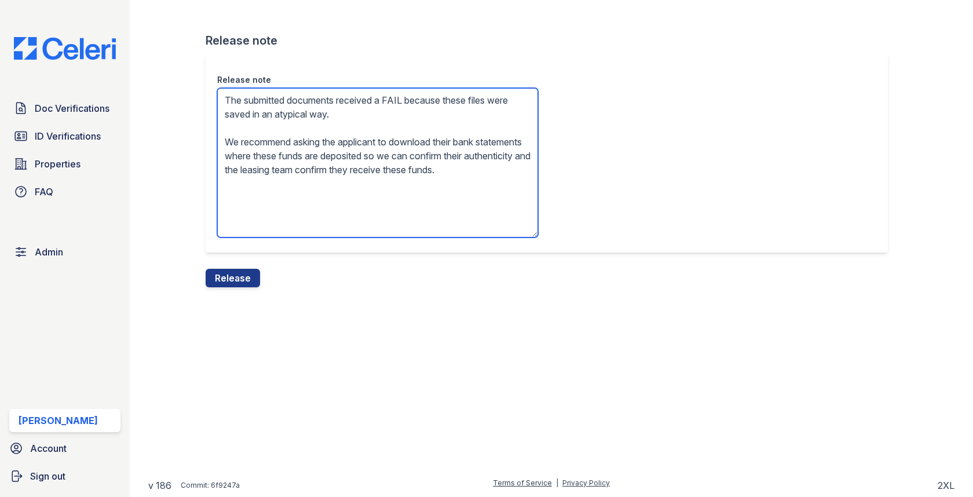
type textarea "The submitted documents received a FAIL because these files were saved in an at…"
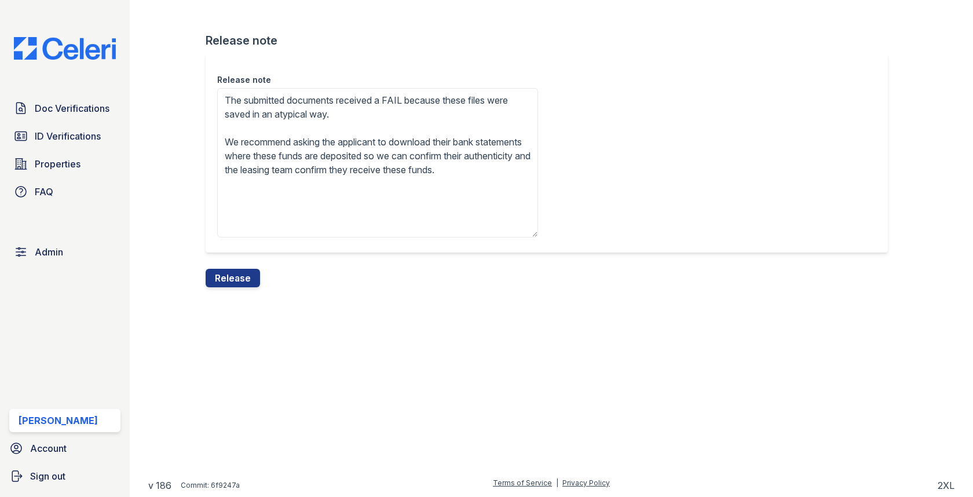
click at [232, 262] on div "Release note The submitted documents received a FAIL because these files were s…" at bounding box center [551, 161] width 691 height 216
click at [231, 277] on button "Release" at bounding box center [233, 278] width 54 height 19
